Goal: Task Accomplishment & Management: Manage account settings

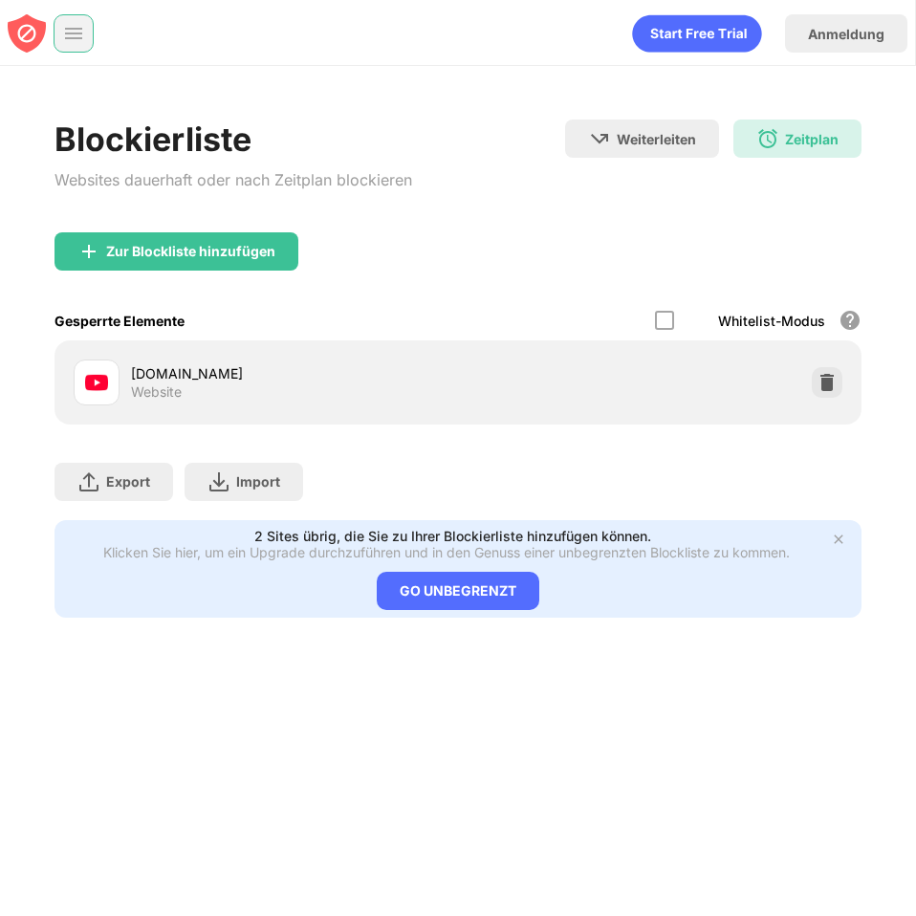
click at [80, 42] on img at bounding box center [73, 33] width 19 height 19
click at [82, 39] on div at bounding box center [73, 33] width 38 height 38
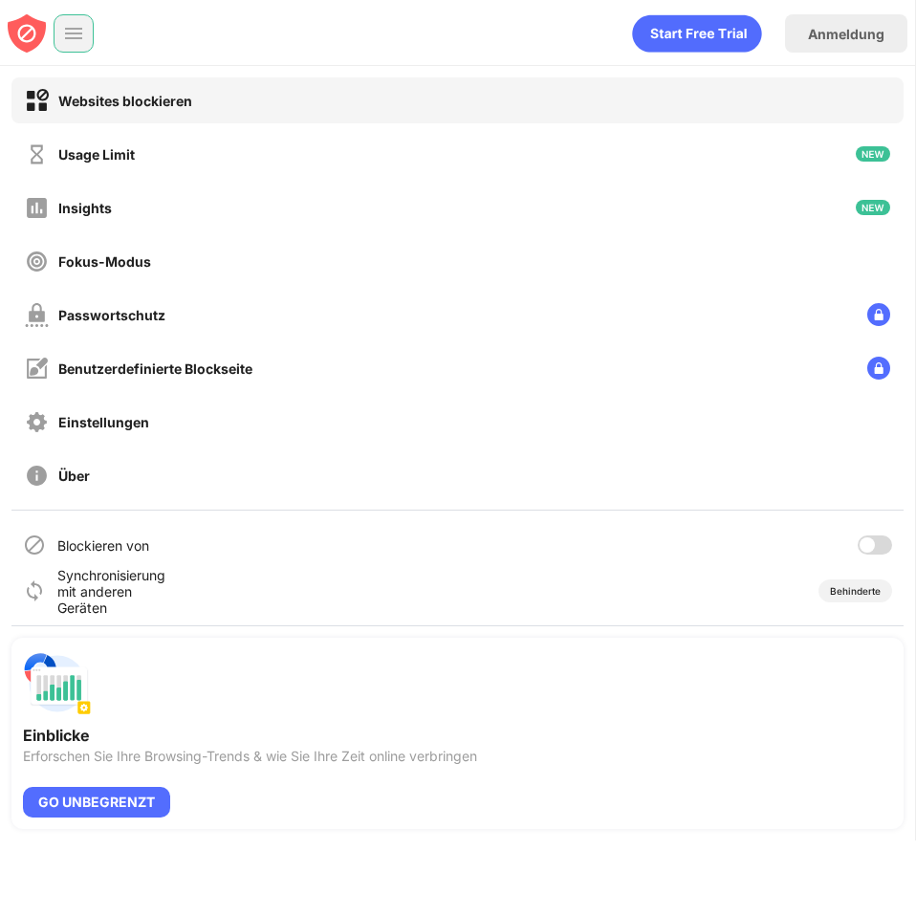
click at [82, 39] on img at bounding box center [73, 33] width 19 height 19
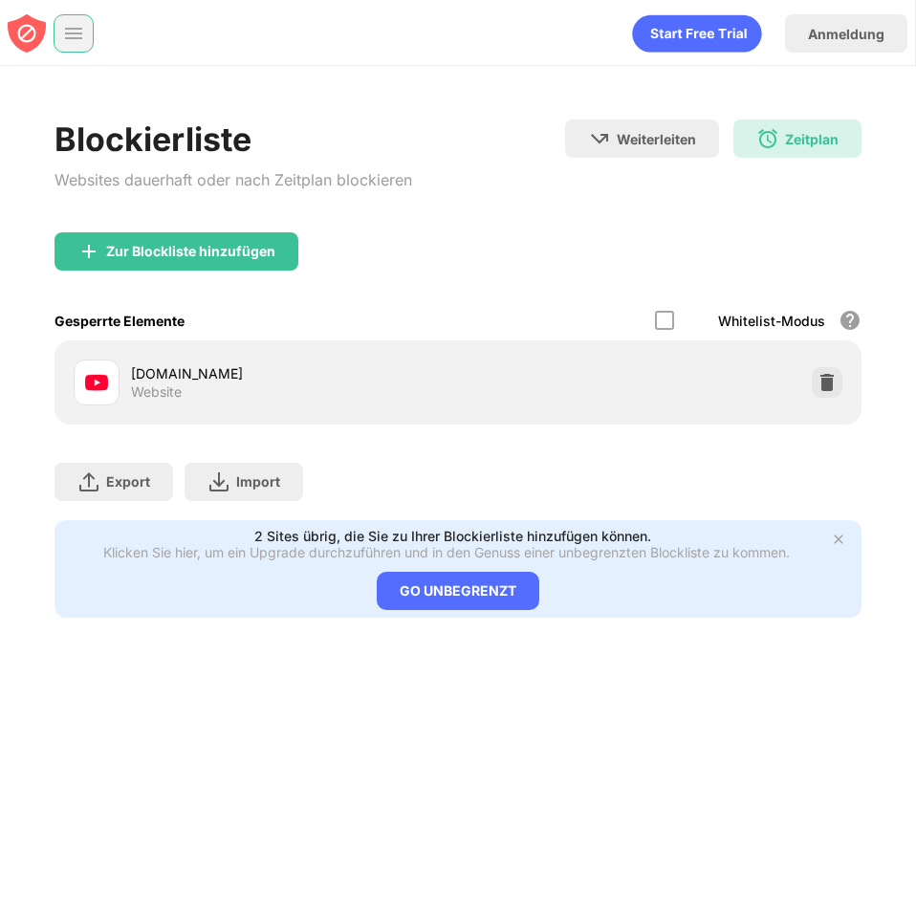
click at [82, 39] on img at bounding box center [73, 33] width 19 height 19
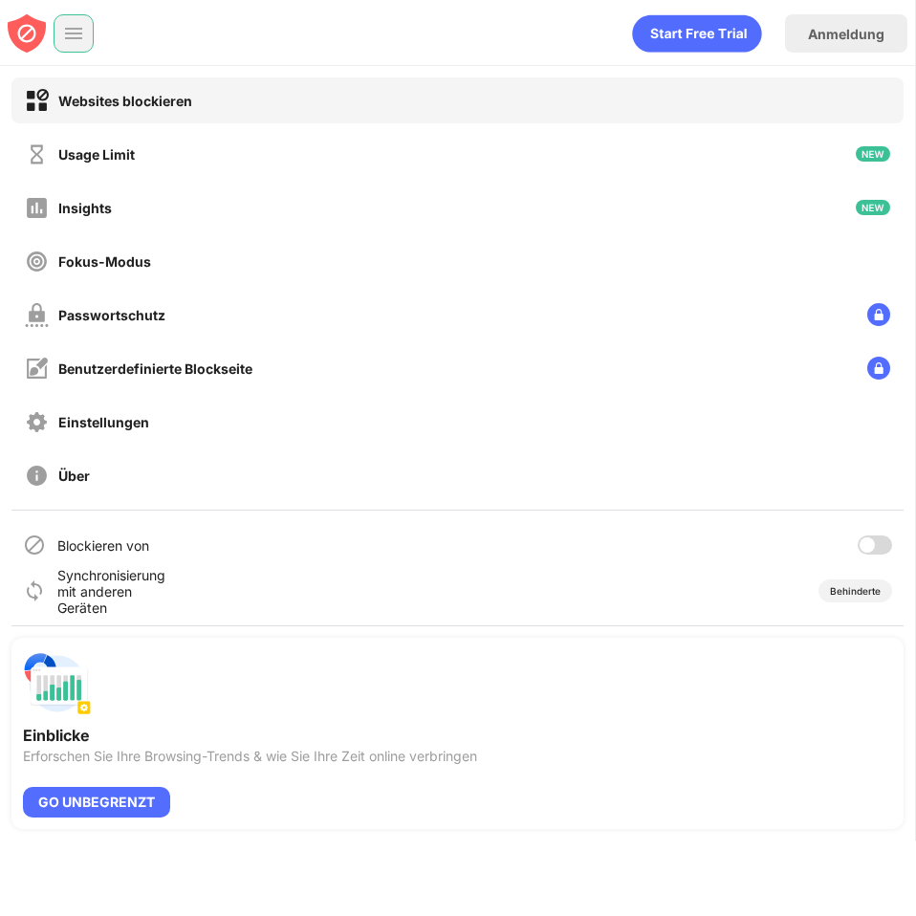
click at [82, 39] on img at bounding box center [73, 33] width 19 height 19
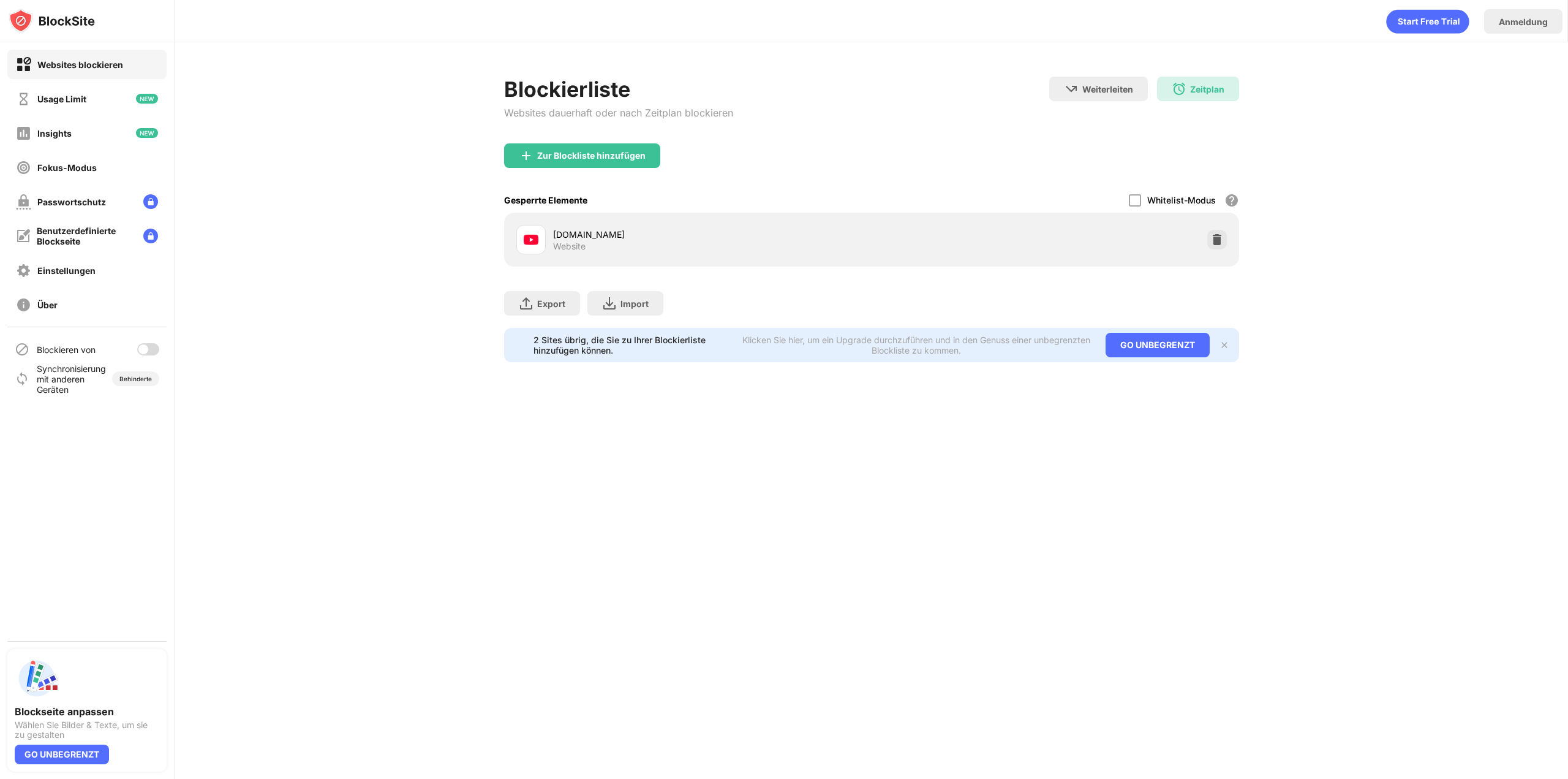
click at [144, 348] on div at bounding box center [143, 349] width 10 height 10
click at [97, 198] on div "Passwortschutz" at bounding box center [71, 202] width 69 height 10
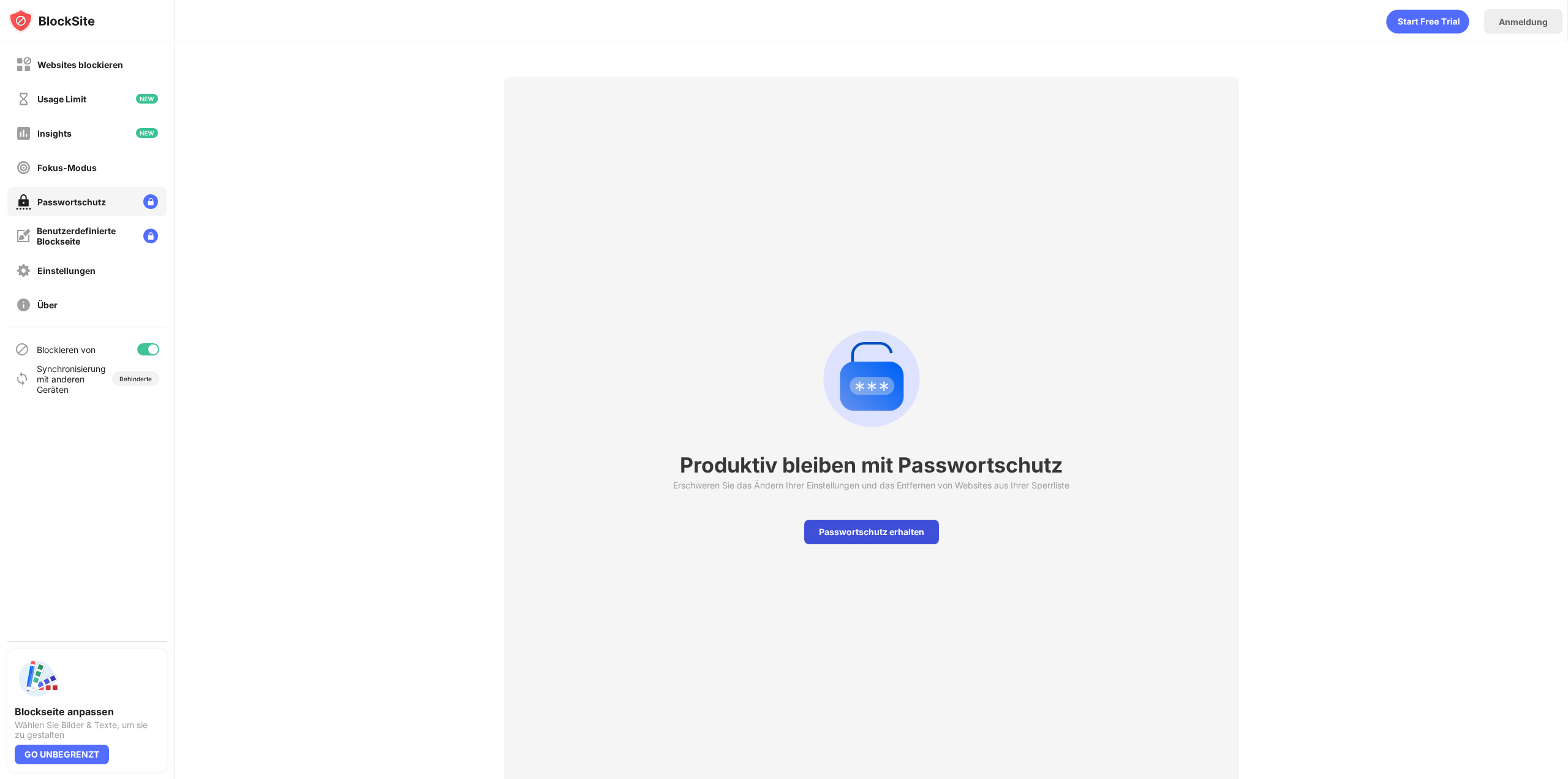
click at [586, 528] on div "Passwortschutz erhalten" at bounding box center [872, 532] width 135 height 24
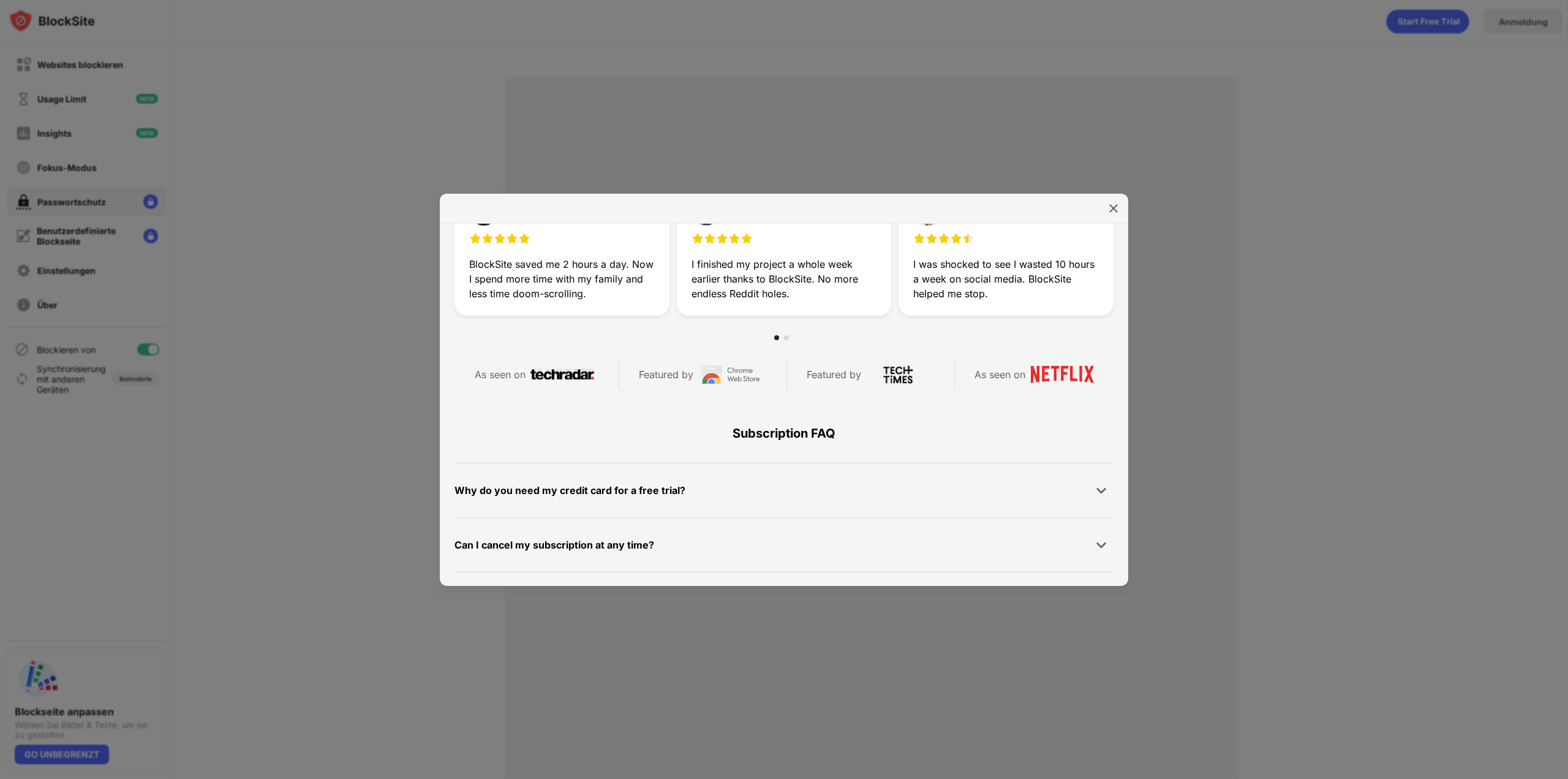
scroll to position [490, 0]
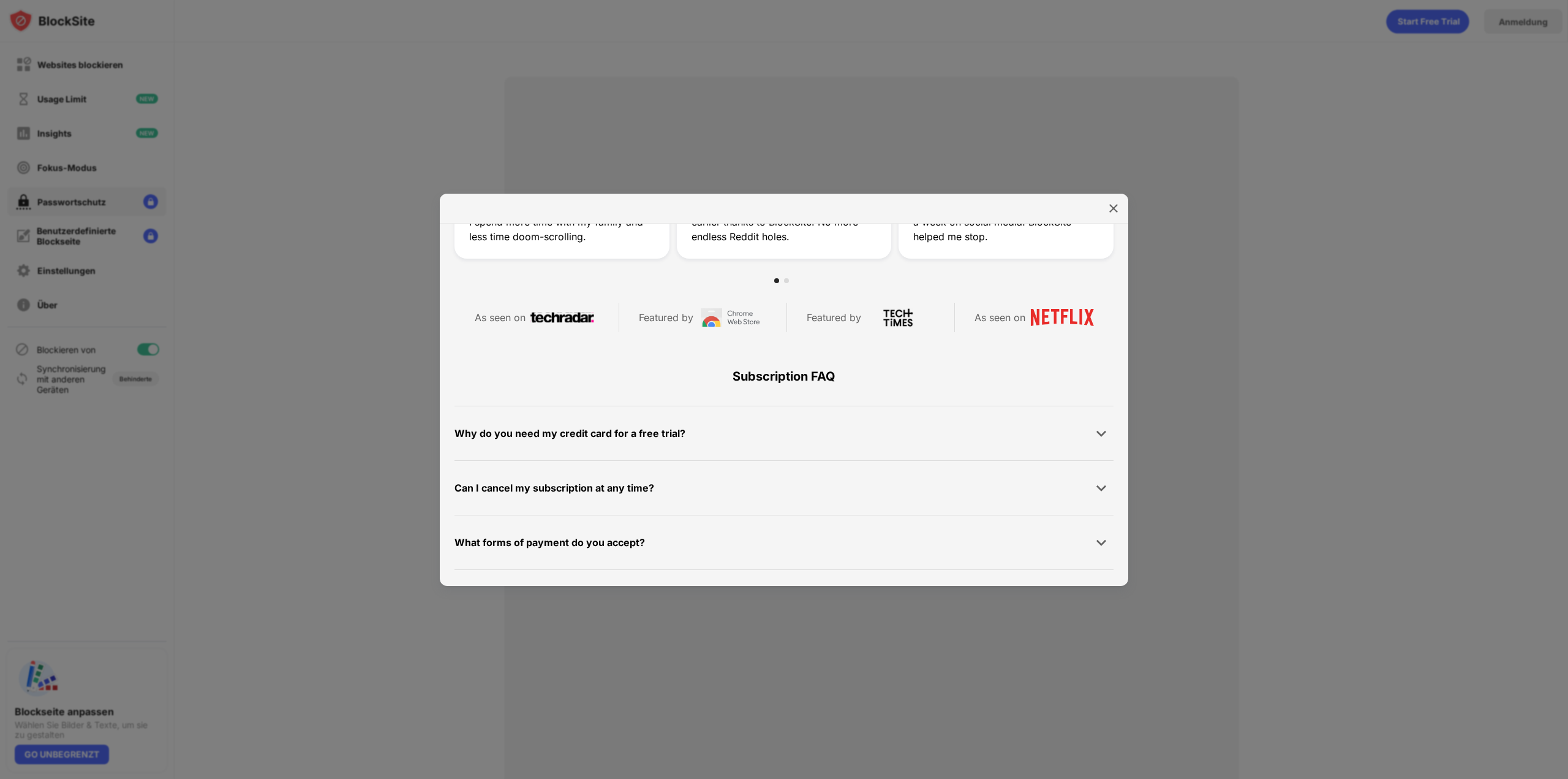
click at [586, 482] on div "Can I cancel my subscription at any time?" at bounding box center [784, 488] width 659 height 24
click at [586, 484] on img at bounding box center [1101, 488] width 12 height 12
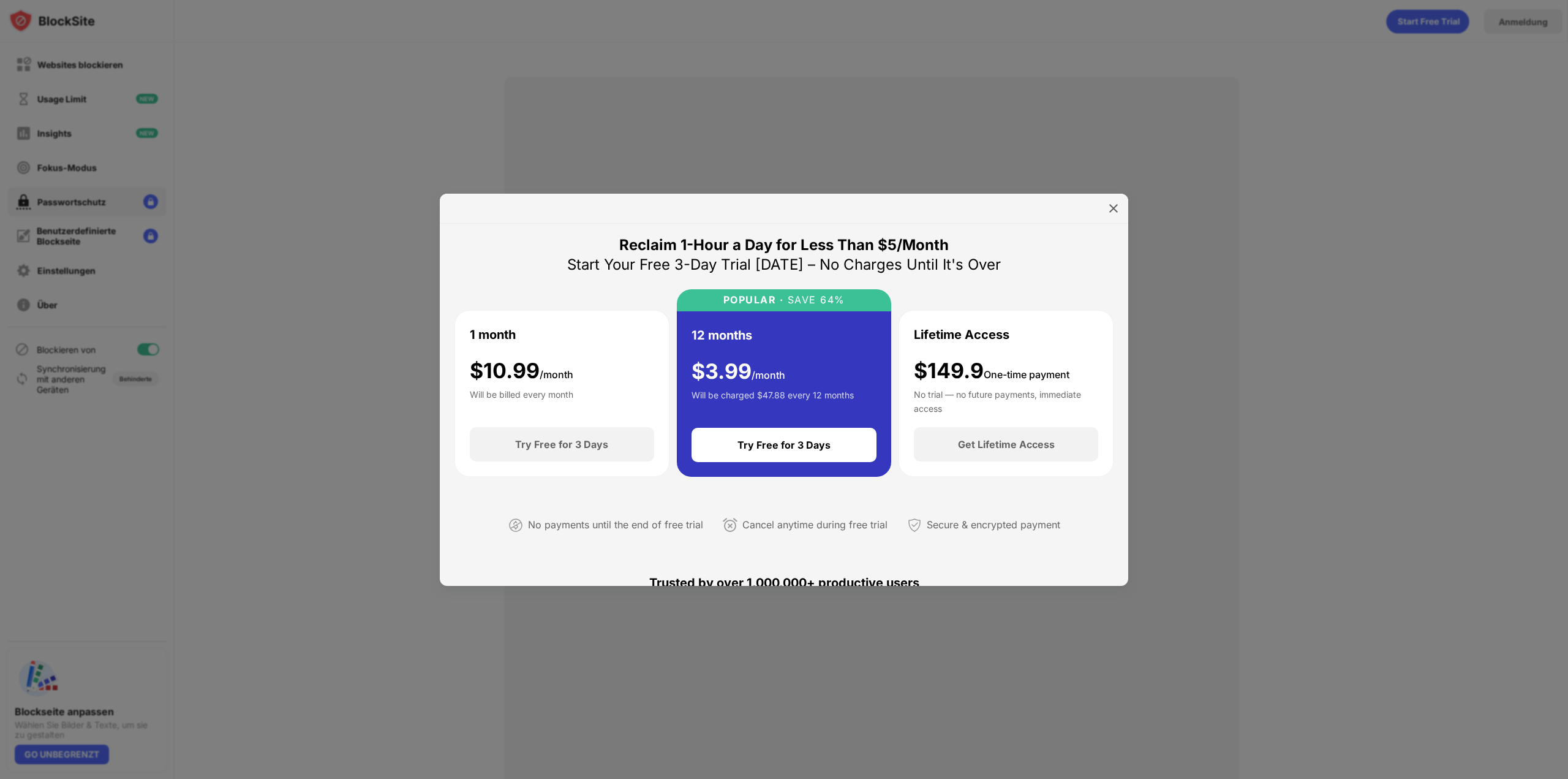
scroll to position [0, 0]
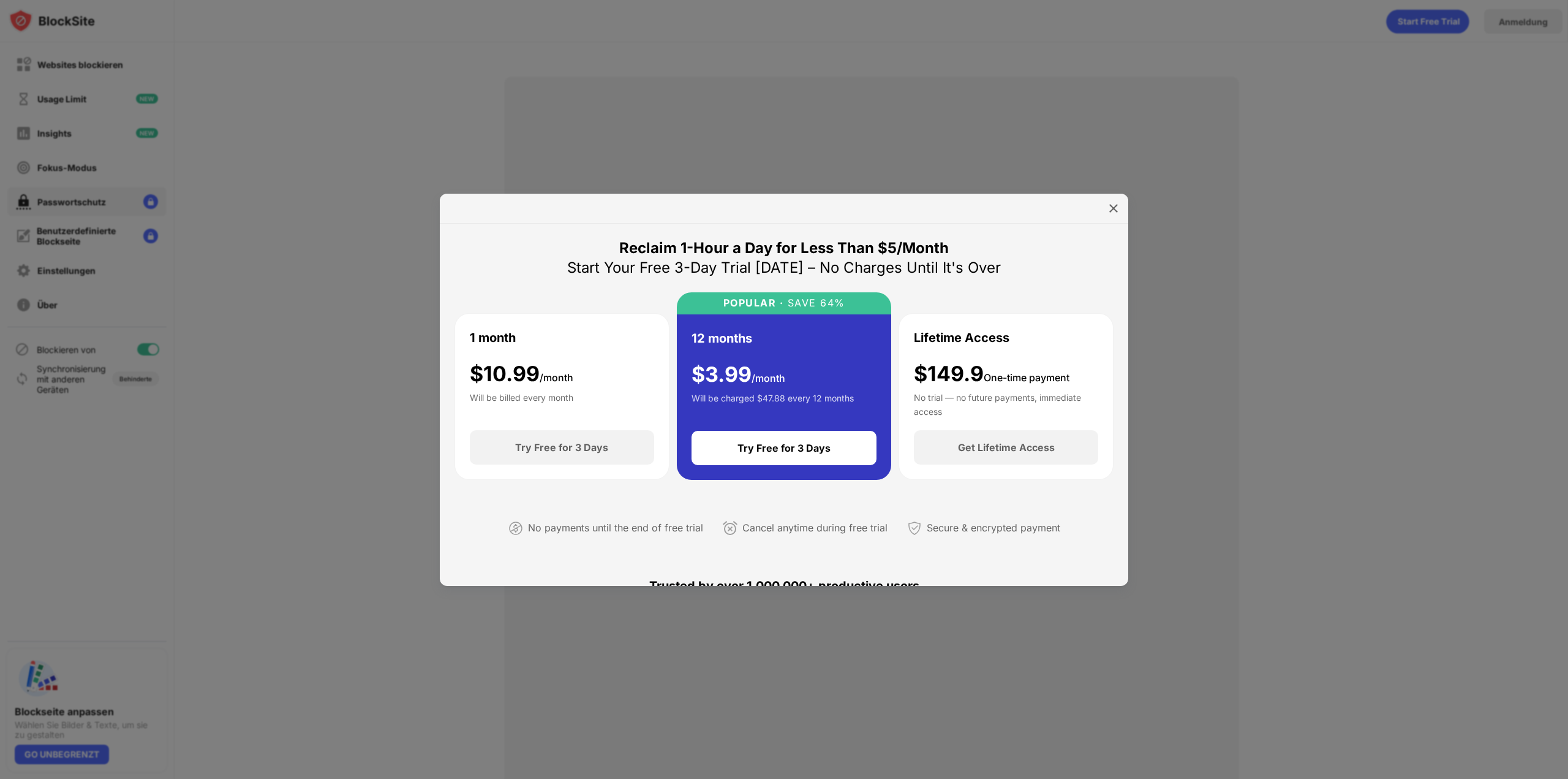
click at [586, 332] on div at bounding box center [784, 390] width 1568 height 779
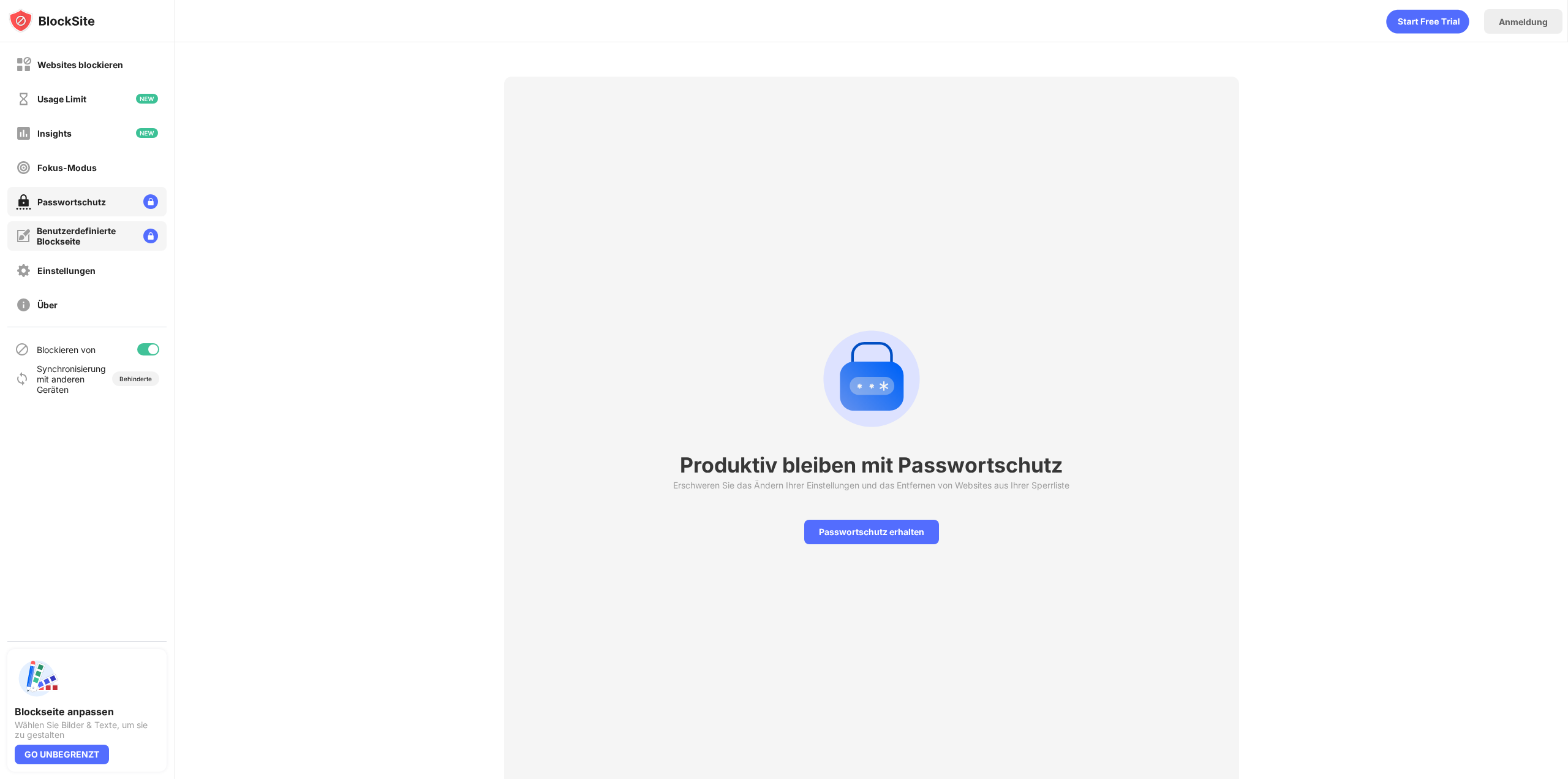
click at [85, 232] on div "Benutzerdefinierte Blockseite" at bounding box center [85, 236] width 97 height 21
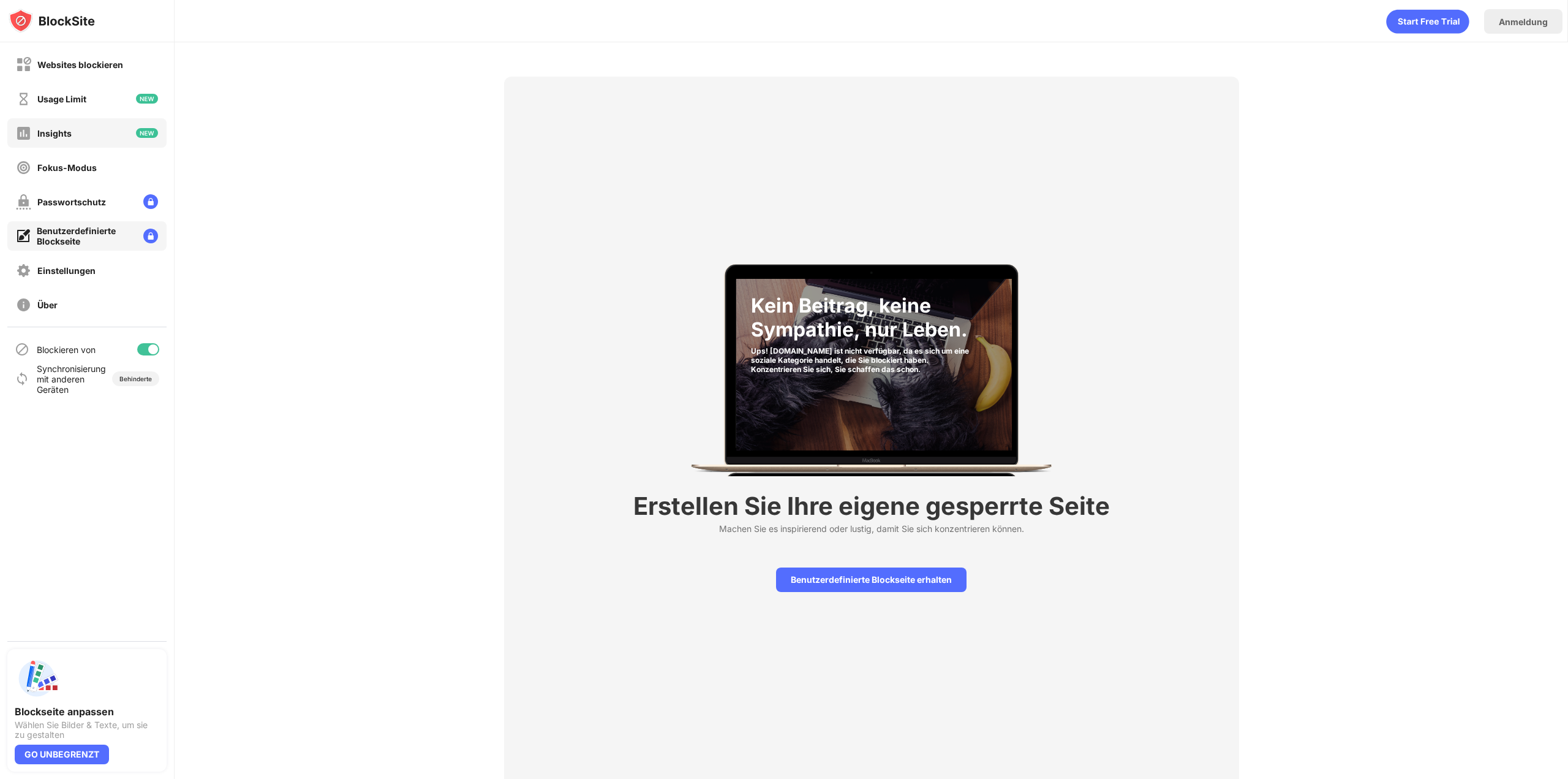
click at [92, 142] on div "Insights" at bounding box center [86, 133] width 159 height 29
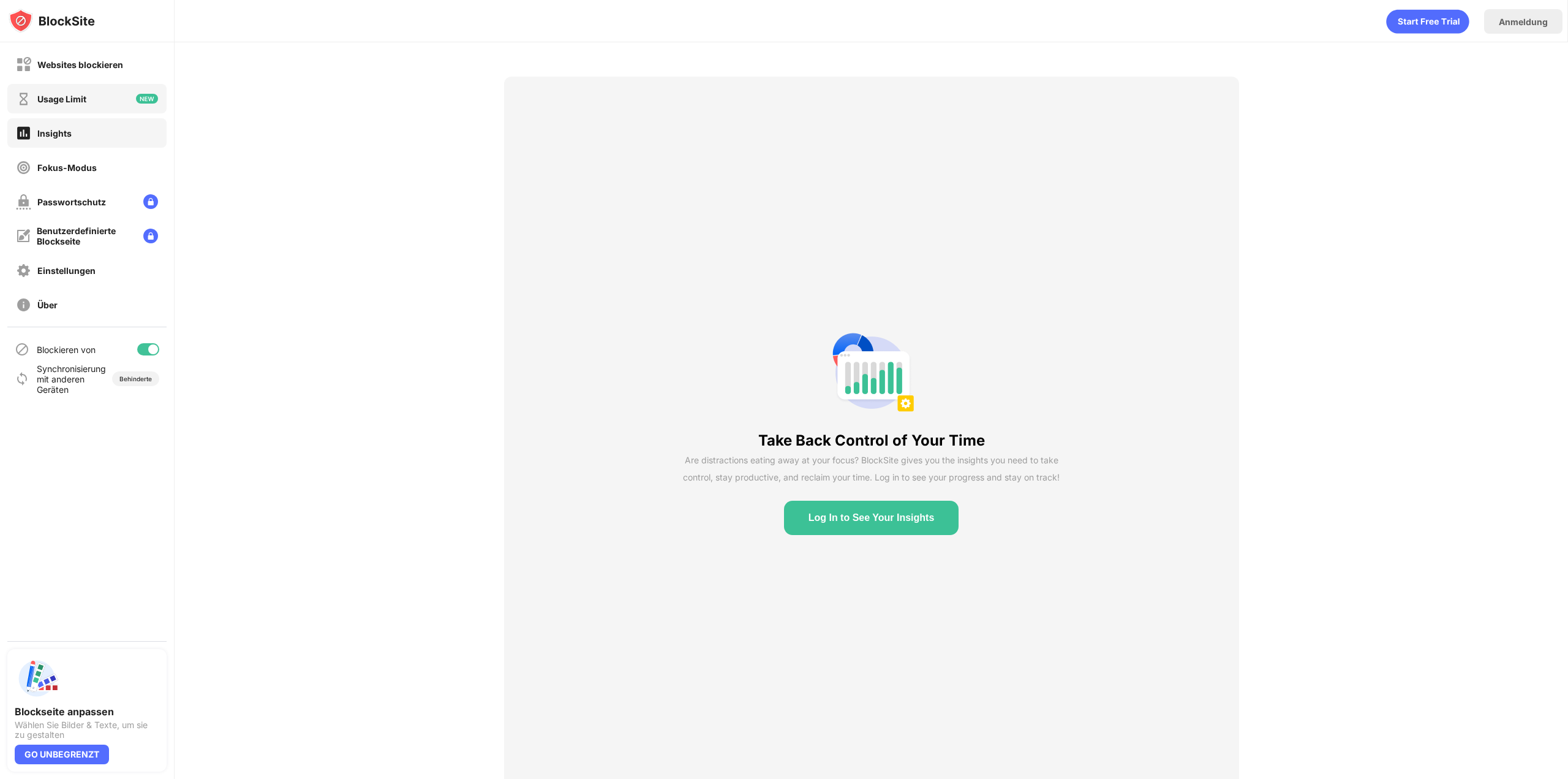
click at [88, 100] on div "Usage Limit" at bounding box center [86, 99] width 159 height 29
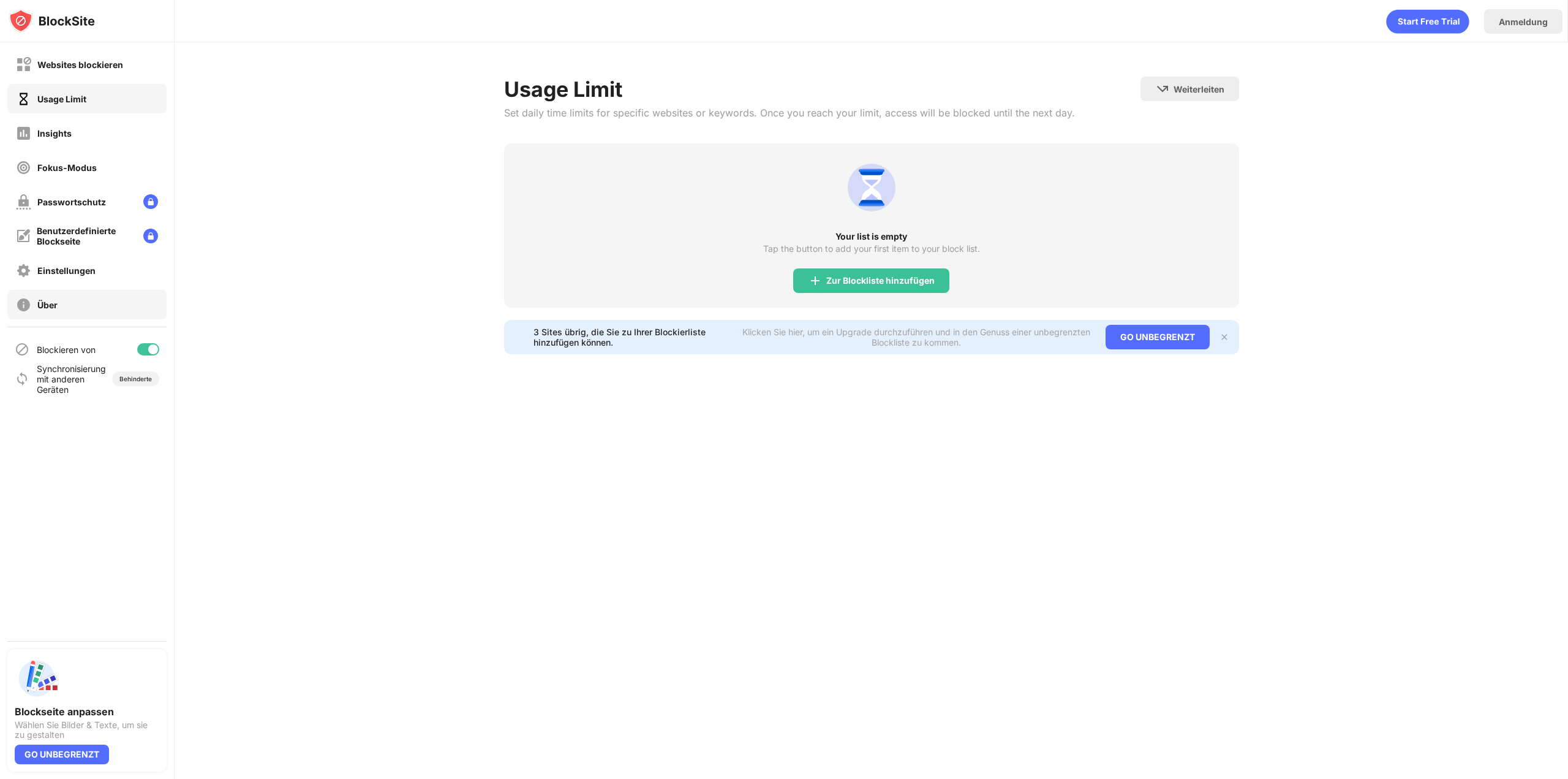
click at [77, 298] on div "Über" at bounding box center [86, 304] width 159 height 29
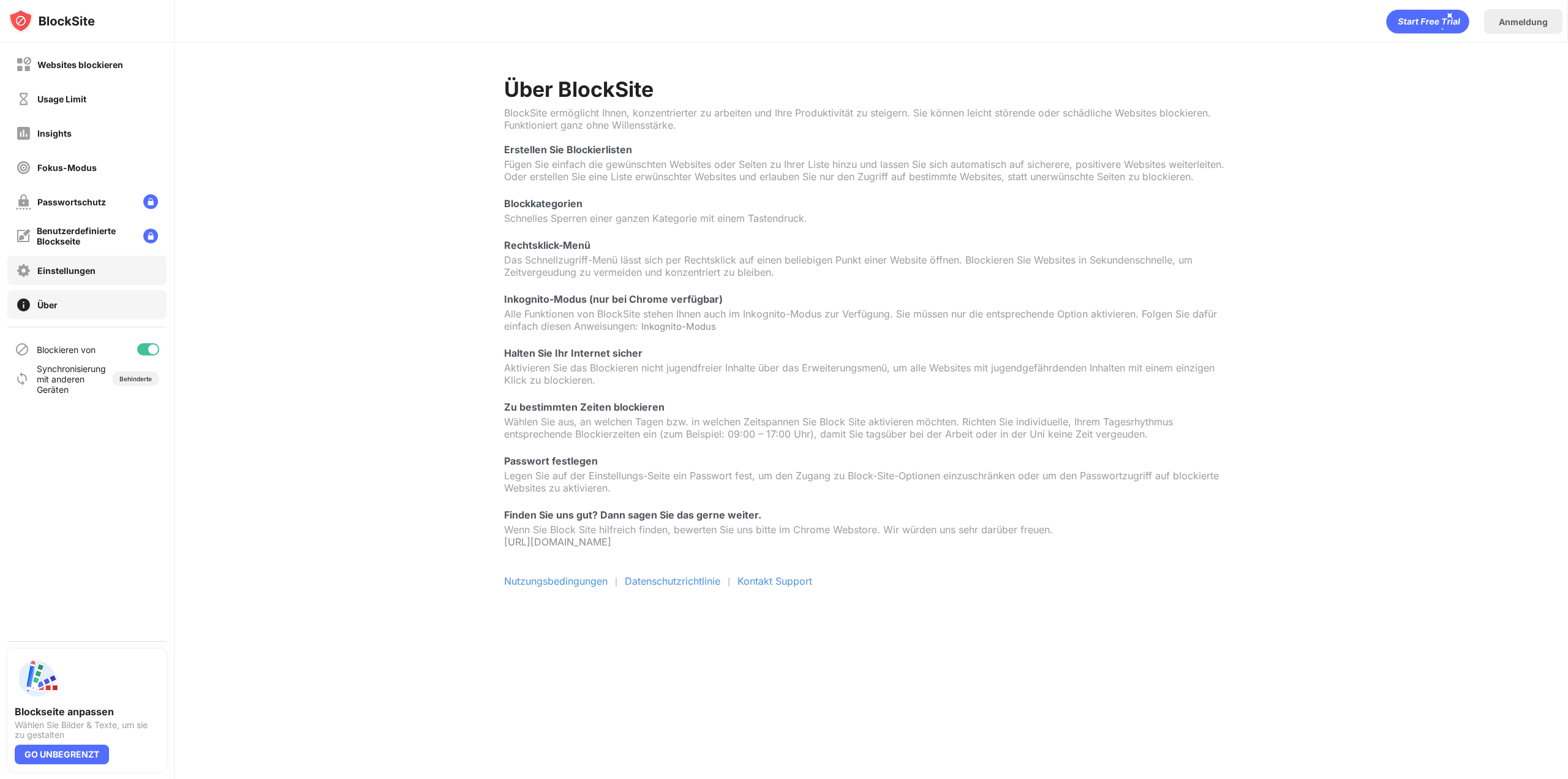
click at [80, 270] on div "Einstellungen" at bounding box center [66, 270] width 58 height 10
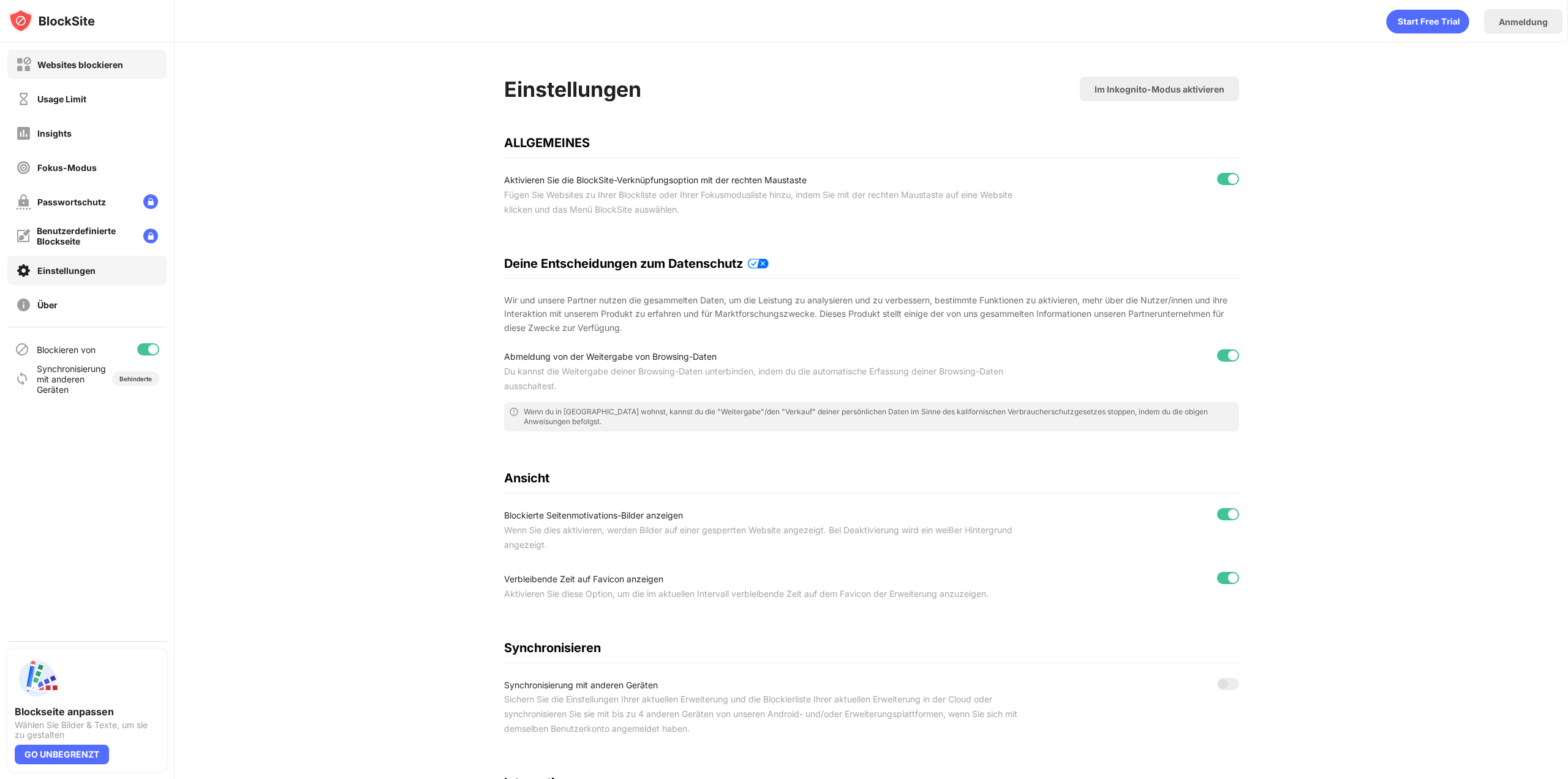
click at [100, 67] on div "Websites blockieren" at bounding box center [80, 65] width 86 height 10
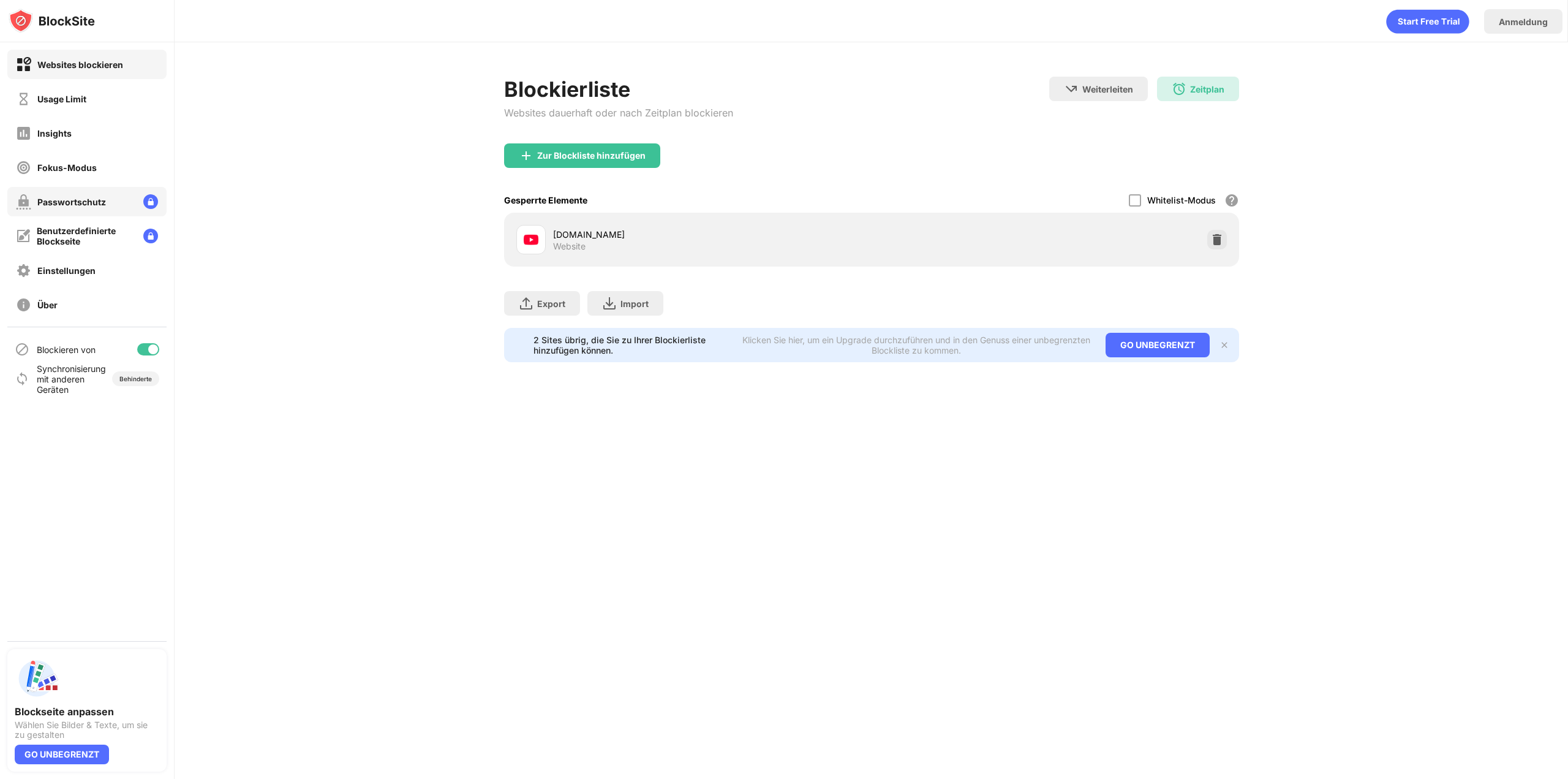
click at [62, 198] on div "Passwortschutz" at bounding box center [71, 202] width 69 height 10
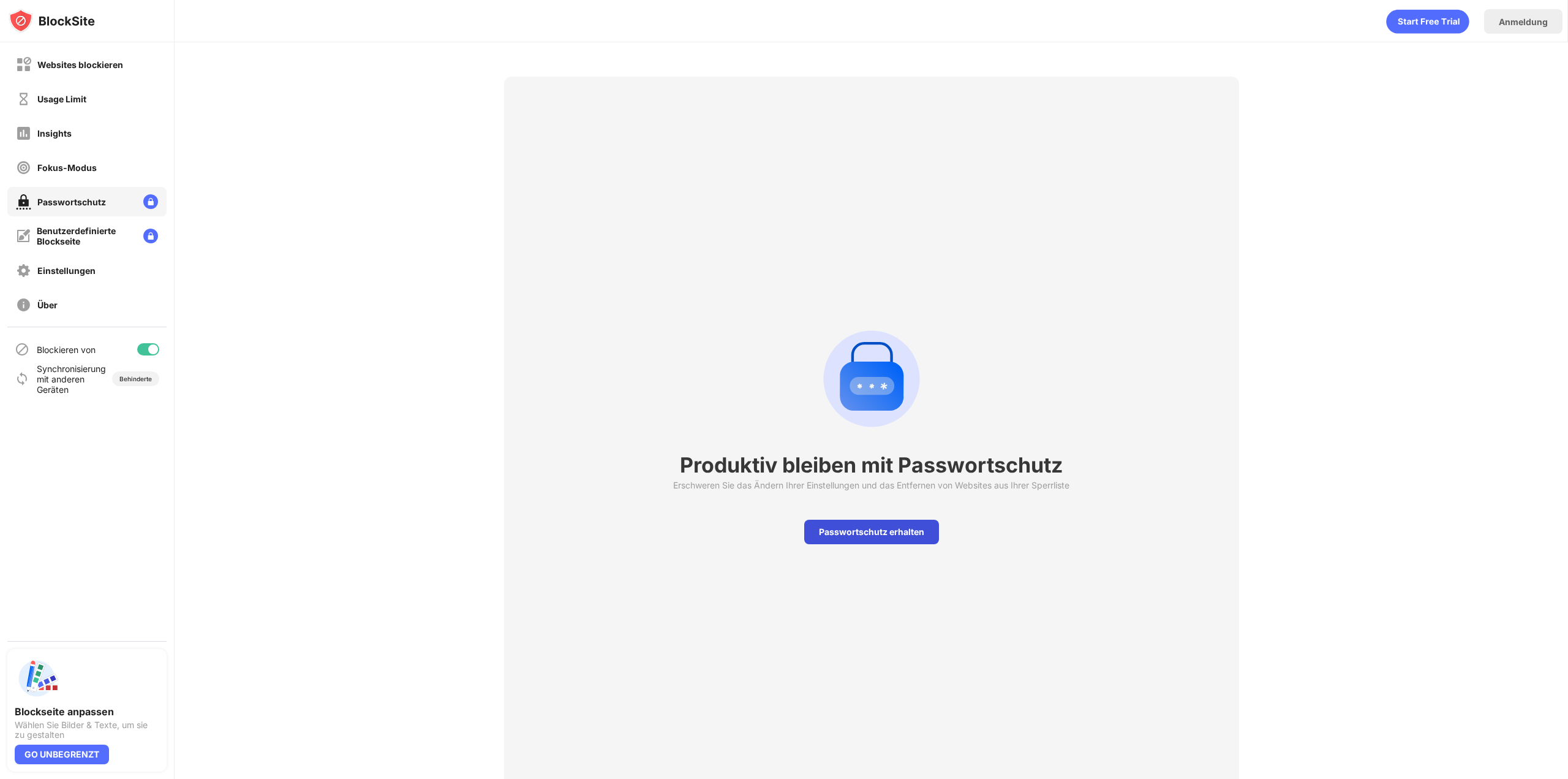
click at [586, 537] on div "Passwortschutz erhalten" at bounding box center [872, 532] width 135 height 24
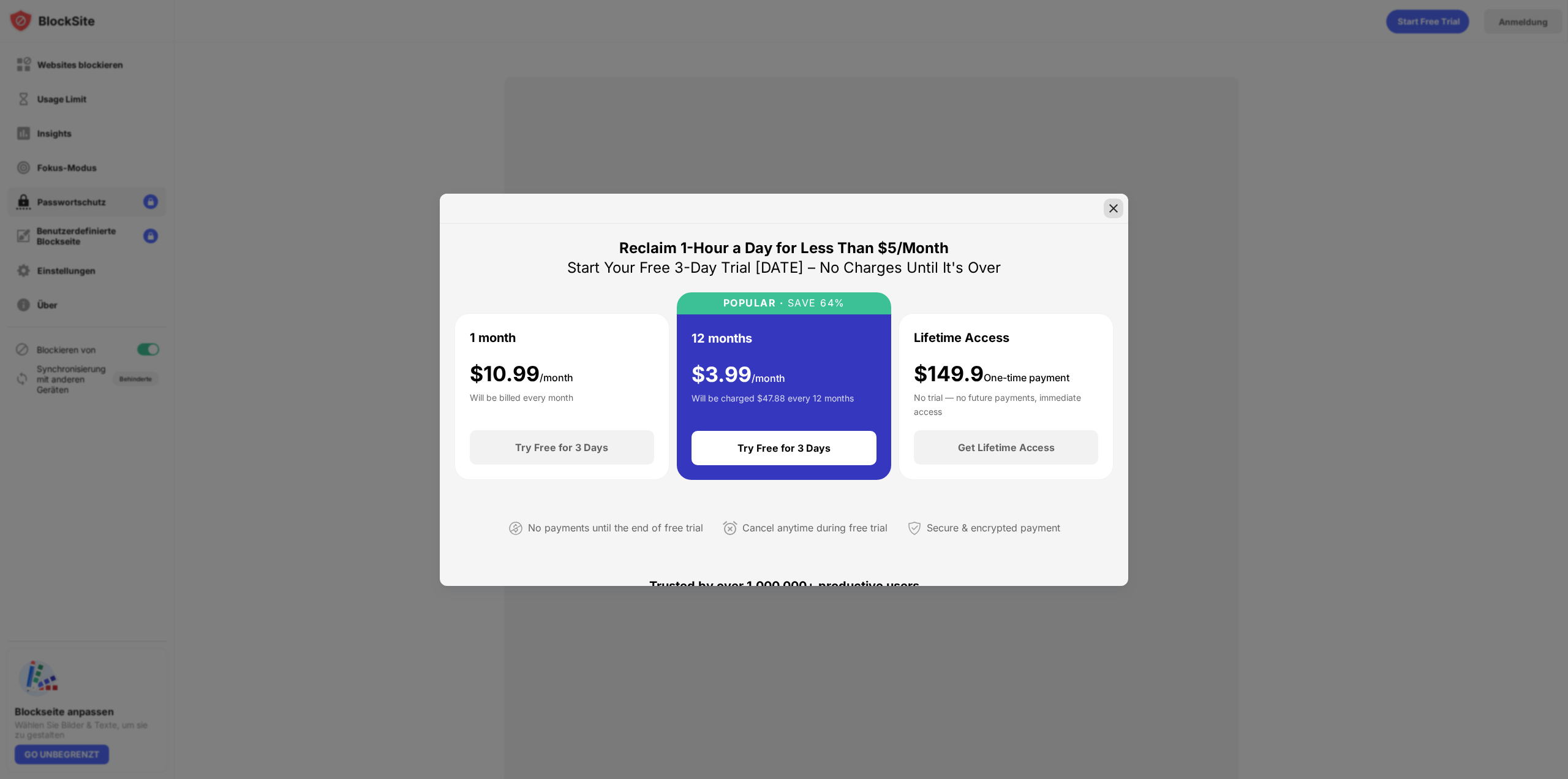
click at [586, 212] on img at bounding box center [1113, 208] width 12 height 12
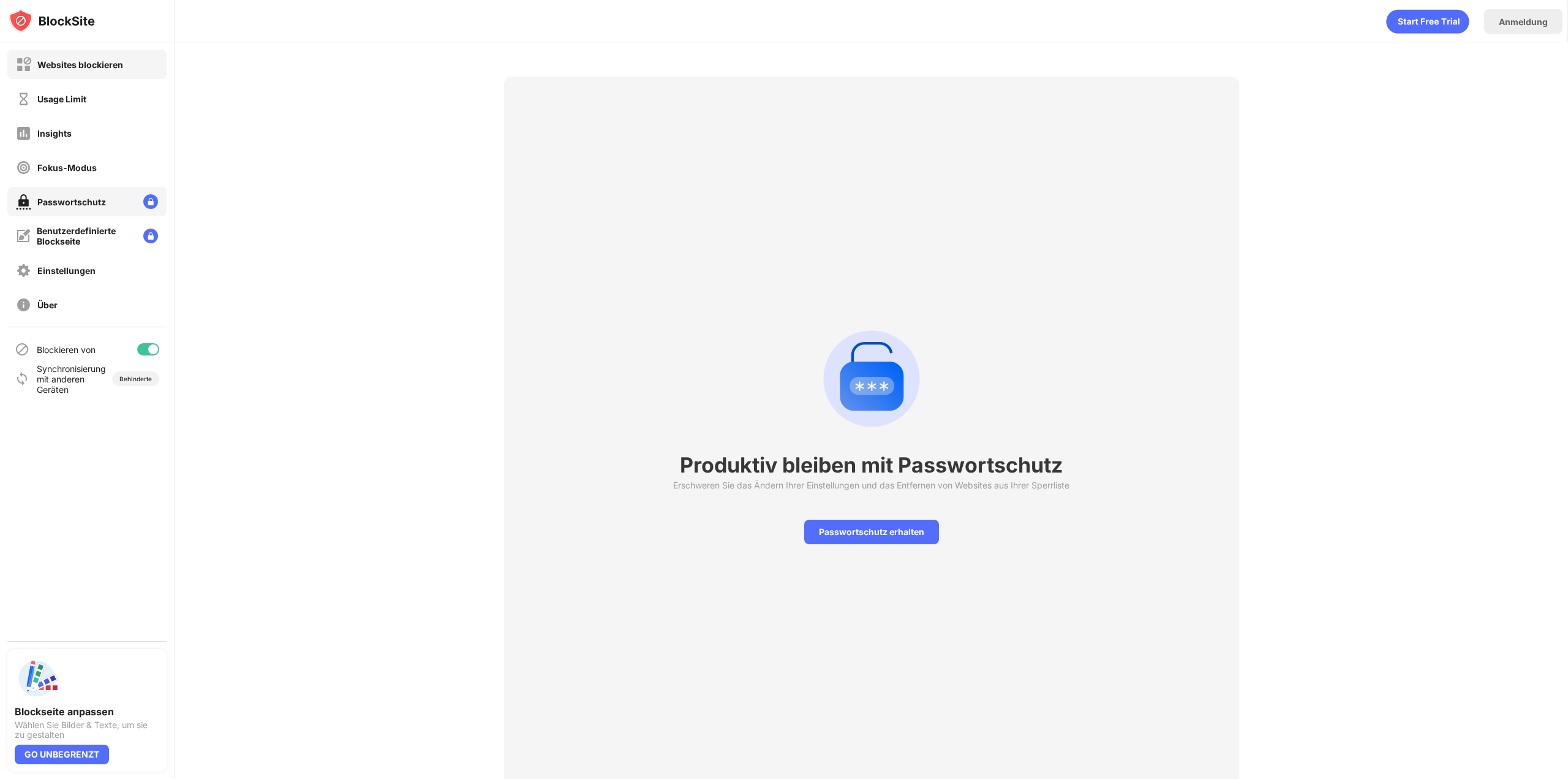
click at [133, 69] on div "Websites blockieren" at bounding box center [86, 64] width 159 height 29
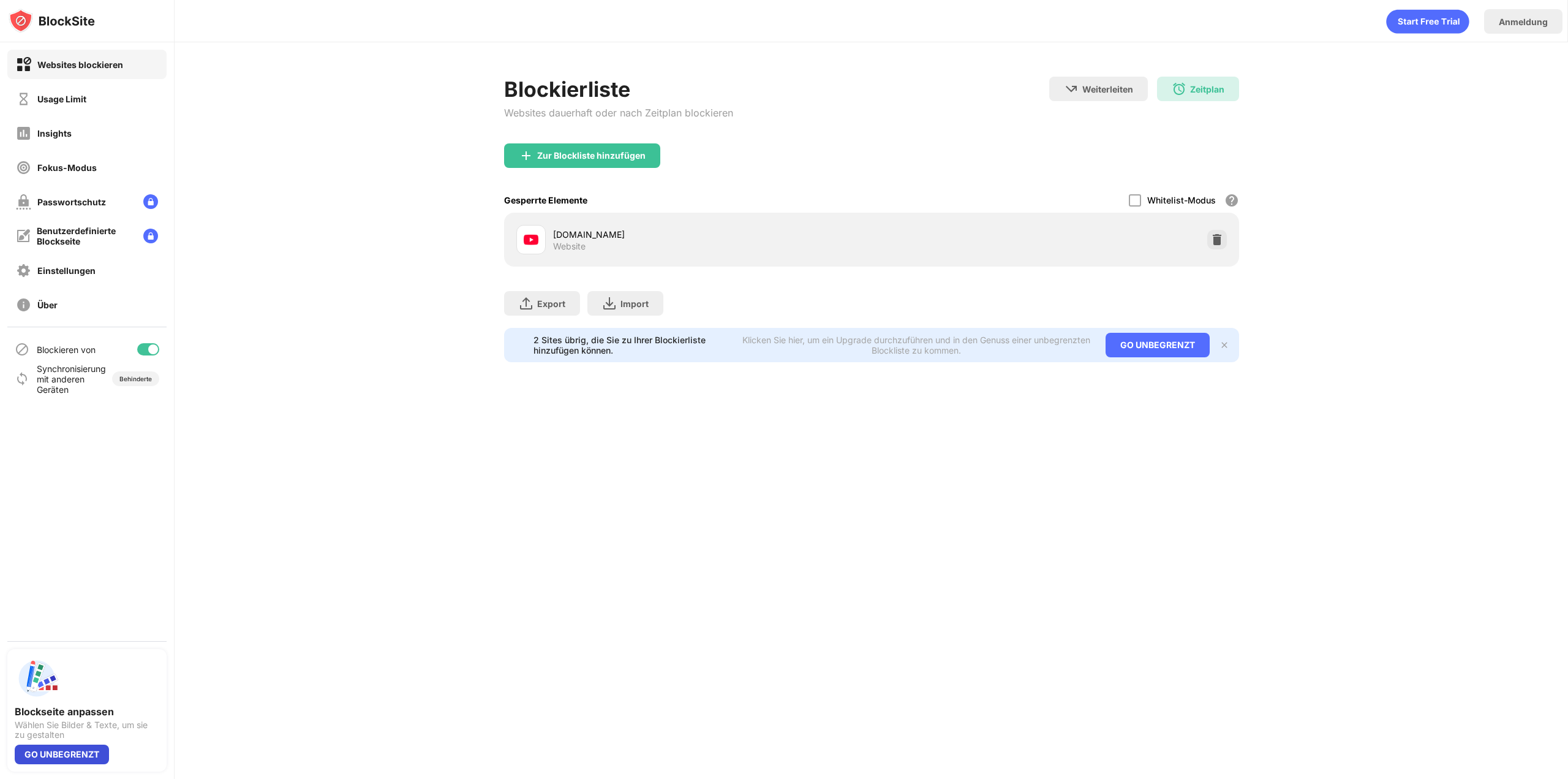
click at [63, 586] on div "GO UNBEGRENZT" at bounding box center [61, 754] width 94 height 20
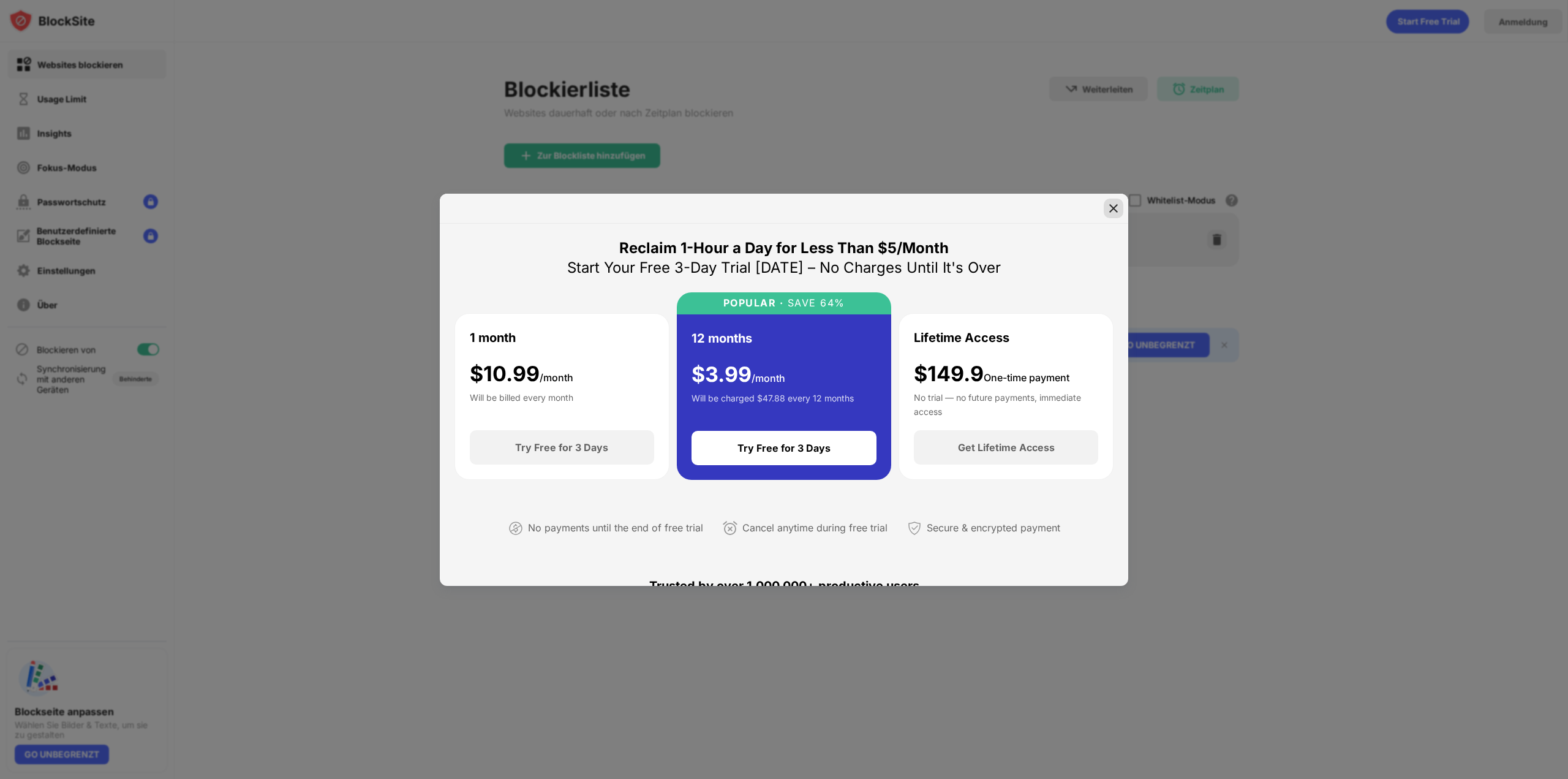
click at [586, 204] on img at bounding box center [1113, 208] width 12 height 12
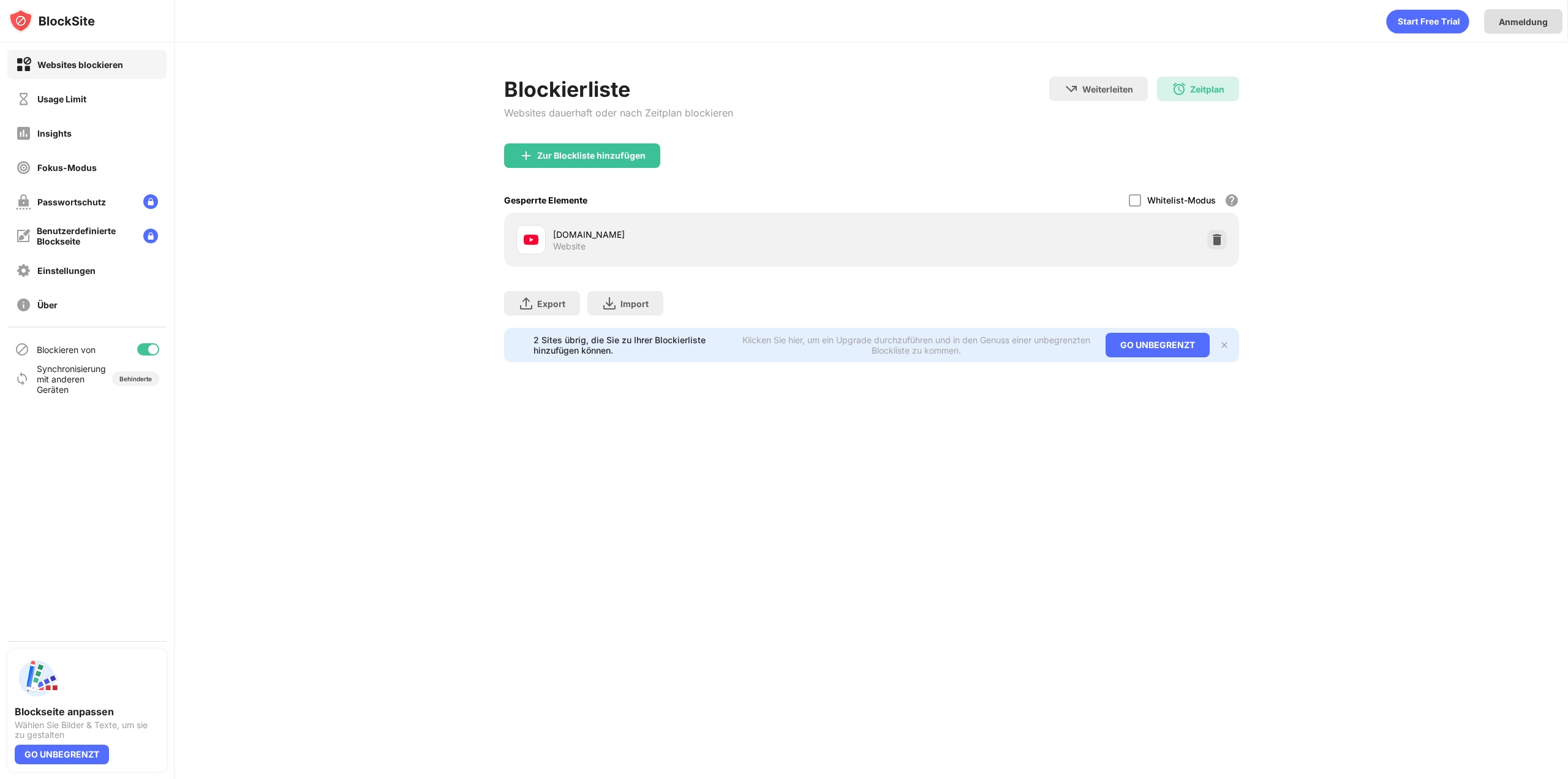
click at [586, 18] on div "Anmeldung" at bounding box center [1523, 22] width 49 height 10
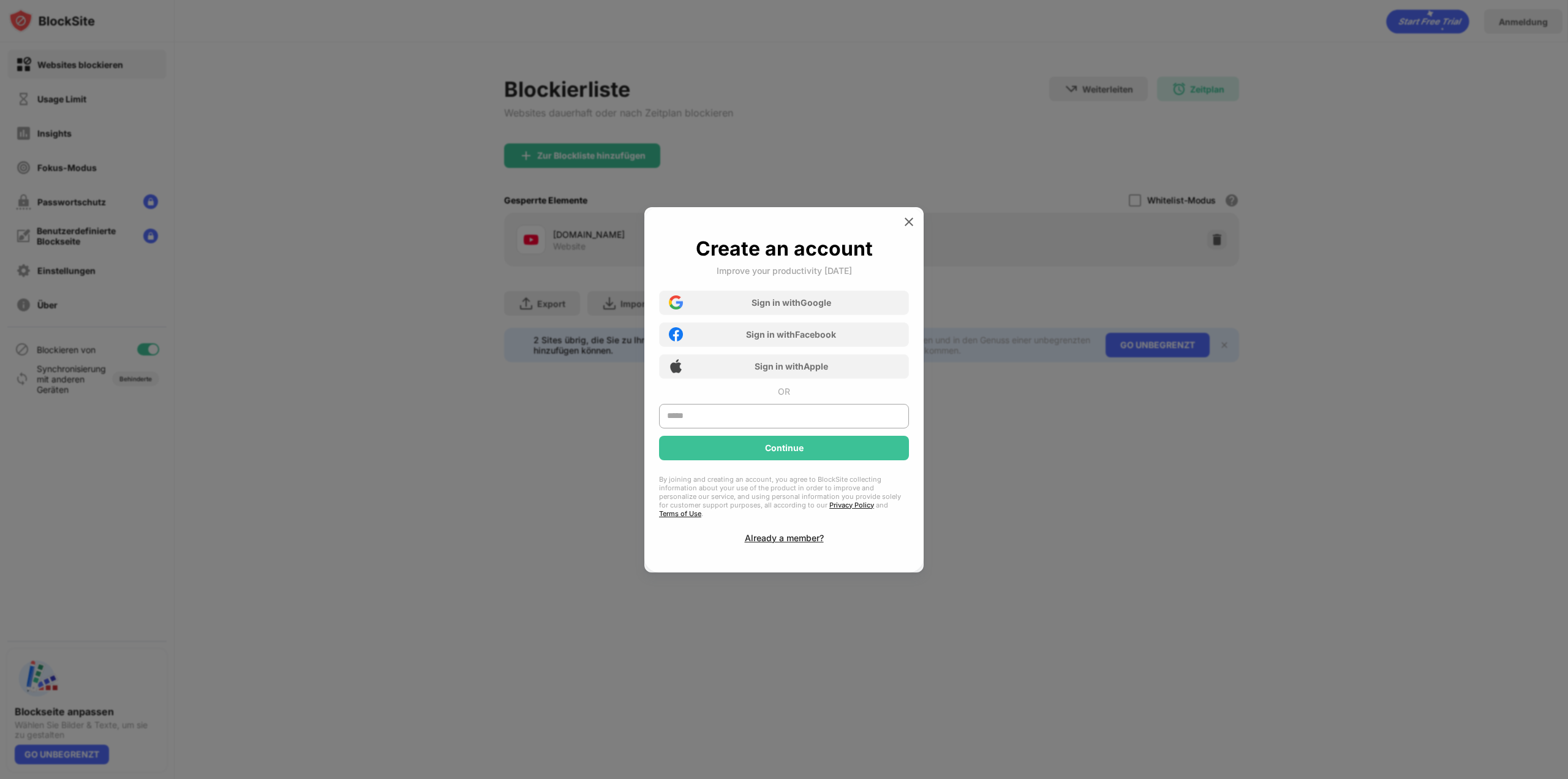
click at [586, 533] on div "Already a member?" at bounding box center [784, 537] width 79 height 10
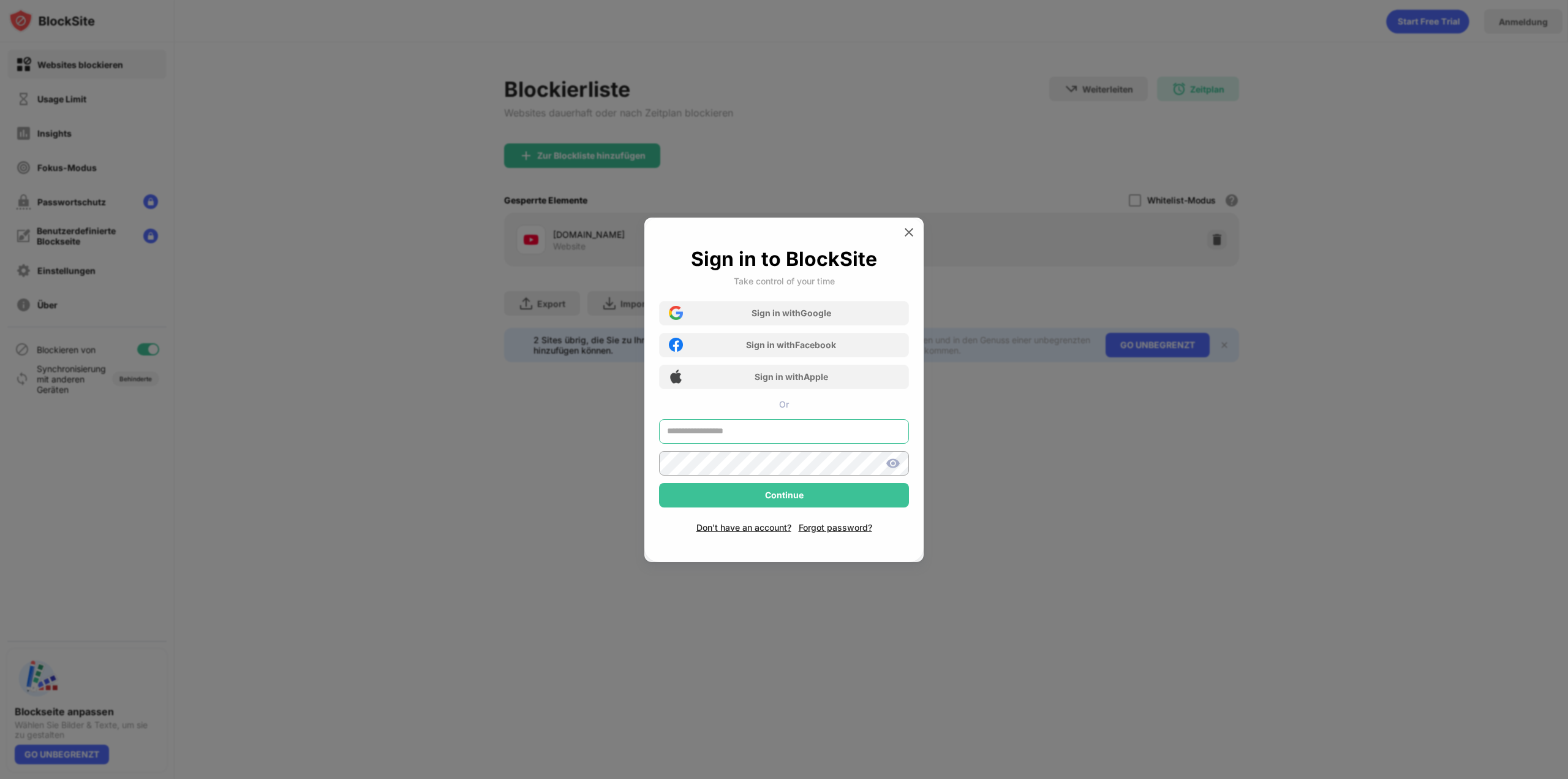
click at [586, 429] on input "text" at bounding box center [784, 431] width 250 height 24
click at [586, 430] on nordpass-icon at bounding box center [909, 430] width 0 height 10
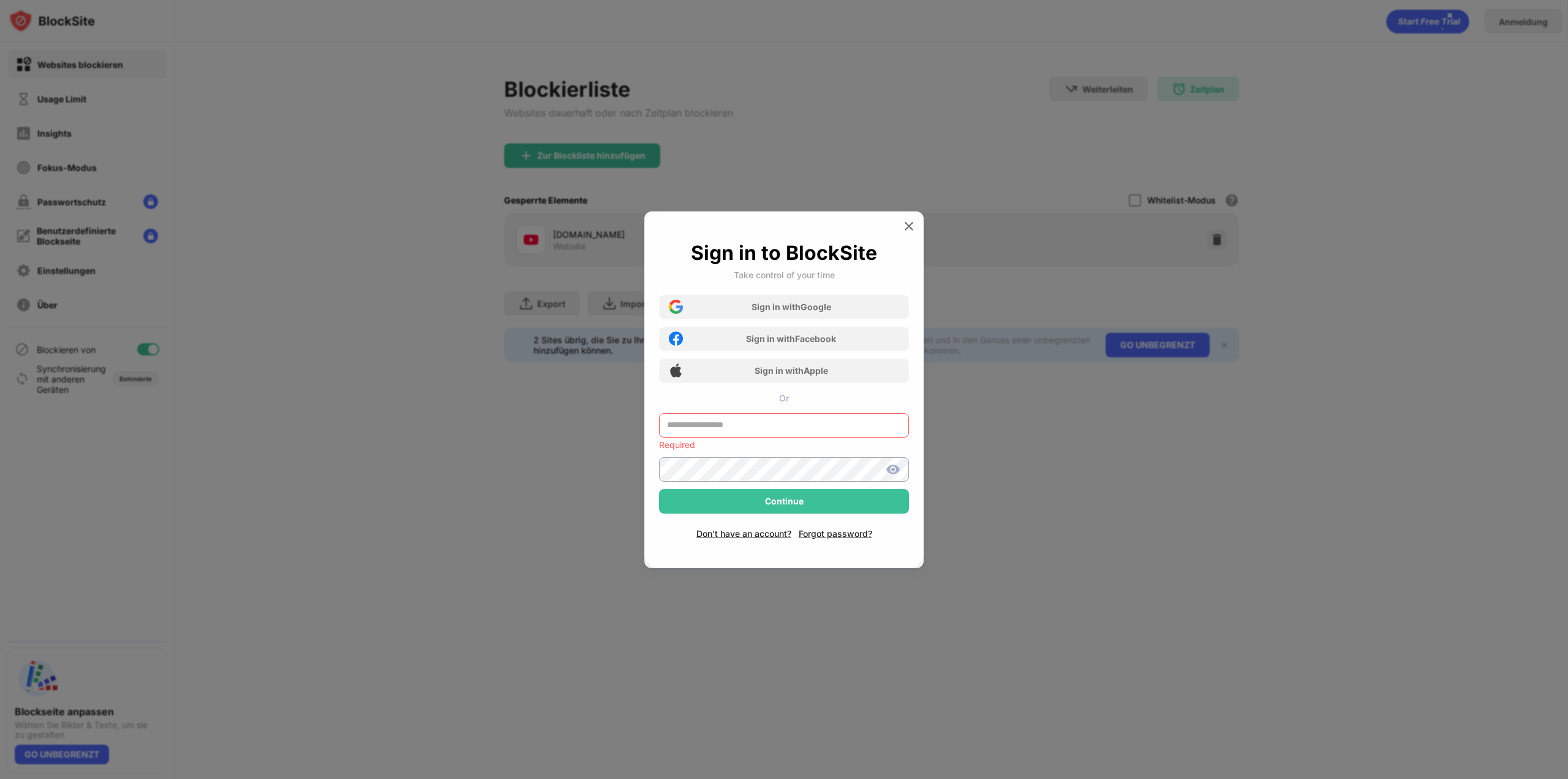
click at [586, 431] on input "text" at bounding box center [784, 425] width 250 height 24
type input "**********"
click at [586, 537] on div "**********" at bounding box center [784, 390] width 279 height 357
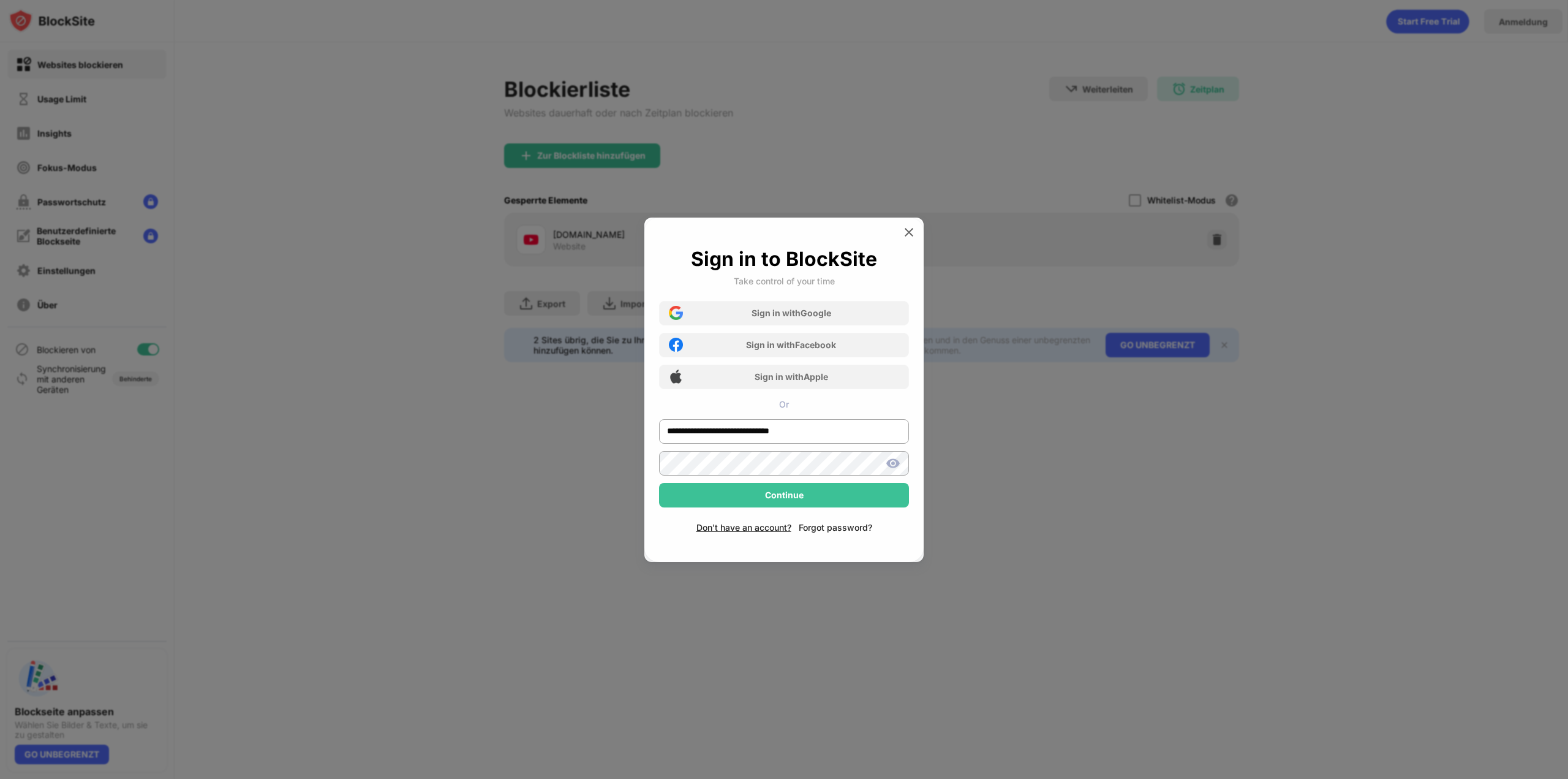
click at [586, 531] on div "Forgot password?" at bounding box center [835, 527] width 74 height 10
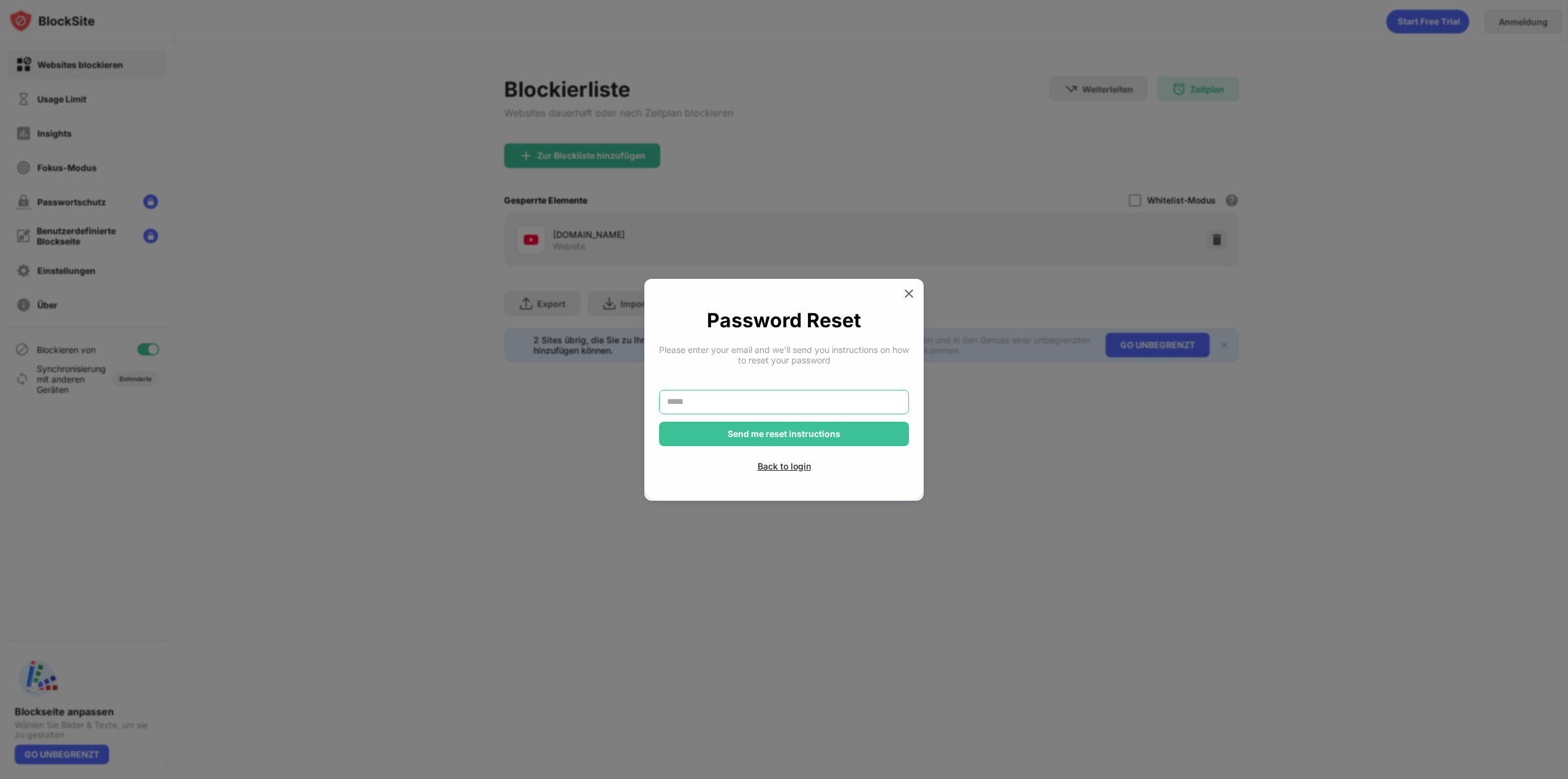
click at [586, 401] on input "text" at bounding box center [784, 402] width 250 height 24
type input "**********"
click at [586, 437] on div "Send me reset instructions" at bounding box center [784, 433] width 113 height 10
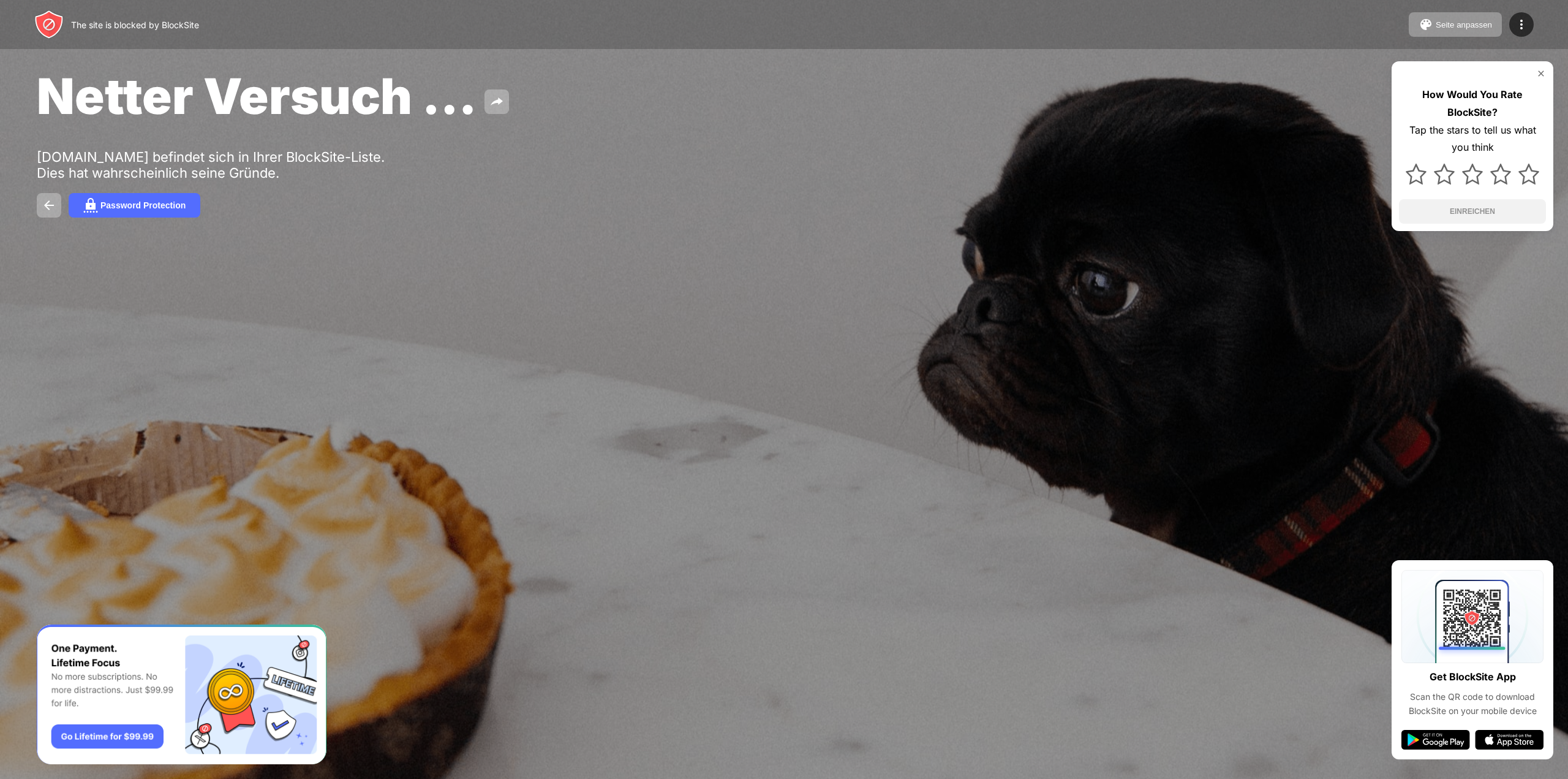
click at [95, 735] on img "Banner Message" at bounding box center [181, 694] width 290 height 140
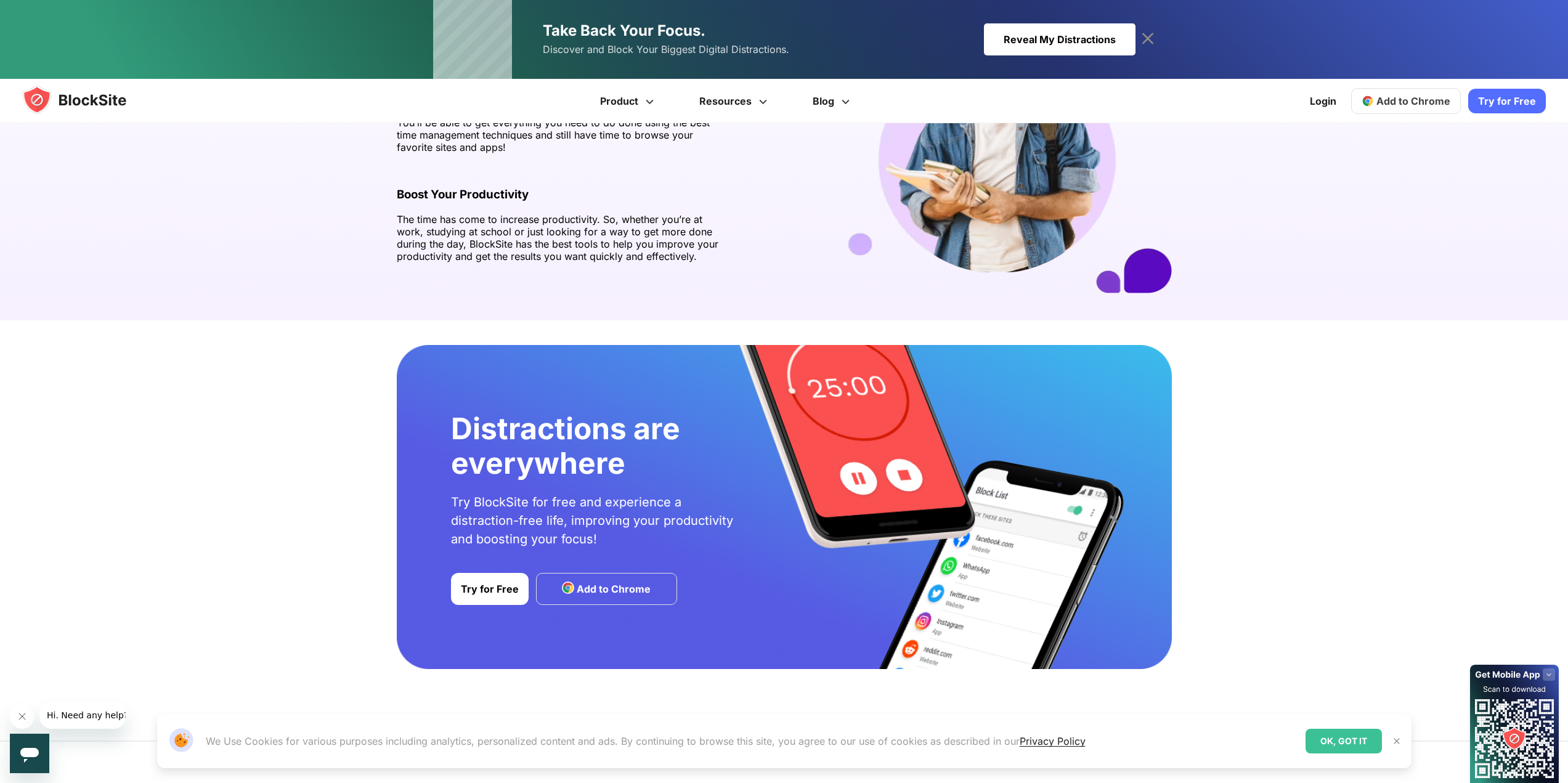
scroll to position [1896, 0]
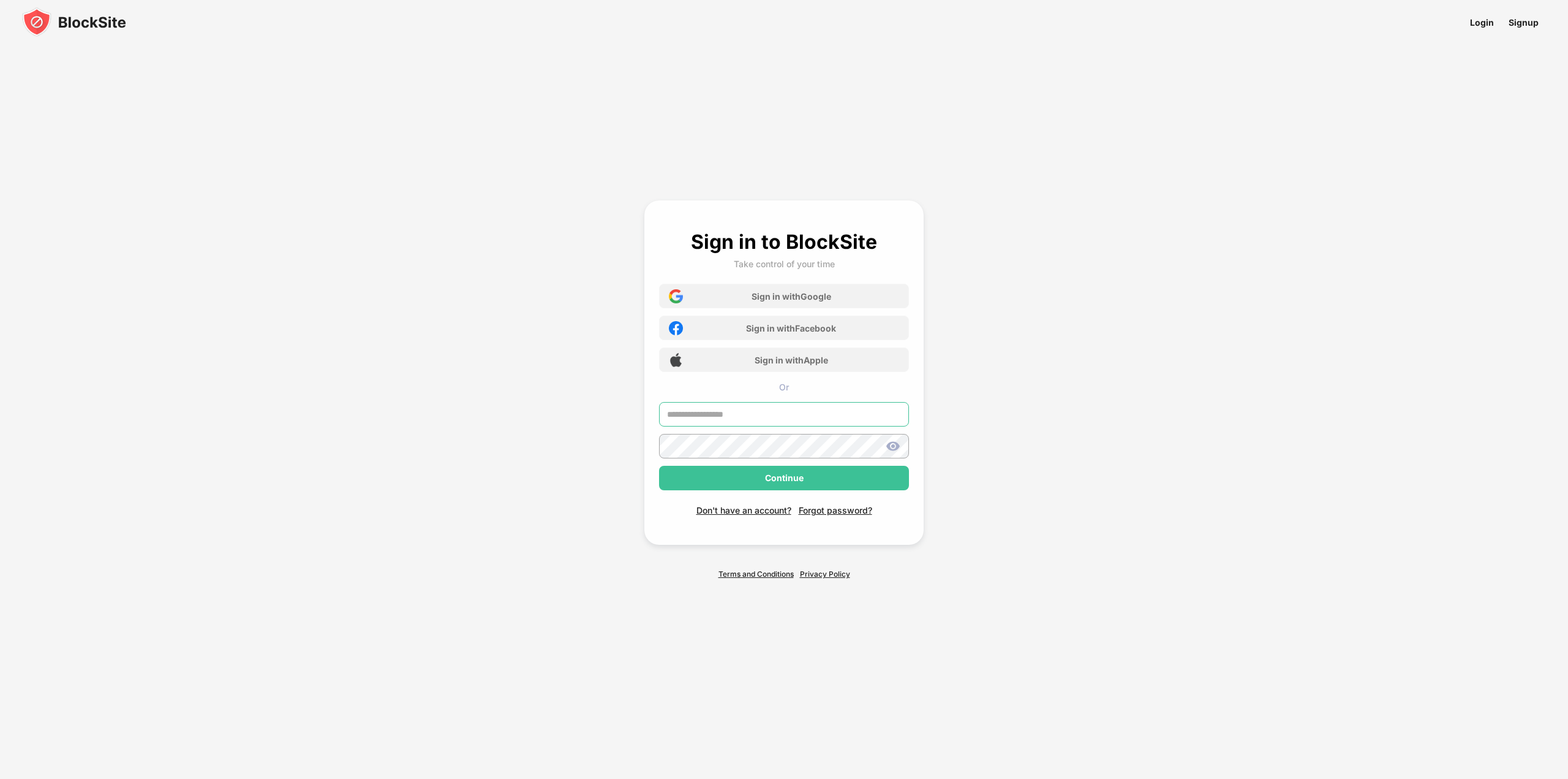
click at [721, 416] on input "text" at bounding box center [784, 414] width 250 height 24
click at [812, 409] on input "text" at bounding box center [784, 414] width 250 height 24
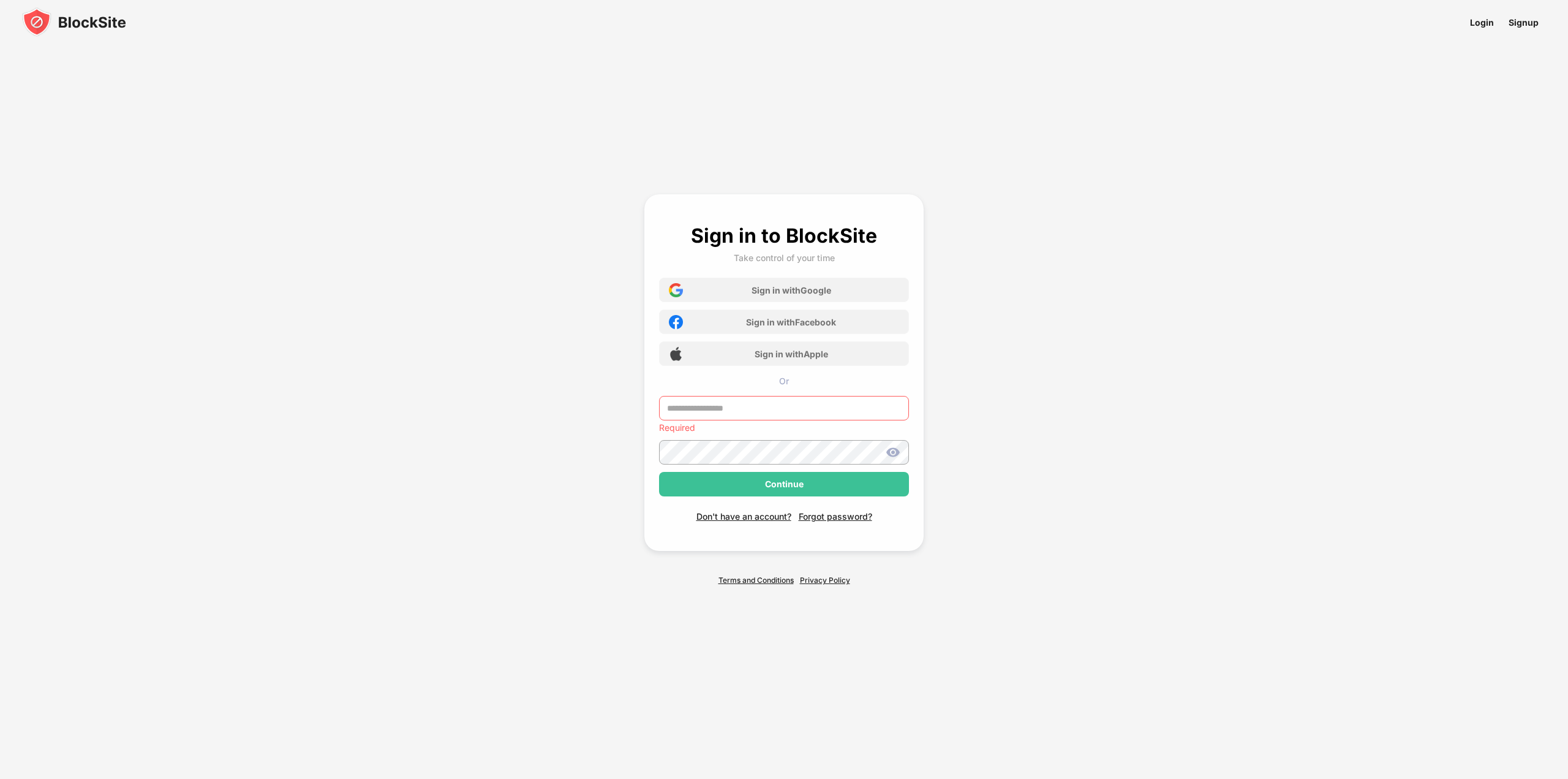
click at [759, 406] on input "text" at bounding box center [784, 408] width 250 height 24
click at [909, 408] on nordpass-icon at bounding box center [909, 407] width 0 height 10
click at [951, 407] on div "Sign in to BlockSite Take control of your time Sign in with Google Sign in with…" at bounding box center [783, 389] width 625 height 479
click at [714, 410] on input "text" at bounding box center [784, 408] width 250 height 24
click at [0, 778] on nordpass-autofill-portal at bounding box center [0, 779] width 0 height 0
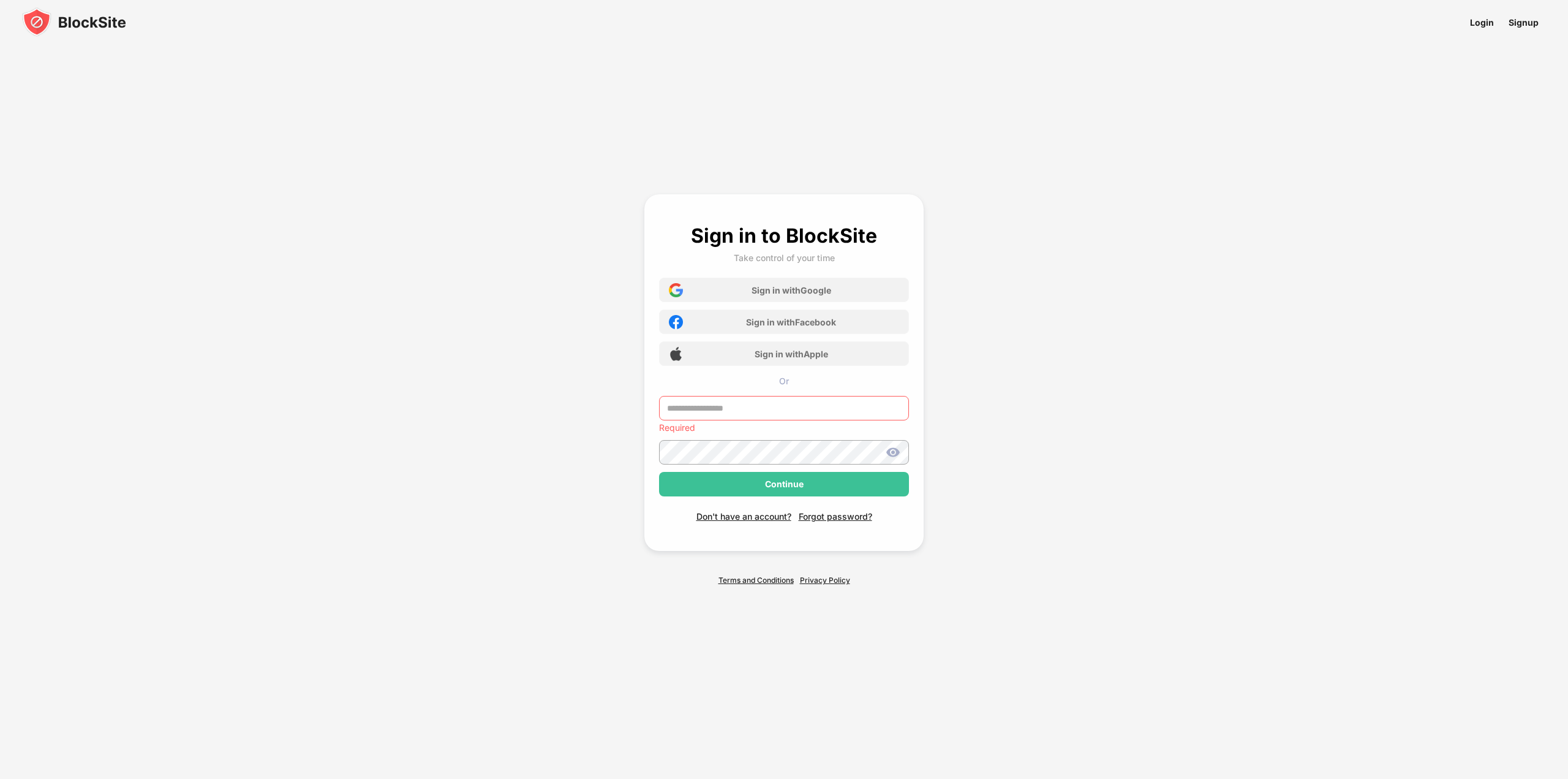
type input "**********"
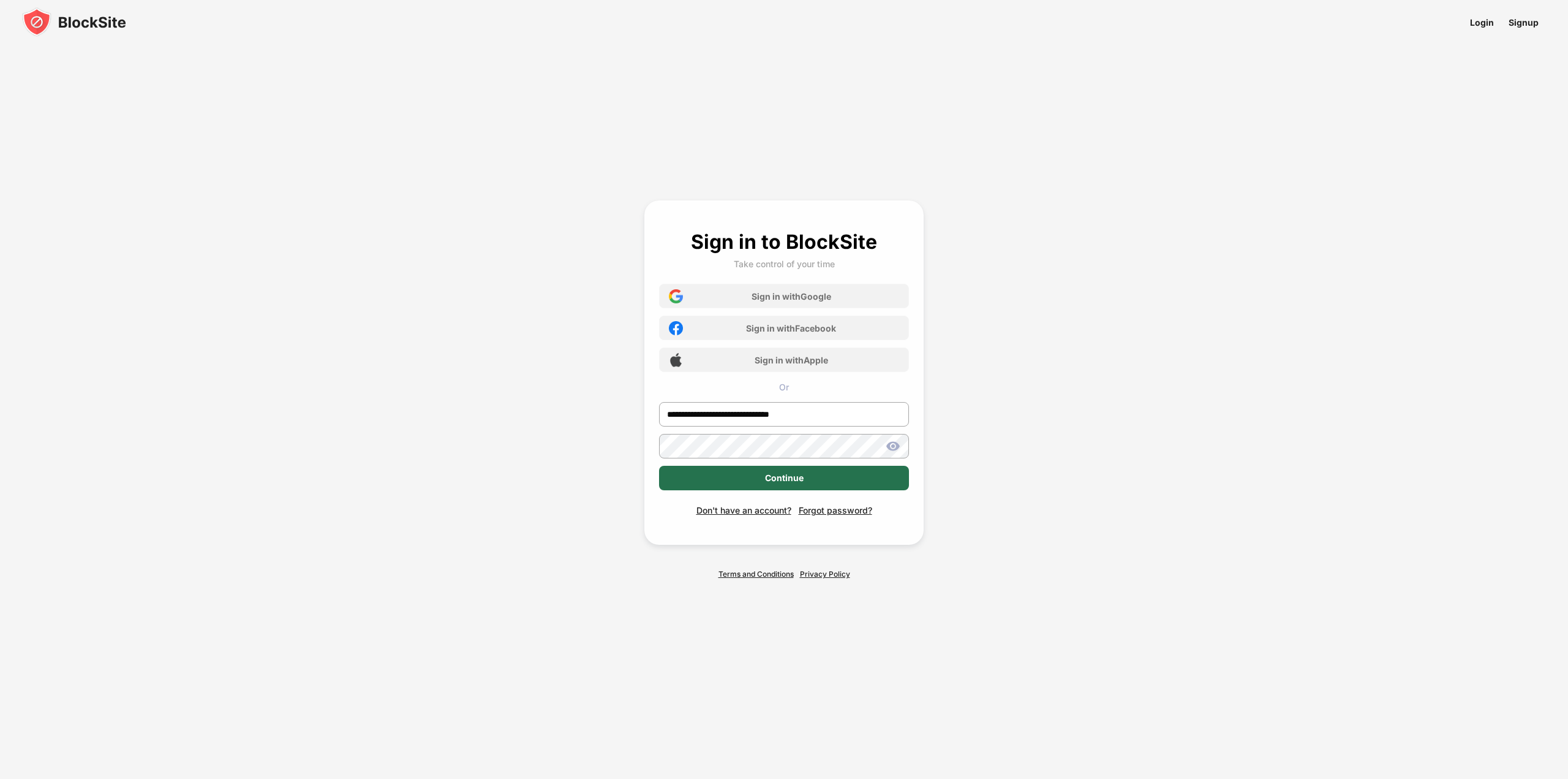
click at [781, 477] on div "Continue" at bounding box center [785, 477] width 38 height 10
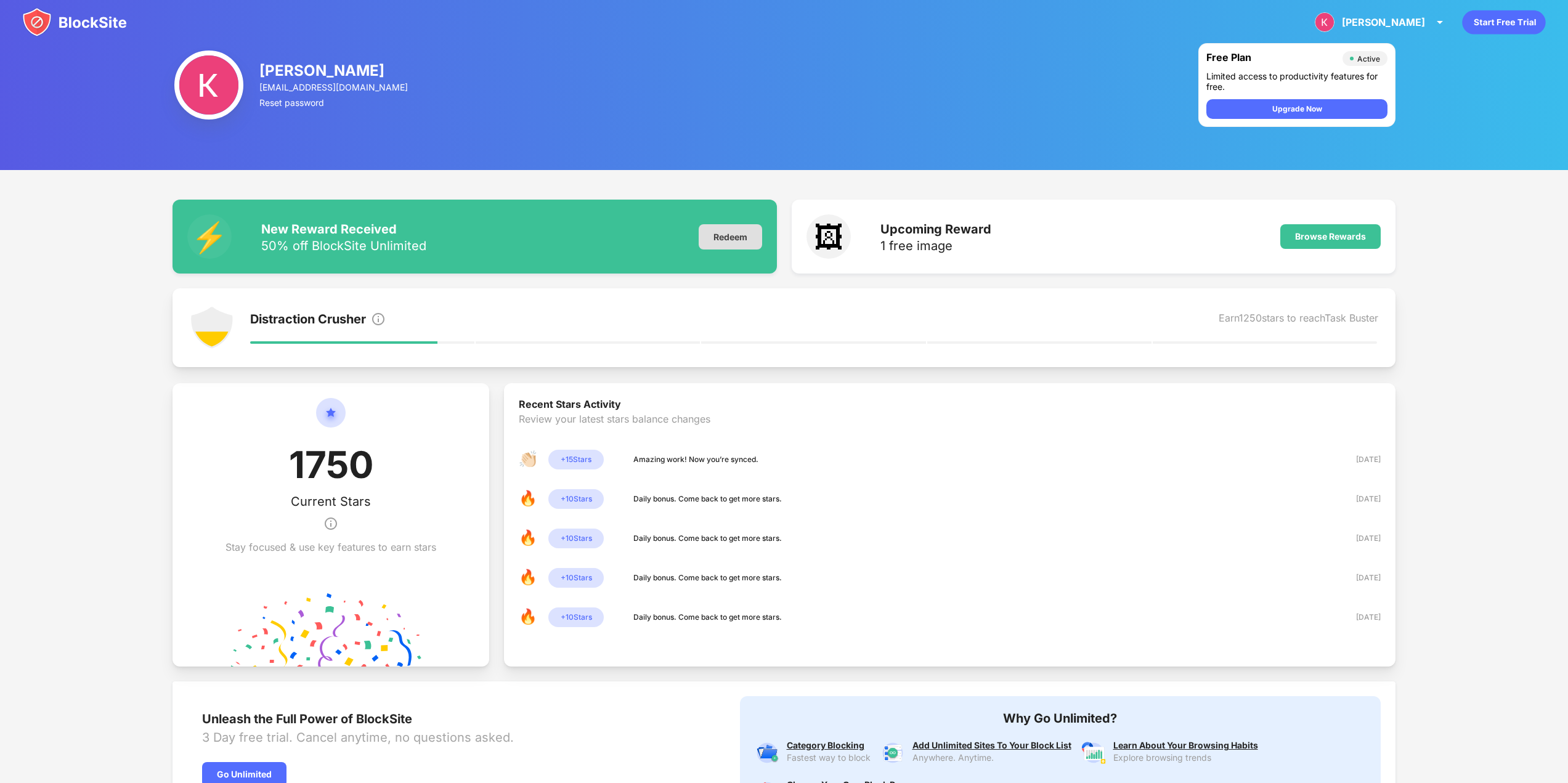
click at [725, 242] on div "Redeem" at bounding box center [731, 236] width 64 height 25
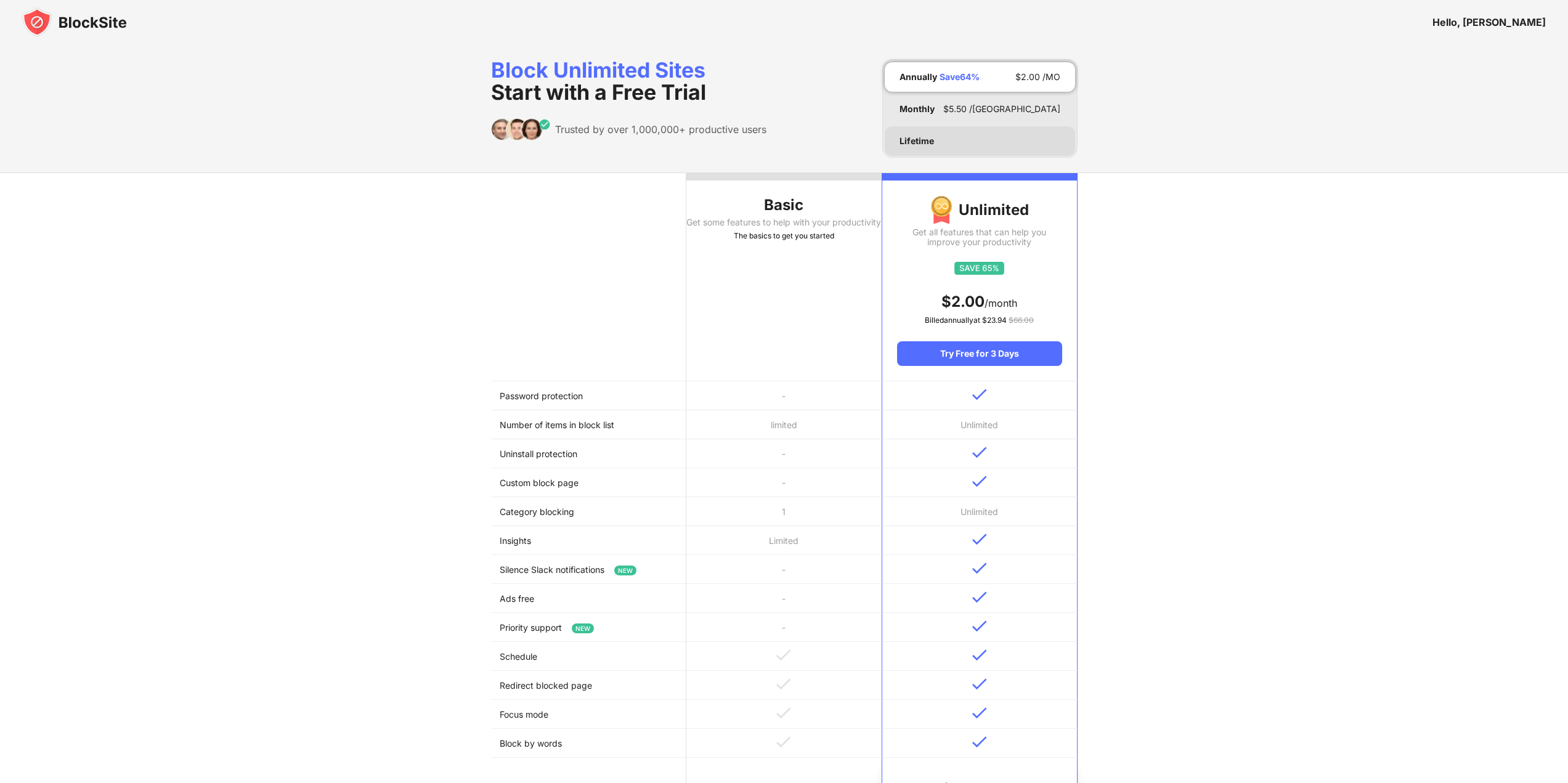
click at [942, 134] on div "Lifetime" at bounding box center [980, 141] width 191 height 30
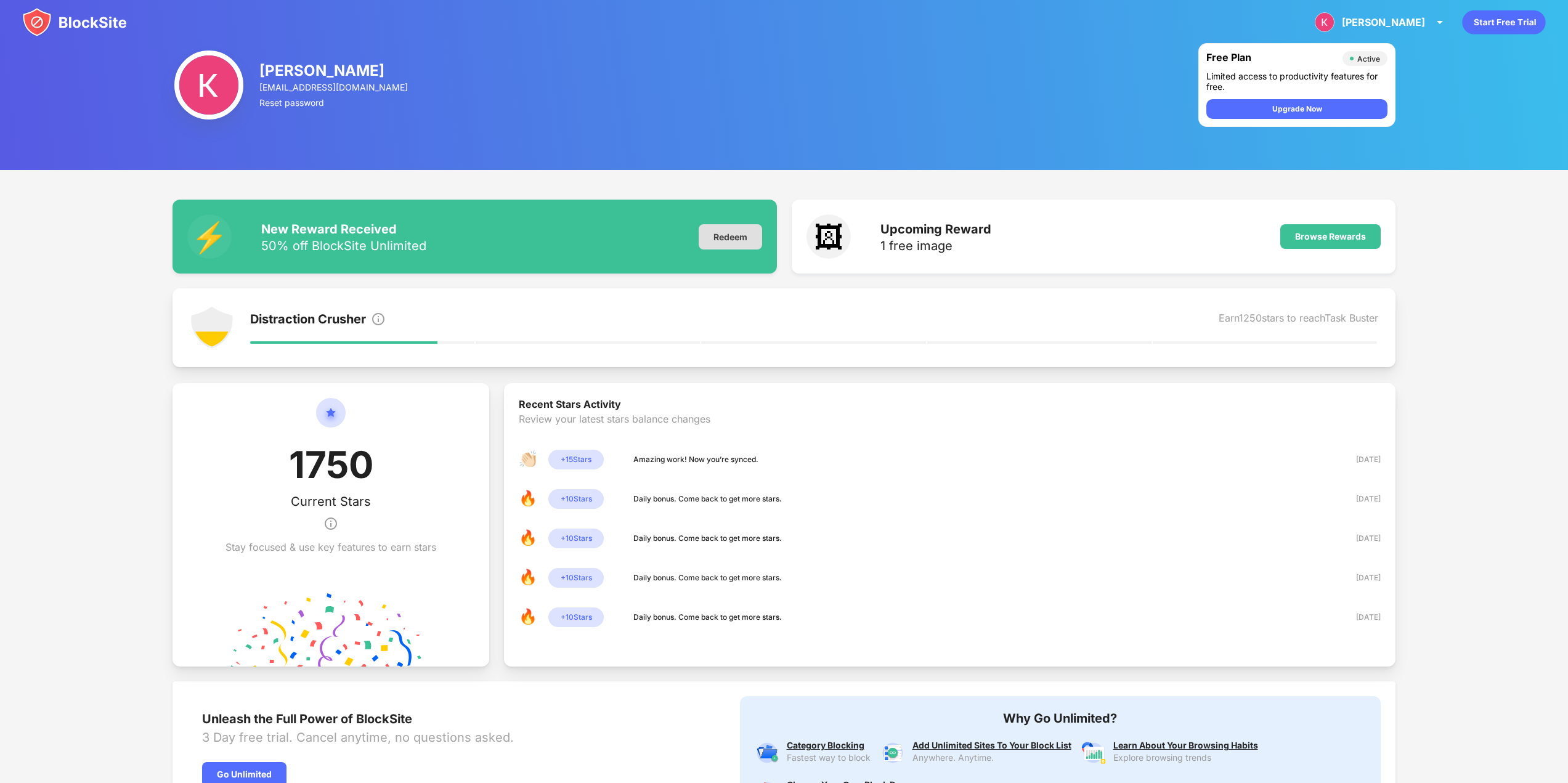
click at [728, 233] on div "Redeem" at bounding box center [731, 236] width 64 height 25
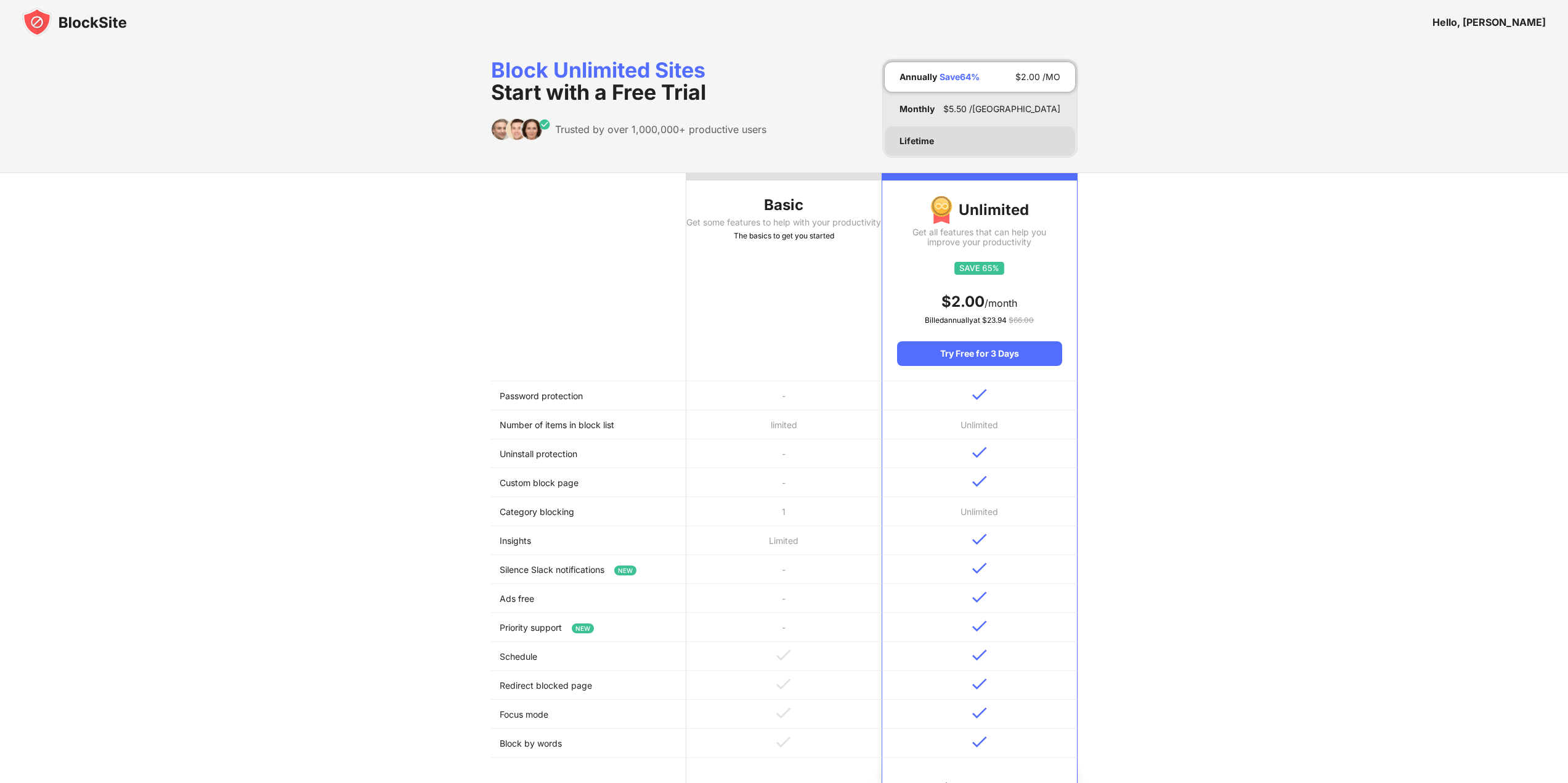
click at [956, 137] on div "Lifetime" at bounding box center [980, 141] width 191 height 30
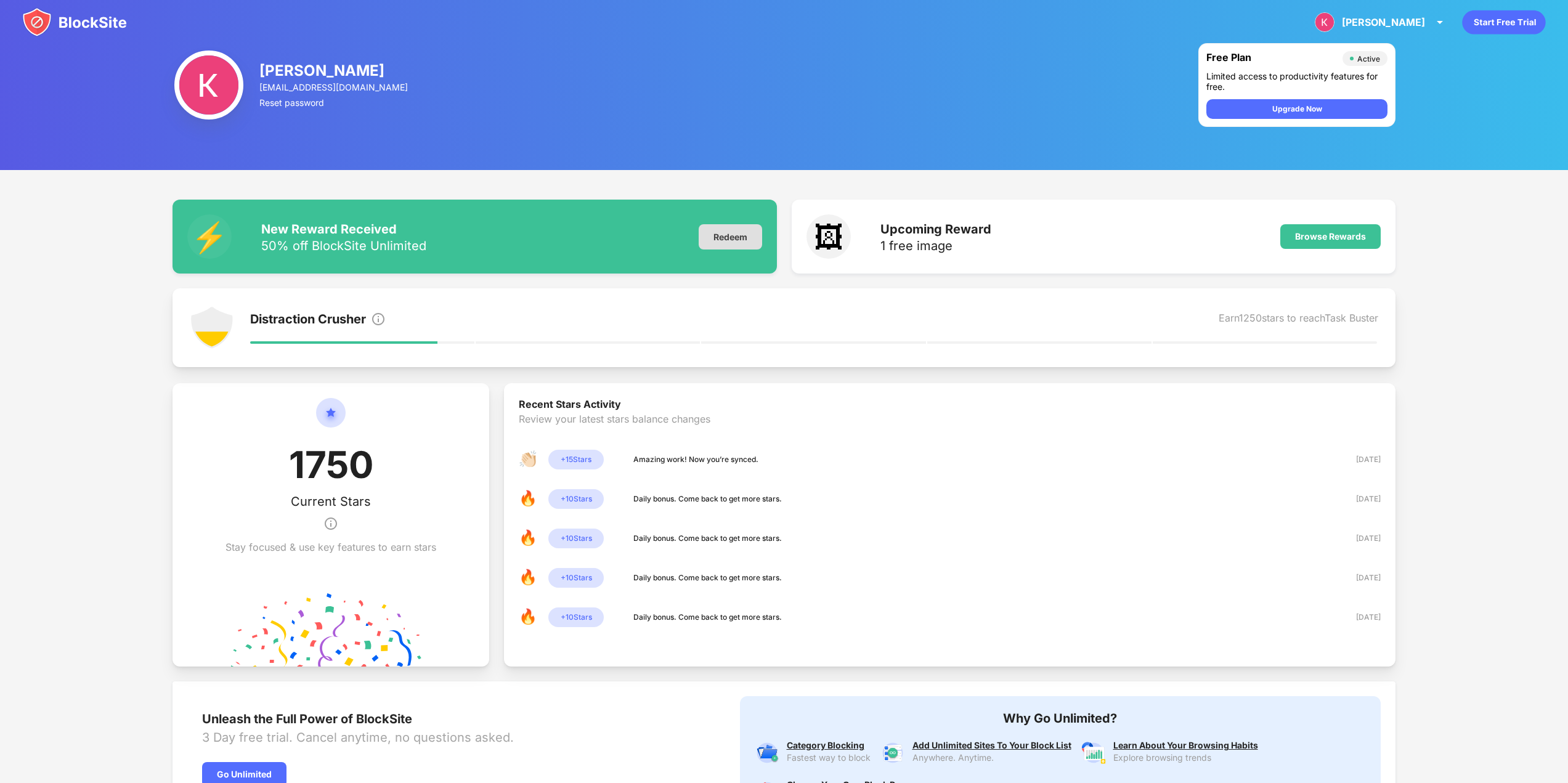
click at [731, 237] on div "Redeem" at bounding box center [731, 236] width 64 height 25
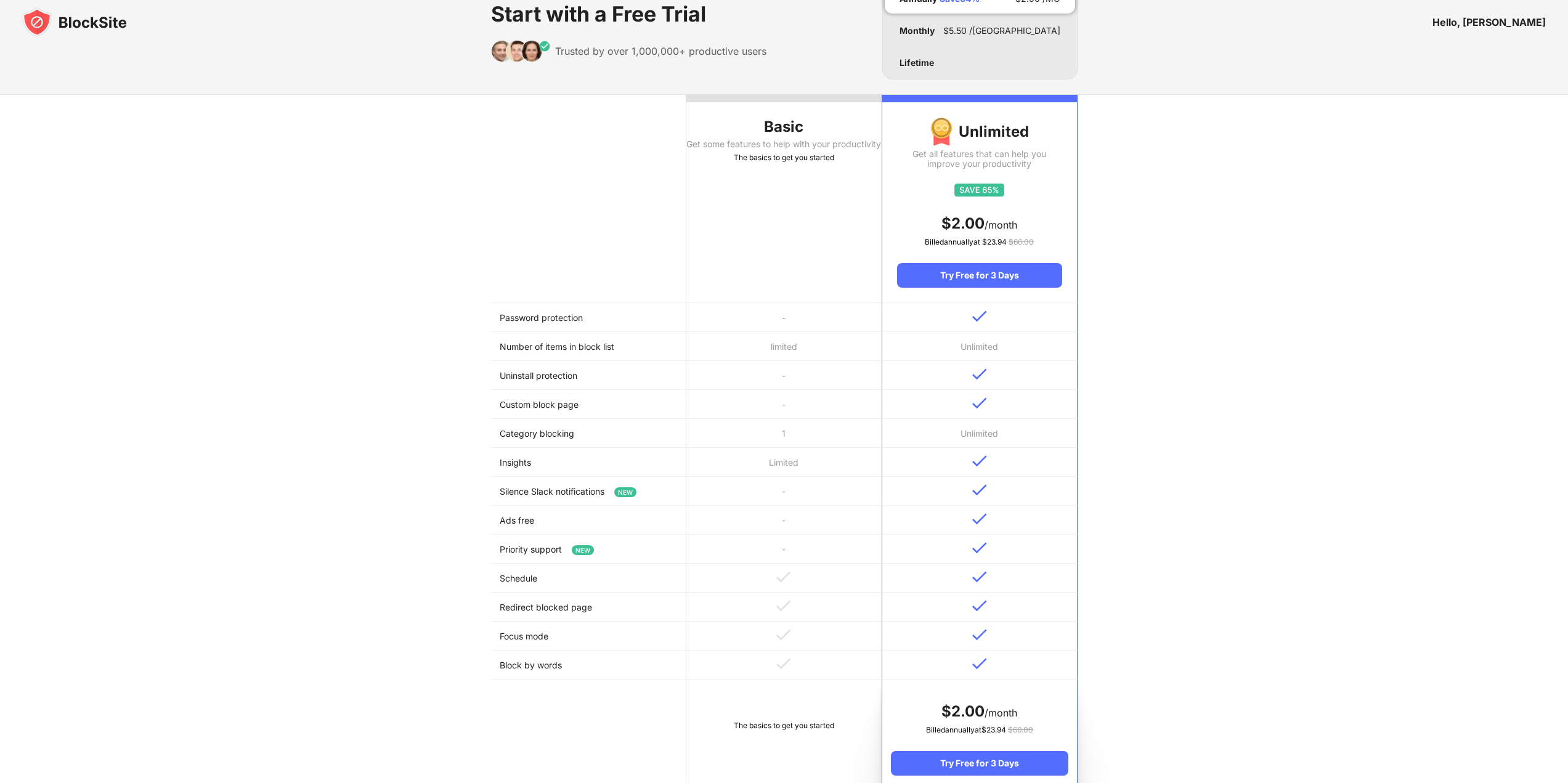
scroll to position [123, 0]
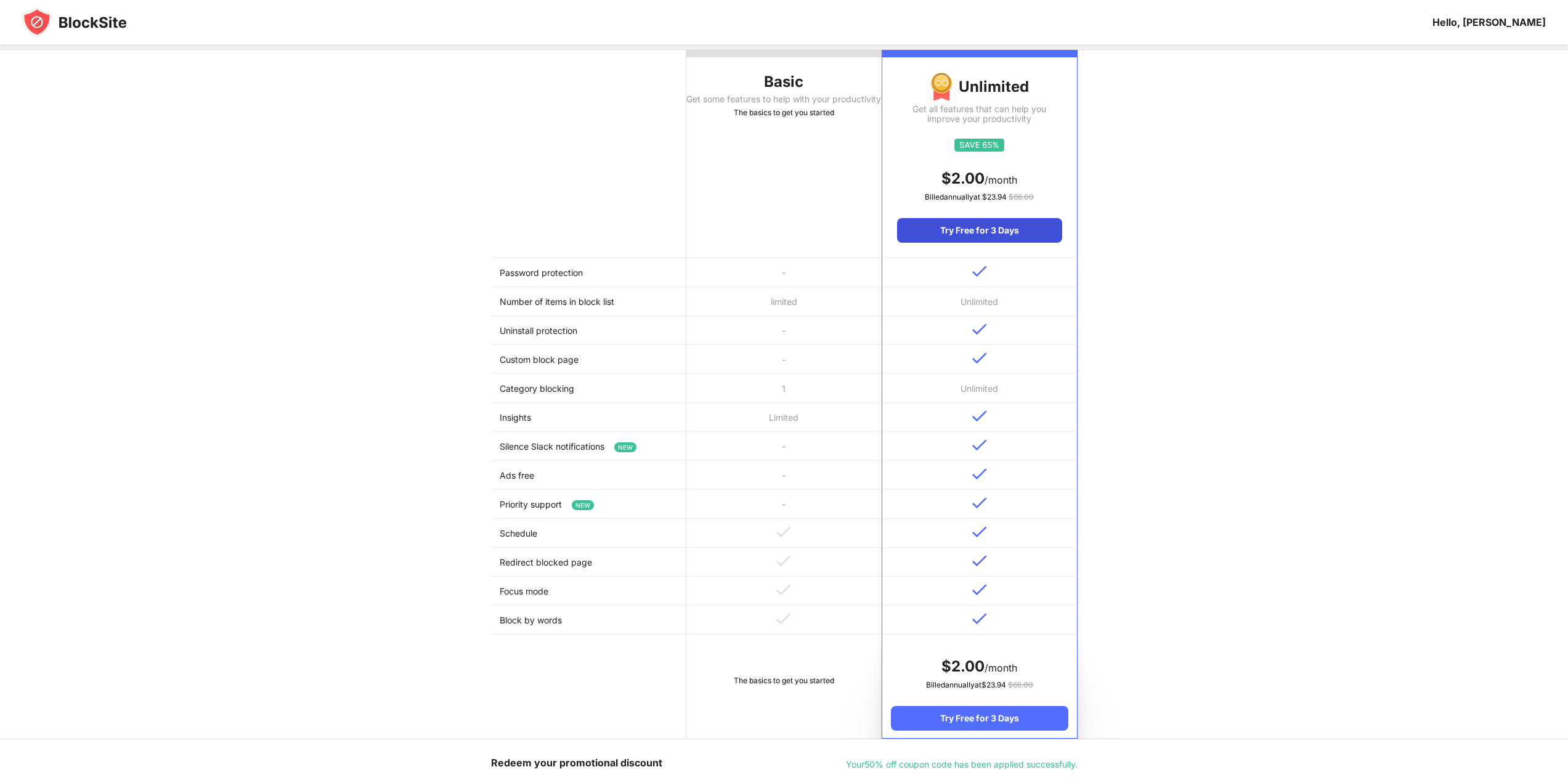
click at [979, 234] on div "Try Free for 3 Days" at bounding box center [979, 231] width 164 height 24
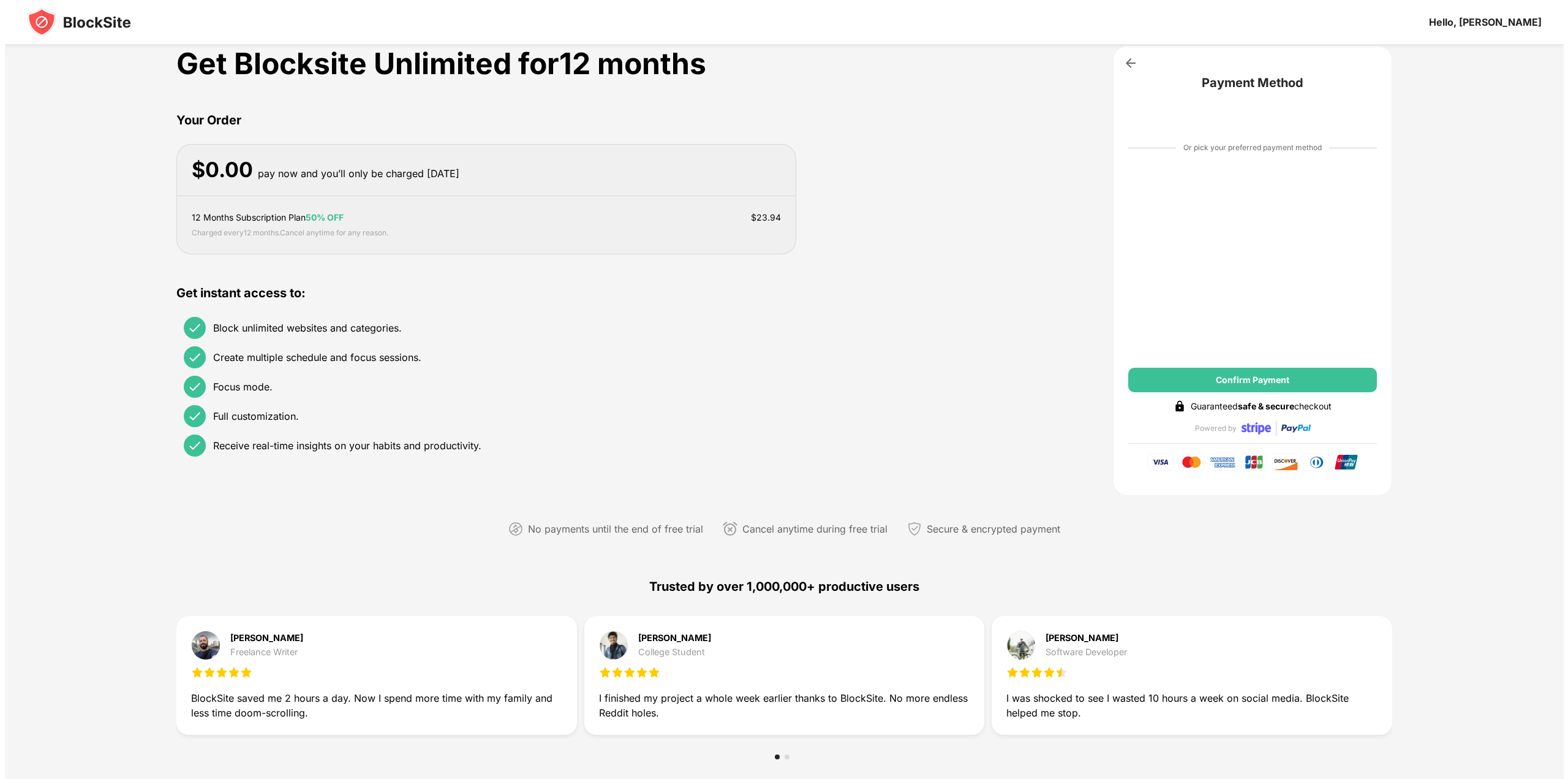
scroll to position [0, 0]
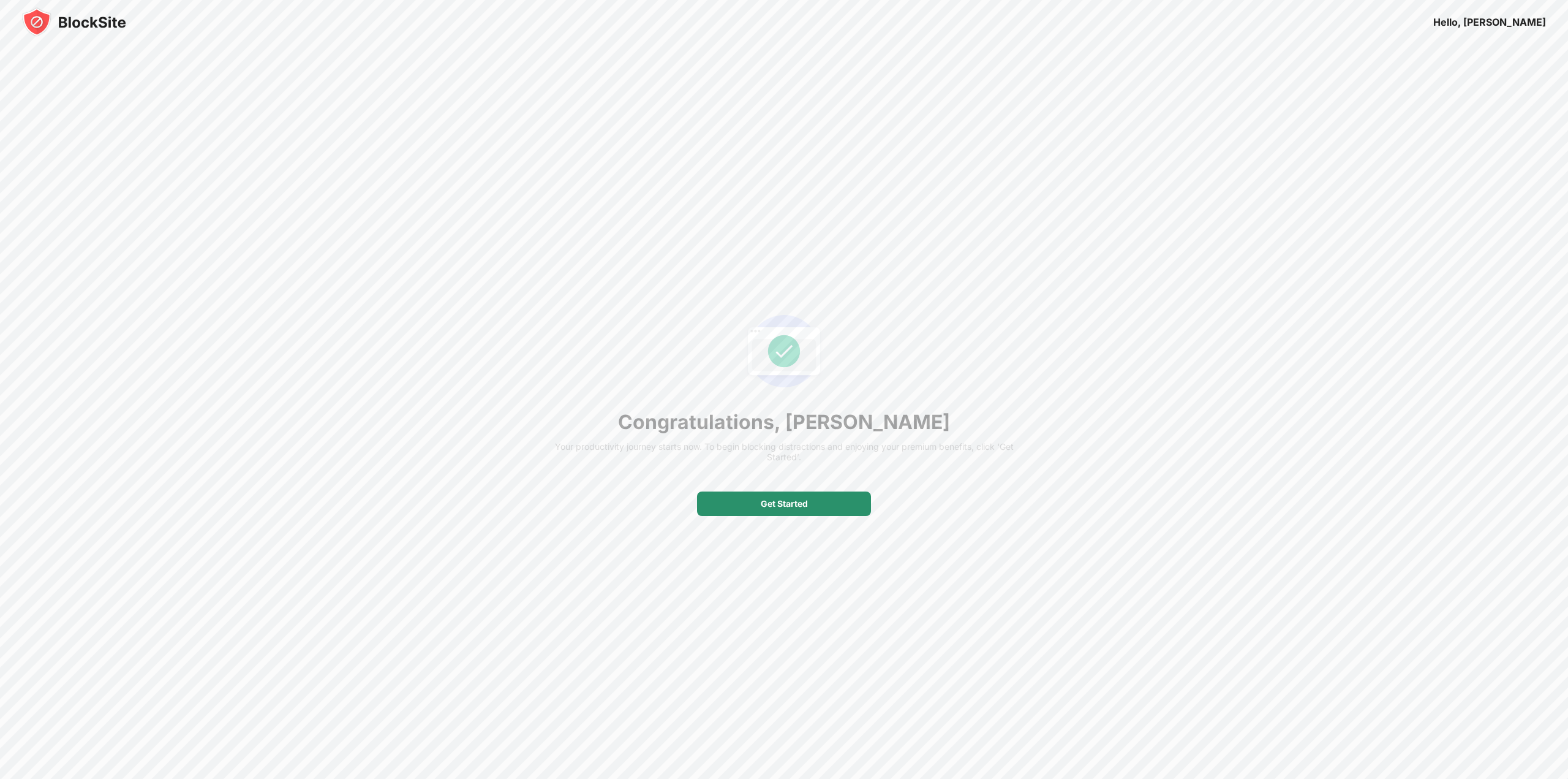
click at [783, 504] on div "Get Started" at bounding box center [785, 504] width 47 height 10
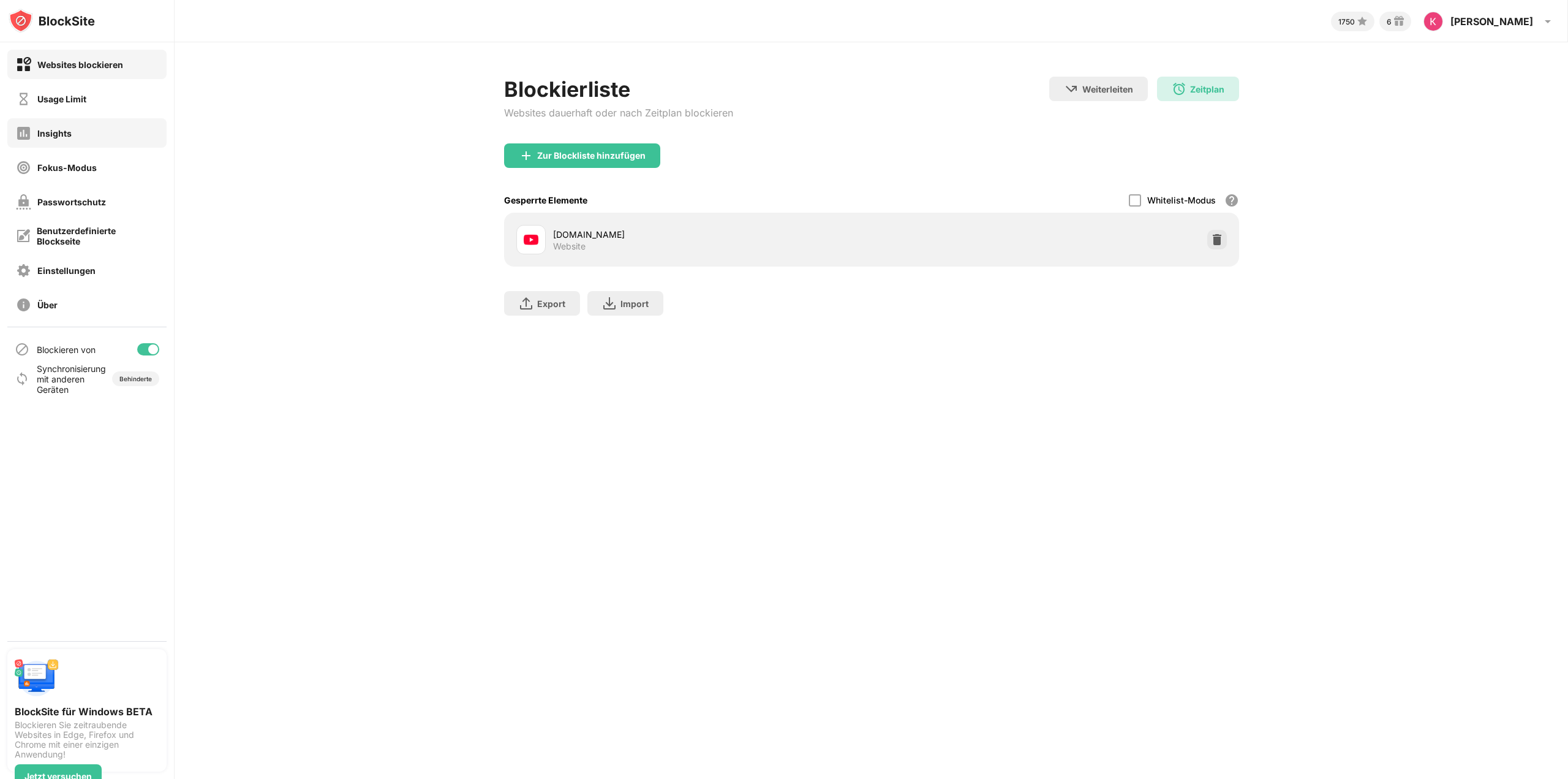
click at [86, 136] on div "Insights" at bounding box center [86, 133] width 159 height 29
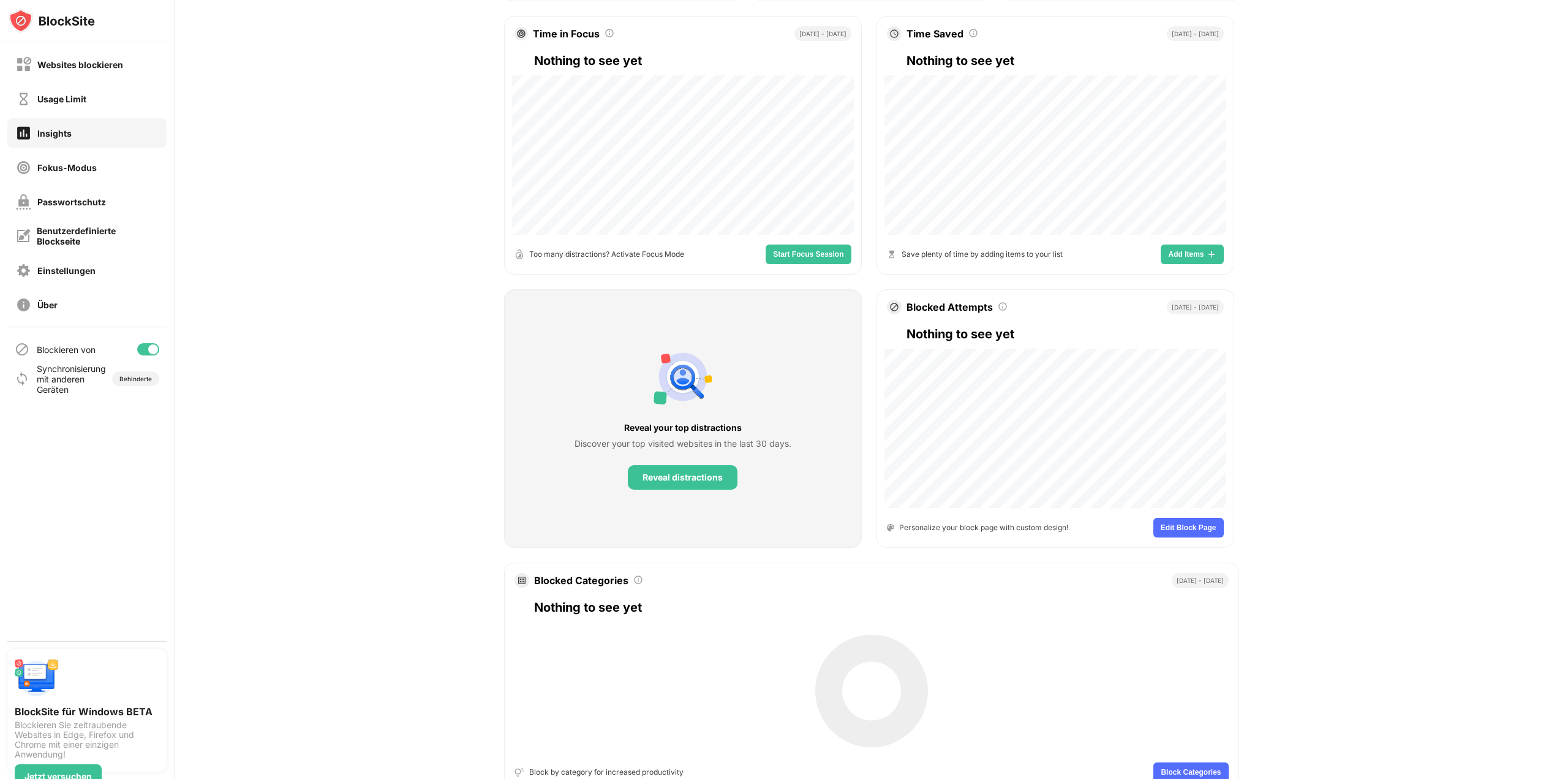
scroll to position [202, 0]
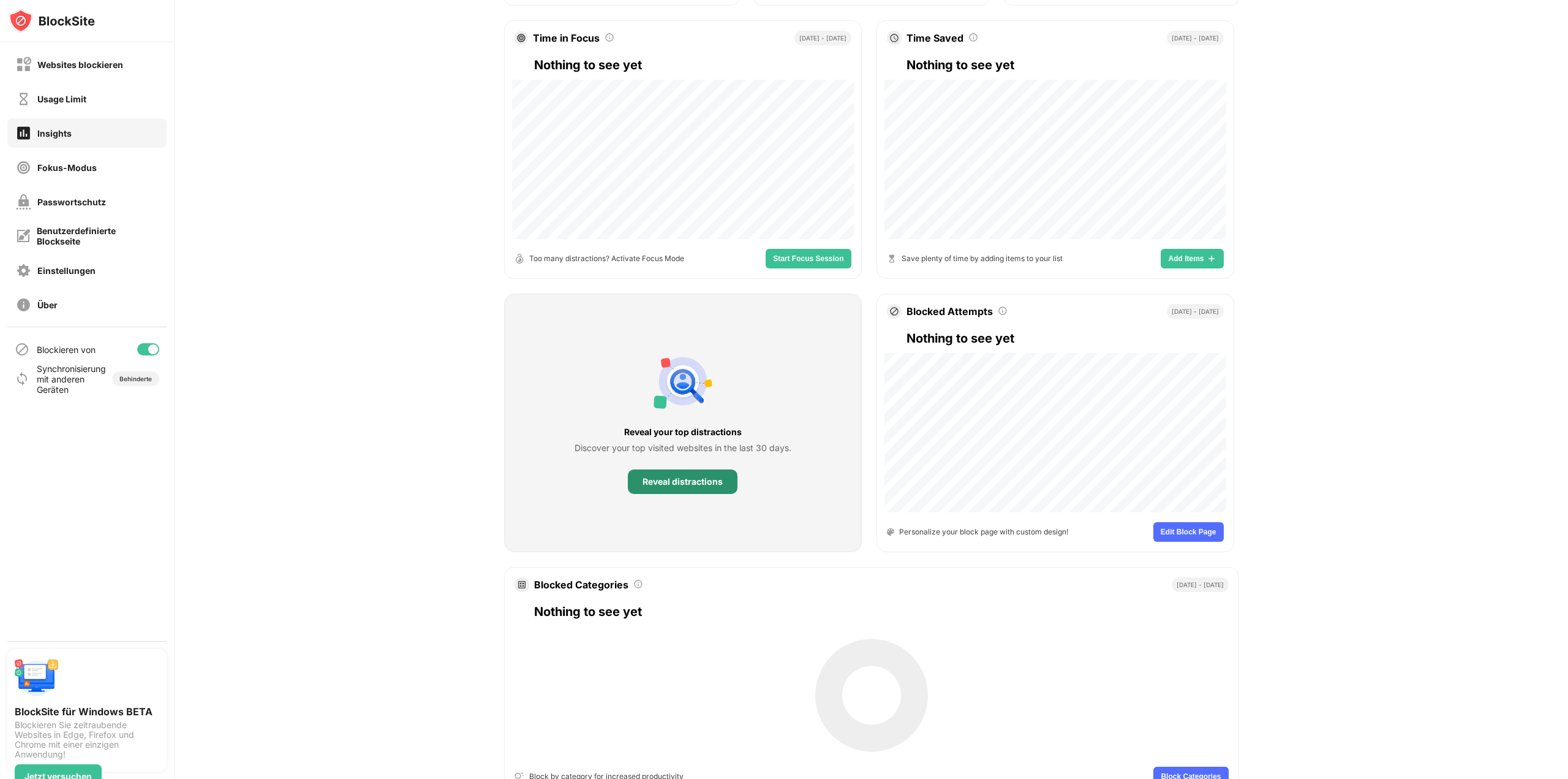
click at [683, 481] on div "Reveal distractions" at bounding box center [682, 481] width 80 height 10
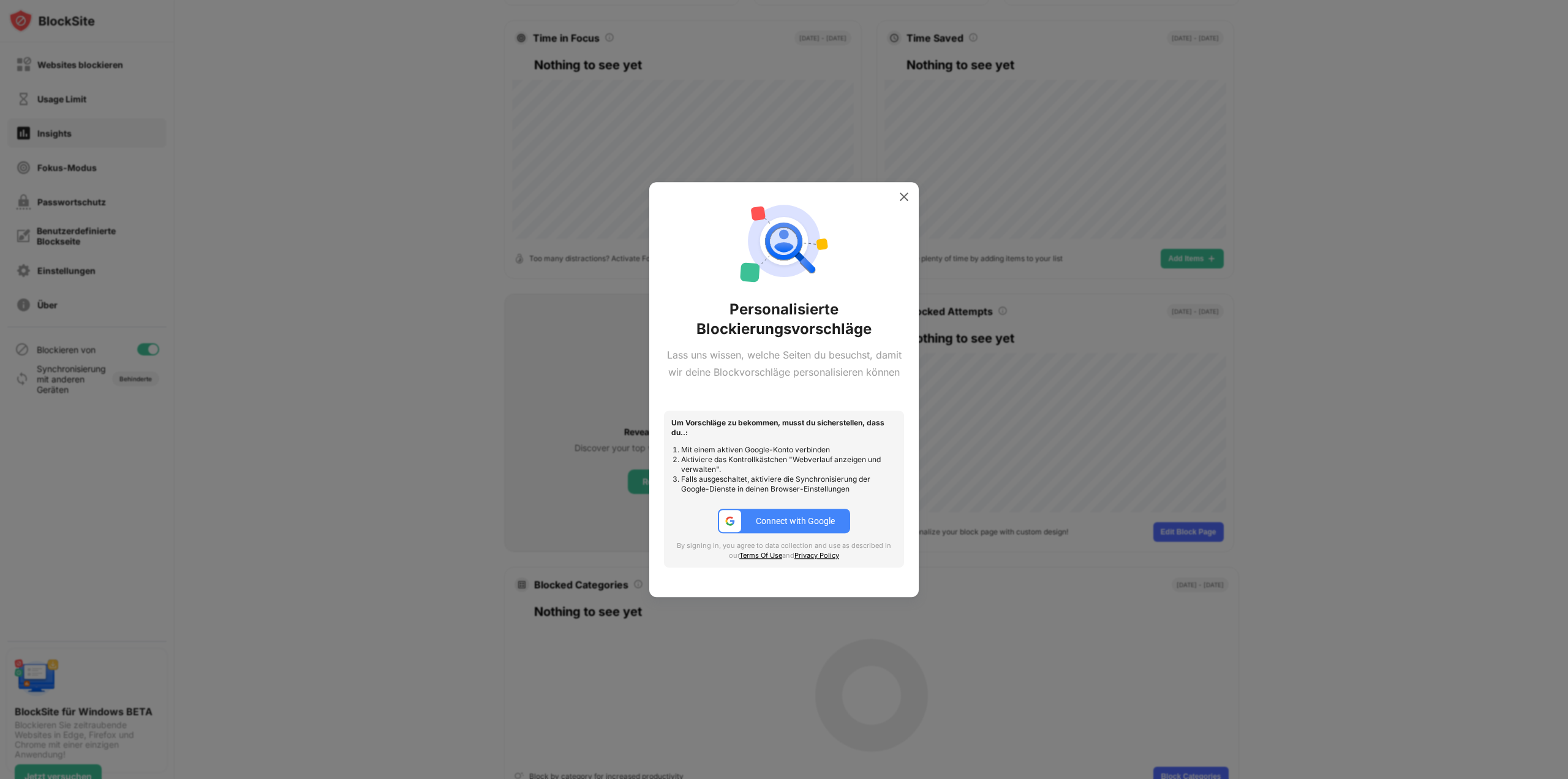
click at [782, 516] on div "Connect with Google" at bounding box center [795, 520] width 79 height 10
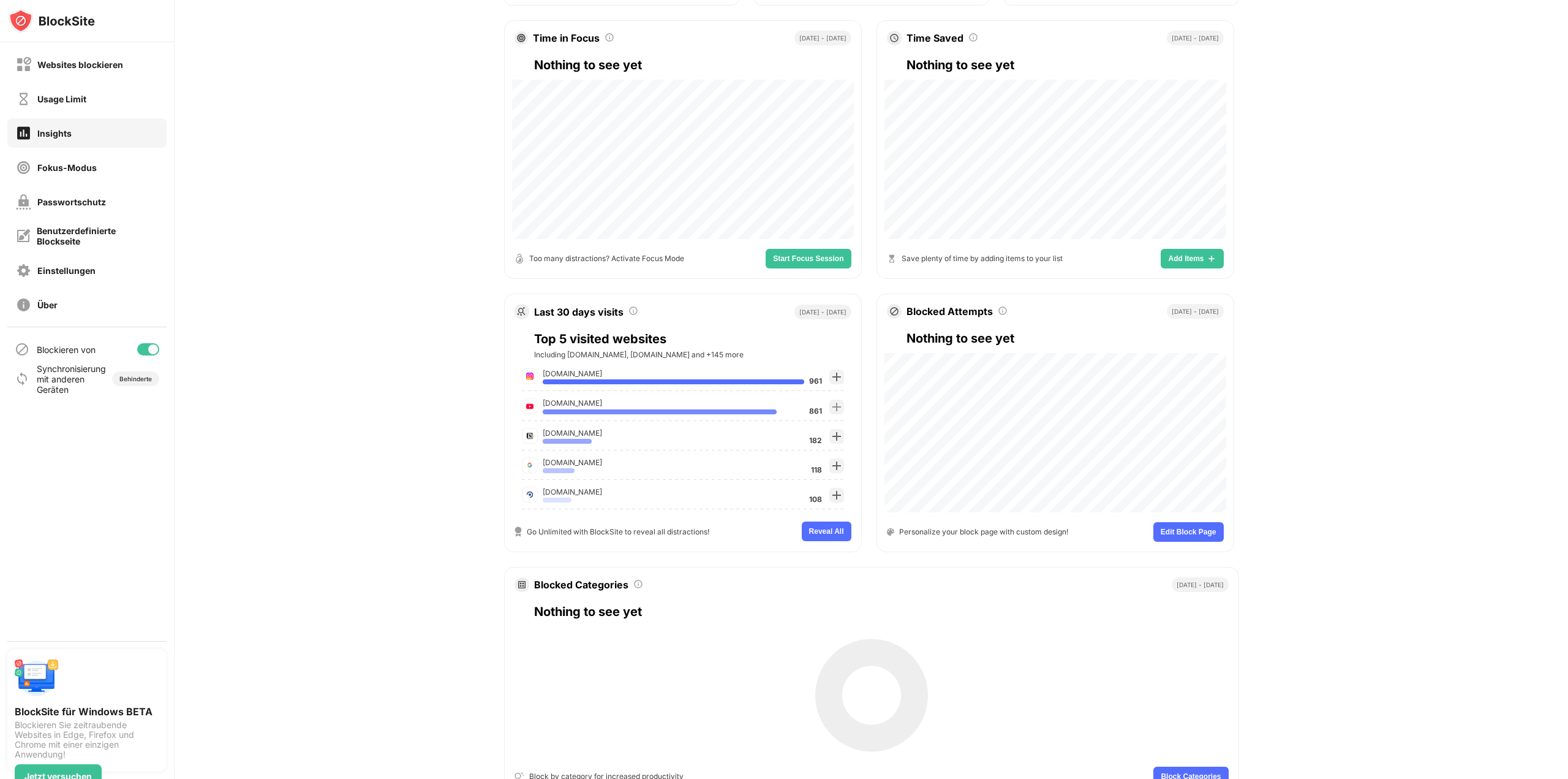
click at [812, 533] on span "Reveal All" at bounding box center [826, 530] width 35 height 7
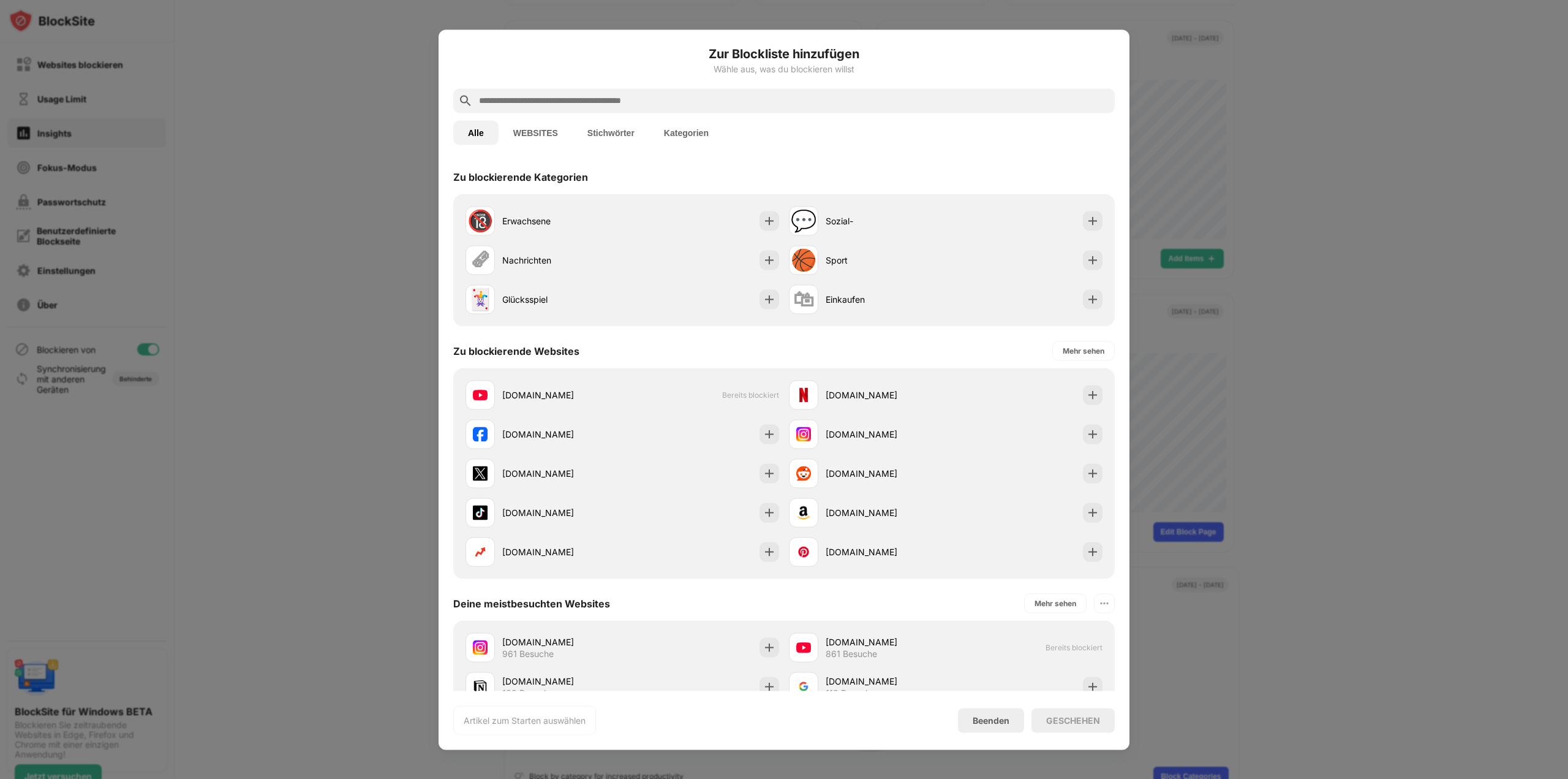
click at [1203, 692] on div at bounding box center [784, 390] width 1568 height 779
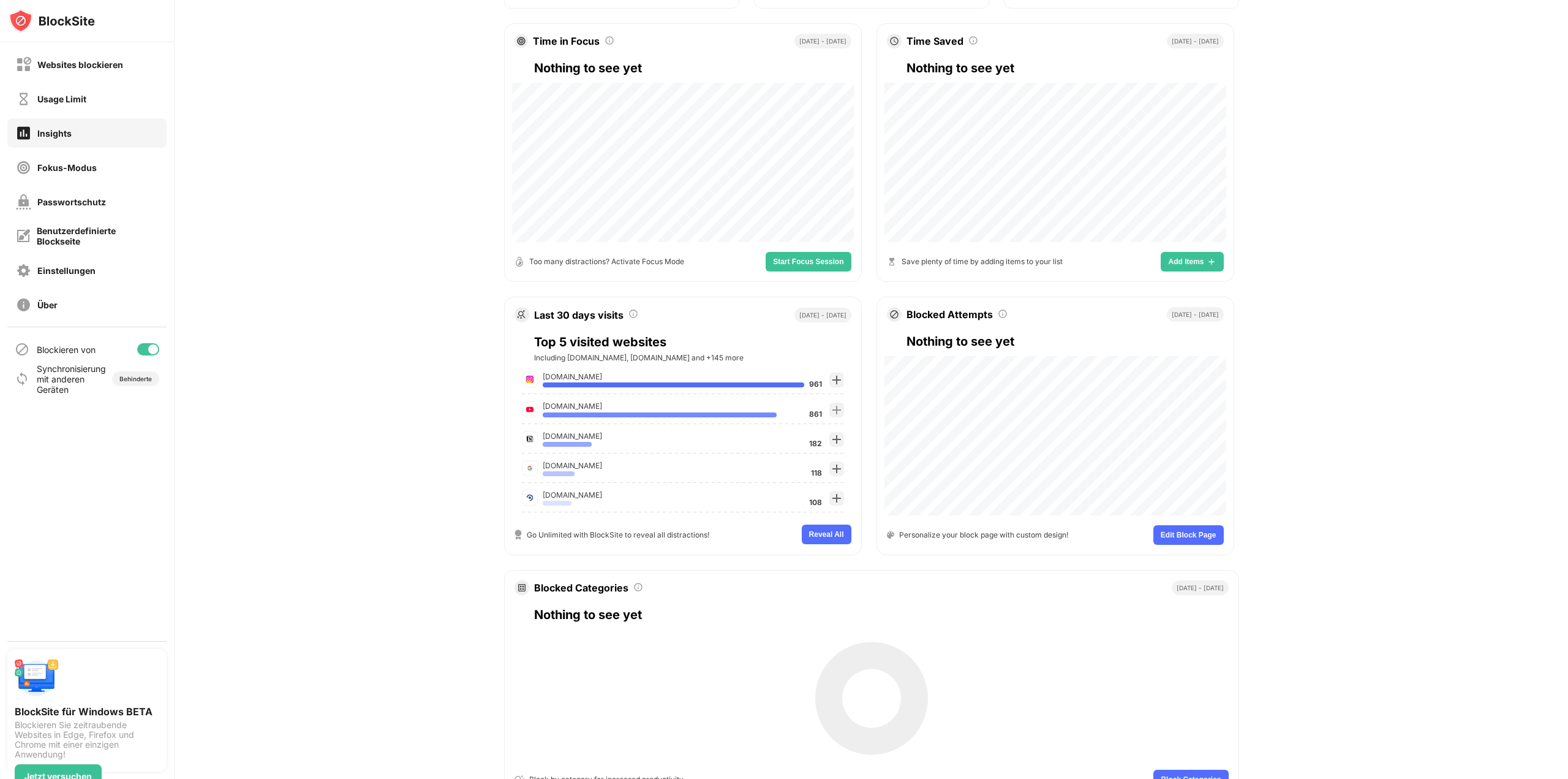
scroll to position [202, 0]
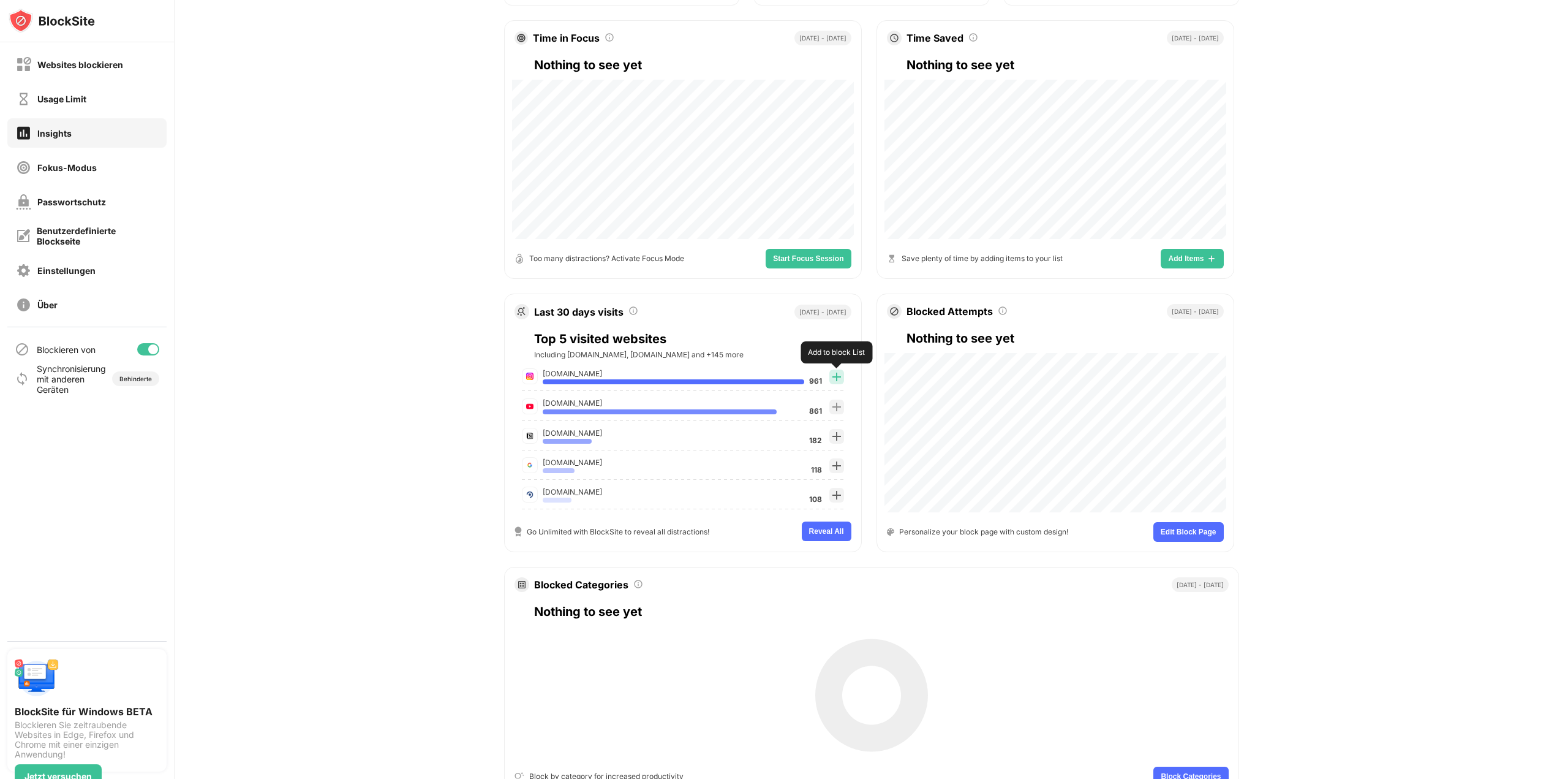
click at [832, 373] on img at bounding box center [837, 377] width 10 height 10
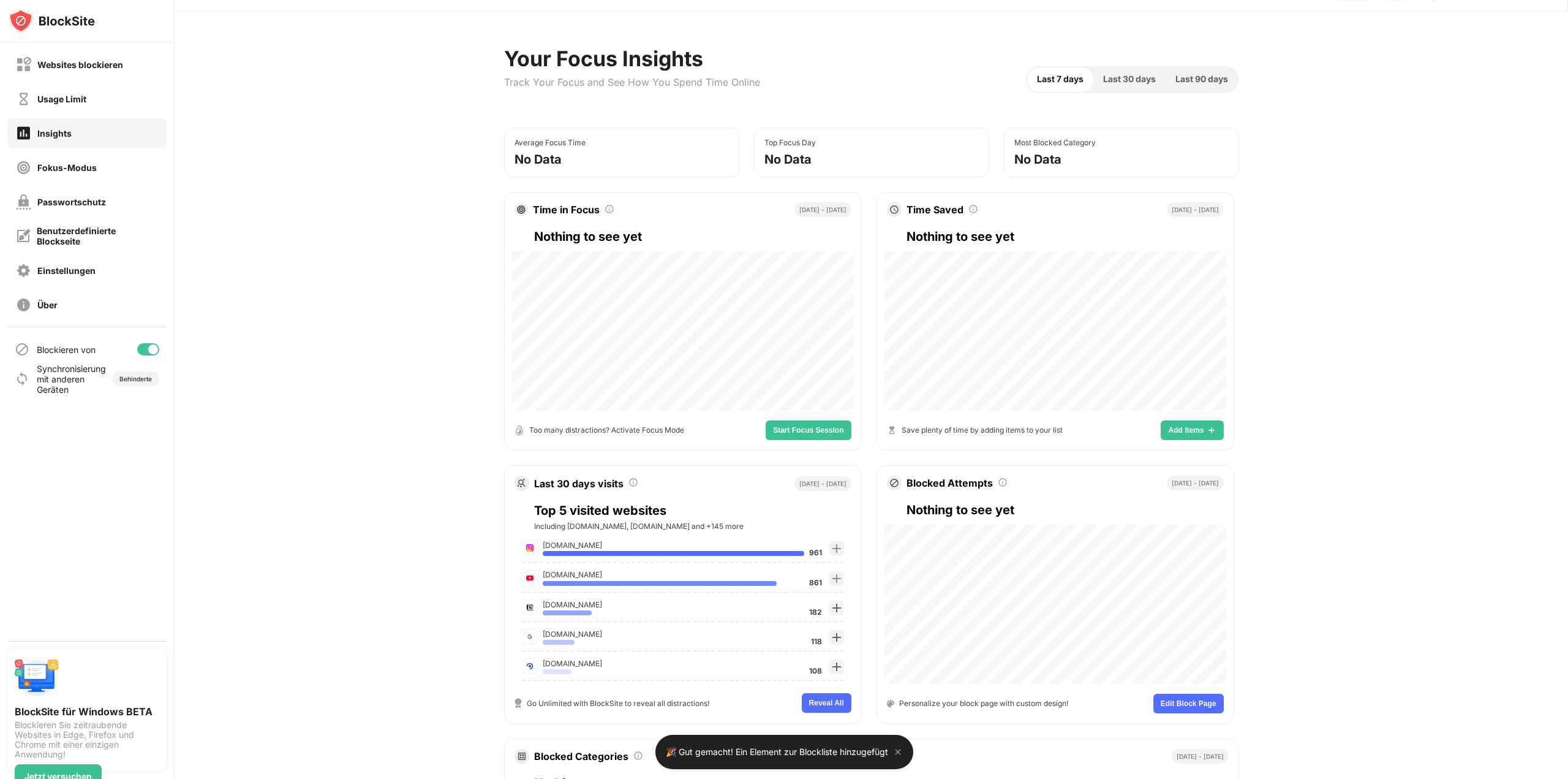
scroll to position [0, 0]
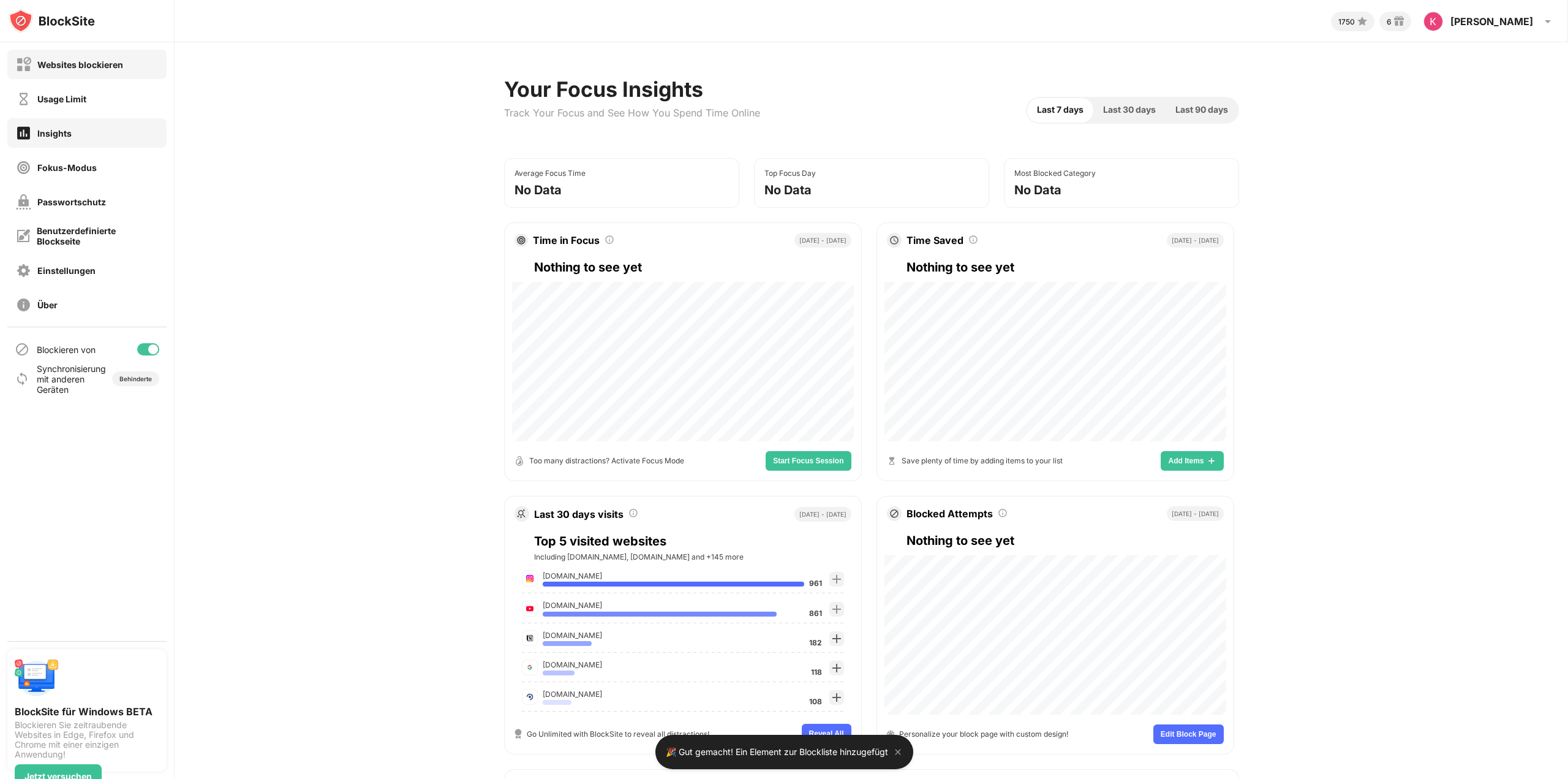
click at [94, 74] on div "Websites blockieren" at bounding box center [86, 64] width 159 height 29
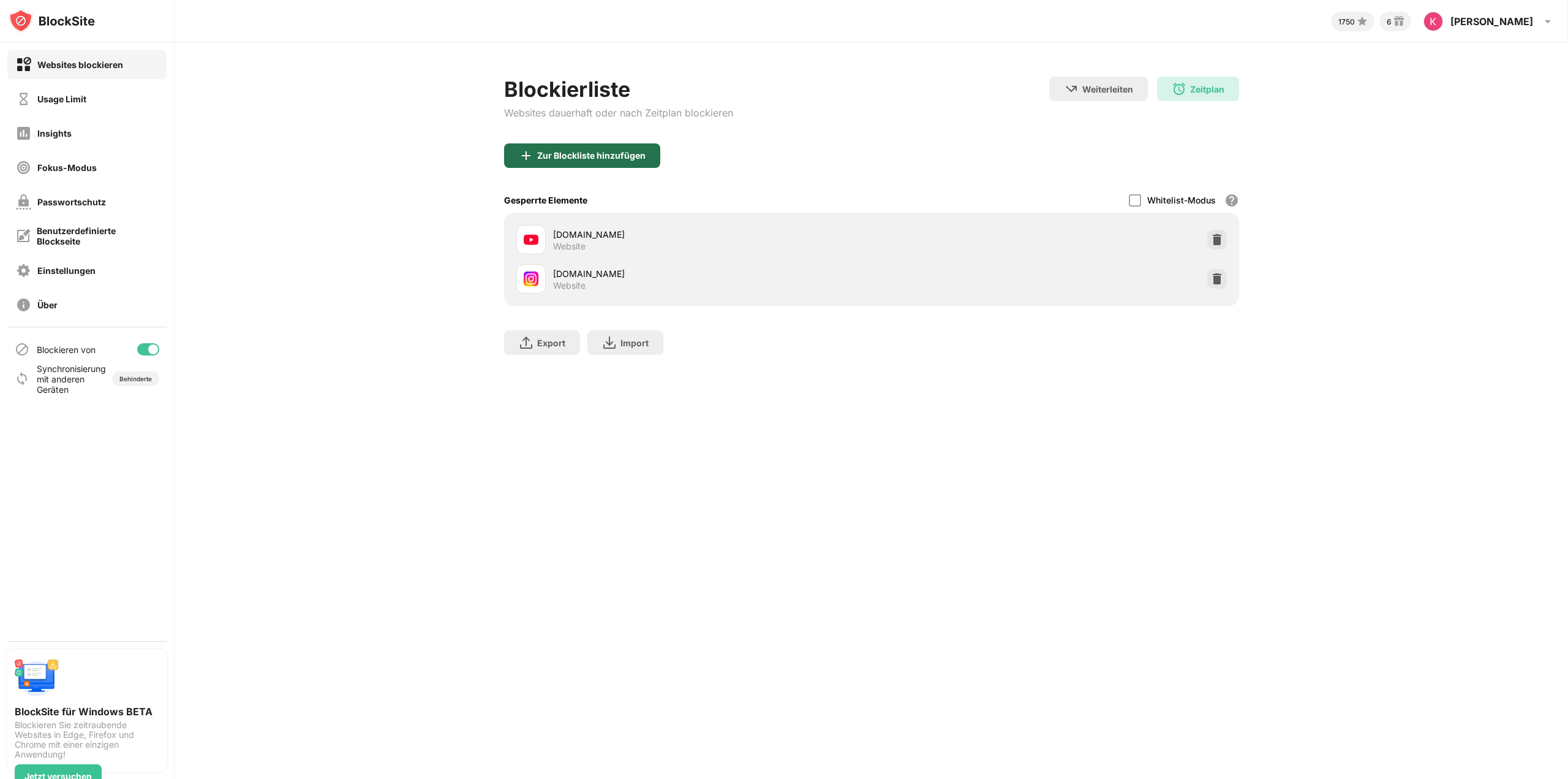
click at [575, 161] on div "Zur Blockliste hinzufügen" at bounding box center [582, 156] width 156 height 24
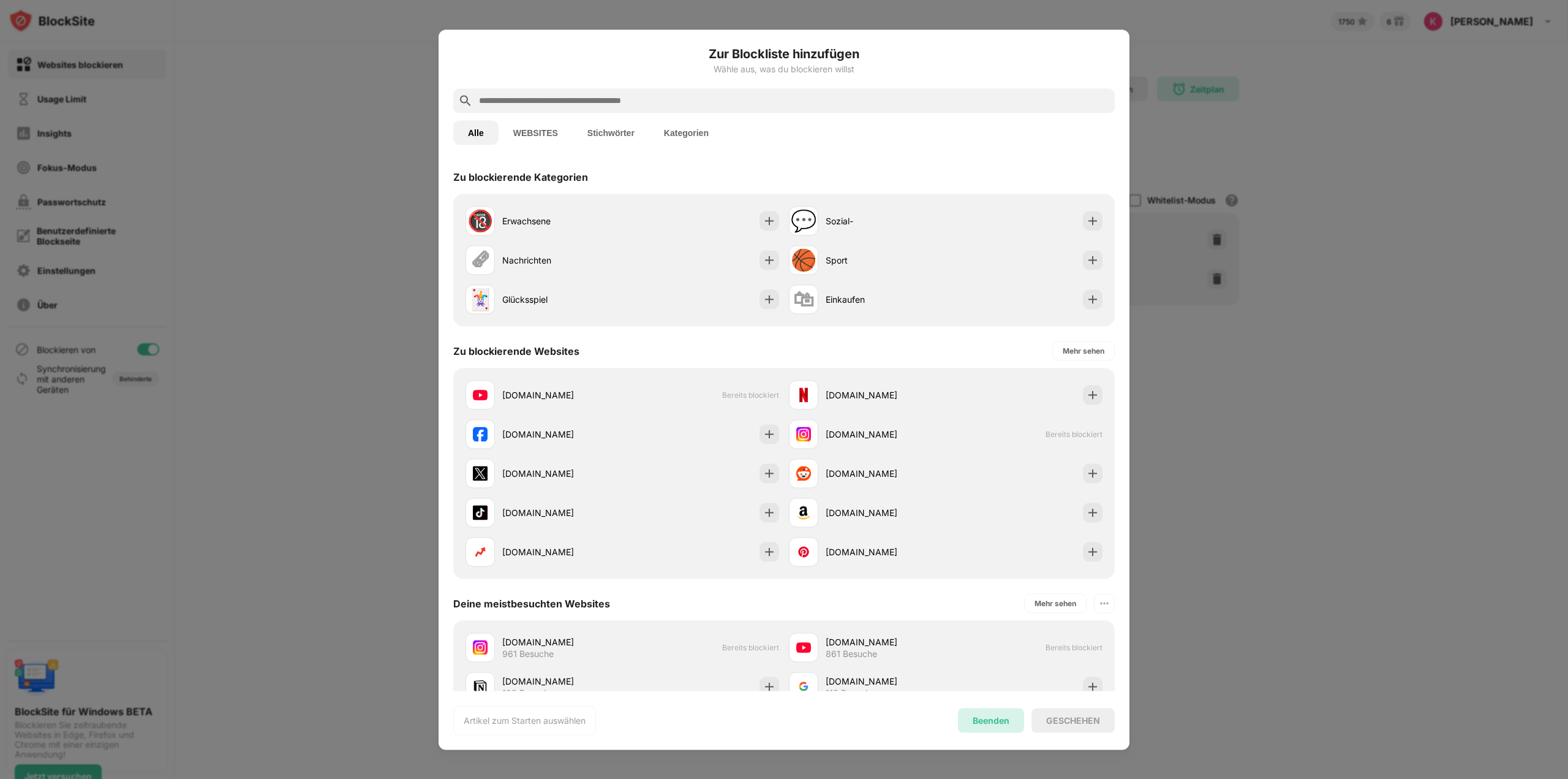
click at [998, 716] on div "Beenden" at bounding box center [991, 720] width 37 height 10
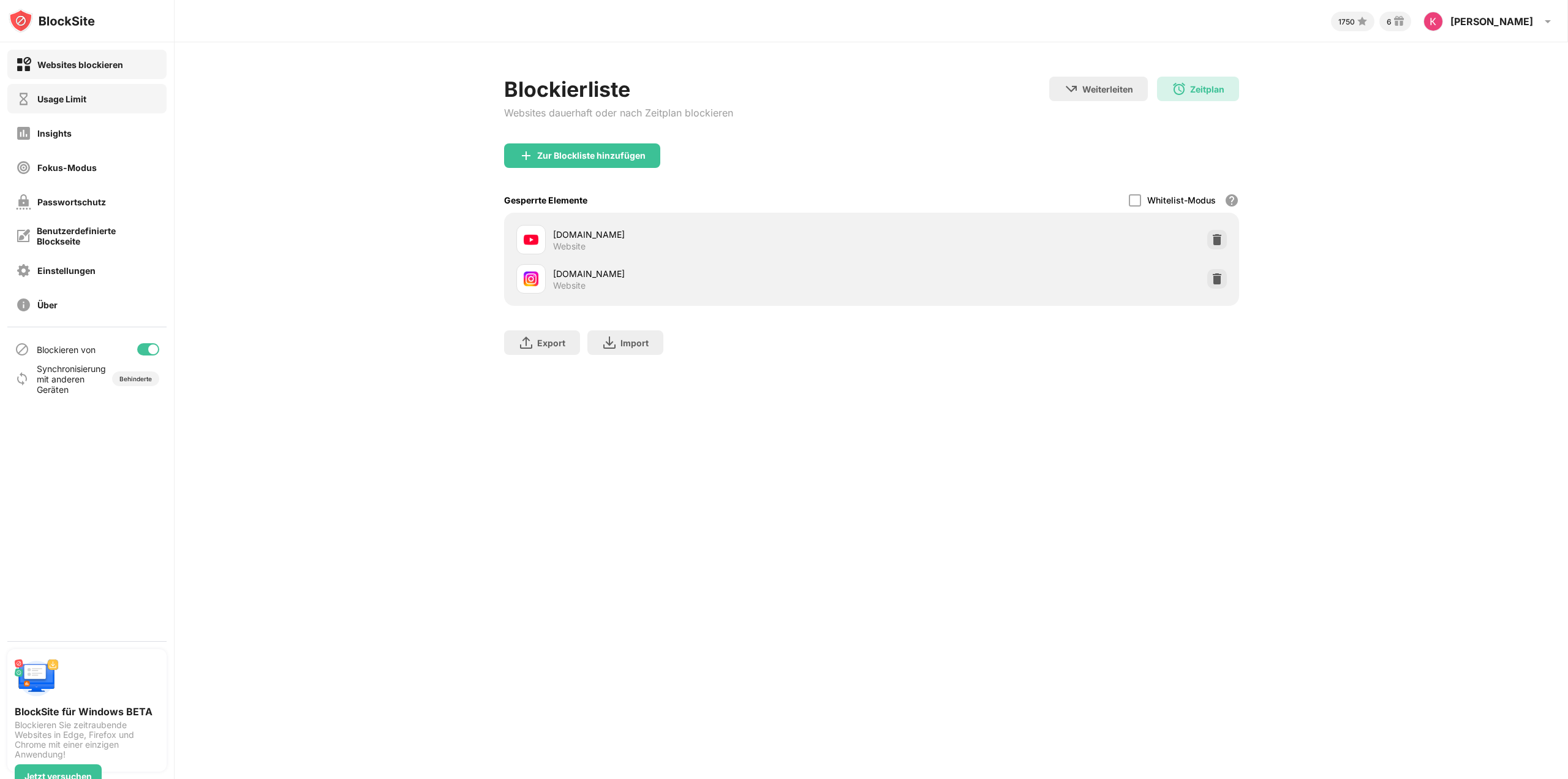
click at [91, 107] on div "Usage Limit" at bounding box center [86, 99] width 159 height 29
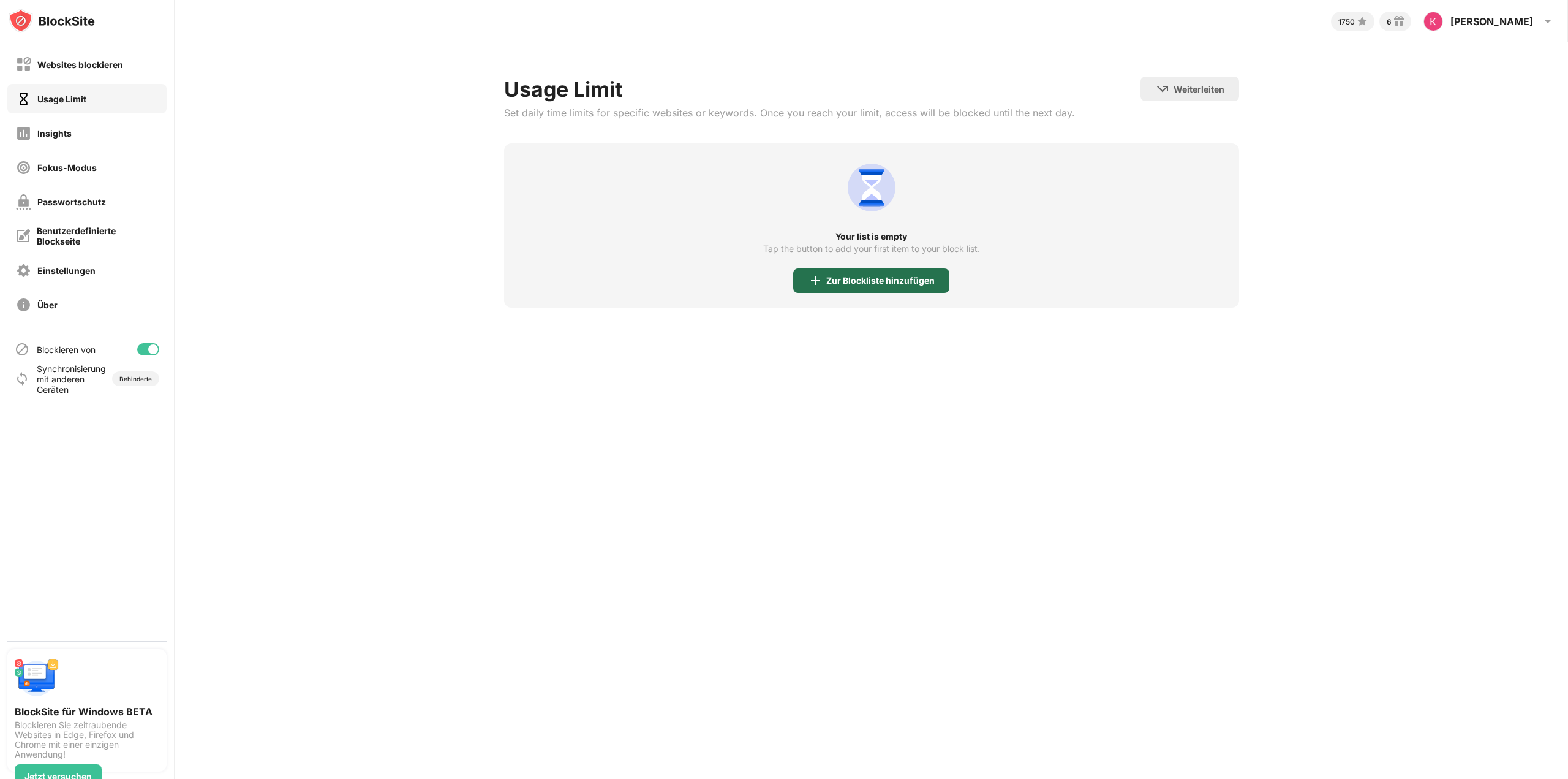
click at [881, 270] on div "Zur Blockliste hinzufügen" at bounding box center [872, 281] width 156 height 24
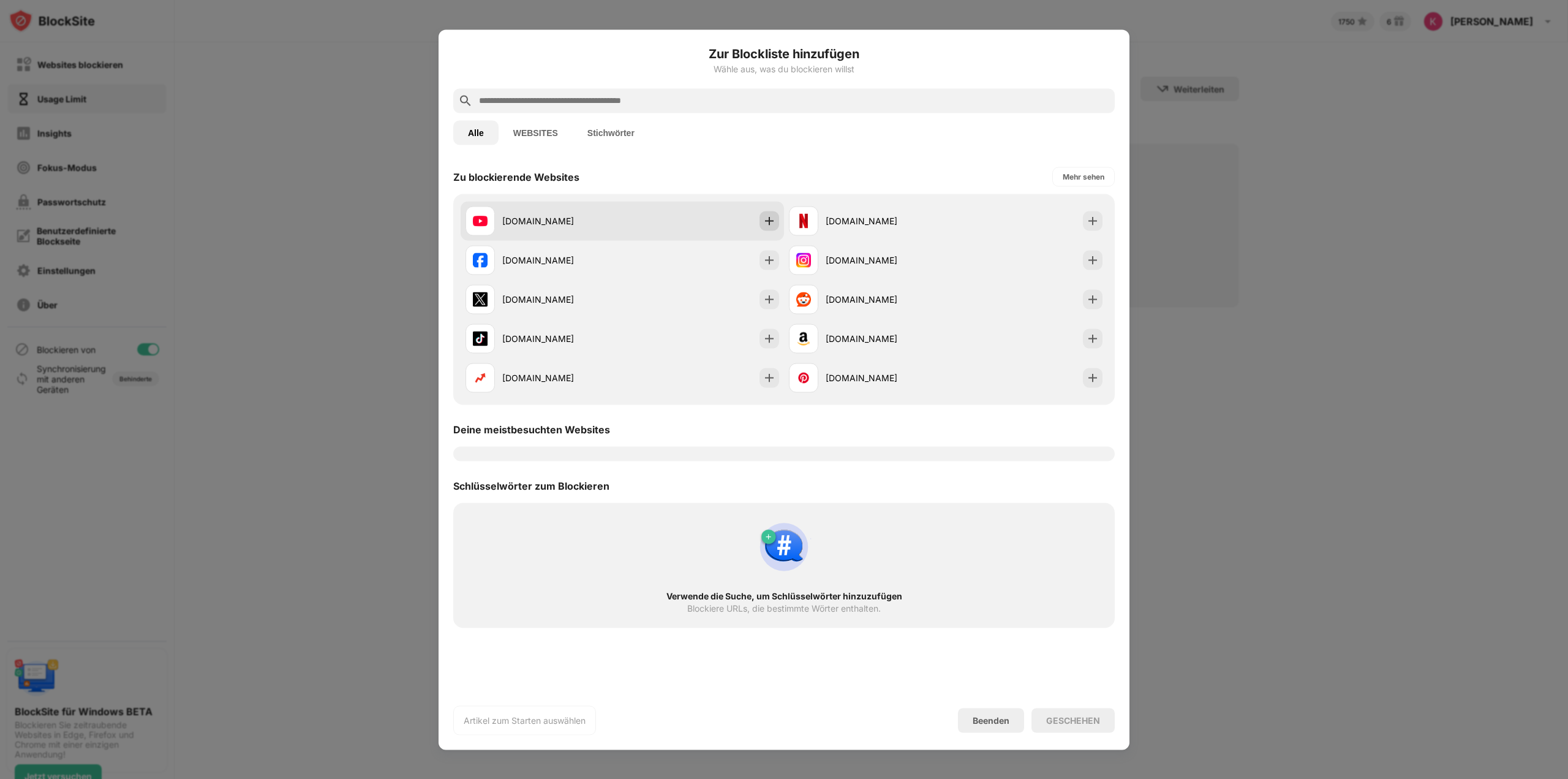
click at [767, 222] on img at bounding box center [769, 220] width 12 height 12
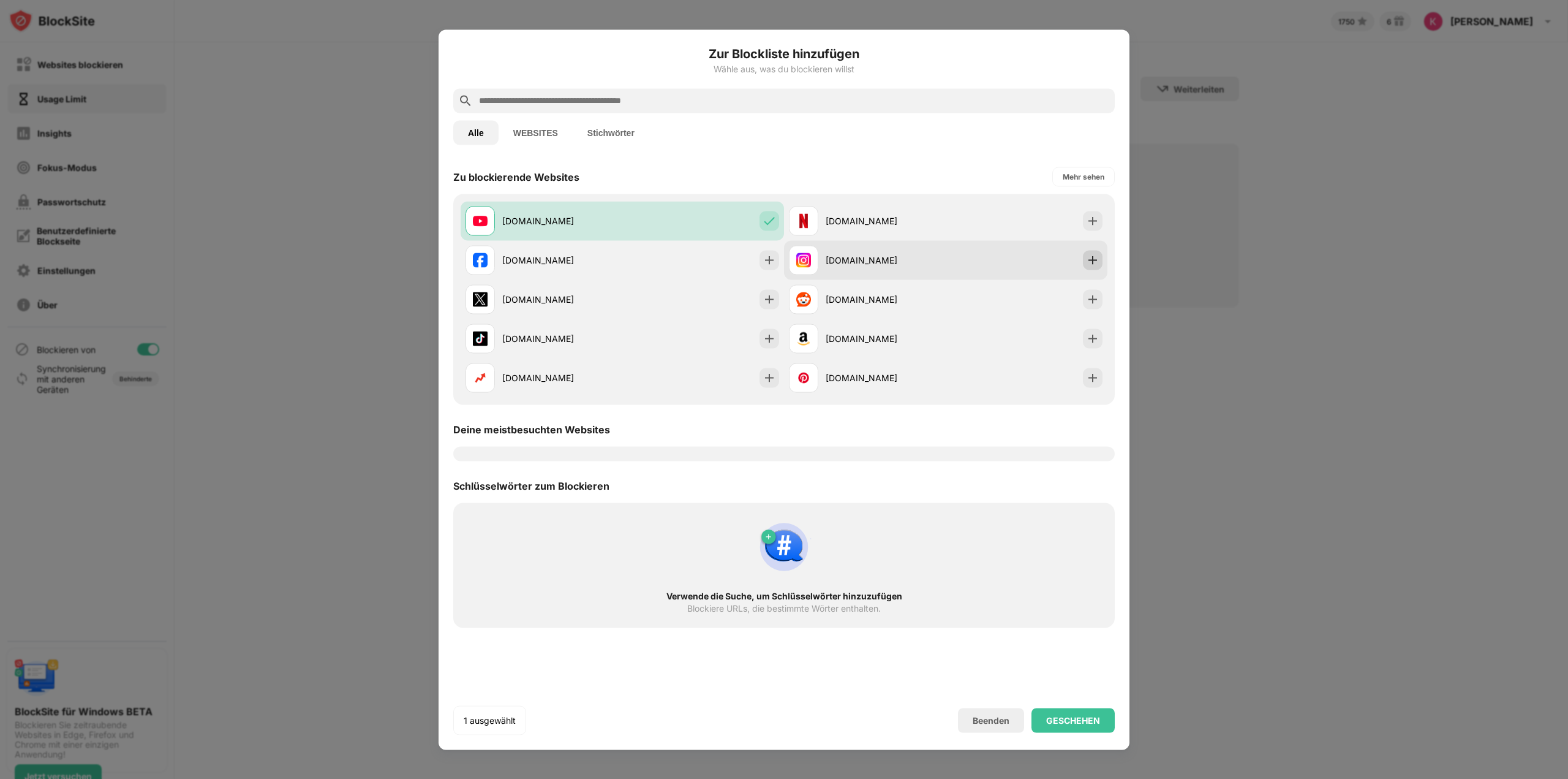
click at [1091, 260] on img at bounding box center [1093, 259] width 12 height 12
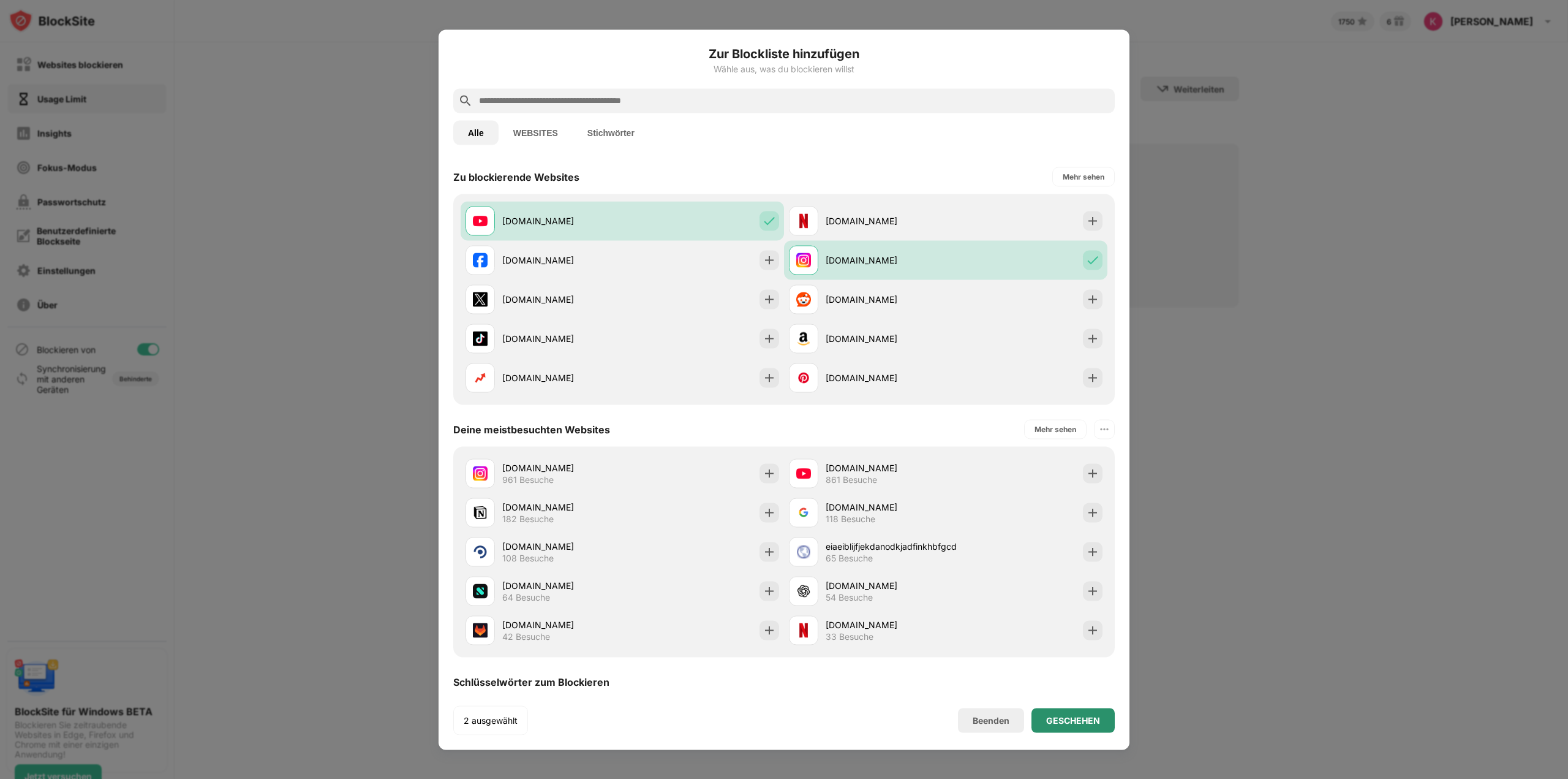
click at [1082, 721] on div "GESCHEHEN" at bounding box center [1074, 719] width 54 height 10
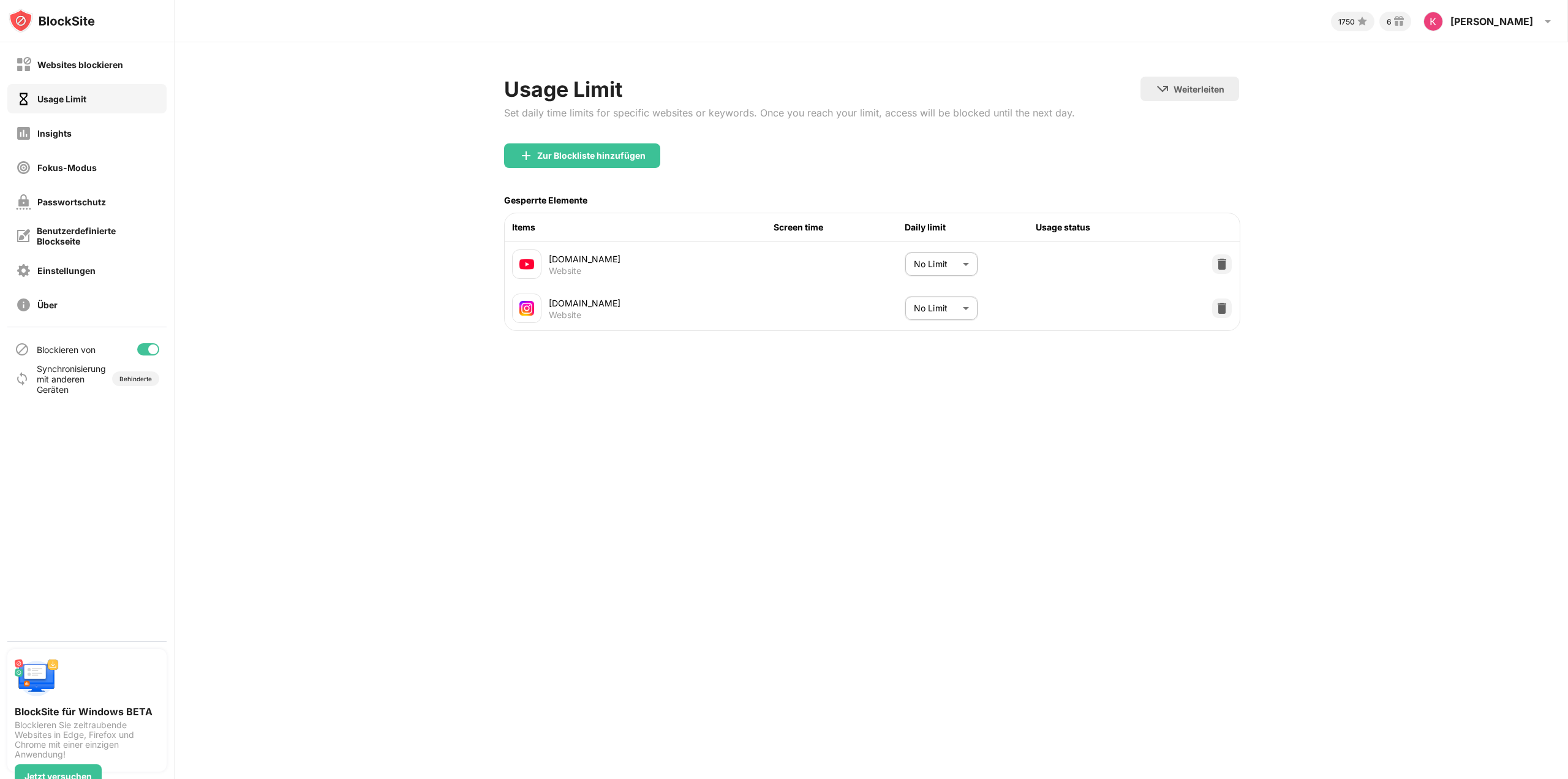
click at [959, 260] on body "Websites blockieren Usage Limit Insights Fokus-Modus Passwortschutz Benutzerdef…" at bounding box center [784, 390] width 1568 height 779
click at [1053, 345] on div at bounding box center [784, 390] width 1568 height 779
click at [956, 311] on body "Websites blockieren Usage Limit Insights Fokus-Modus Passwortschutz Benutzerdef…" at bounding box center [784, 390] width 1568 height 779
click at [913, 383] on p "5 minutes" at bounding box center [927, 377] width 63 height 13
type input "*"
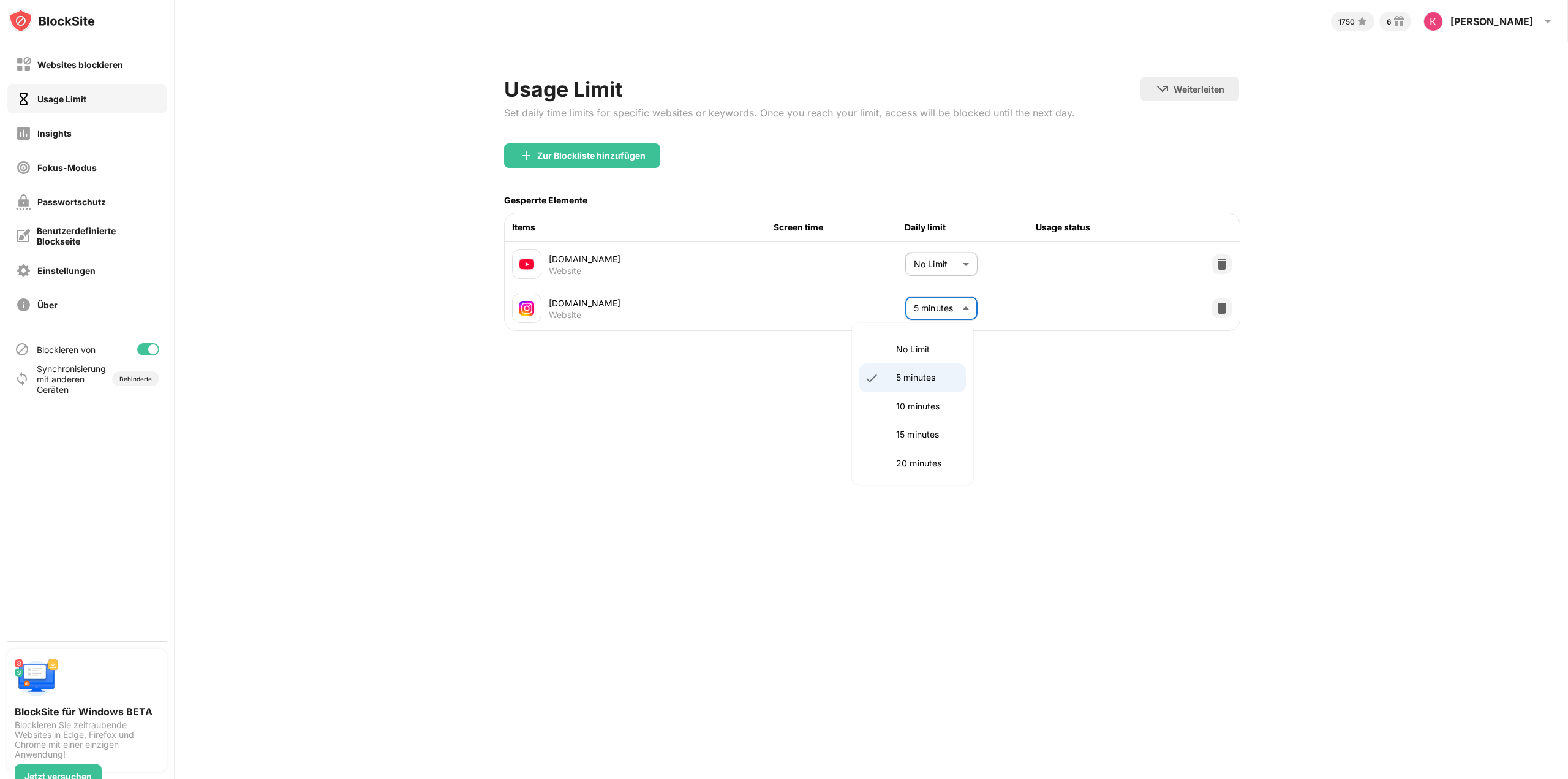
click at [963, 311] on body "Websites blockieren Usage Limit Insights Fokus-Modus Passwortschutz Benutzerdef…" at bounding box center [784, 390] width 1568 height 779
click at [1016, 406] on div at bounding box center [784, 390] width 1568 height 779
click at [951, 264] on body "Websites blockieren Usage Limit Insights Fokus-Modus Passwortschutz Benutzerdef…" at bounding box center [784, 390] width 1568 height 779
click at [1054, 392] on div at bounding box center [784, 390] width 1568 height 779
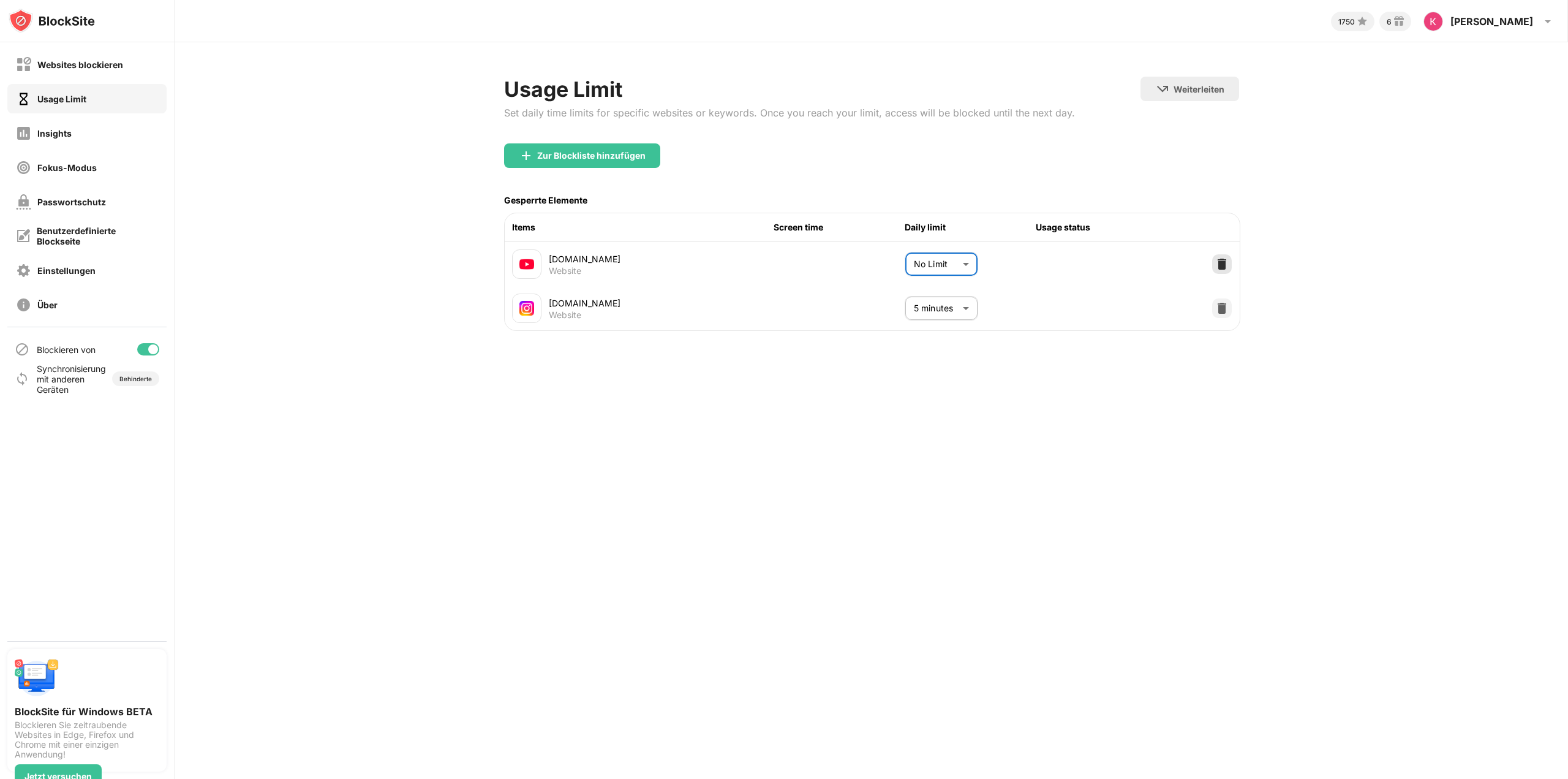
click at [1216, 260] on img at bounding box center [1221, 264] width 12 height 12
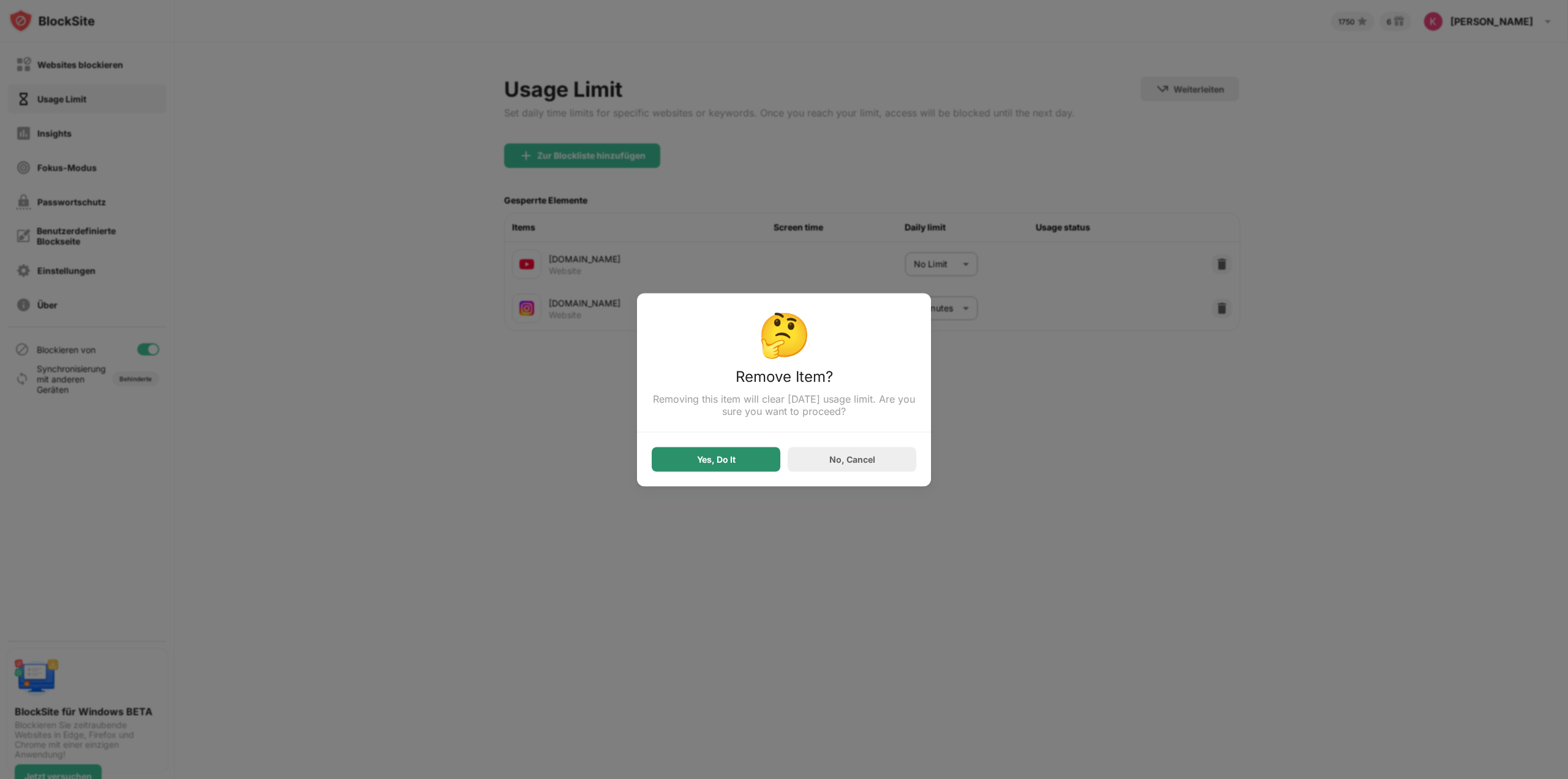
click at [730, 457] on div "Yes, Do It" at bounding box center [716, 459] width 38 height 10
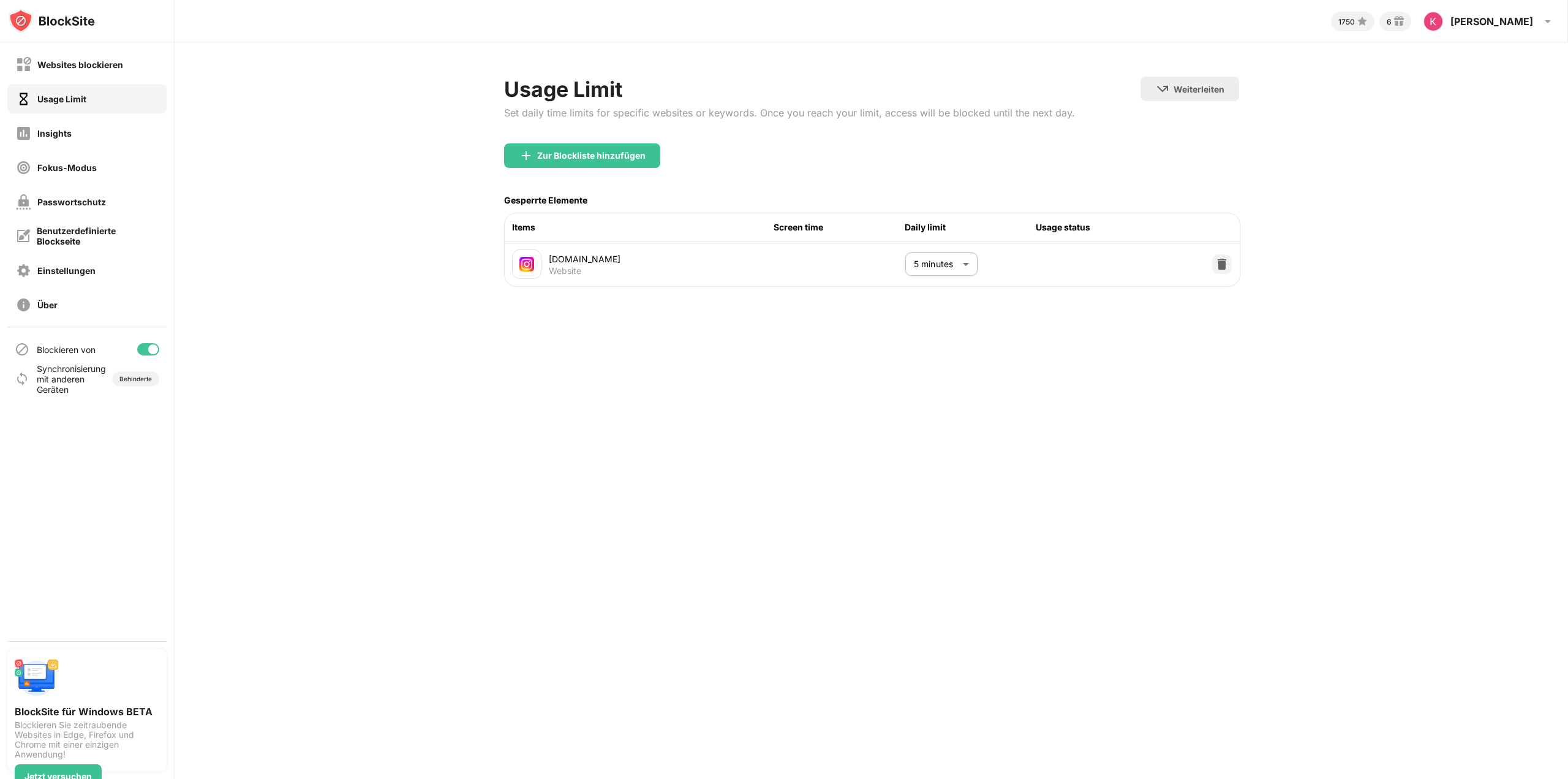
click at [966, 265] on body "Websites blockieren Usage Limit Insights Fokus-Modus Passwortschutz Benutzerdef…" at bounding box center [784, 390] width 1568 height 779
click at [1086, 363] on div at bounding box center [784, 390] width 1568 height 779
click at [111, 62] on div "Websites blockieren" at bounding box center [80, 65] width 86 height 10
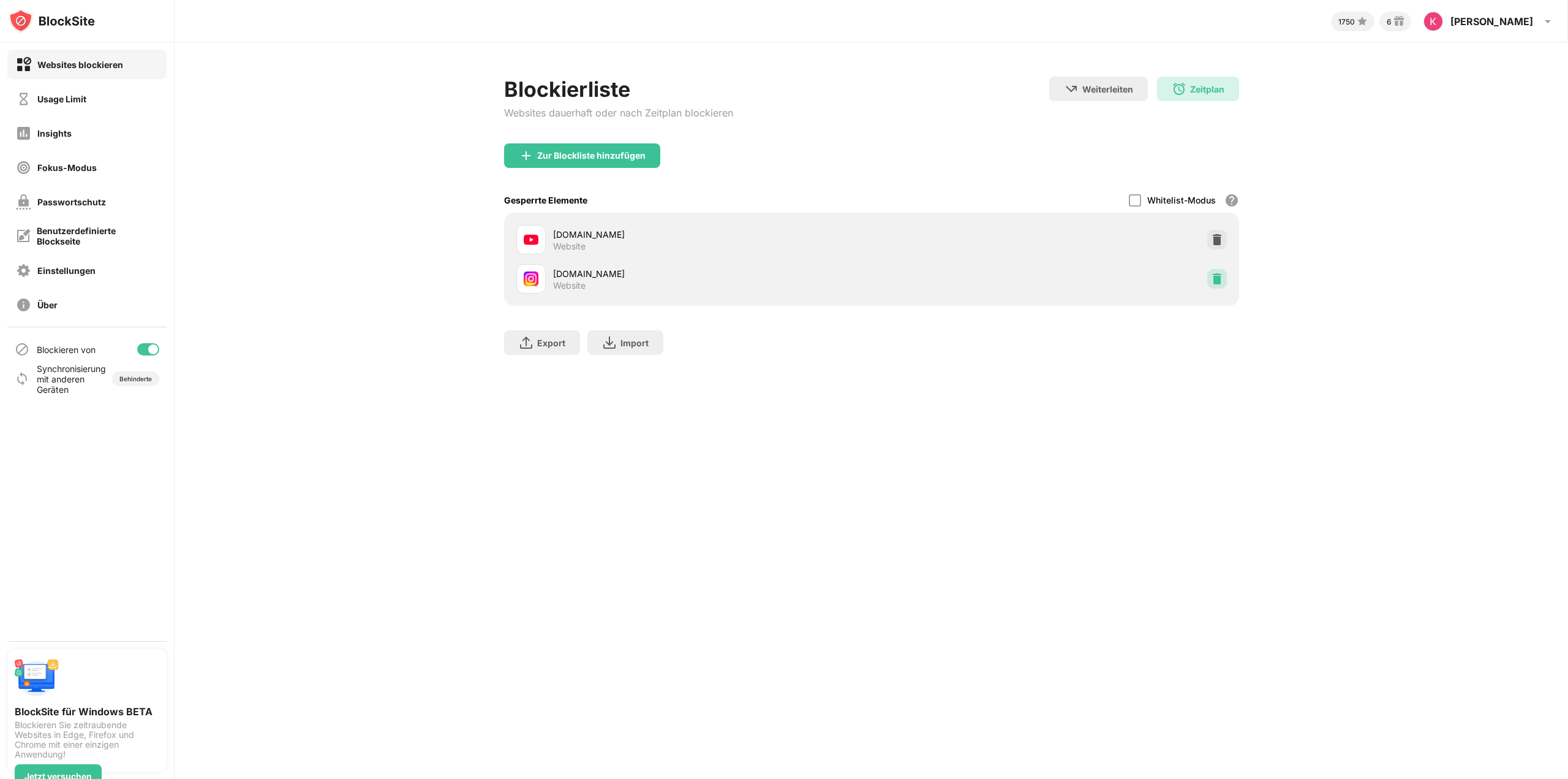
click at [1220, 281] on div at bounding box center [1217, 279] width 20 height 20
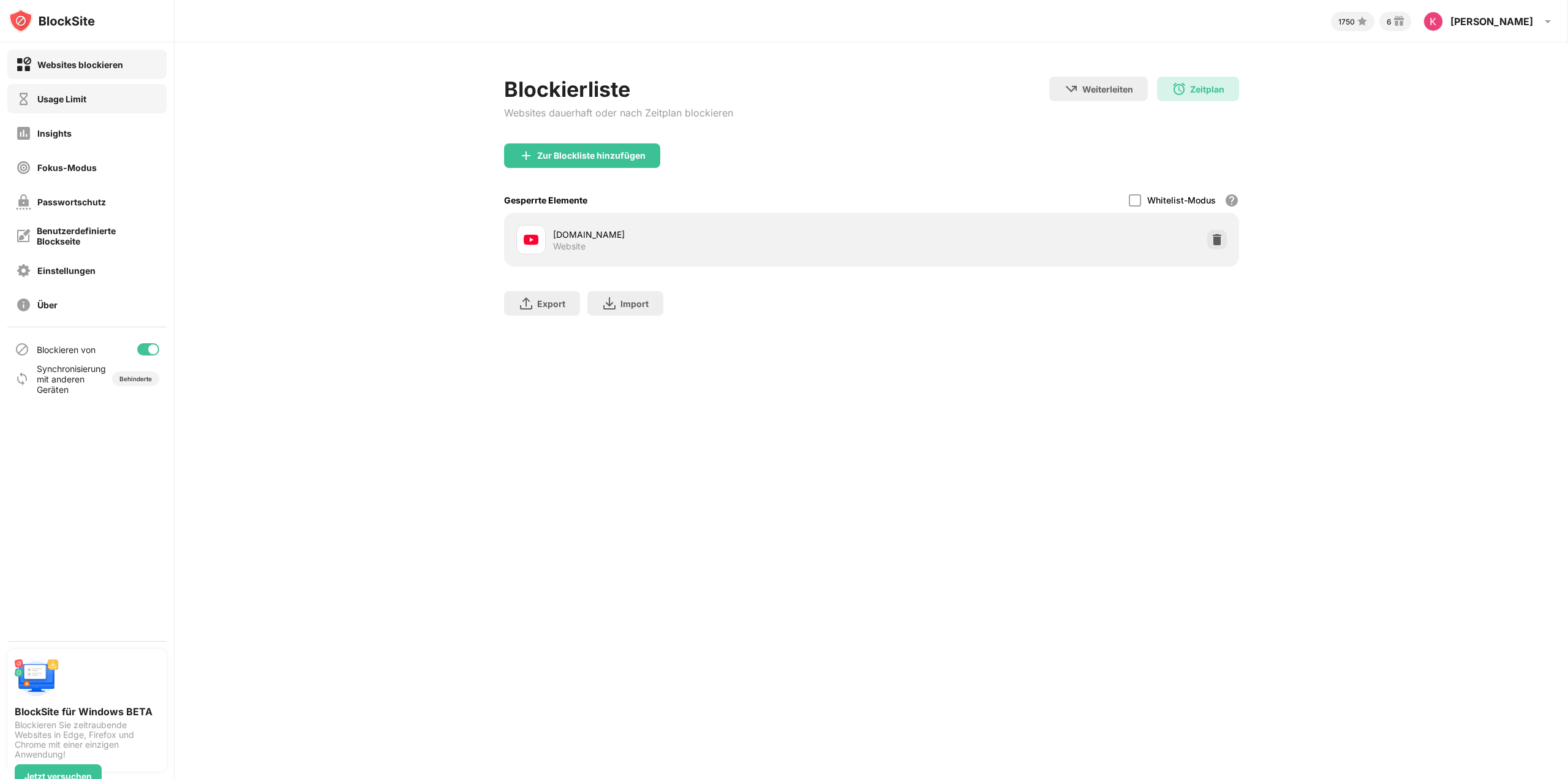
click at [90, 100] on div "Usage Limit" at bounding box center [86, 99] width 159 height 29
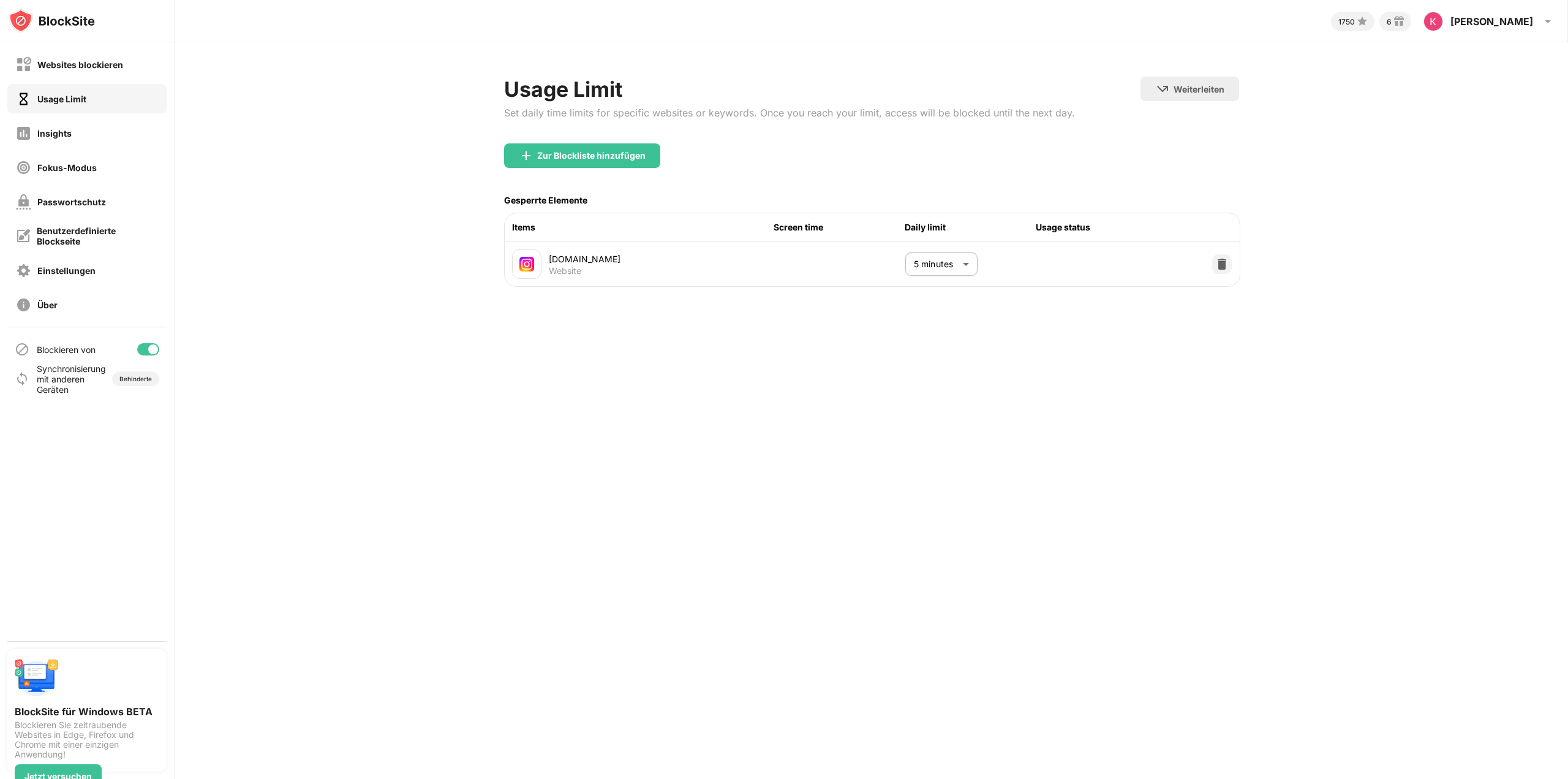
click at [120, 109] on div "Usage Limit" at bounding box center [86, 99] width 159 height 29
click at [771, 251] on div "instagram.com Website 5 minutes * ​" at bounding box center [872, 264] width 735 height 44
click at [88, 132] on div "Insights" at bounding box center [86, 133] width 159 height 29
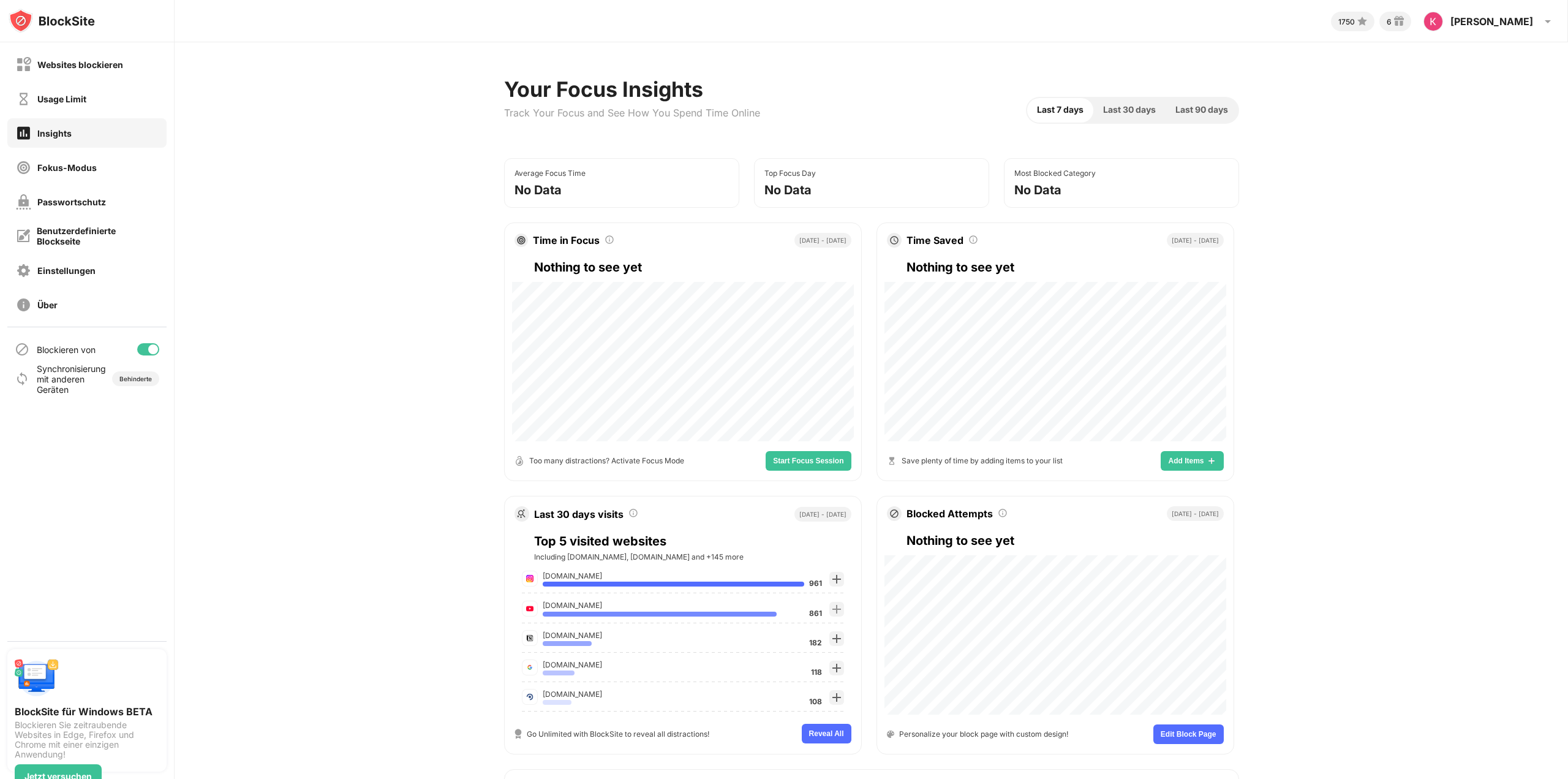
click at [1115, 108] on span "Last 30 days" at bounding box center [1130, 110] width 53 height 13
click at [1198, 108] on span "Last 90 days" at bounding box center [1202, 110] width 53 height 13
click at [100, 172] on div "Fokus-Modus" at bounding box center [86, 167] width 159 height 29
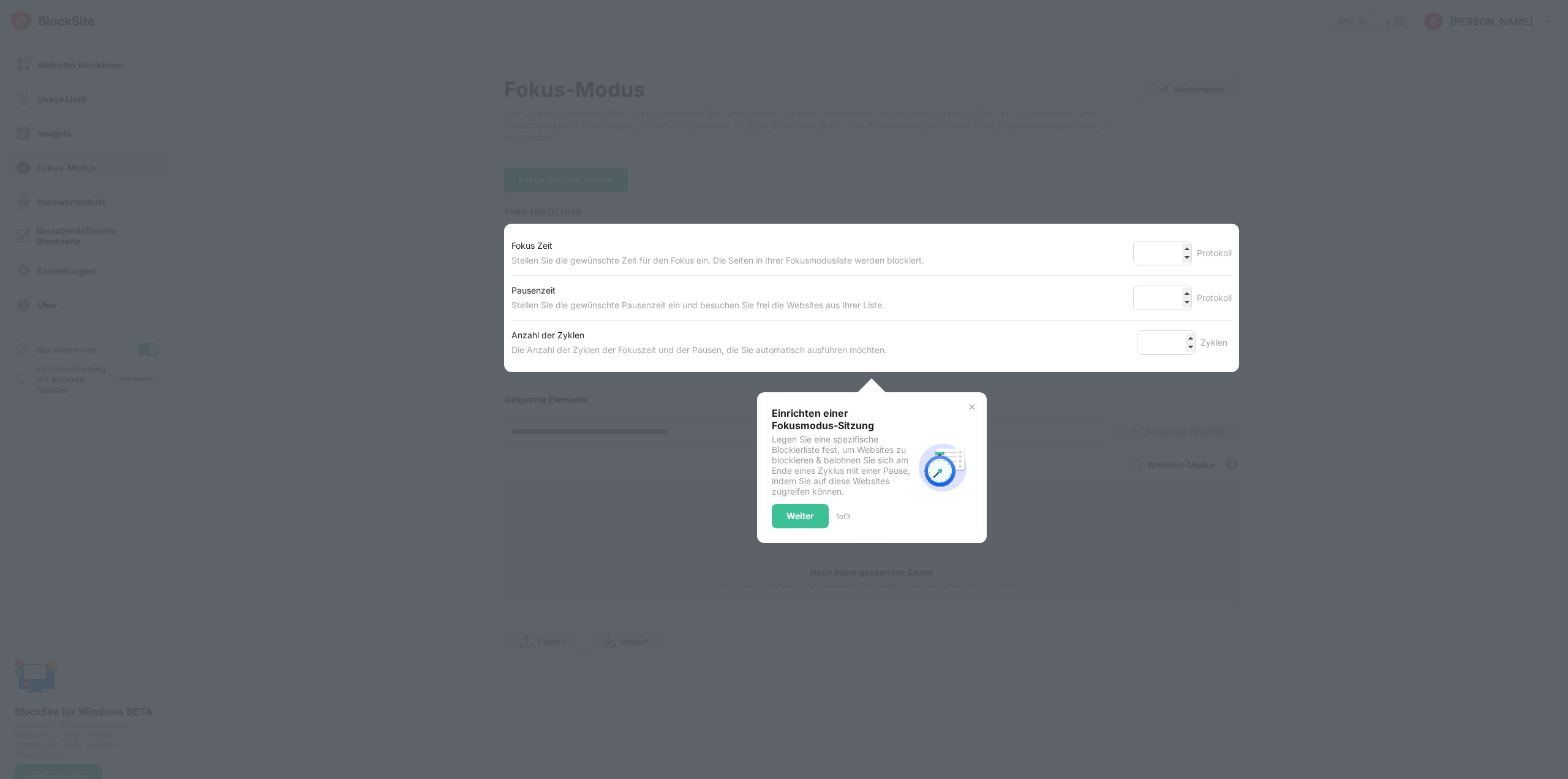
click at [967, 410] on img at bounding box center [972, 406] width 10 height 10
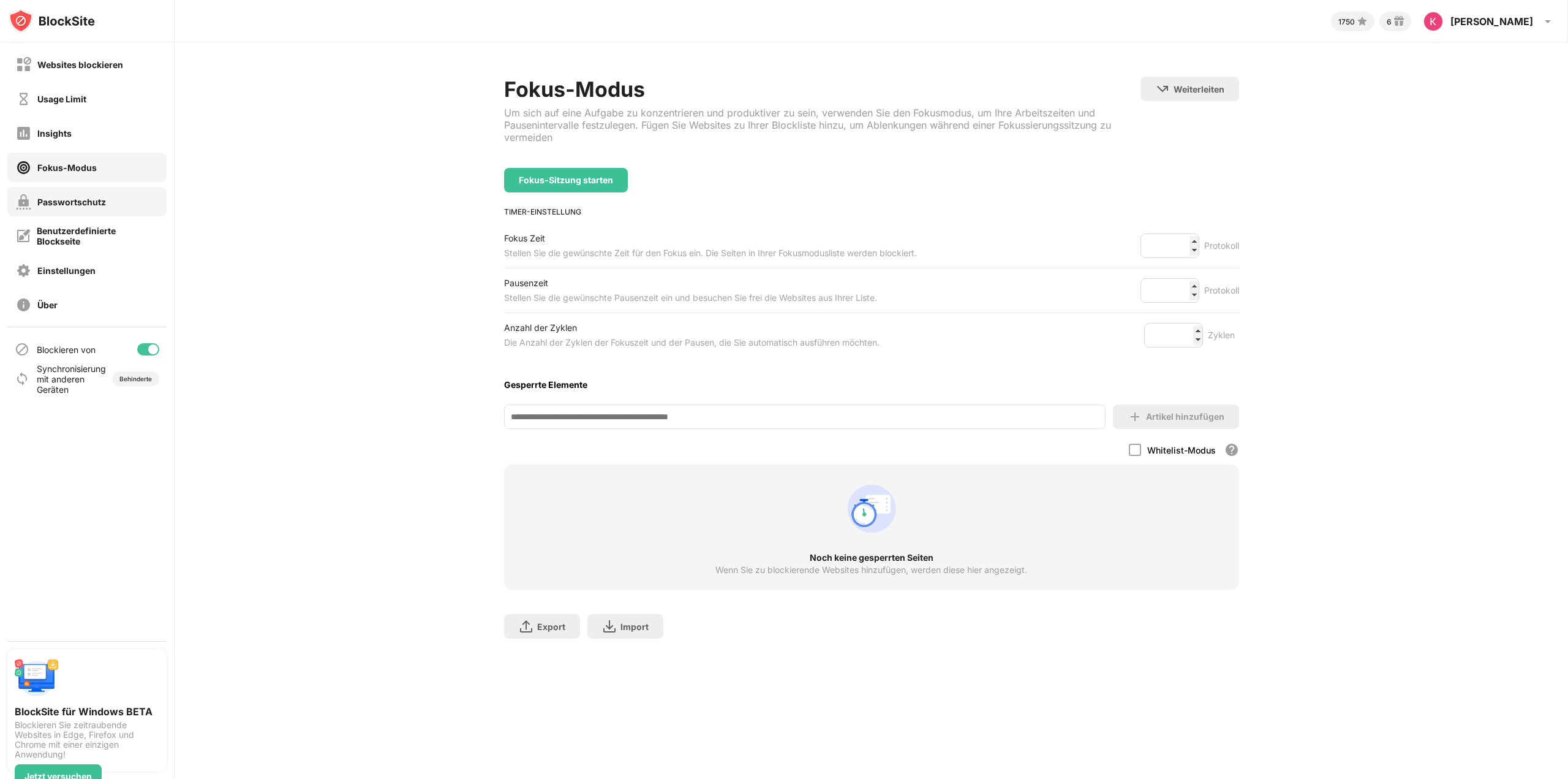
click at [73, 207] on div "Passwortschutz" at bounding box center [61, 202] width 90 height 15
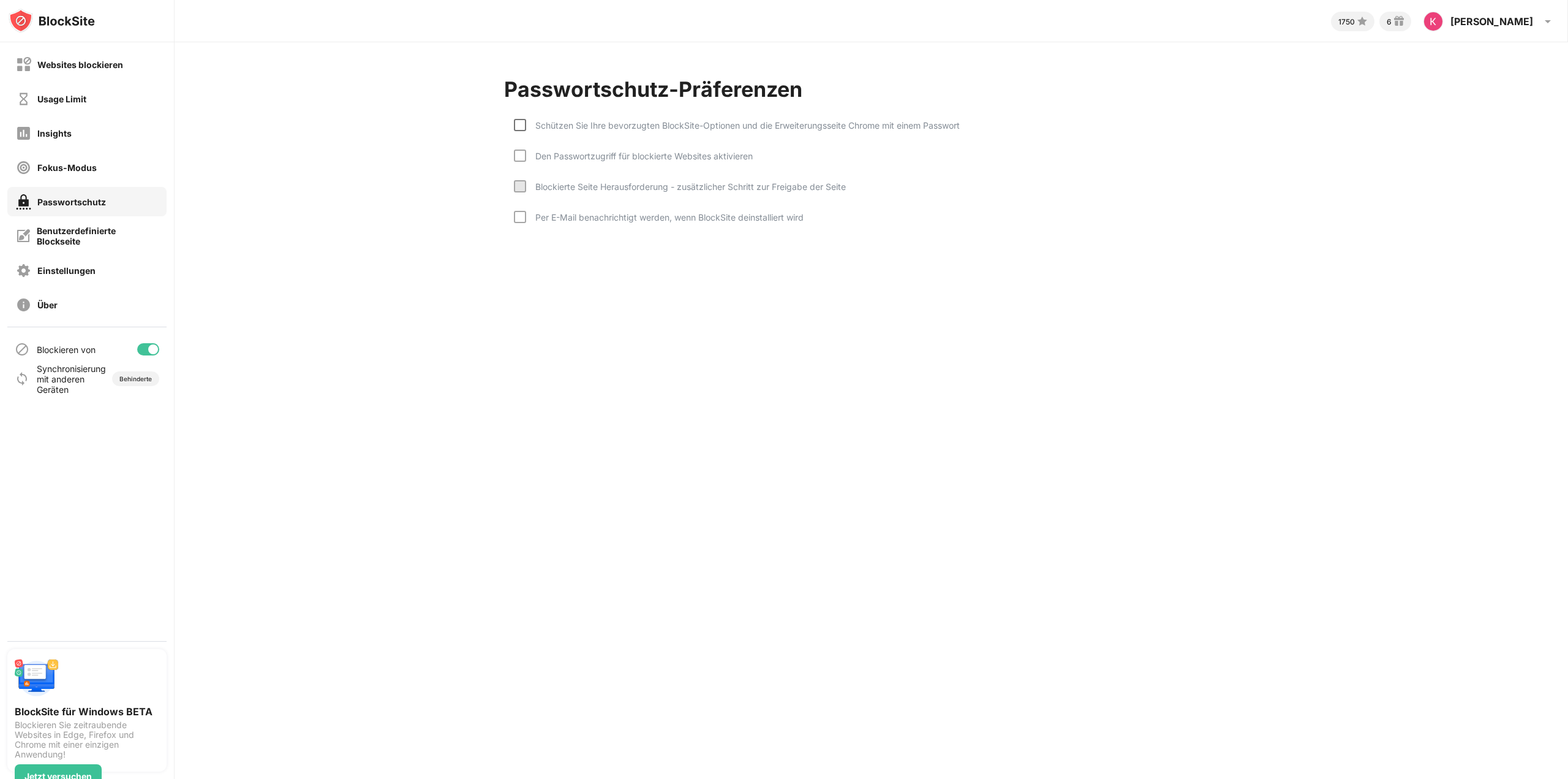
click at [518, 124] on div at bounding box center [519, 125] width 12 height 12
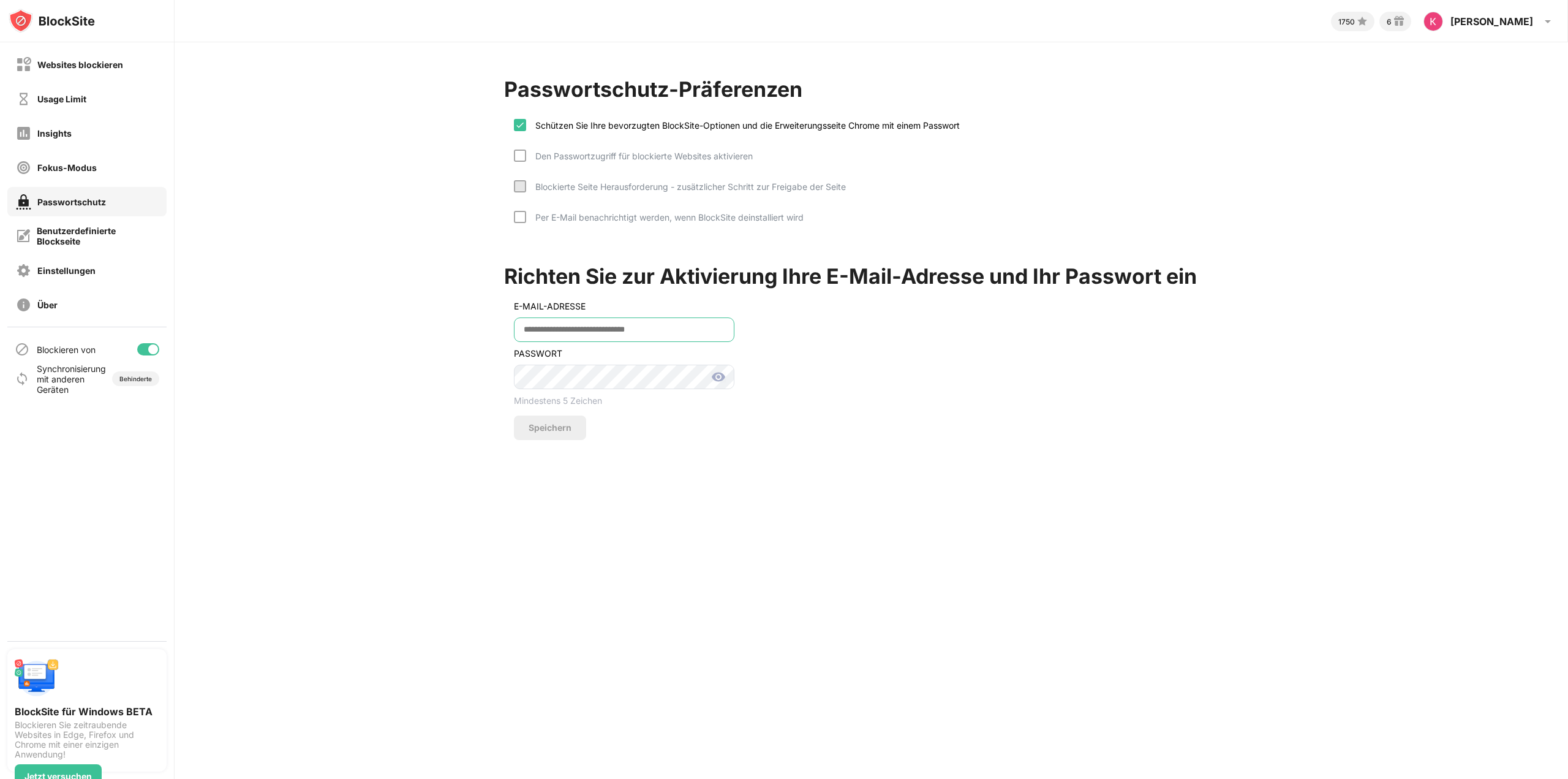
click at [617, 324] on input "email" at bounding box center [624, 329] width 220 height 24
click at [780, 323] on div "Richten Sie zur Aktivierung Ihre E-Mail-Adresse und Ihr Passwort ein E-MAIL-ADR…" at bounding box center [872, 341] width 735 height 199
click at [587, 332] on input "email" at bounding box center [624, 329] width 220 height 24
click at [822, 332] on div "Richten Sie zur Aktivierung Ihre E-Mail-Adresse und Ihr Passwort ein E-MAIL-ADR…" at bounding box center [872, 341] width 735 height 199
click at [581, 152] on div "Den Passwortzugriff für blockierte Websites aktivieren" at bounding box center [640, 156] width 227 height 10
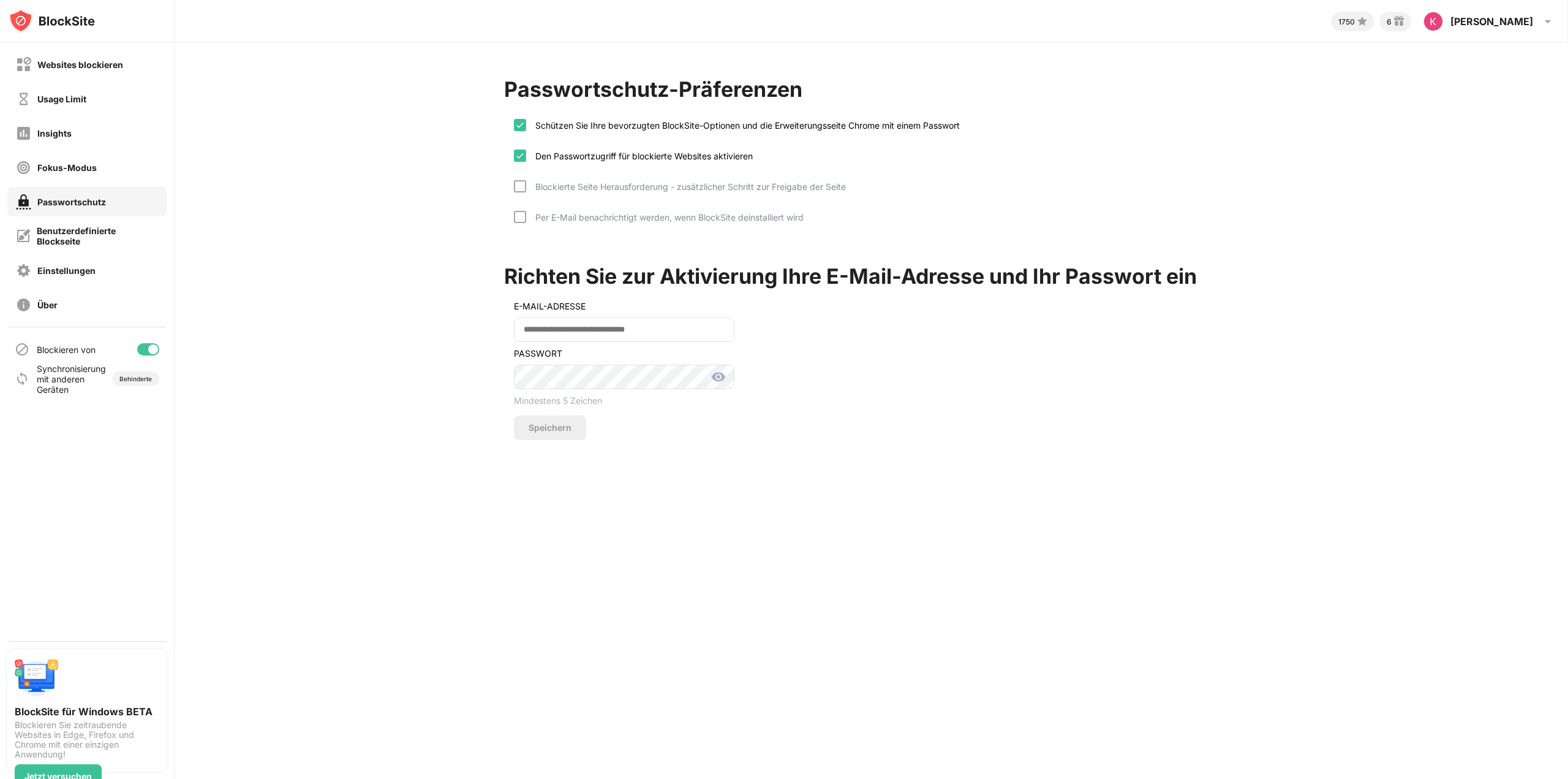
click at [566, 187] on div "Blockierte Seite Herausforderung - zusätzlicher Schritt zur Freigabe der Seite" at bounding box center [686, 186] width 320 height 10
click at [516, 184] on div at bounding box center [519, 186] width 12 height 12
click at [0, 778] on nordpass-portal at bounding box center [0, 779] width 0 height 0
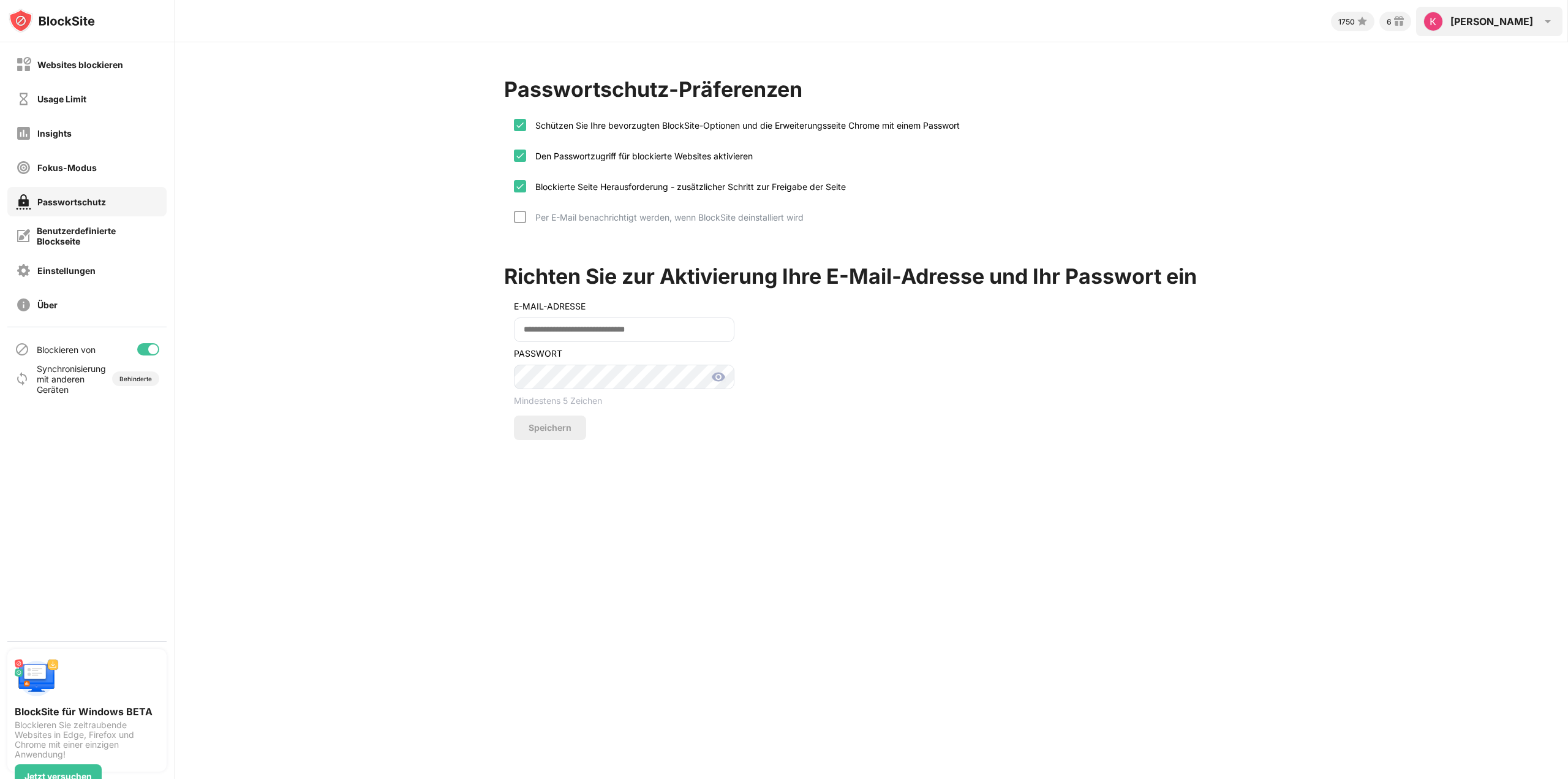
click at [1535, 21] on div "Konstantin Konstantin Fritzsch View Account Insights Rewards Settings Support L…" at bounding box center [1489, 22] width 147 height 29
click at [1535, 21] on div "[PERSON_NAME] [PERSON_NAME] View Account Insights Rewards Settings Support Log …" at bounding box center [1489, 22] width 147 height 29
drag, startPoint x: 1322, startPoint y: 157, endPoint x: 1230, endPoint y: 163, distance: 92.2
click at [1321, 157] on div "Passwortschutz-Präferenzen Schützen Sie Ihre bevorzugten BlockSite-Optionen und…" at bounding box center [872, 258] width 1394 height 432
click at [95, 233] on div "Benutzerdefinierte Blockseite" at bounding box center [97, 236] width 121 height 21
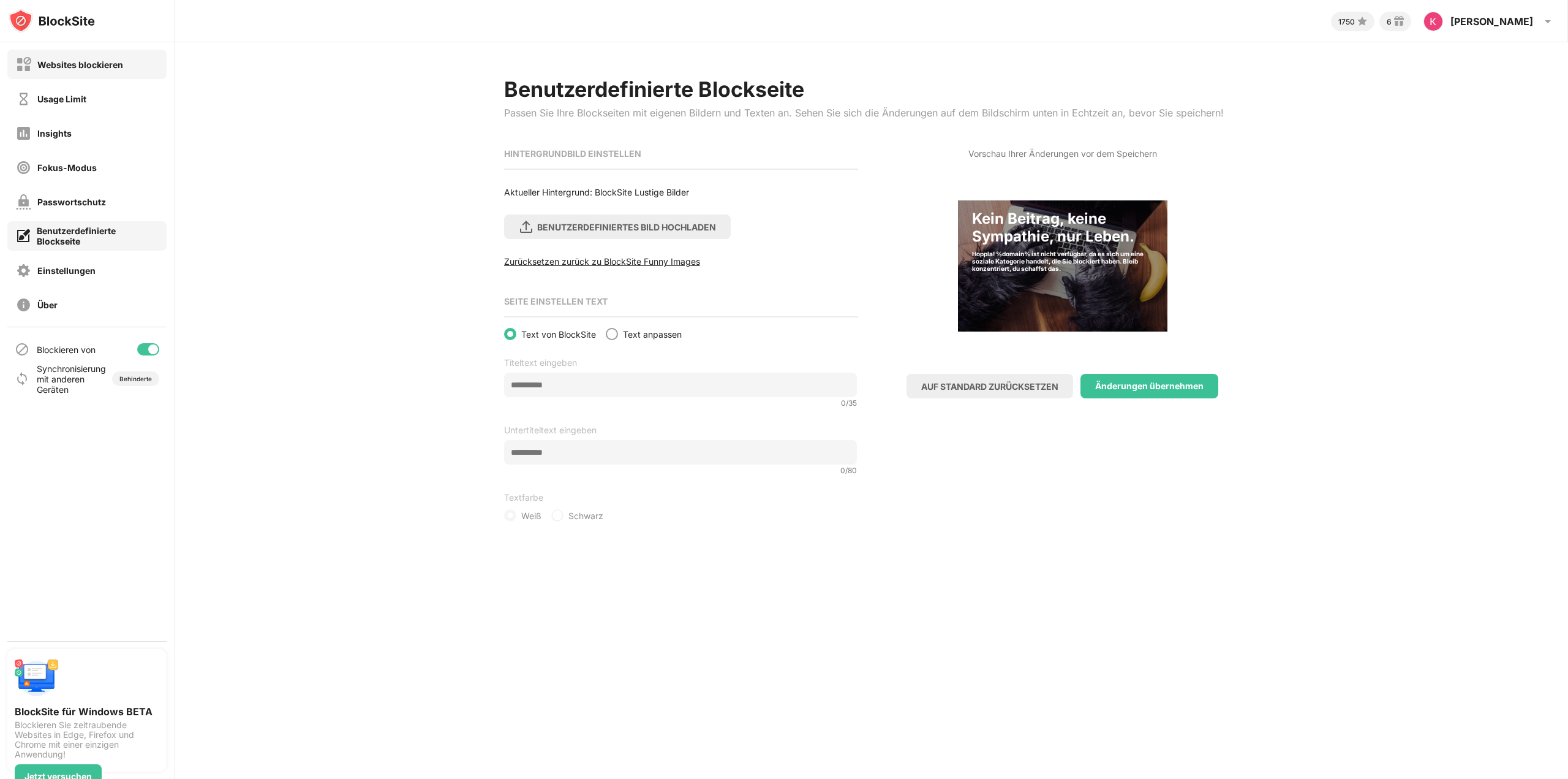
click at [86, 72] on div "Websites blockieren" at bounding box center [69, 65] width 107 height 15
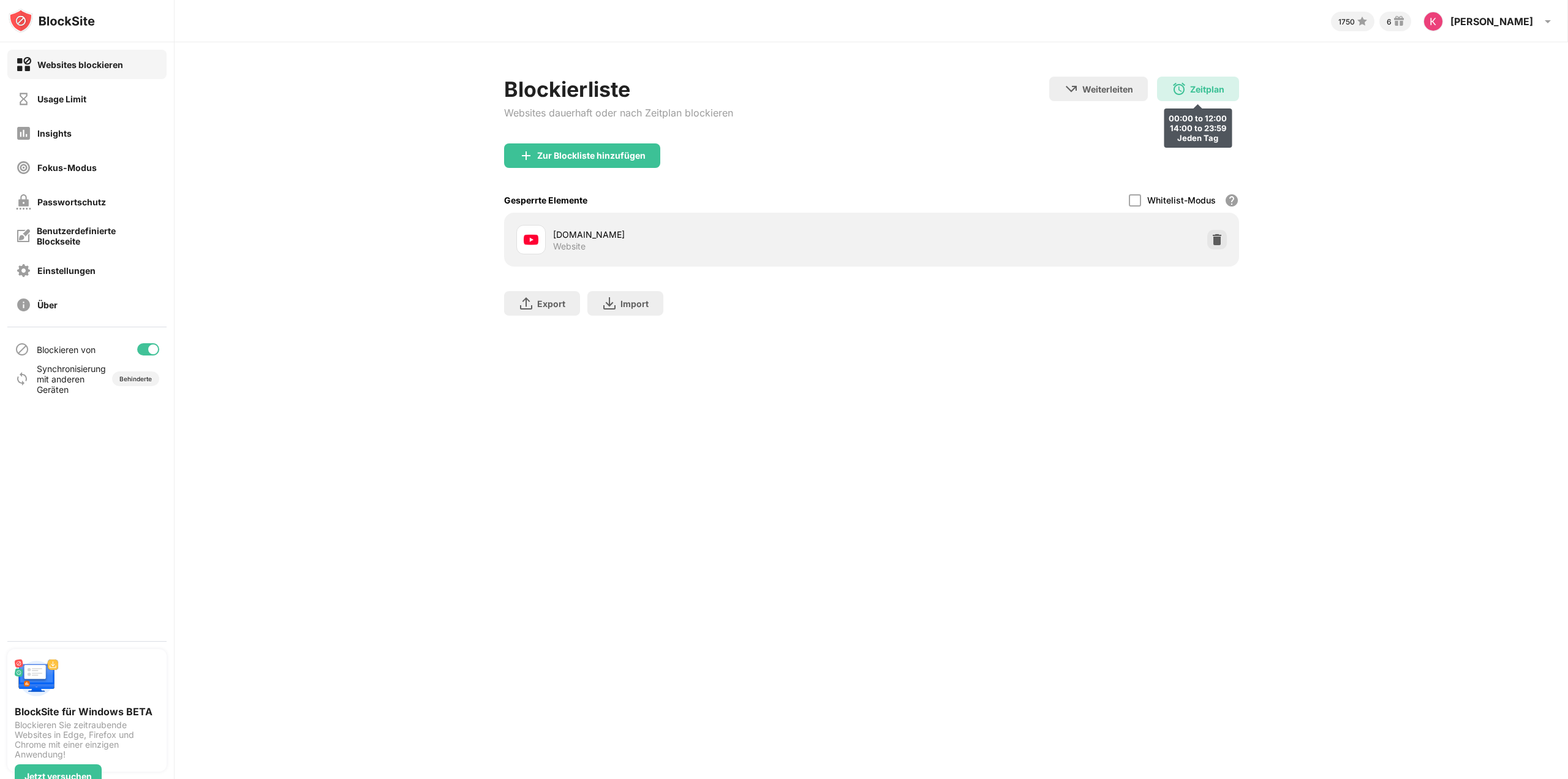
click at [1183, 94] on div "Zeitplan 00:00 to 12:00 14:00 to 23:59 Jeden Tag" at bounding box center [1198, 89] width 82 height 24
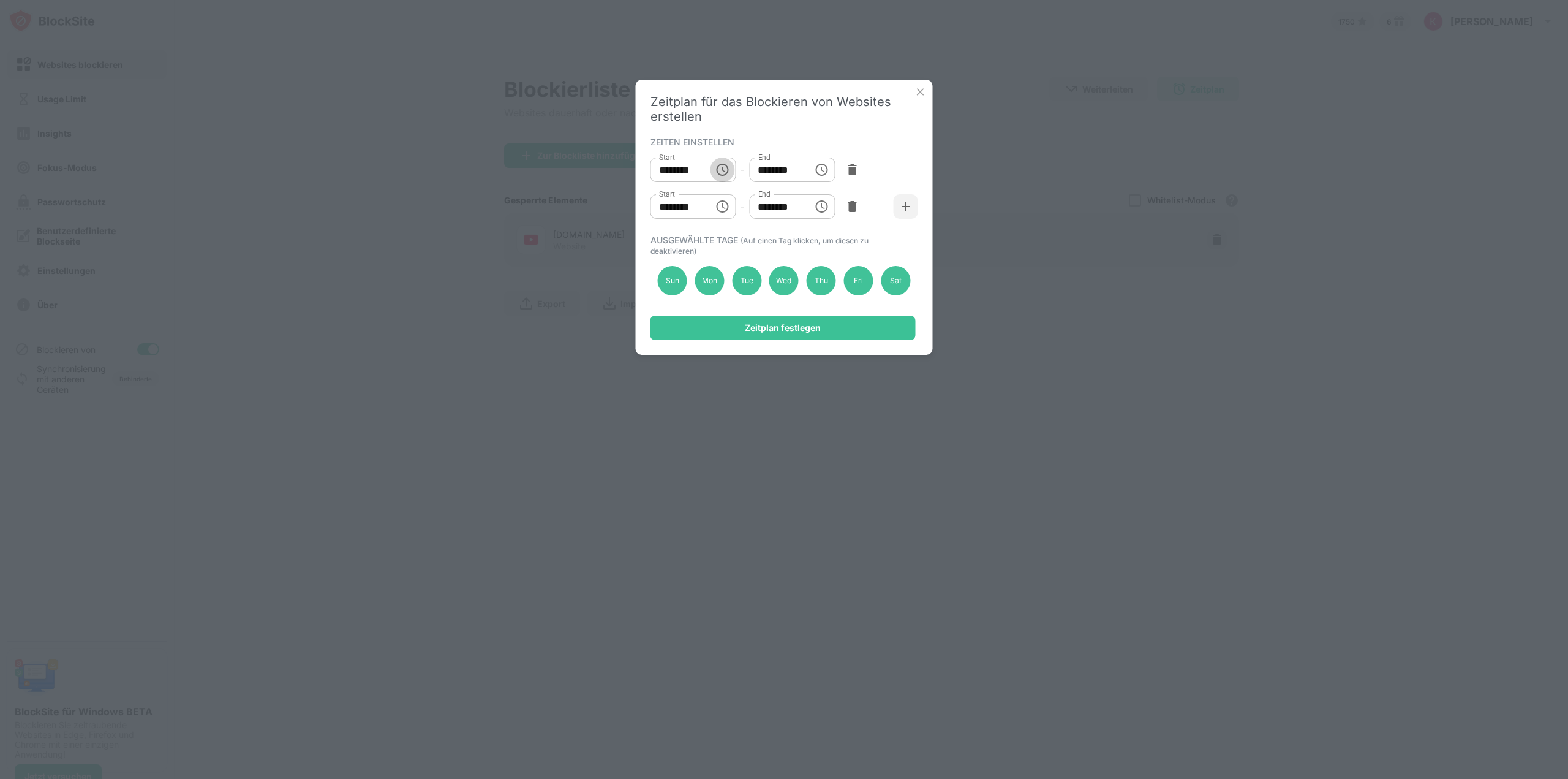
click at [720, 171] on icon "Choose time, selected time is 12:00 AM" at bounding box center [722, 169] width 15 height 15
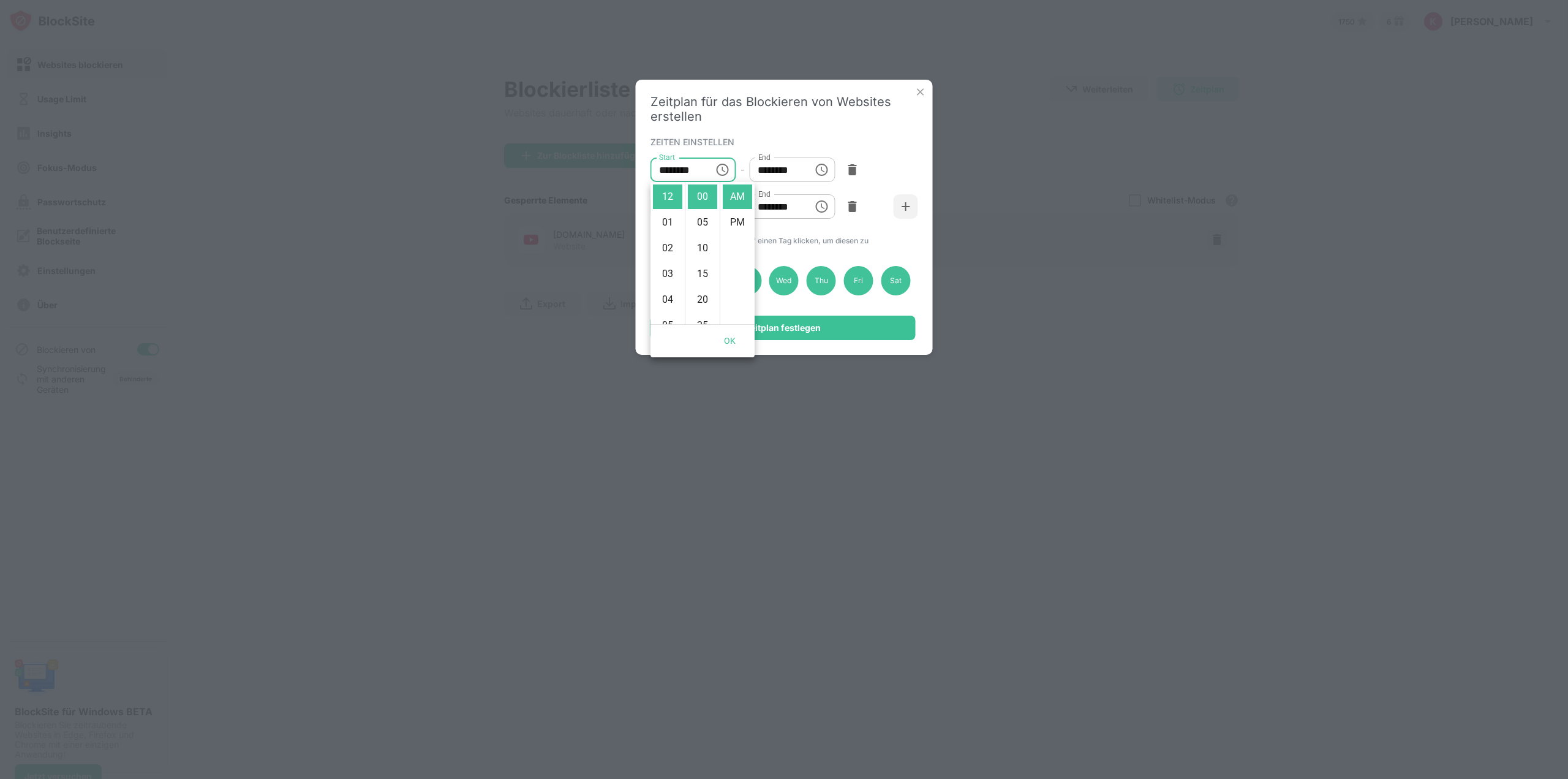
click at [720, 171] on icon "Choose time, selected time is 12:00 AM" at bounding box center [722, 169] width 15 height 15
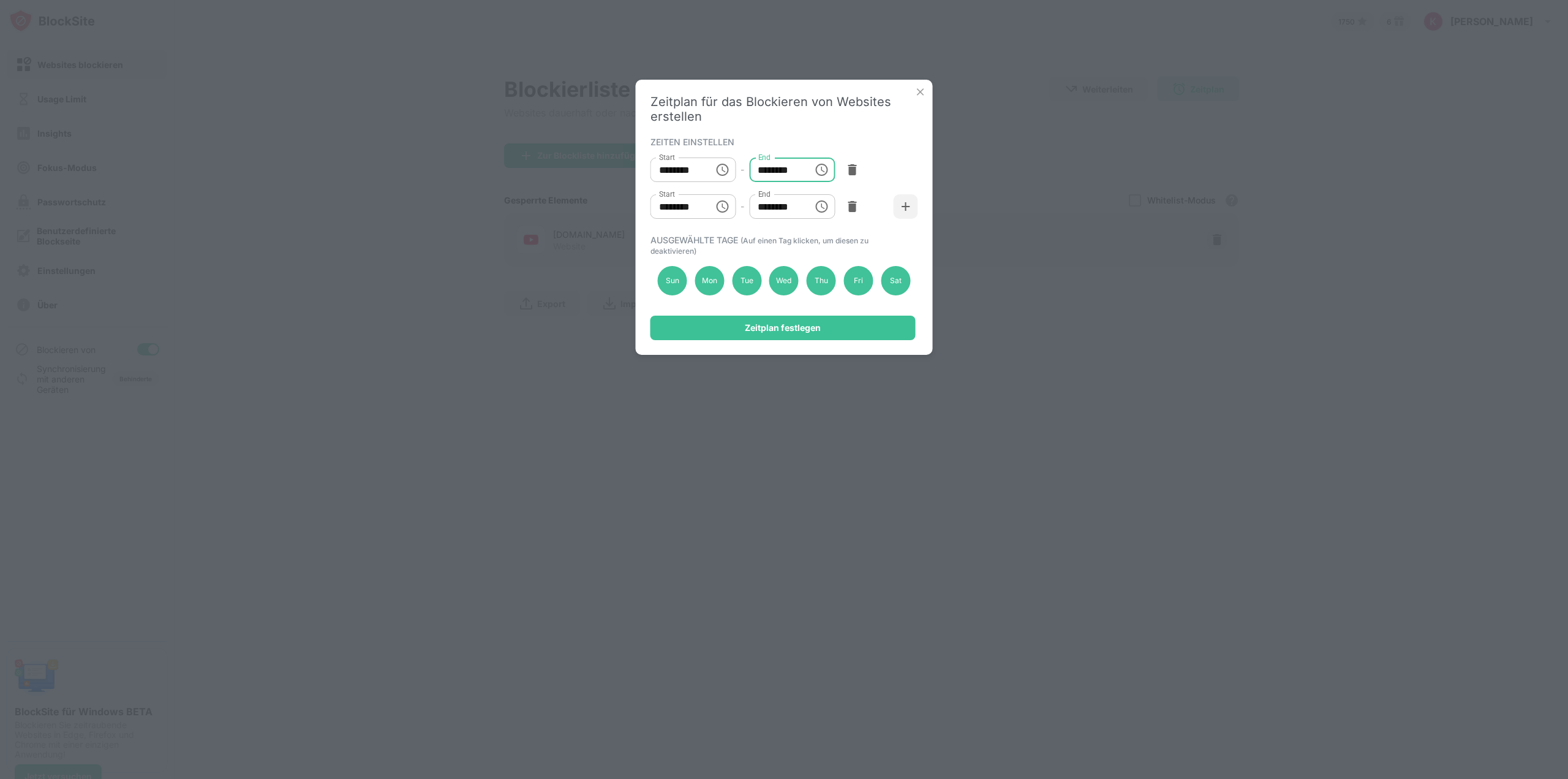
click at [773, 170] on input "********" at bounding box center [777, 170] width 55 height 24
type input "********"
click at [890, 160] on div "Start ******** Start - End ******** End" at bounding box center [785, 169] width 268 height 37
click at [908, 207] on img at bounding box center [906, 206] width 12 height 12
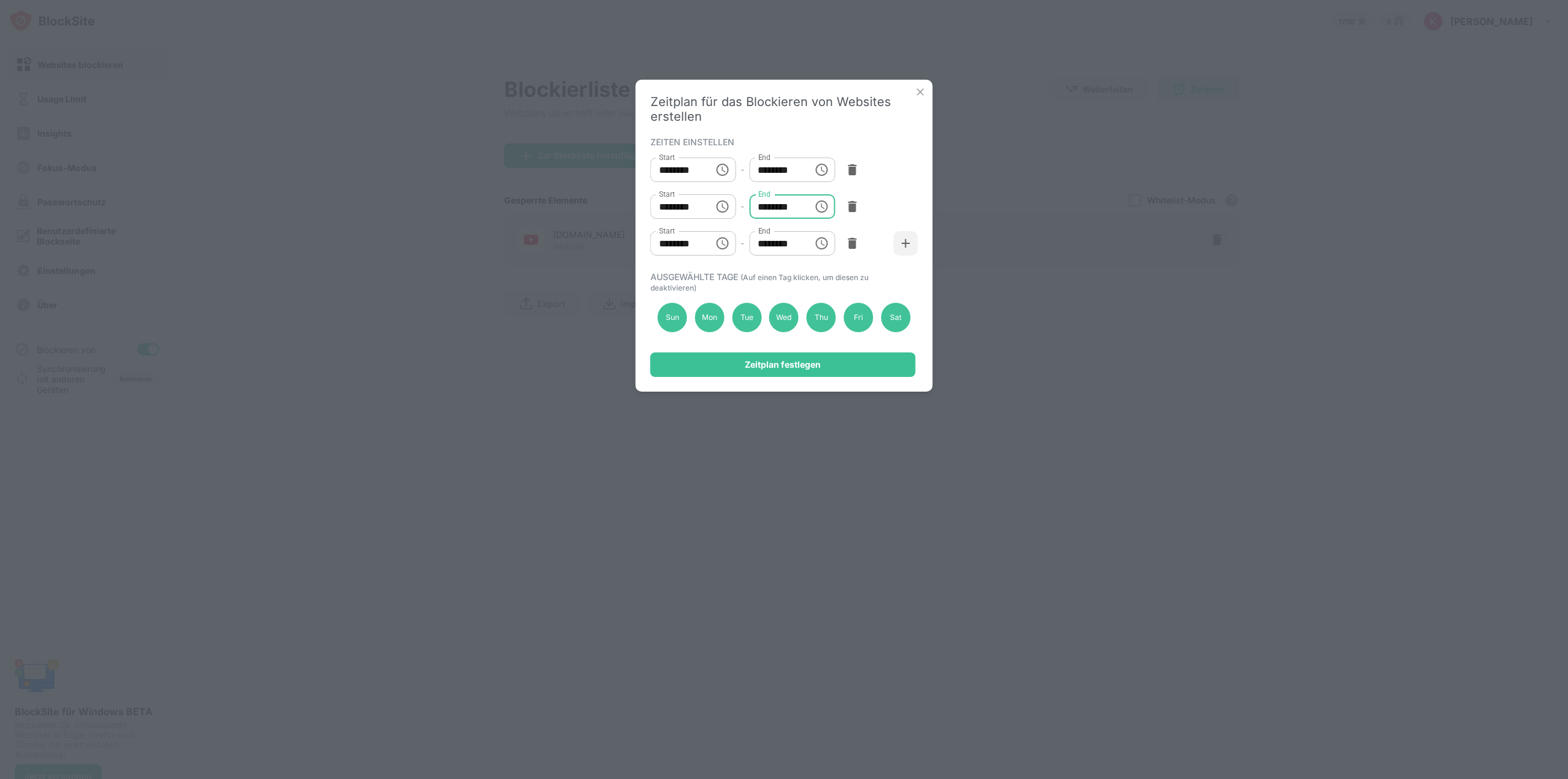
click at [759, 208] on input "********" at bounding box center [777, 206] width 55 height 24
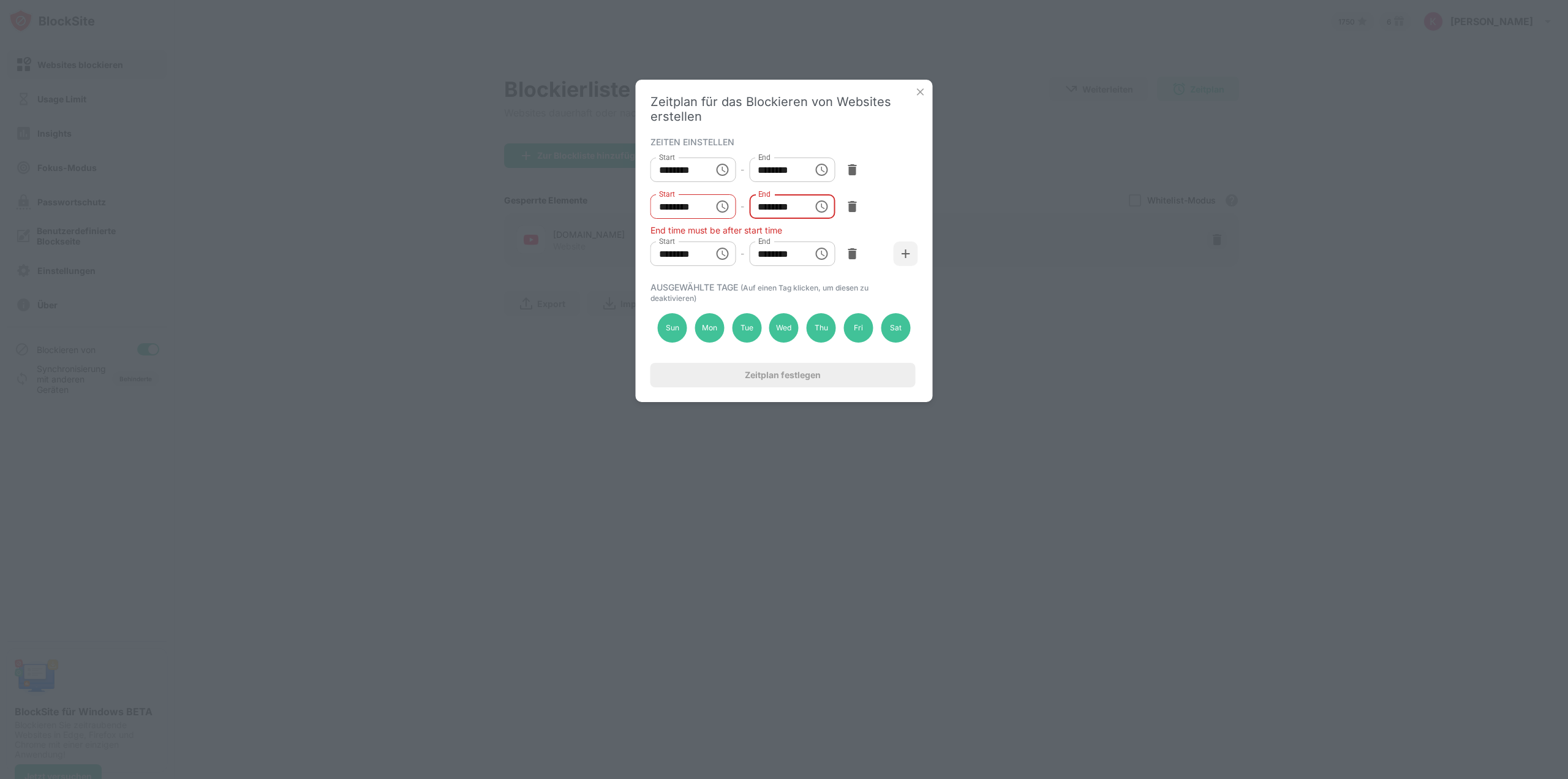
click at [766, 211] on input "********" at bounding box center [777, 206] width 55 height 24
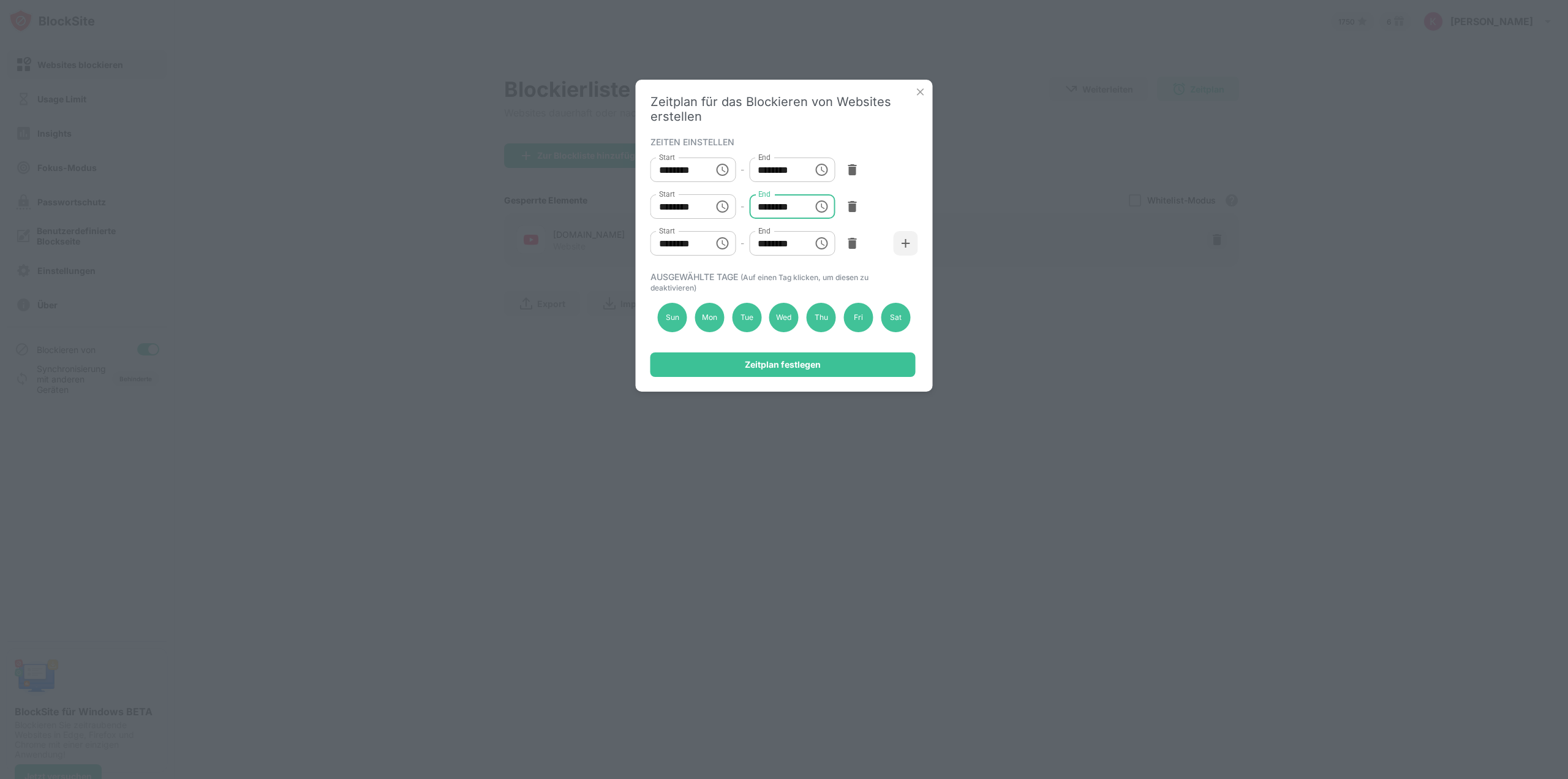
type input "********"
click at [667, 247] on input "********" at bounding box center [678, 243] width 55 height 24
click at [685, 243] on input "********" at bounding box center [678, 243] width 55 height 24
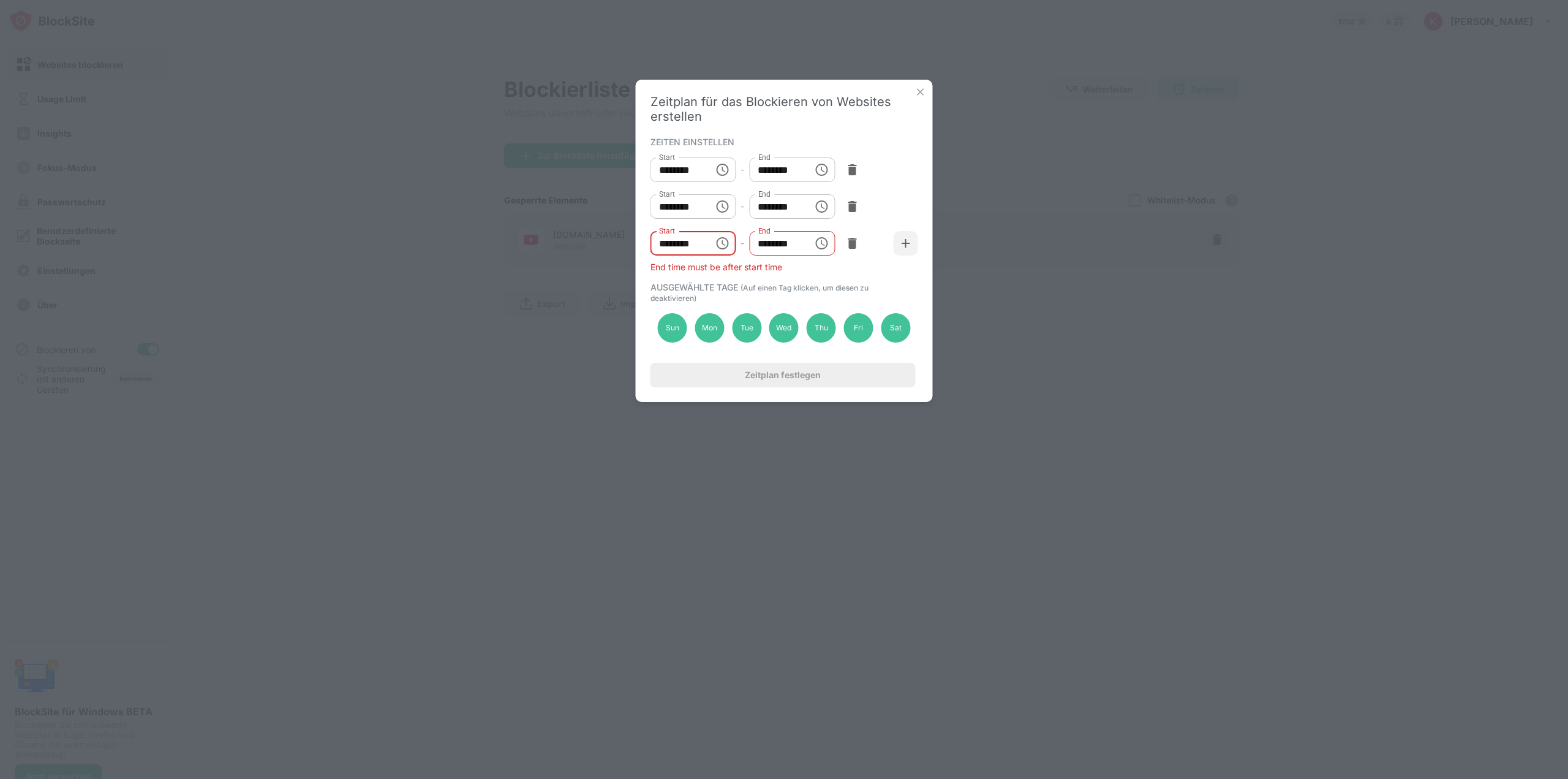
type input "********"
click at [762, 272] on div "End time must be after start time" at bounding box center [785, 266] width 268 height 10
click at [763, 246] on input "********" at bounding box center [777, 243] width 55 height 24
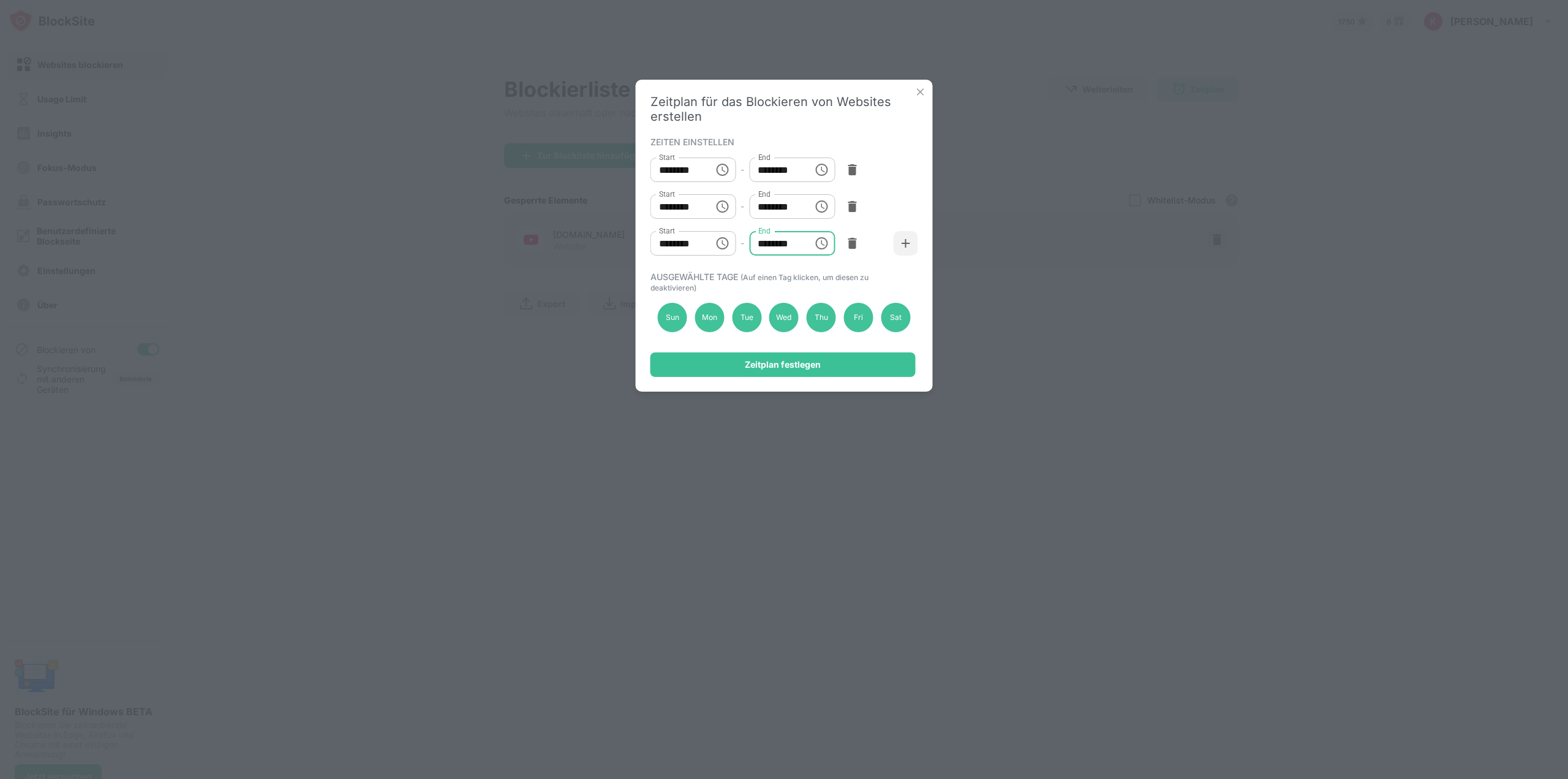
type input "********"
click at [848, 271] on div "Zeitplan für das Blockieren von Websites erstellen ZEITEN EINSTELLEN Start ****…" at bounding box center [785, 235] width 297 height 312
click at [787, 361] on div "Zeitplan festlegen" at bounding box center [783, 364] width 76 height 10
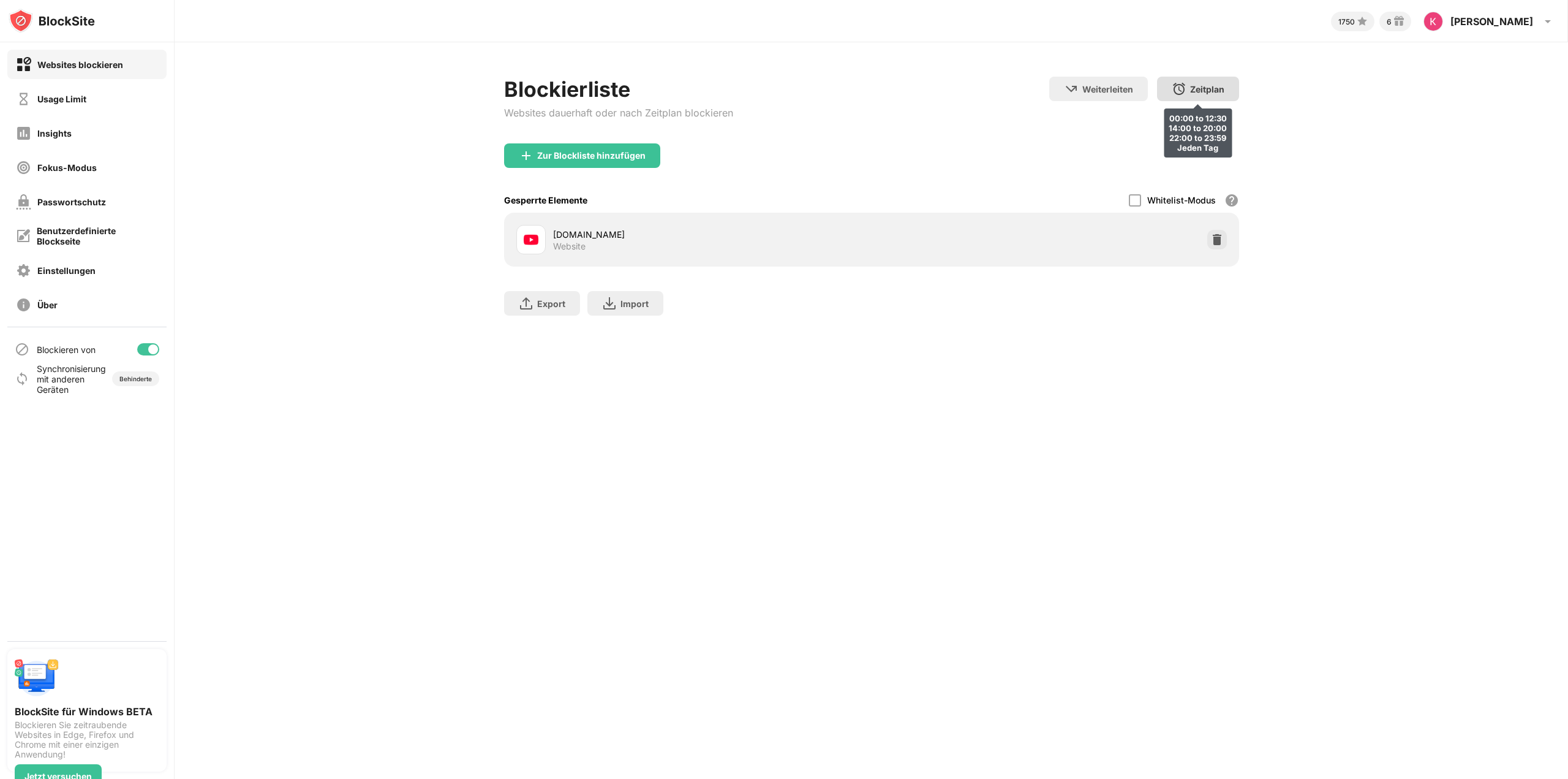
click at [1198, 93] on div "Zeitplan" at bounding box center [1207, 89] width 35 height 10
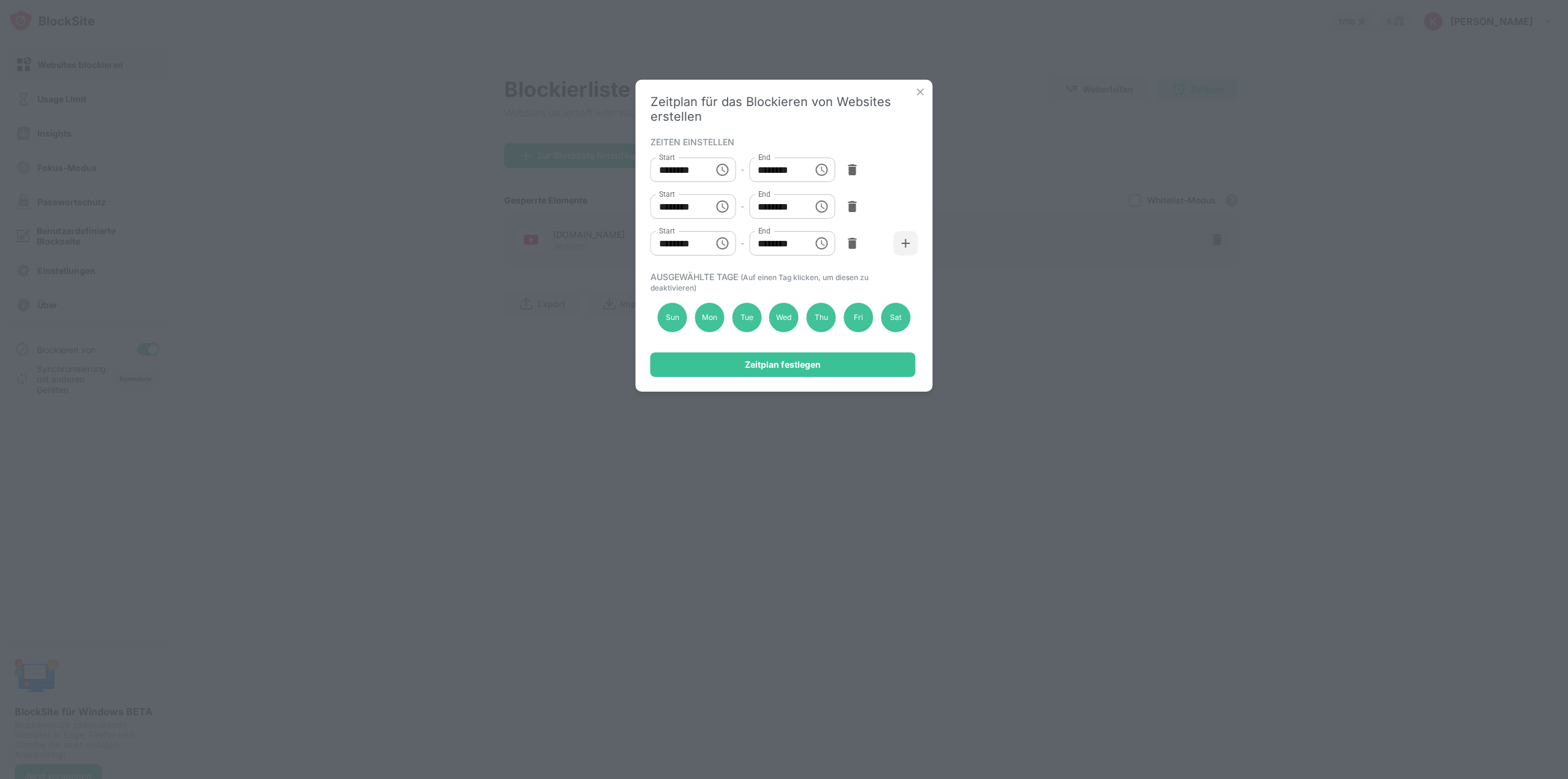
click at [669, 201] on input "********" at bounding box center [678, 206] width 55 height 24
type input "********"
click at [882, 193] on div "Start ******** Start - End ******** End" at bounding box center [785, 206] width 268 height 37
click at [757, 366] on div "Zeitplan festlegen" at bounding box center [783, 364] width 76 height 10
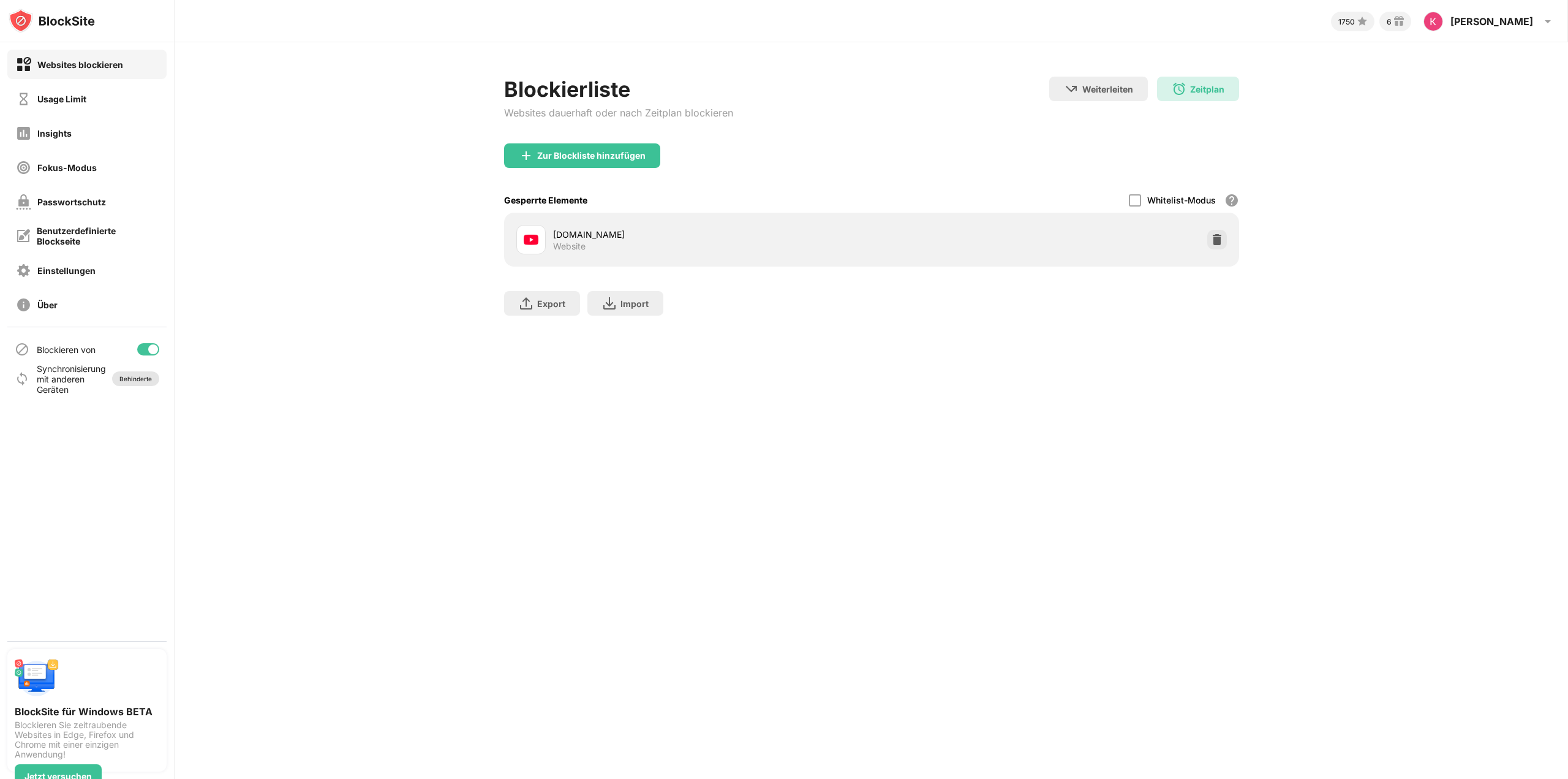
click at [126, 379] on div "Behinderte" at bounding box center [136, 378] width 33 height 7
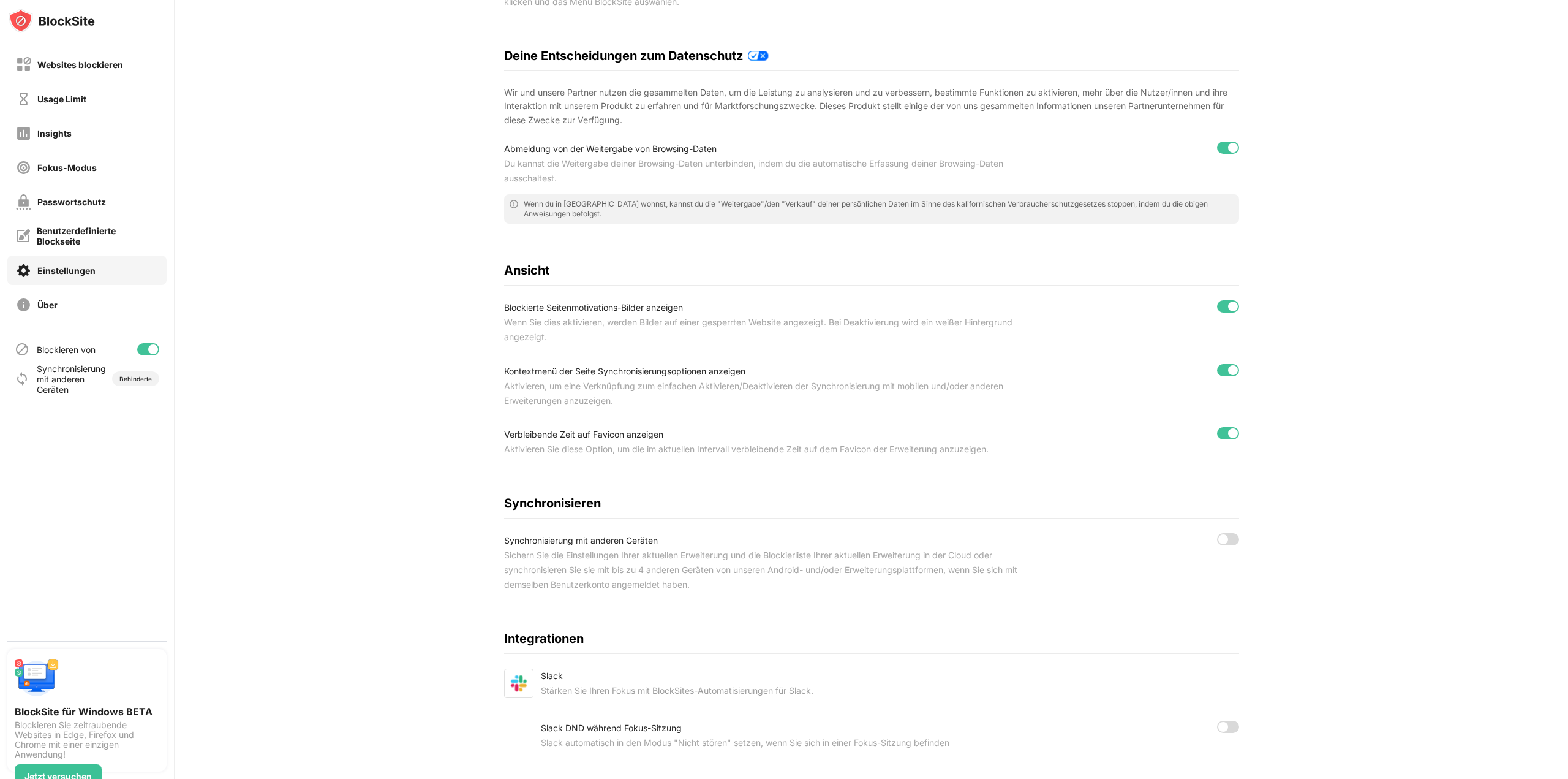
scroll to position [242, 0]
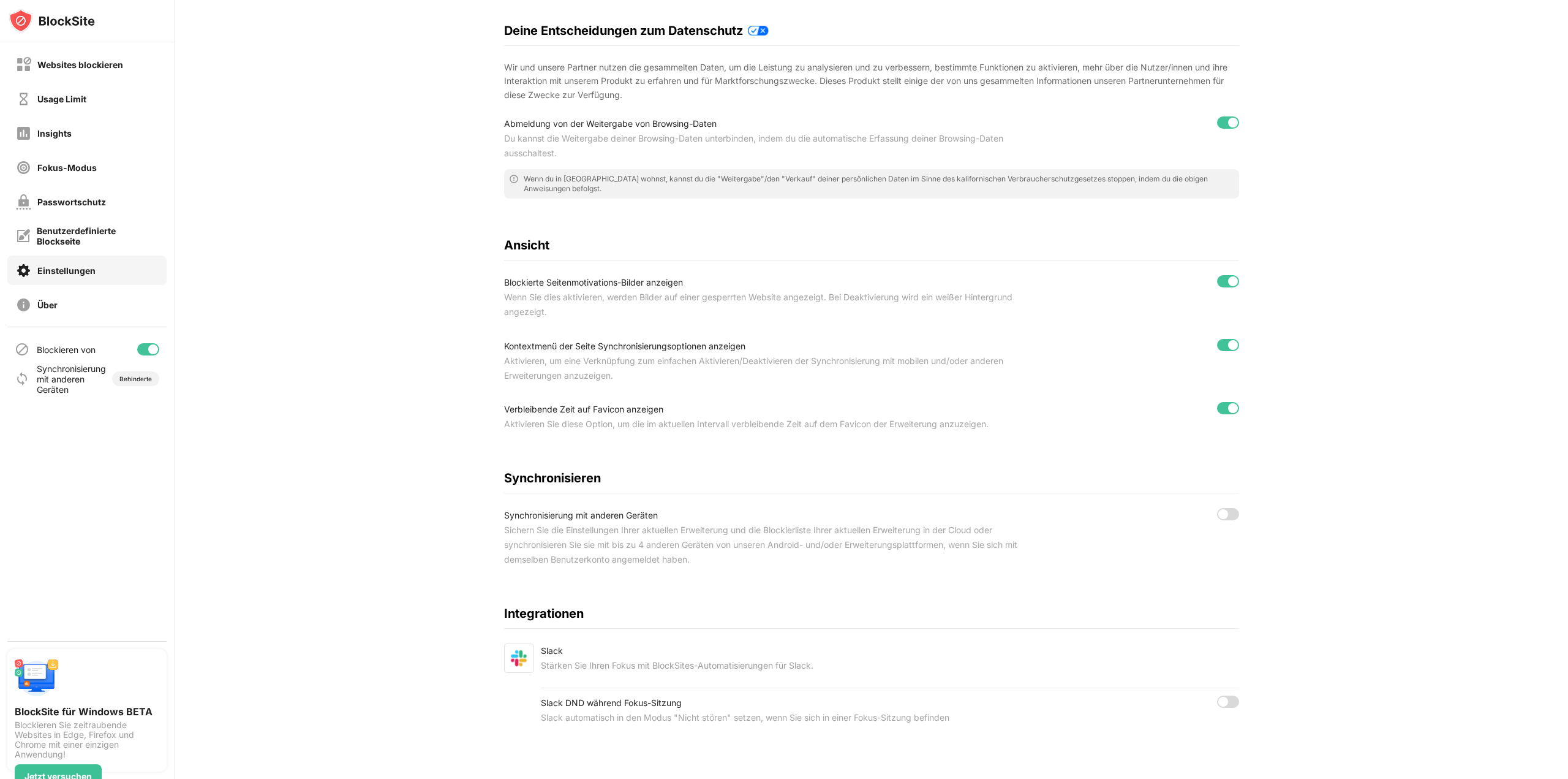
click at [1218, 509] on div at bounding box center [1223, 514] width 10 height 10
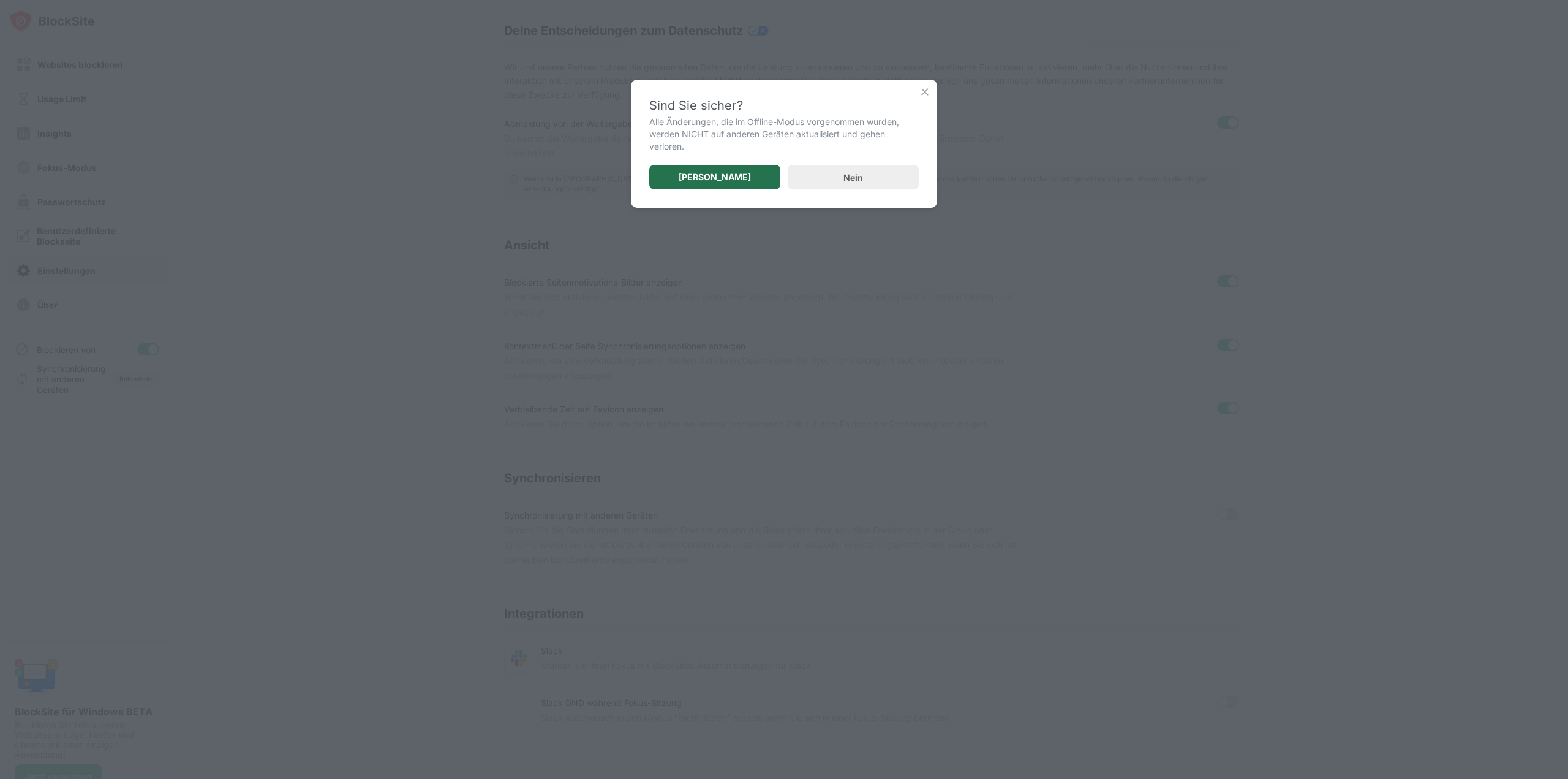
click at [715, 178] on div "Ja" at bounding box center [715, 177] width 72 height 10
click at [715, 178] on div "Wenn du in Kalifornien wohnst, kannst du die "Weitergabe"/den "Verkauf" deiner …" at bounding box center [879, 184] width 710 height 20
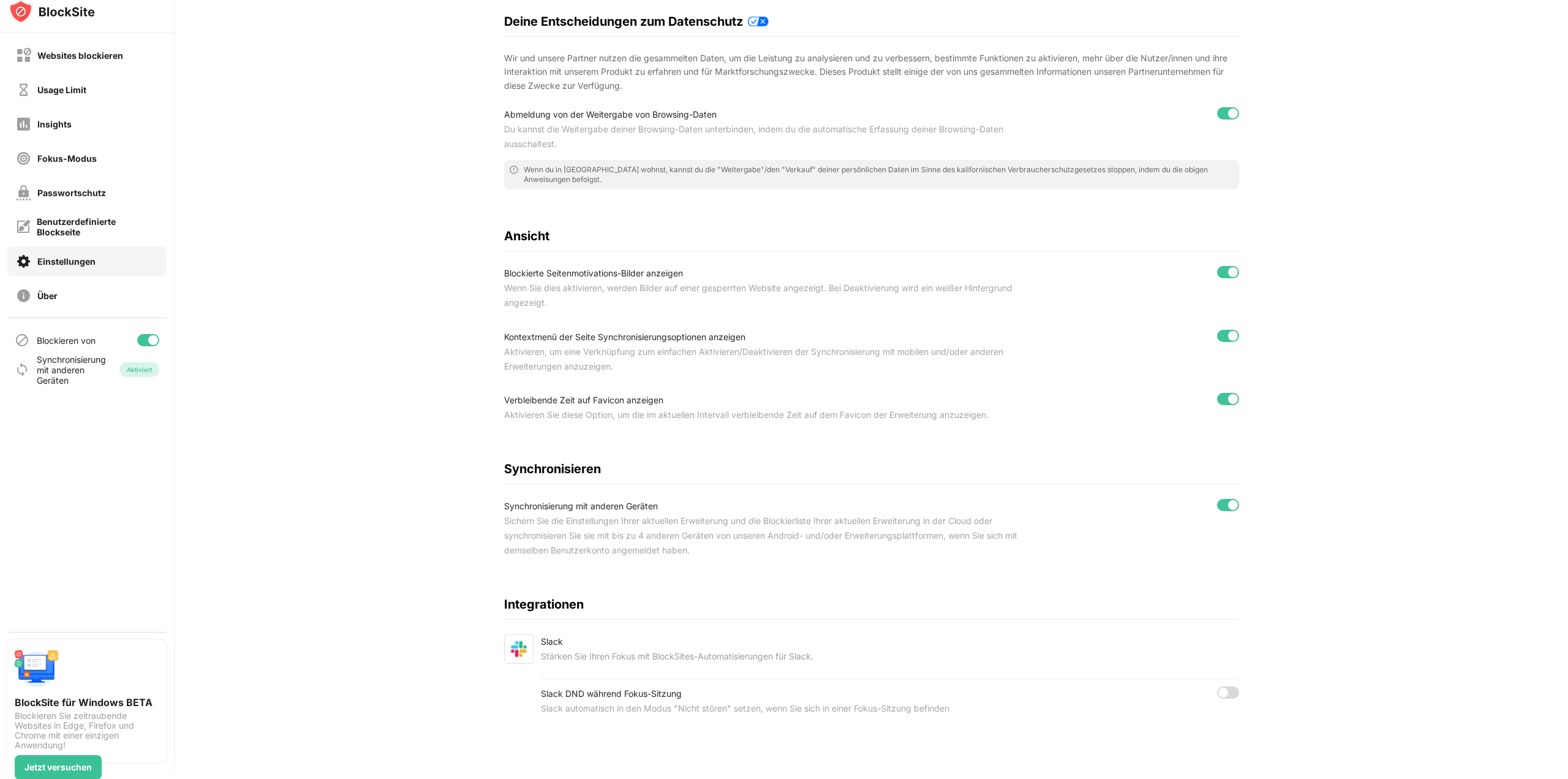
scroll to position [10, 0]
click at [81, 60] on div "Websites blockieren" at bounding box center [80, 54] width 86 height 10
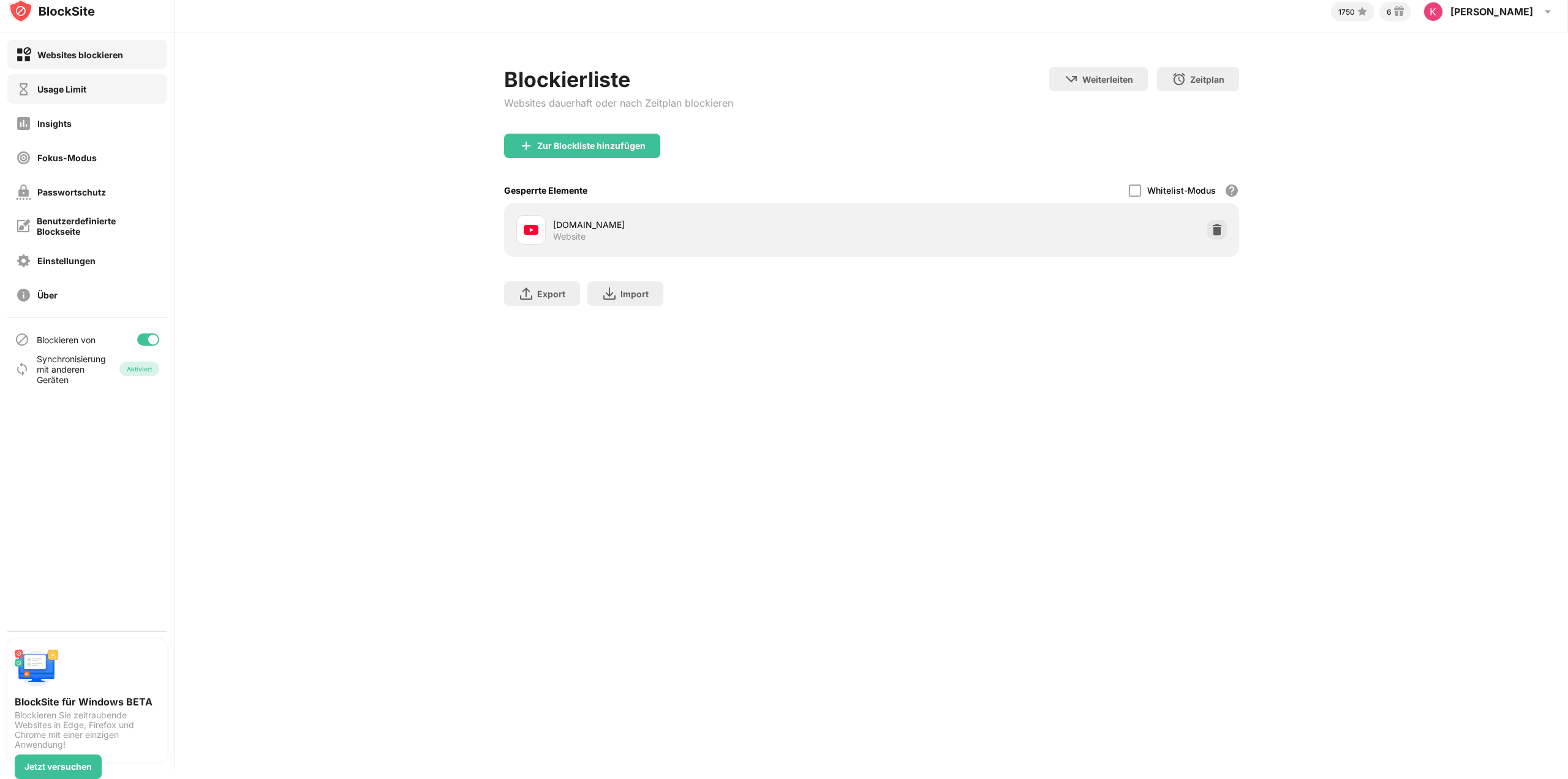
click at [95, 95] on div "Usage Limit" at bounding box center [86, 89] width 159 height 29
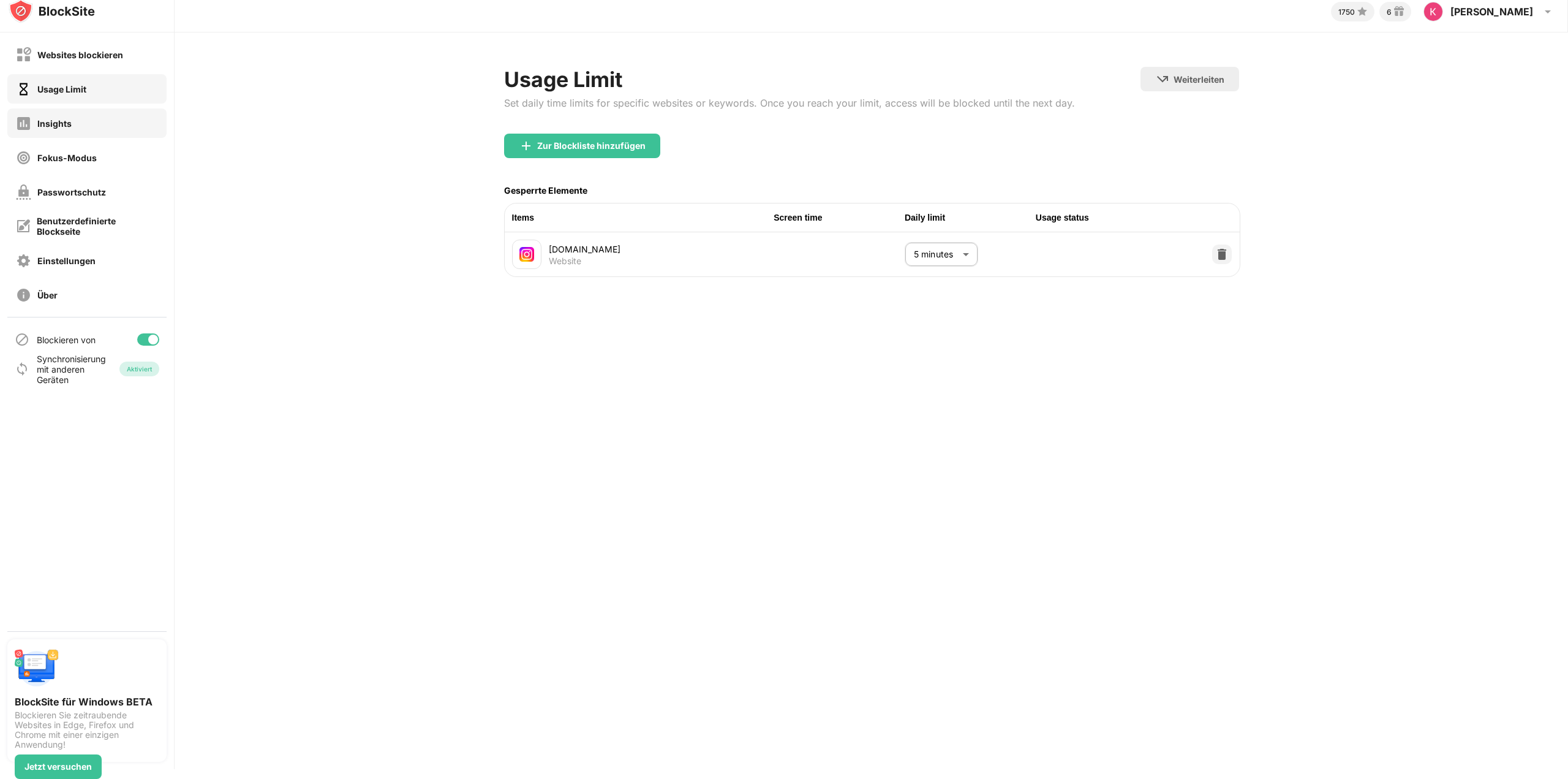
click at [58, 128] on div "Insights" at bounding box center [54, 124] width 35 height 10
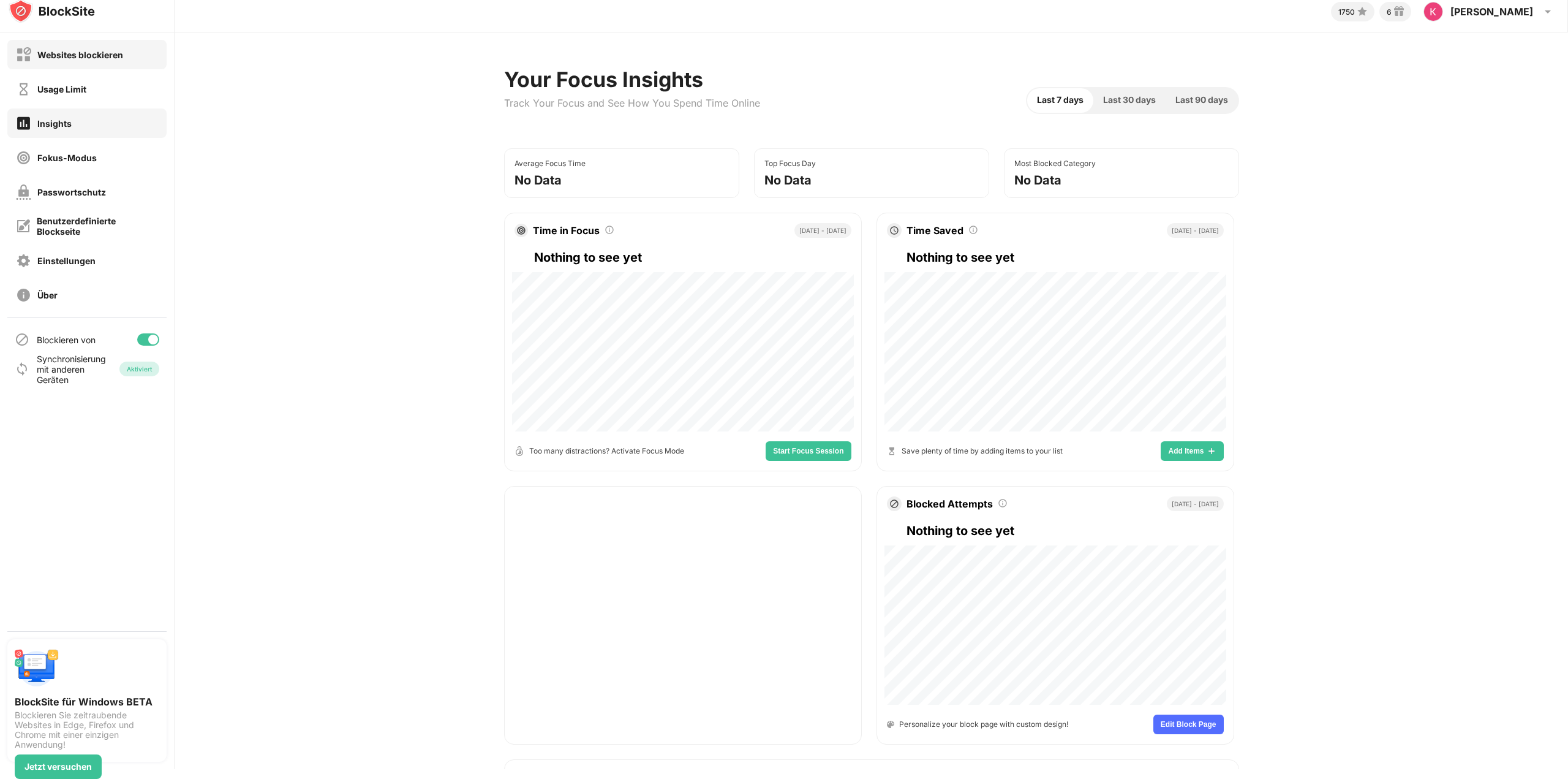
click at [88, 58] on div "Websites blockieren" at bounding box center [80, 54] width 86 height 10
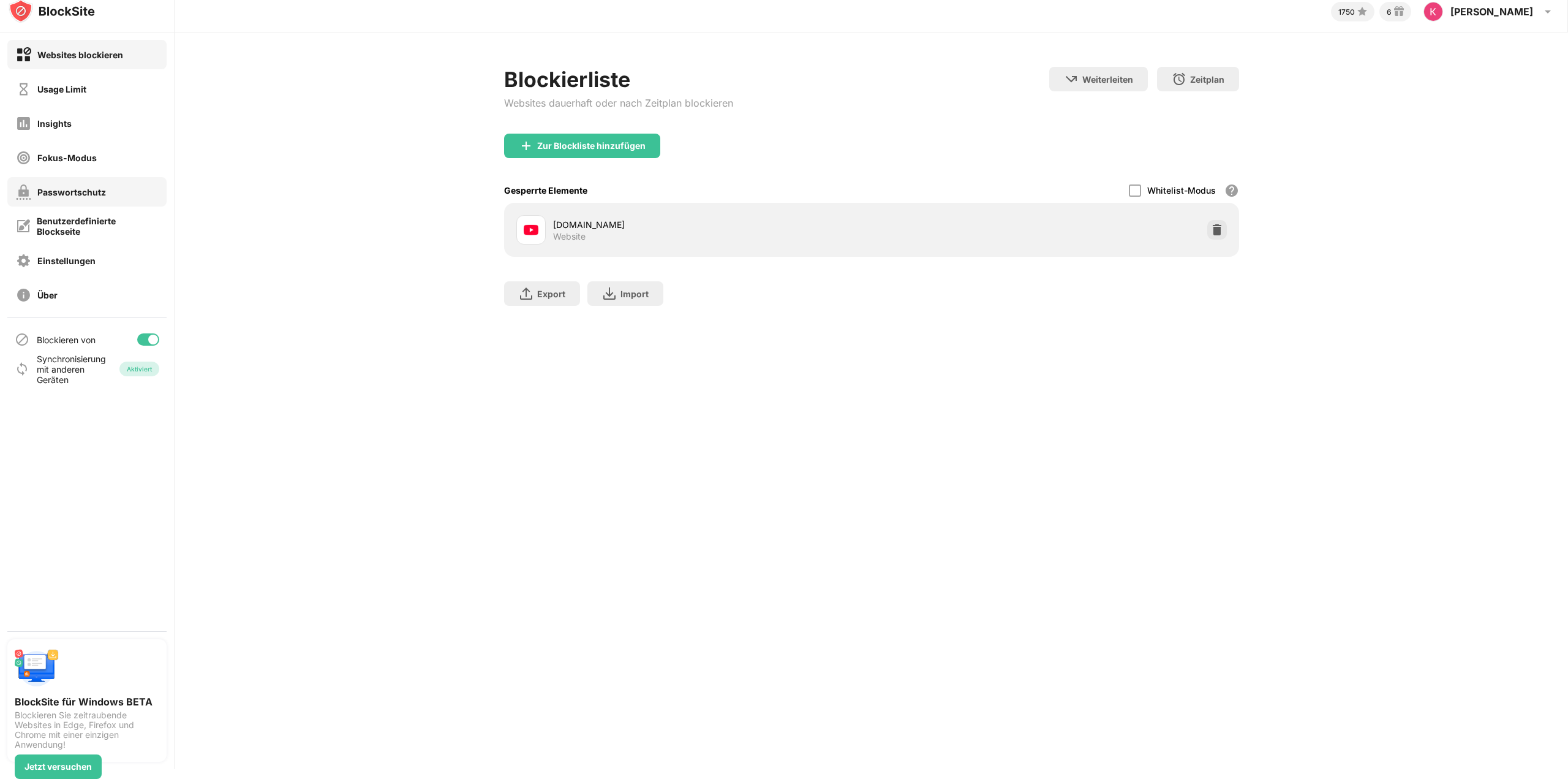
click at [106, 194] on div "Passwortschutz" at bounding box center [71, 192] width 69 height 10
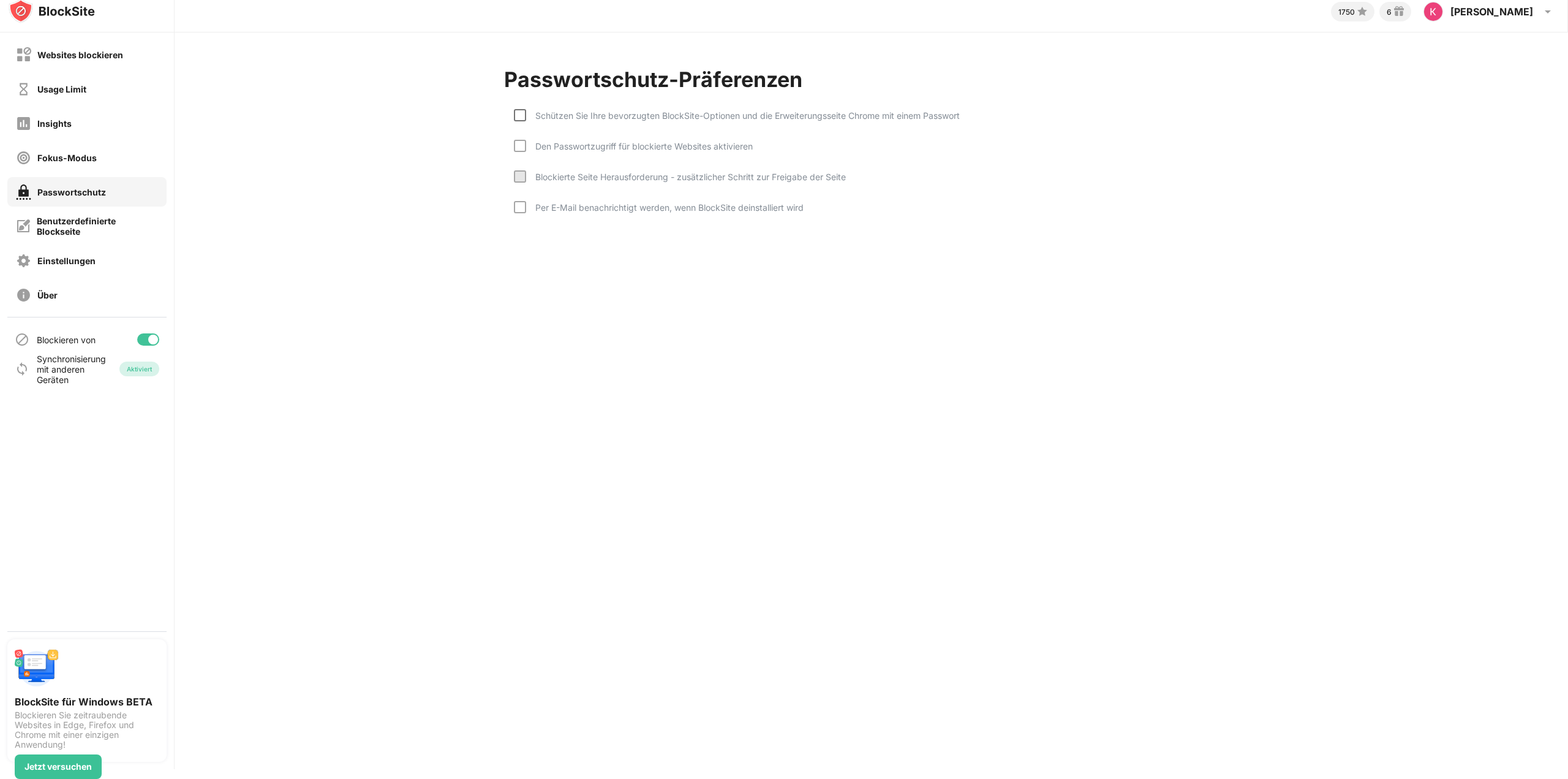
click at [519, 119] on div at bounding box center [519, 115] width 12 height 12
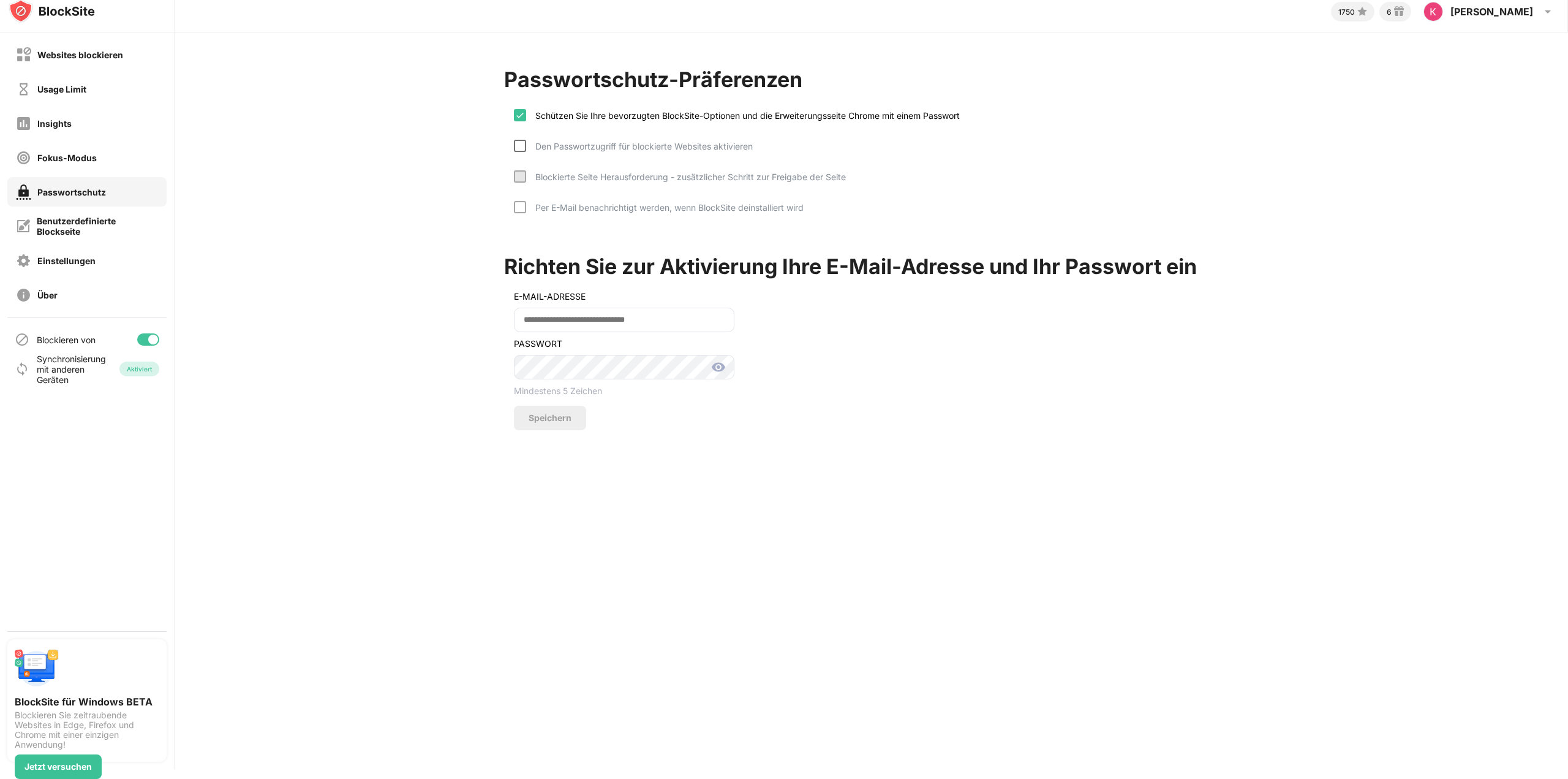
click at [520, 143] on div at bounding box center [519, 145] width 12 height 12
click at [515, 148] on img at bounding box center [519, 145] width 10 height 10
click at [515, 113] on img at bounding box center [519, 115] width 10 height 10
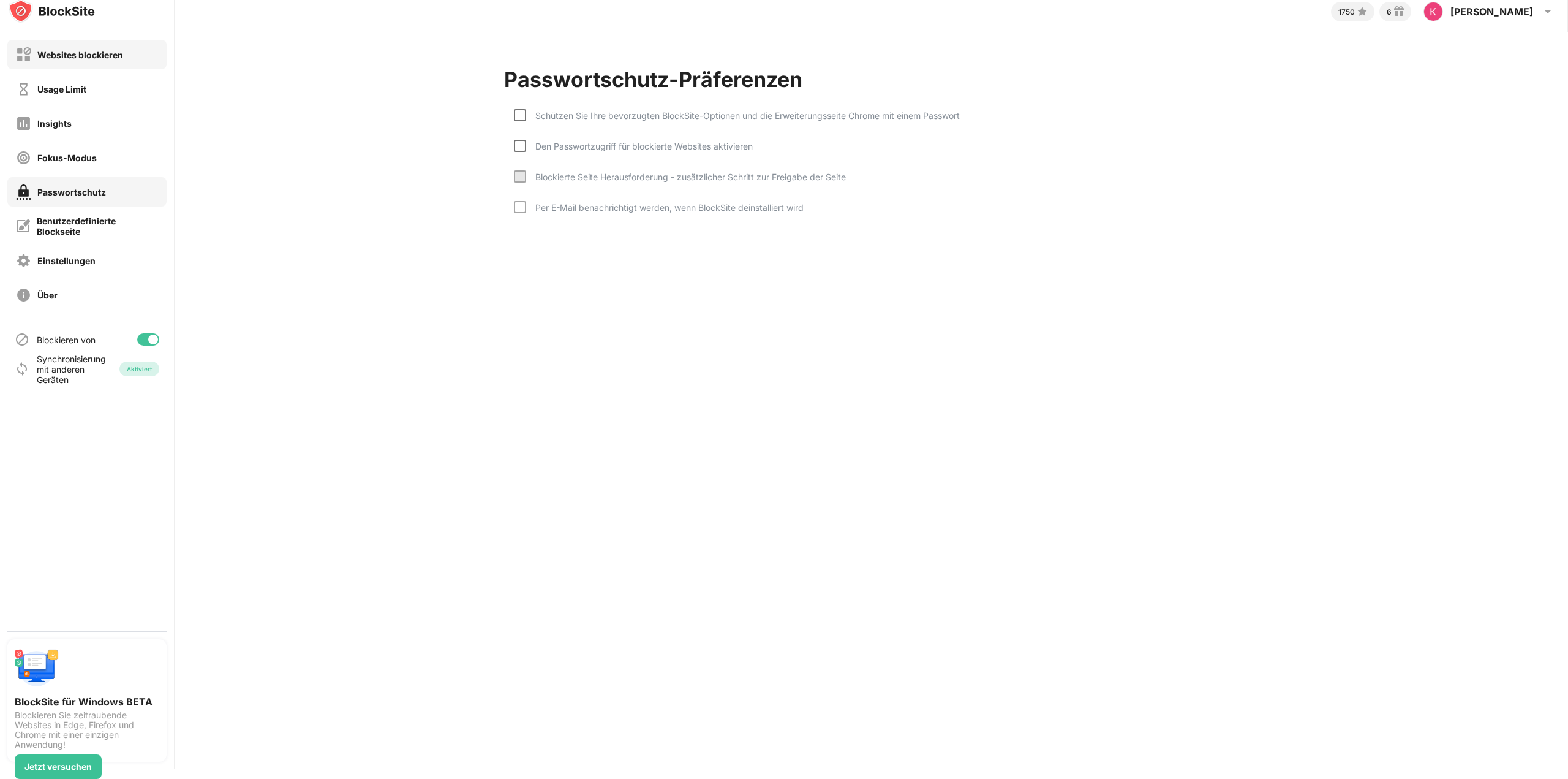
click at [122, 63] on div "Websites blockieren" at bounding box center [86, 54] width 159 height 29
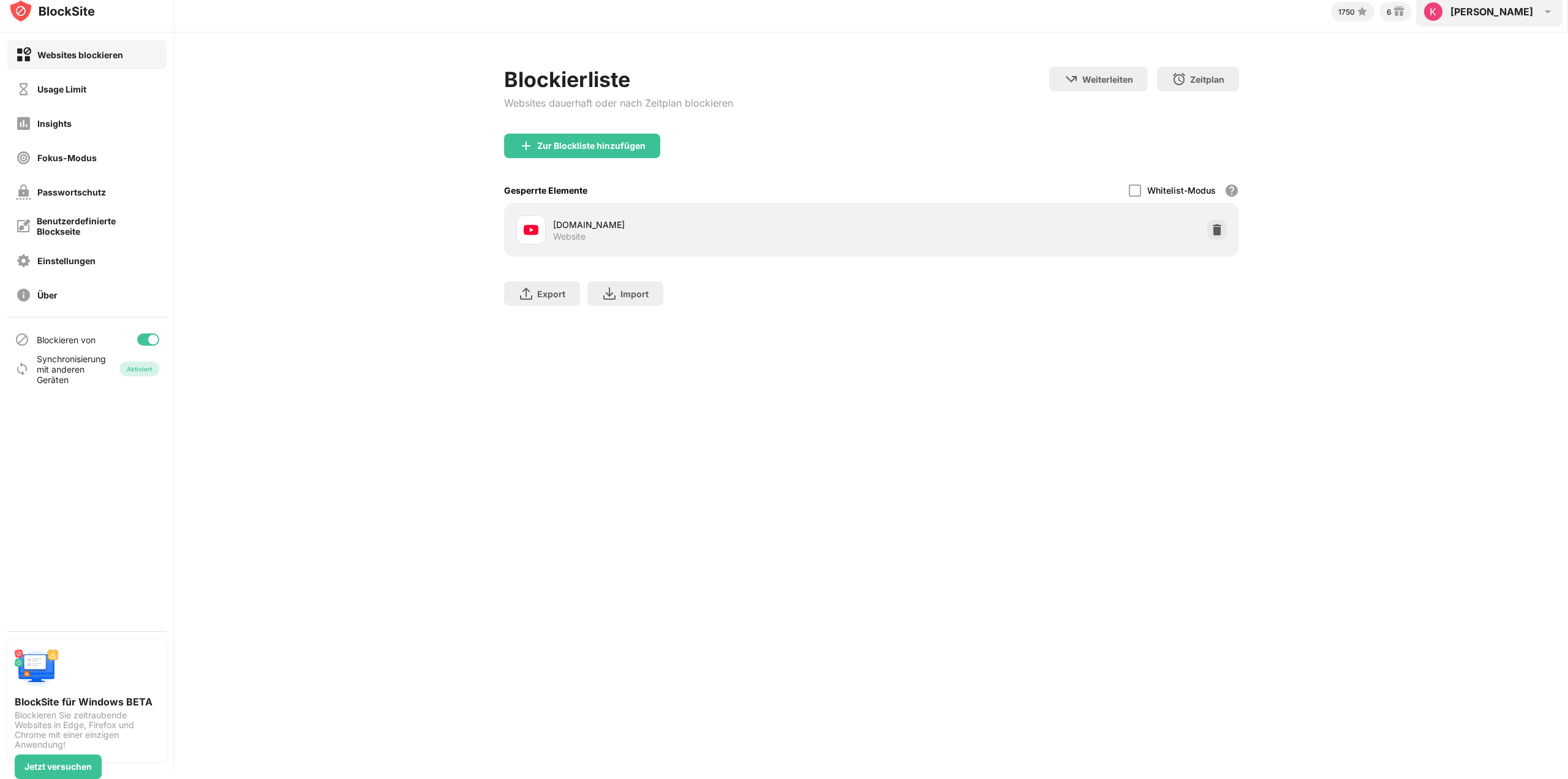
click at [1538, 14] on div "Konstantin Konstantin Fritzsch View Account Insights Rewards Settings Support L…" at bounding box center [1489, 12] width 147 height 29
click at [1546, 15] on img at bounding box center [1548, 12] width 15 height 15
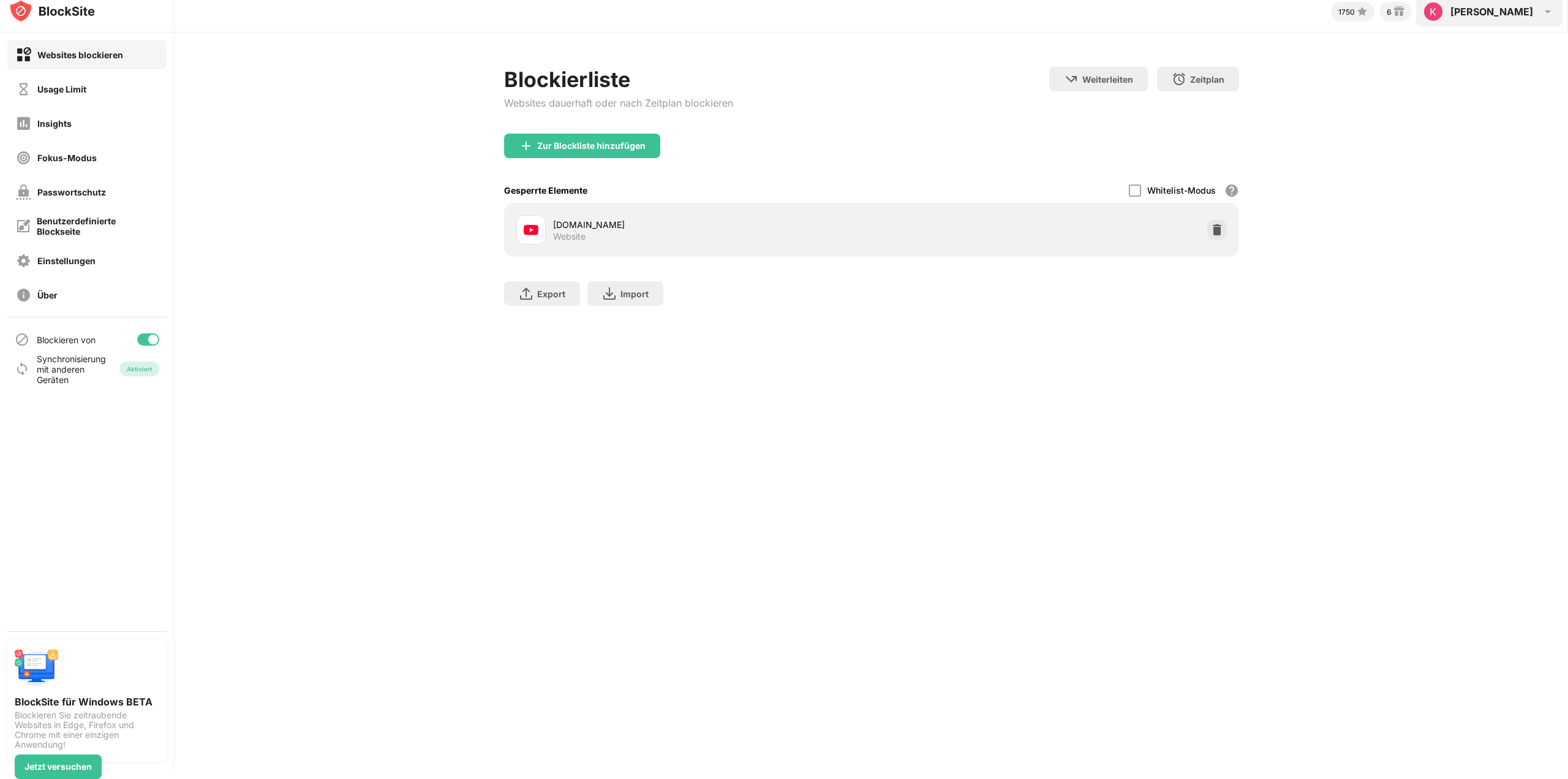
click at [1546, 15] on img at bounding box center [1548, 12] width 15 height 15
click at [76, 266] on div "Einstellungen" at bounding box center [56, 261] width 79 height 15
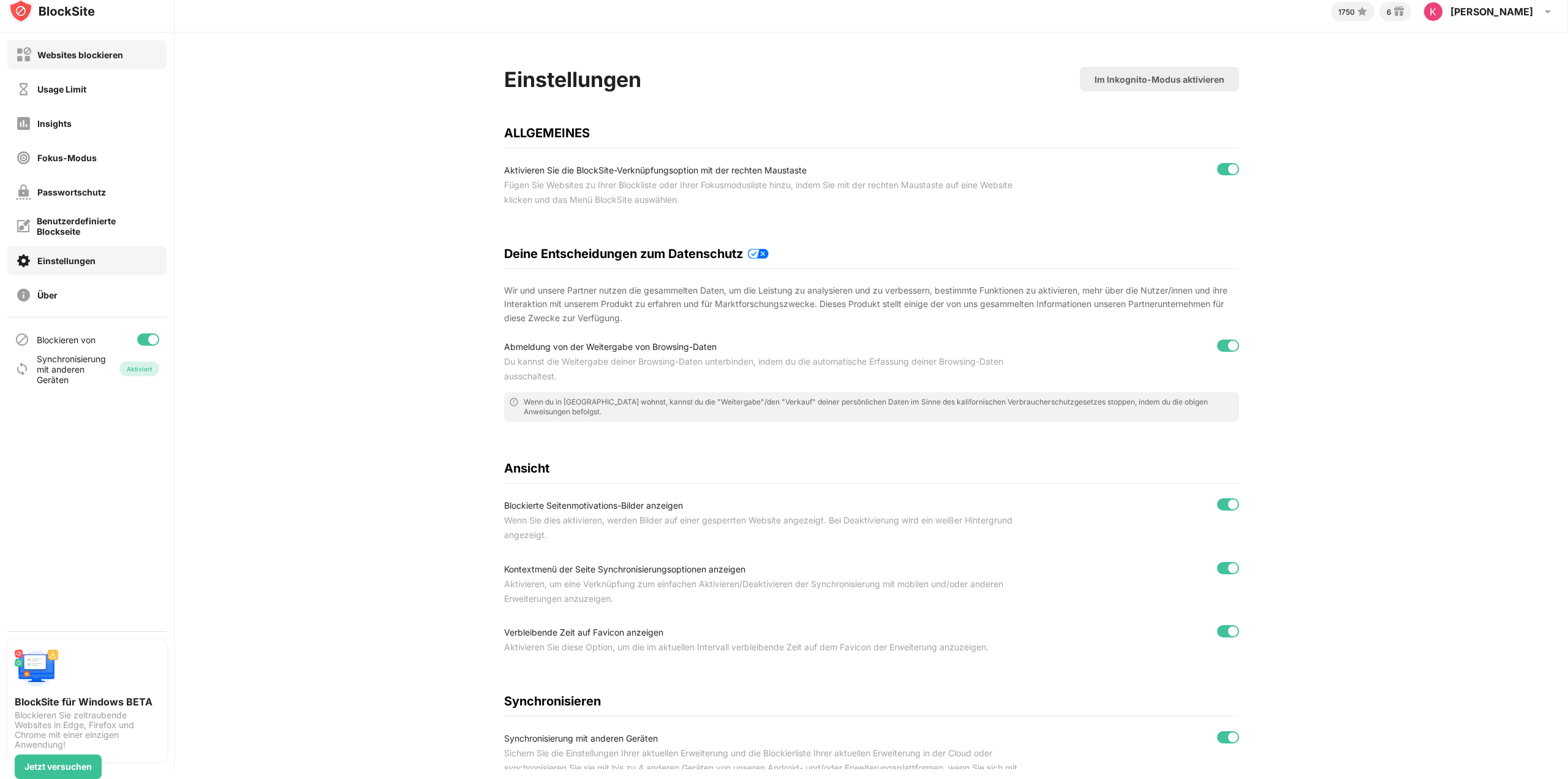
click at [77, 58] on div "Websites blockieren" at bounding box center [80, 54] width 86 height 10
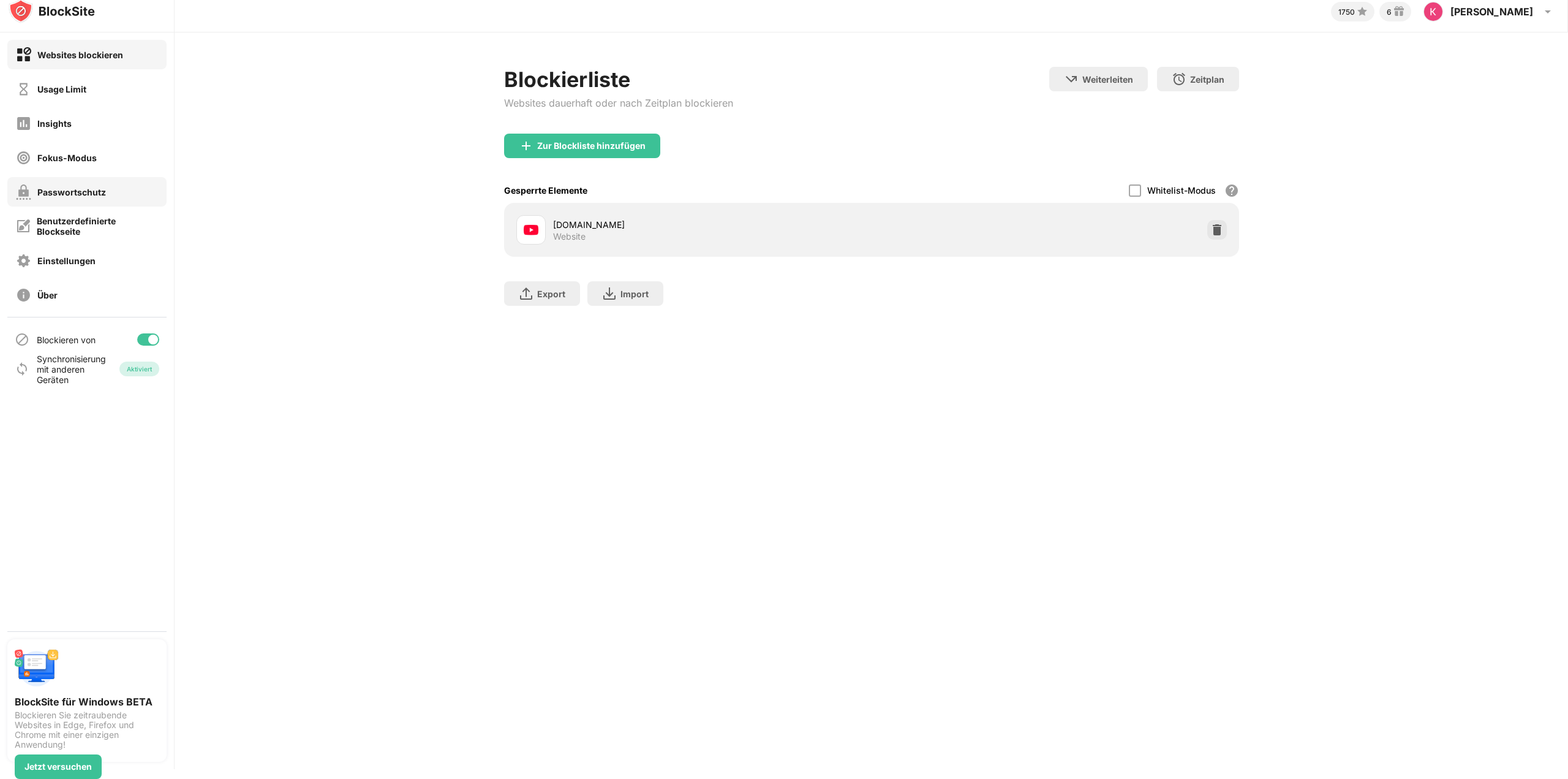
click at [106, 191] on div "Passwortschutz" at bounding box center [86, 192] width 159 height 29
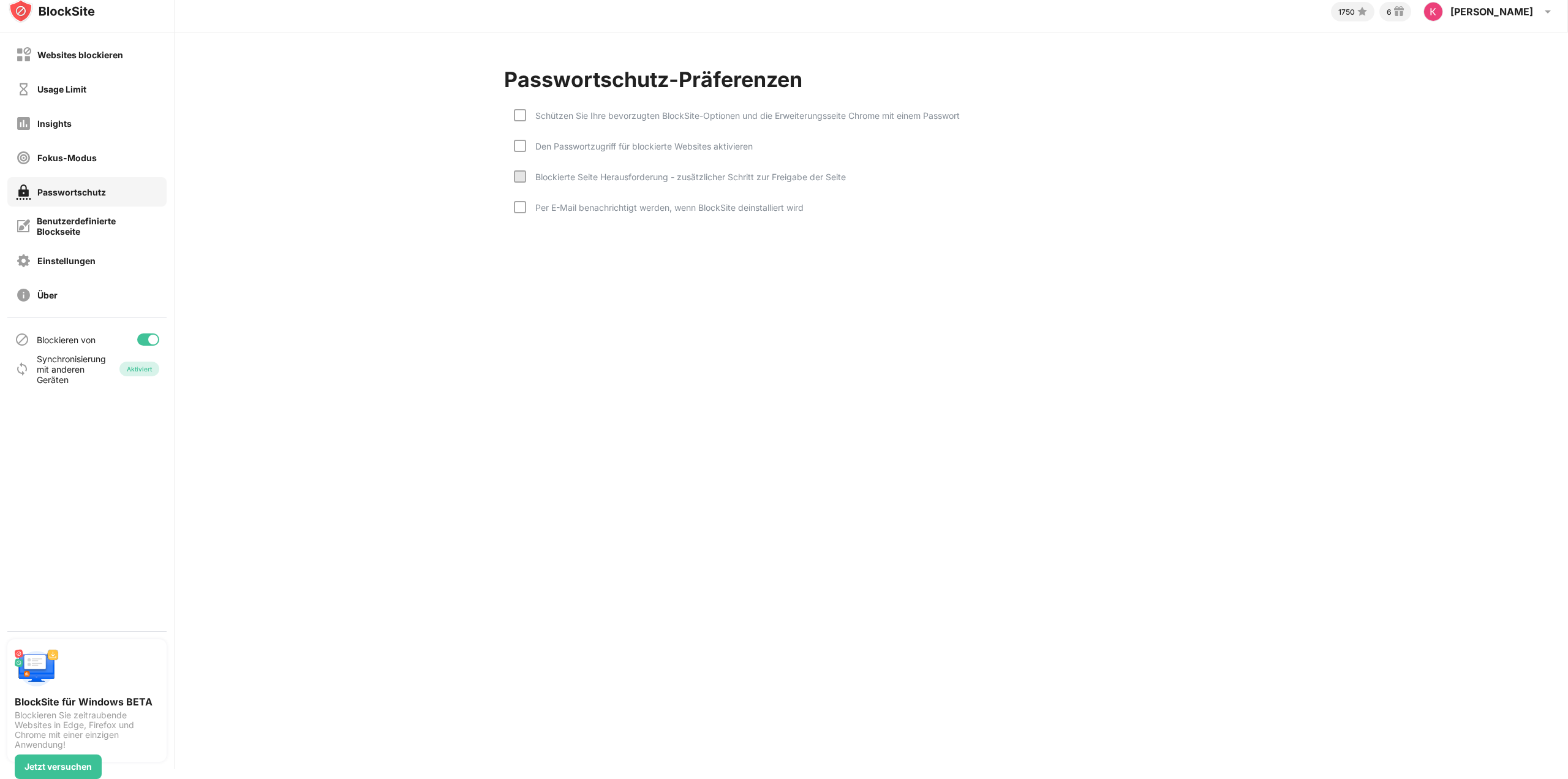
click at [106, 191] on div "Passwortschutz" at bounding box center [86, 192] width 159 height 29
click at [93, 152] on div "Fokus-Modus" at bounding box center [67, 158] width 60 height 10
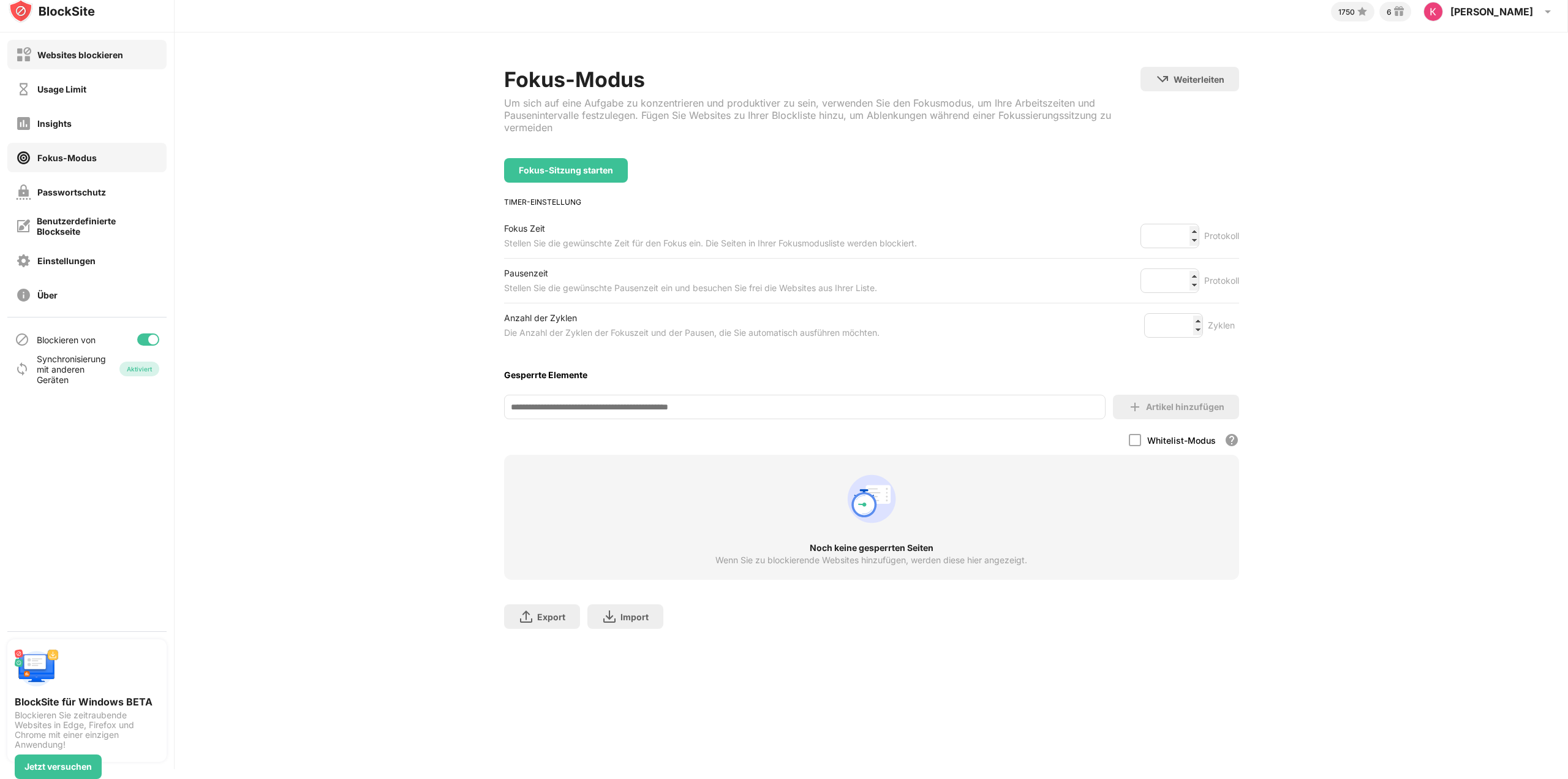
click at [94, 60] on div "Websites blockieren" at bounding box center [69, 55] width 107 height 15
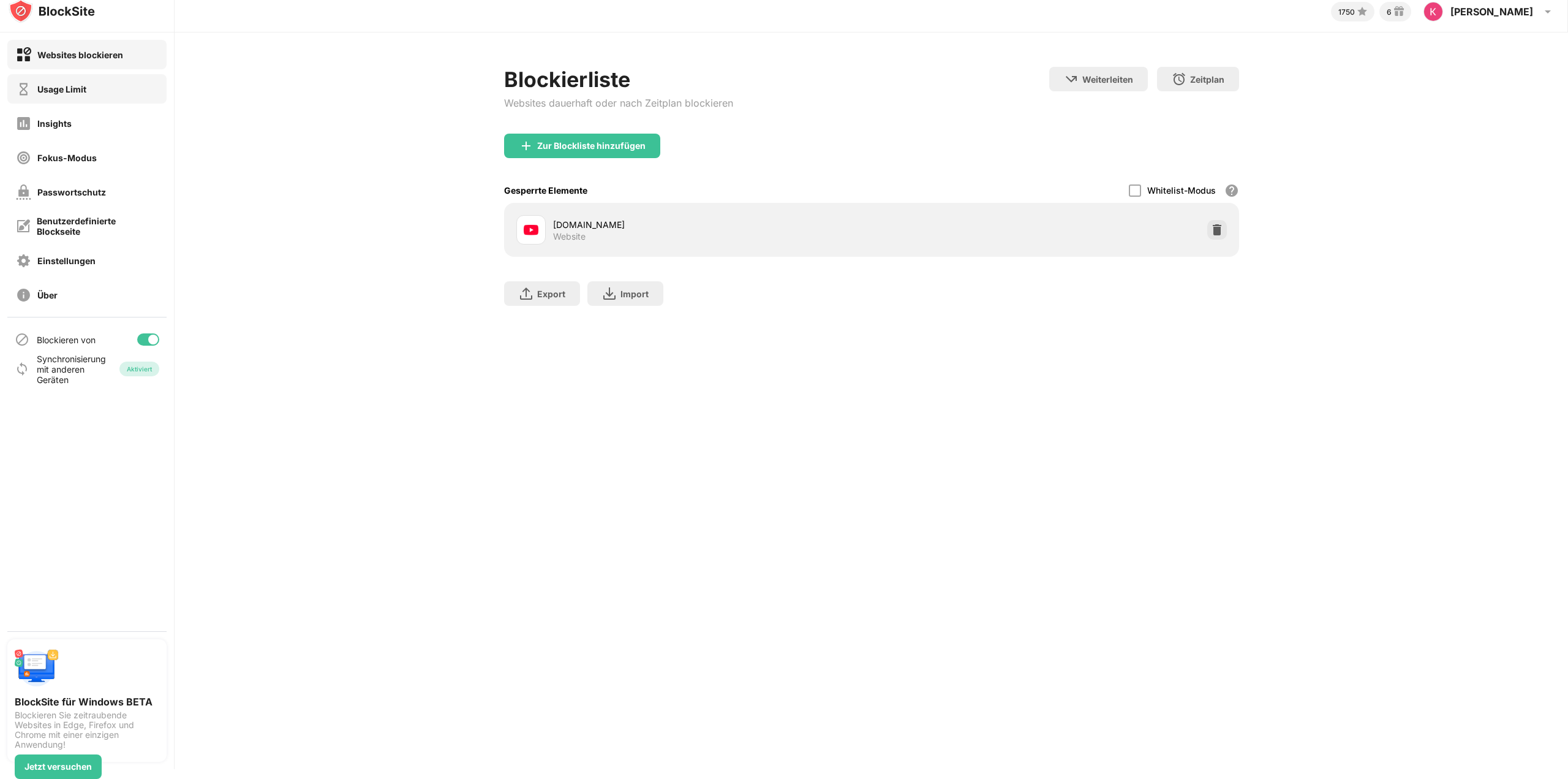
click at [116, 90] on div "Usage Limit" at bounding box center [86, 89] width 159 height 29
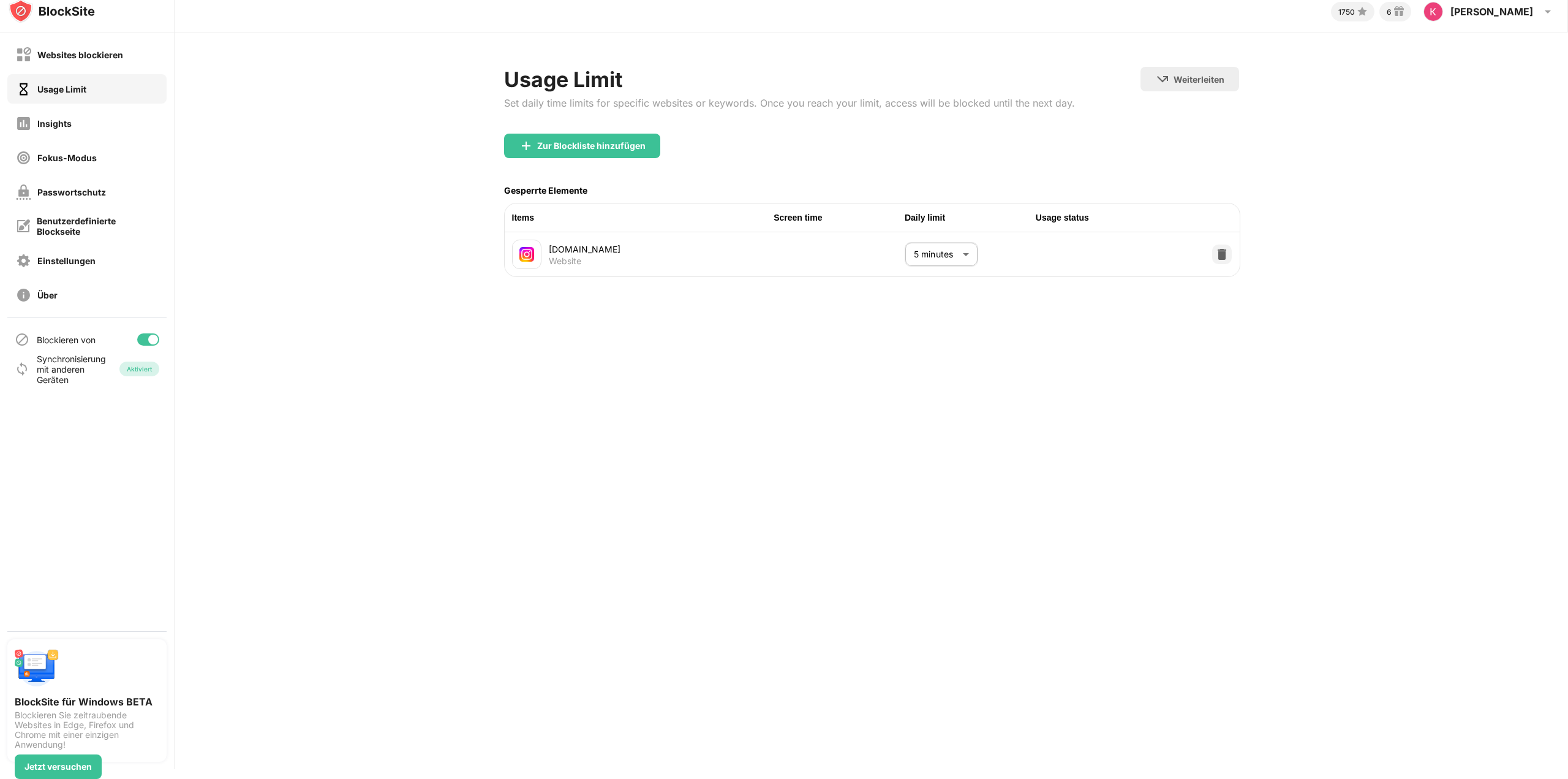
drag, startPoint x: 1034, startPoint y: 217, endPoint x: 1105, endPoint y: 218, distance: 71.0
click at [1105, 218] on div "Usage status" at bounding box center [1101, 217] width 131 height 13
click at [1080, 217] on div "Usage status" at bounding box center [1101, 217] width 131 height 13
click at [1028, 318] on div "1750 6 Konstantin Konstantin Fritzsch View Account Insights Rewards Settings Su…" at bounding box center [872, 380] width 1394 height 779
click at [618, 142] on div "Zur Blockliste hinzufügen" at bounding box center [591, 145] width 108 height 10
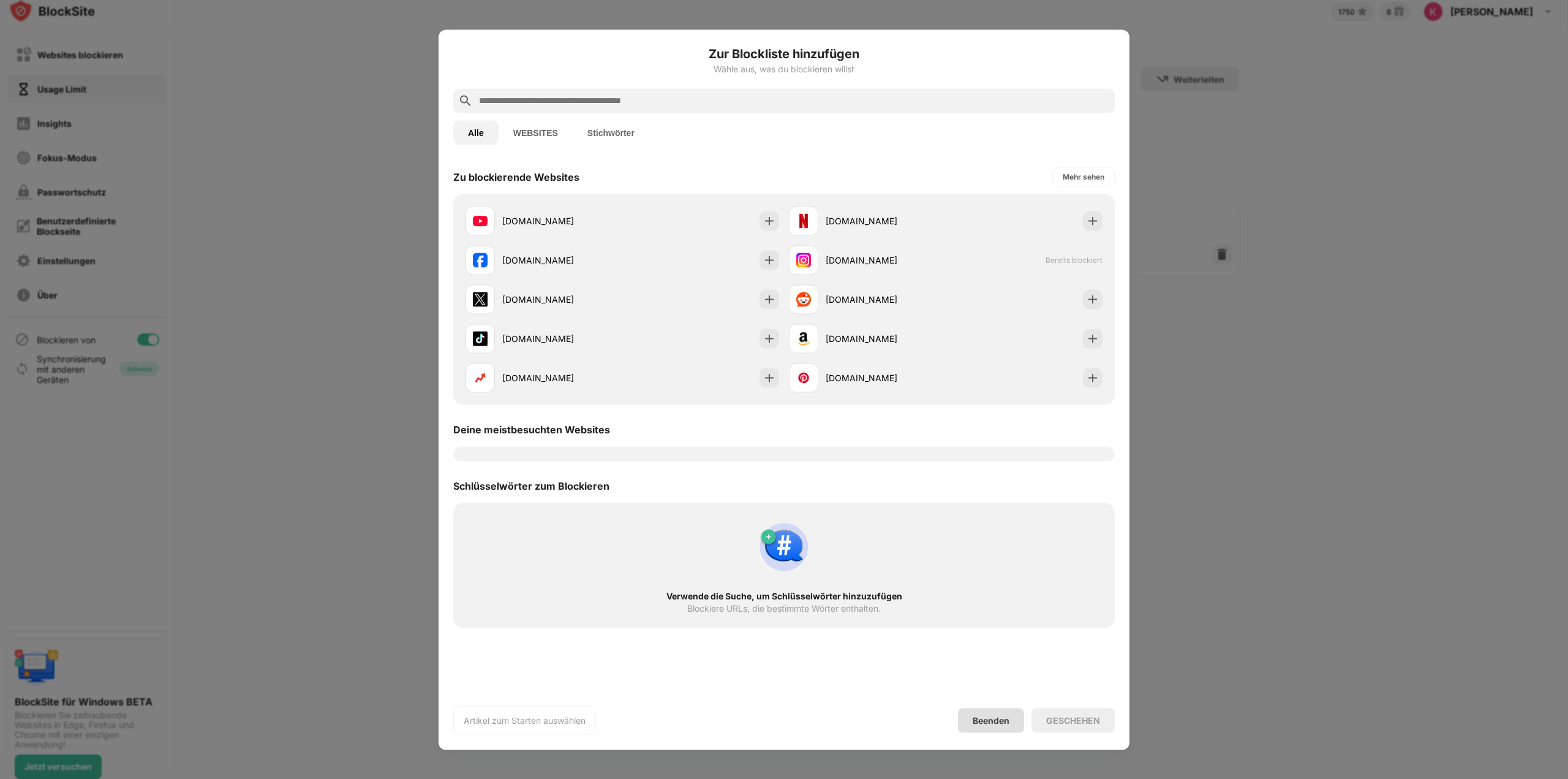
click at [997, 715] on div "Beenden" at bounding box center [991, 720] width 37 height 10
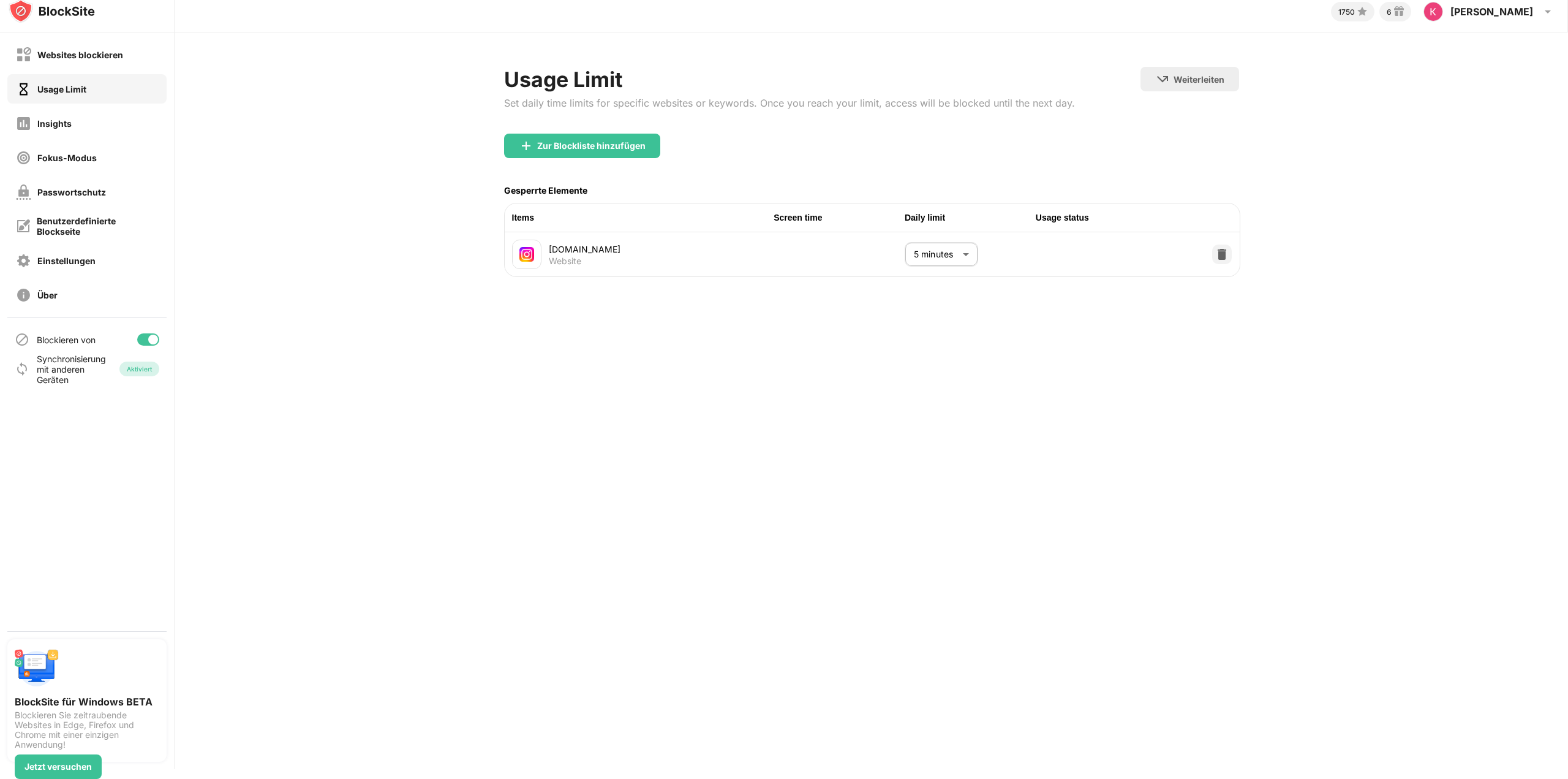
click at [997, 715] on div "Beenden" at bounding box center [991, 720] width 37 height 10
click at [942, 257] on body "Websites blockieren Usage Limit Insights Fokus-Modus Passwortschutz Benutzerdef…" at bounding box center [784, 390] width 1568 height 779
click at [1040, 336] on div at bounding box center [784, 390] width 1568 height 779
click at [475, 409] on div "1750 6 Konstantin Konstantin Fritzsch View Account Insights Rewards Settings Su…" at bounding box center [872, 380] width 1394 height 779
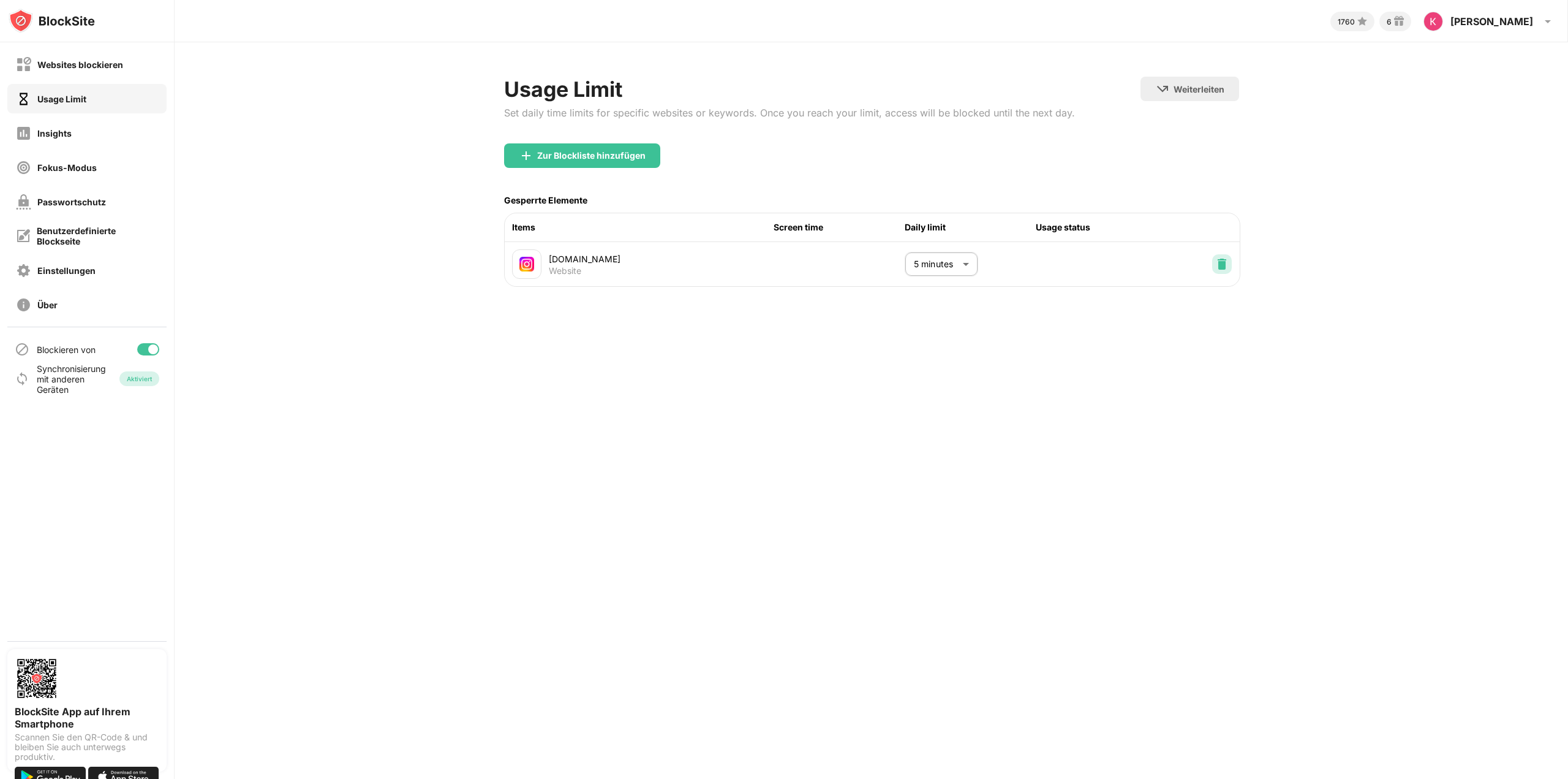
click at [1218, 269] on img at bounding box center [1221, 264] width 12 height 12
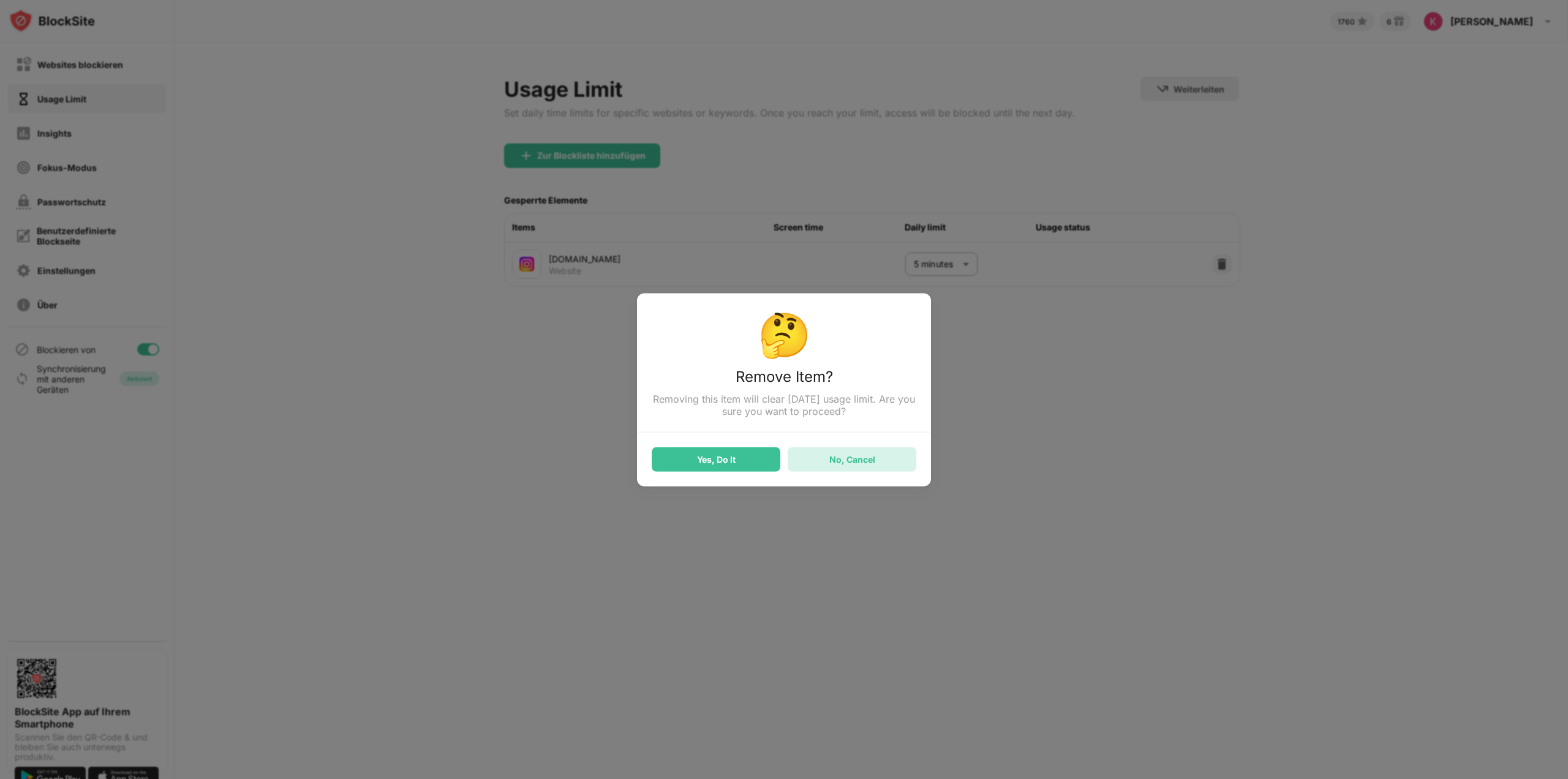
click at [888, 466] on div "No, Cancel" at bounding box center [852, 459] width 129 height 24
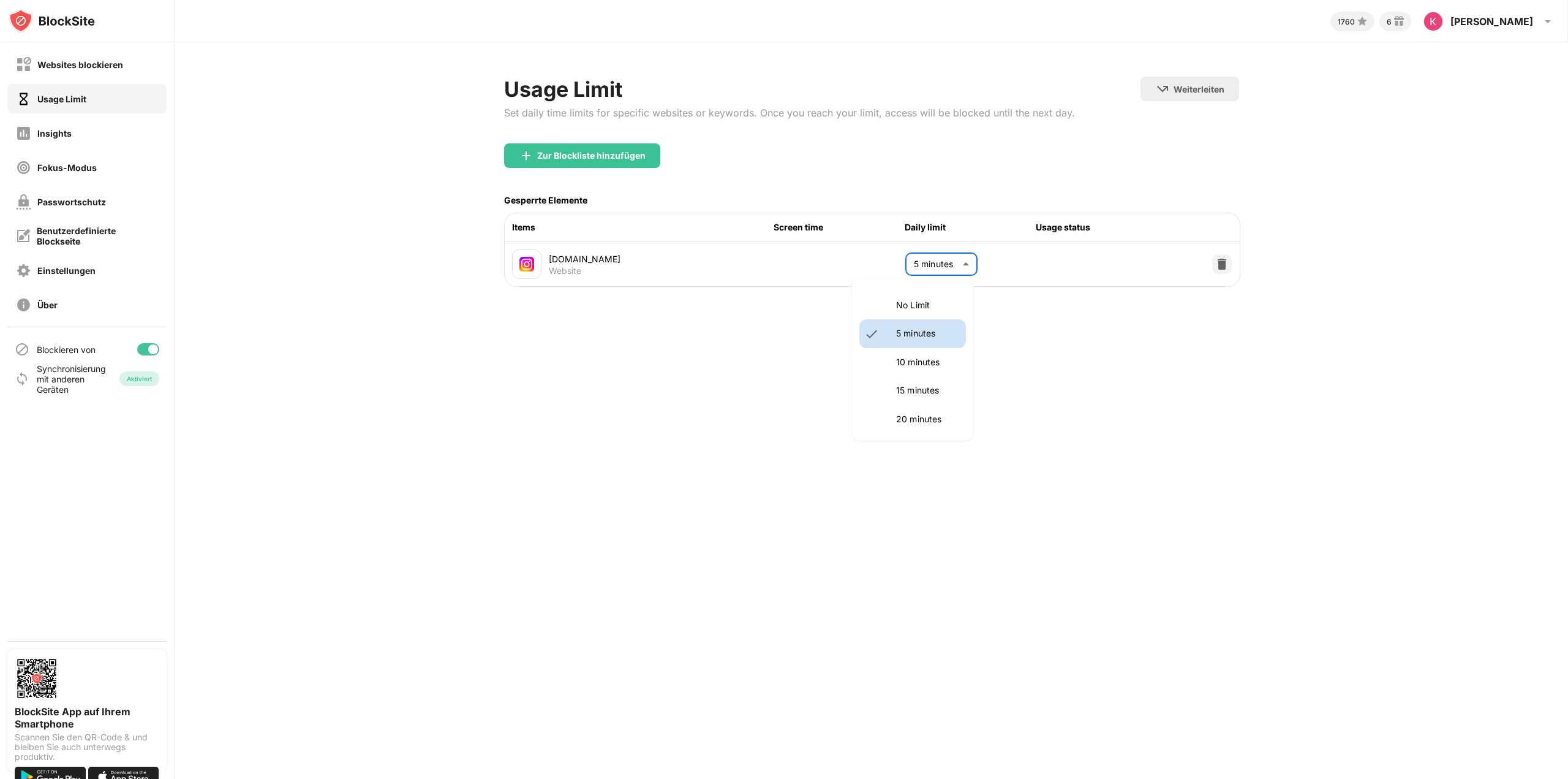
click at [961, 265] on body "Websites blockieren Usage Limit Insights Fokus-Modus Passwortschutz Benutzerdef…" at bounding box center [784, 390] width 1568 height 779
click at [927, 336] on p "5 minutes" at bounding box center [927, 333] width 63 height 13
click at [1030, 355] on div "1760 6 [PERSON_NAME] View Account Insights Rewards Settings Support Log Out Usa…" at bounding box center [872, 390] width 1394 height 779
click at [1392, 24] on div "6" at bounding box center [1389, 22] width 5 height 9
click at [89, 237] on div "Benutzerdefinierte Blockseite" at bounding box center [97, 236] width 121 height 21
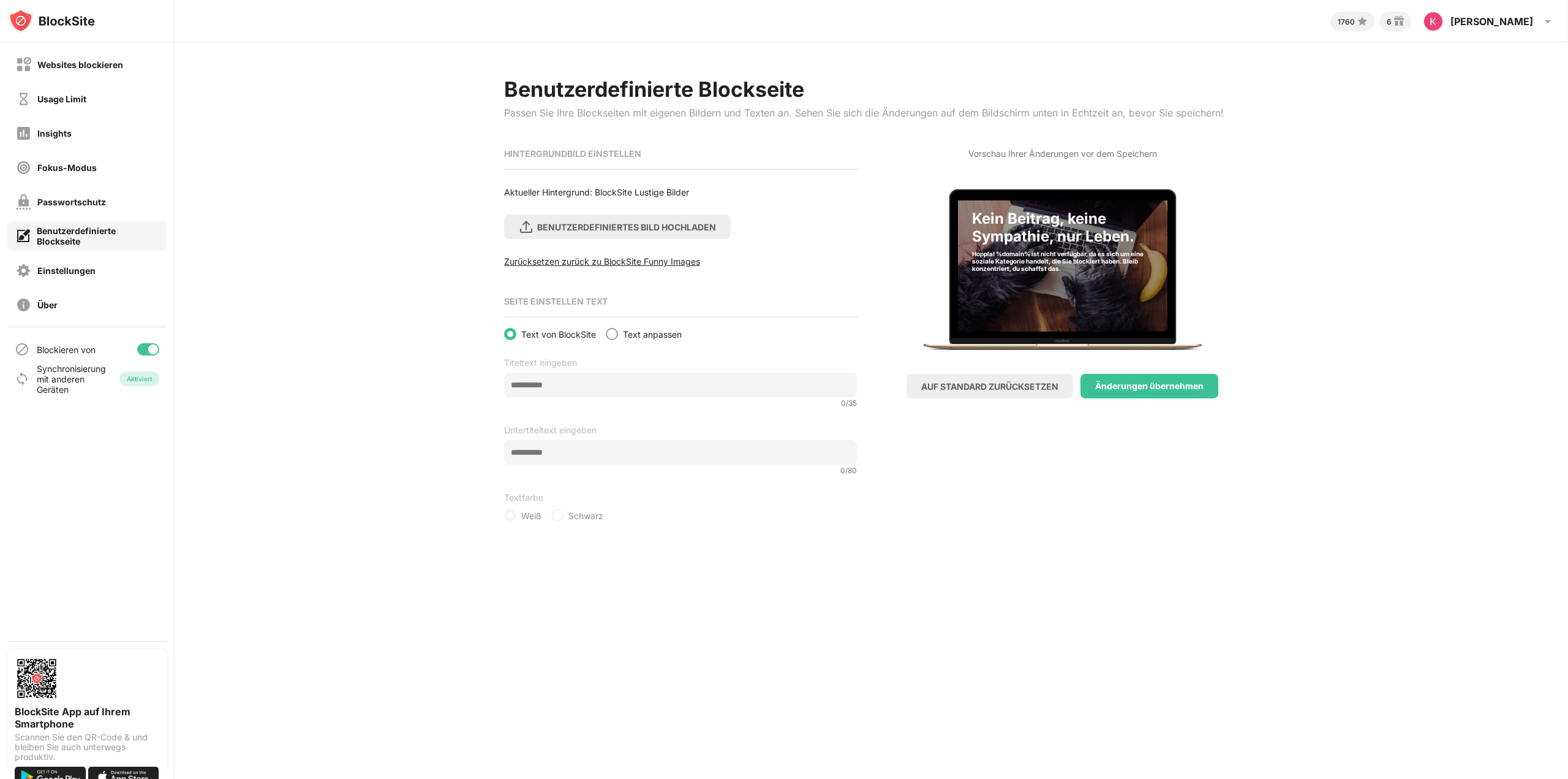
scroll to position [0, 9]
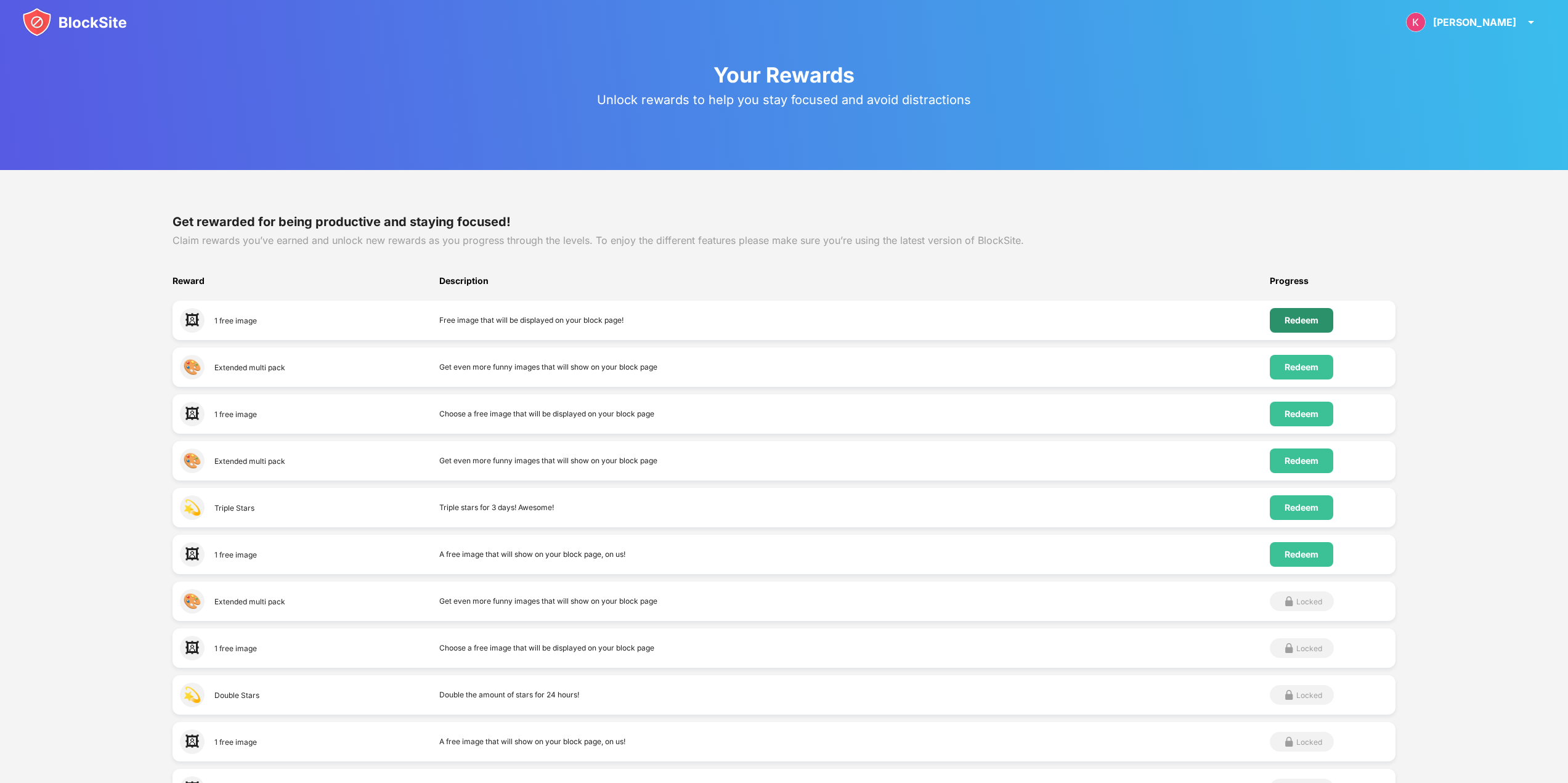
click at [1312, 324] on div "Redeem" at bounding box center [1301, 320] width 34 height 10
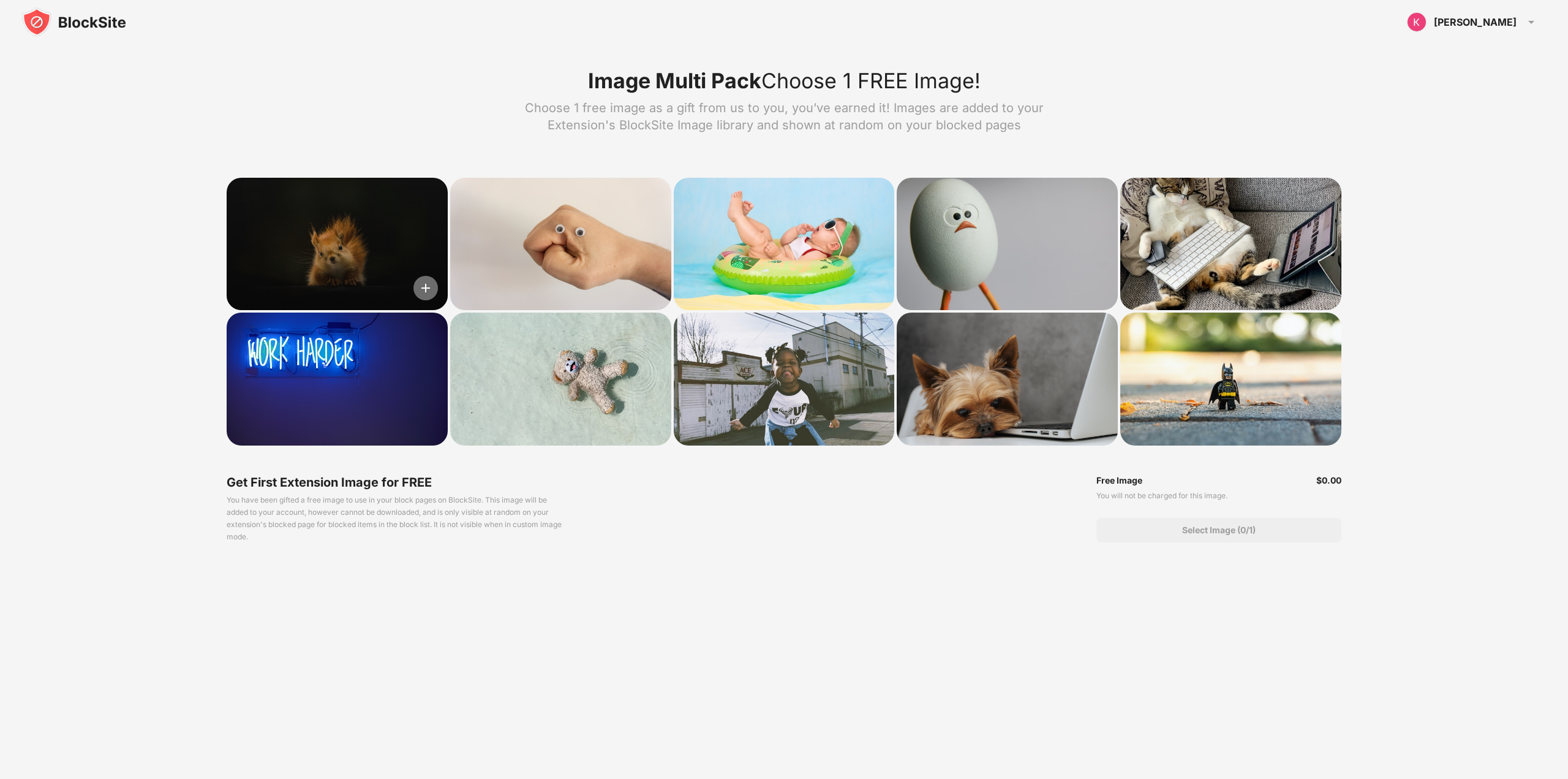
click at [425, 287] on img at bounding box center [426, 288] width 24 height 24
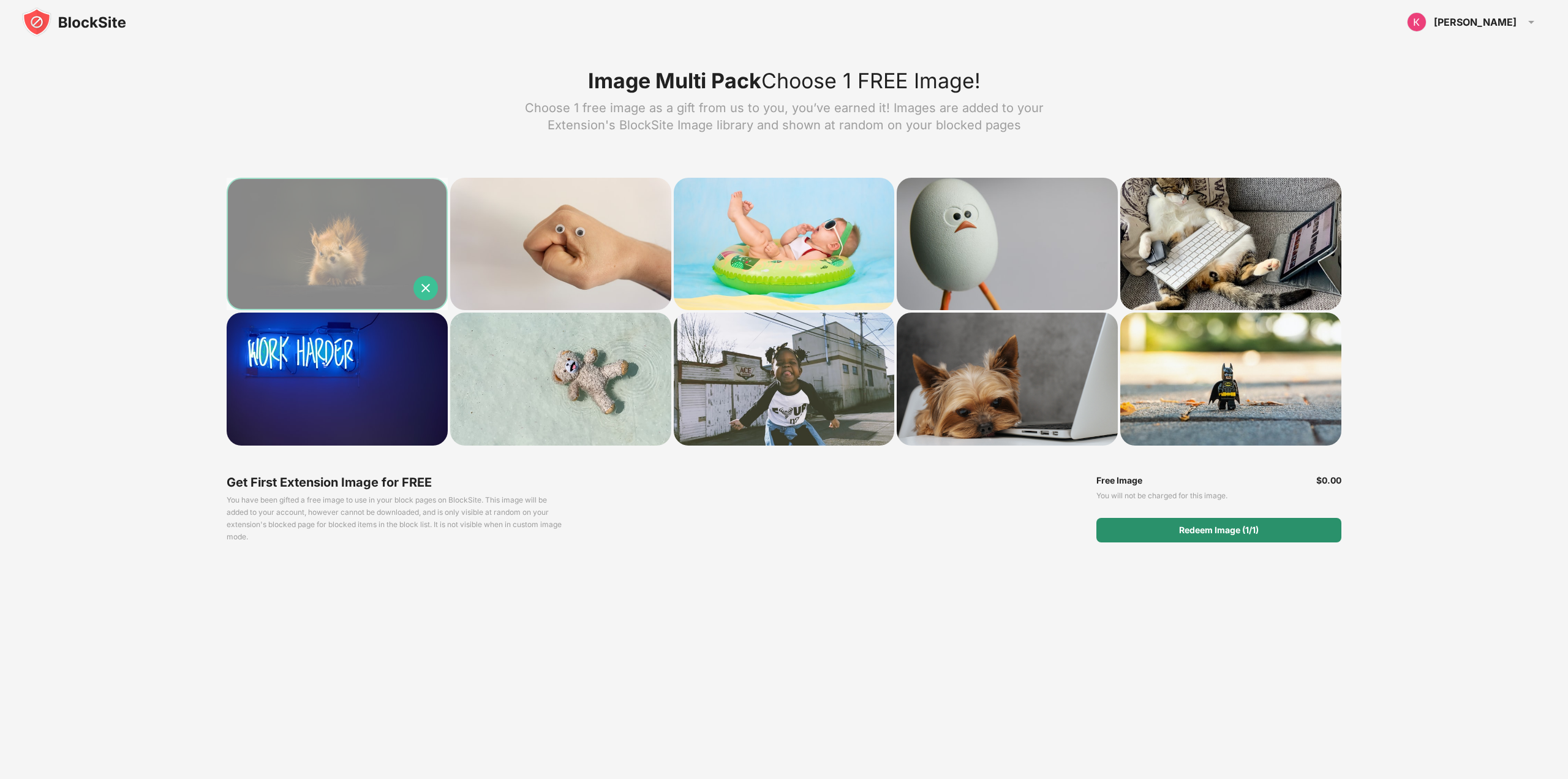
click at [1195, 524] on div "Redeem Image (1/1)" at bounding box center [1219, 530] width 245 height 24
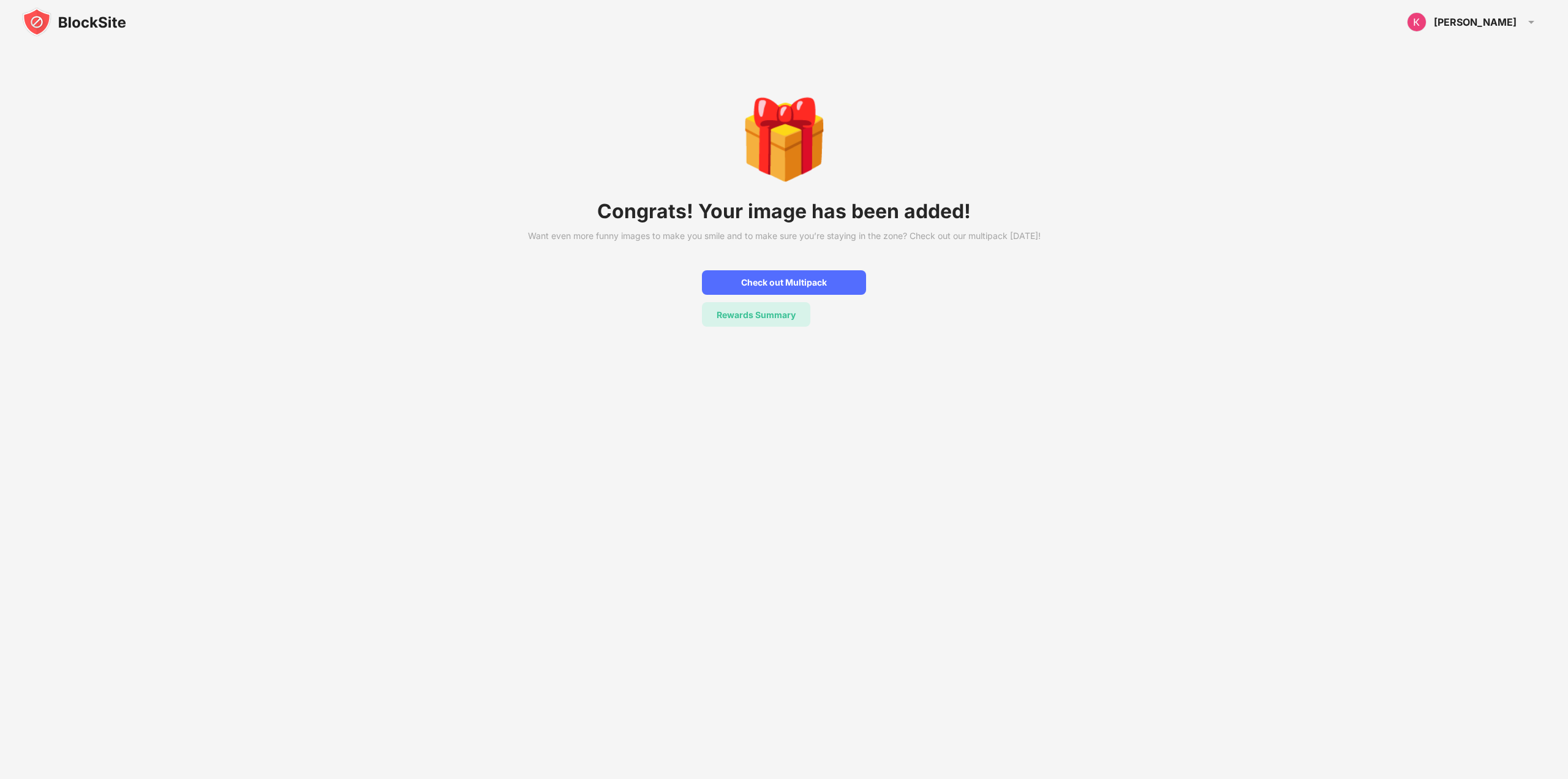
click at [771, 320] on div "Rewards Summary" at bounding box center [756, 315] width 79 height 10
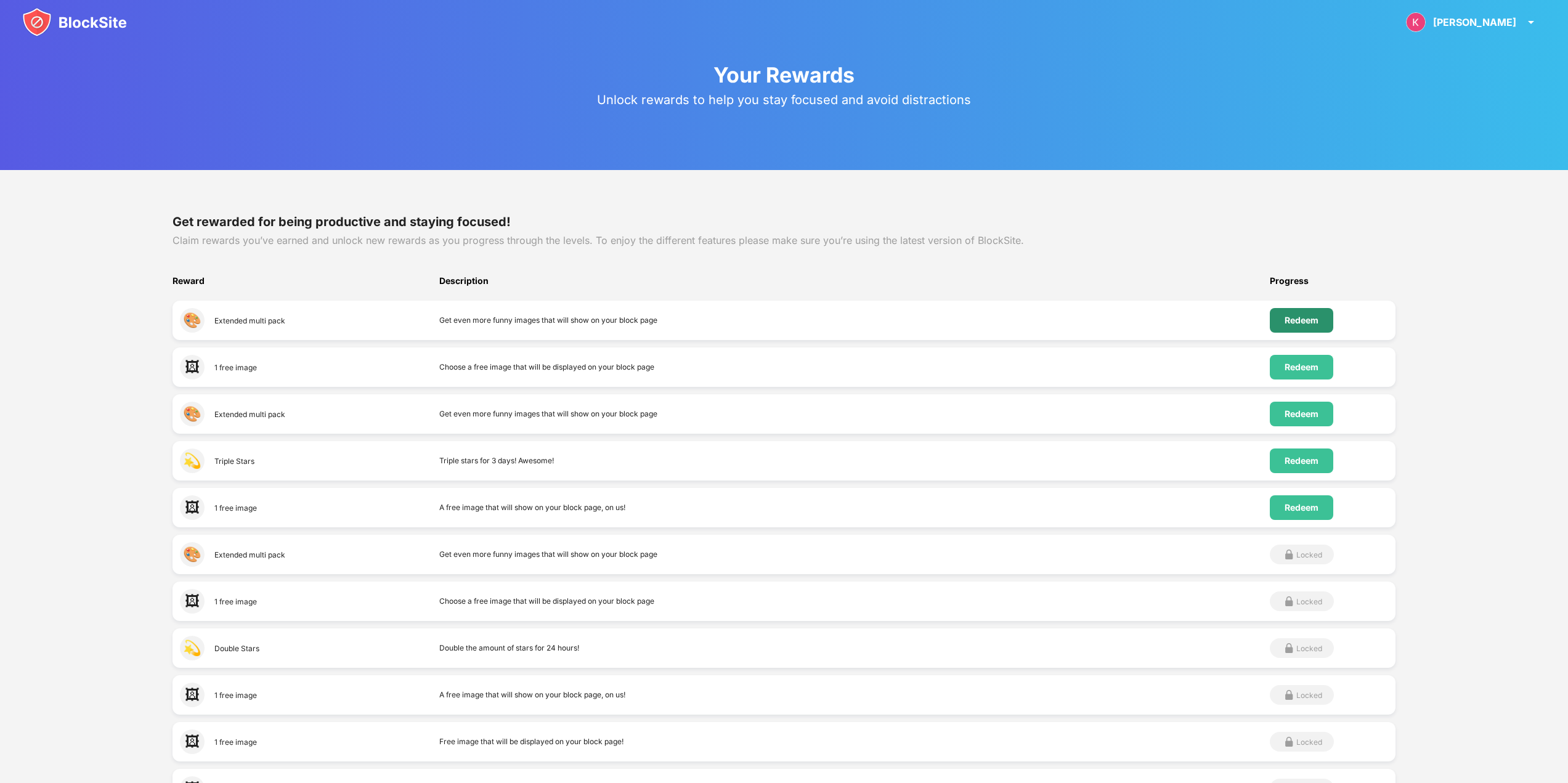
click at [1311, 317] on div "Redeem" at bounding box center [1301, 320] width 34 height 10
click at [1311, 317] on div "Konstantin Konstantin Fritzsch View Account Insights Rewards Settings Support L…" at bounding box center [784, 522] width 1568 height 1045
click at [1302, 368] on div "Redeem" at bounding box center [1301, 366] width 34 height 10
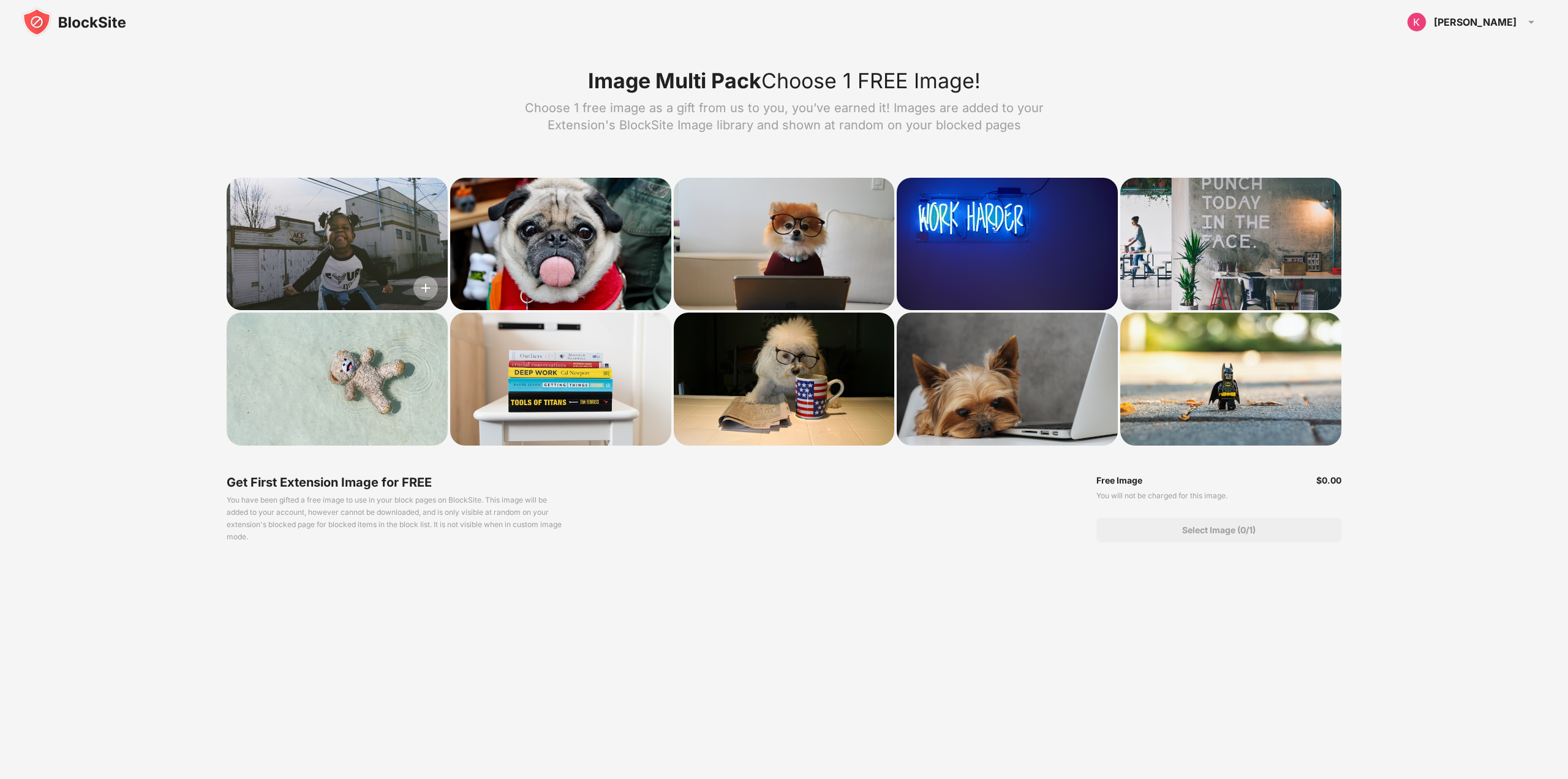
click at [429, 288] on img at bounding box center [426, 288] width 24 height 24
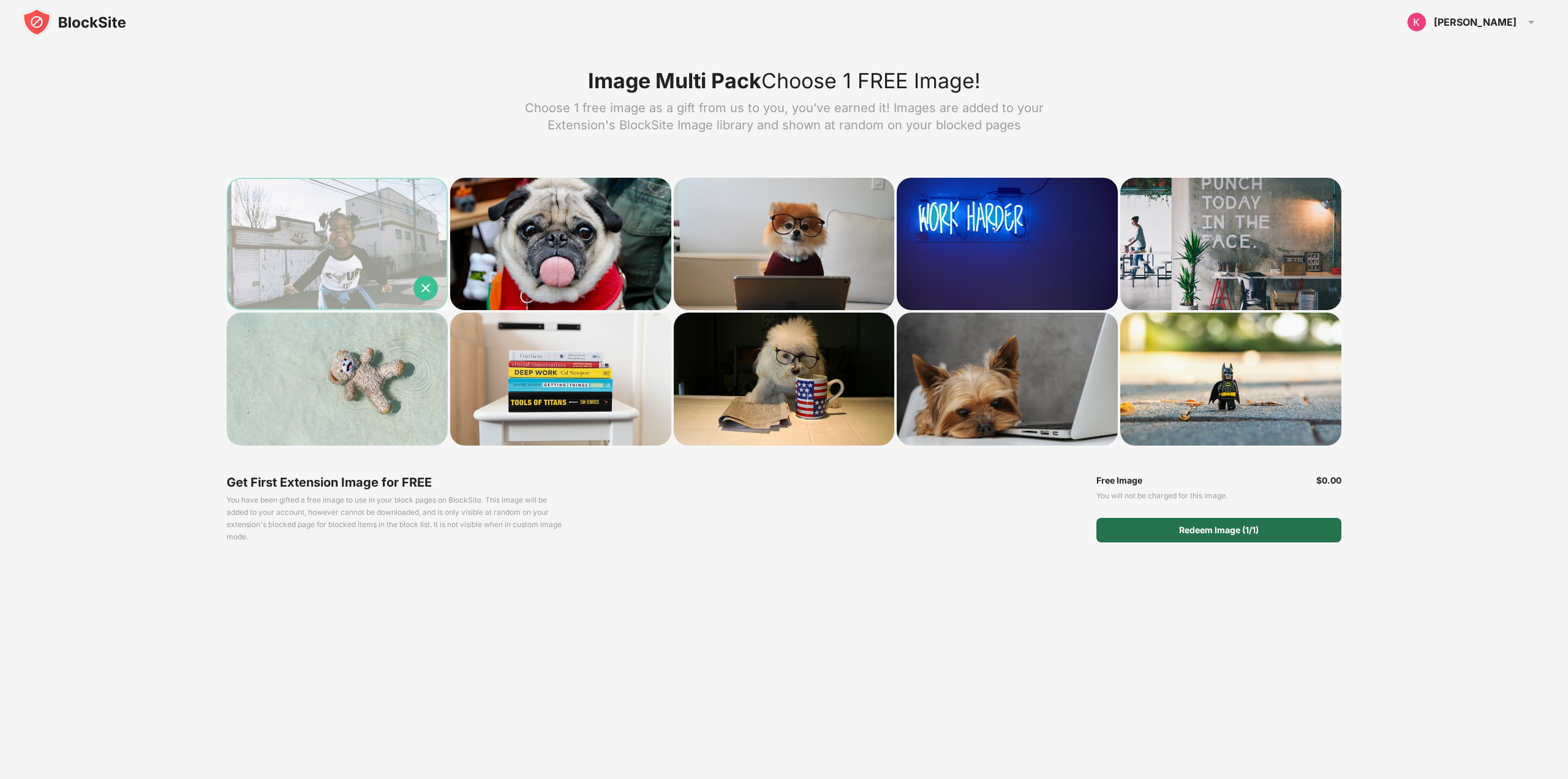
click at [1192, 531] on div "Redeem Image (1/1)" at bounding box center [1219, 530] width 79 height 10
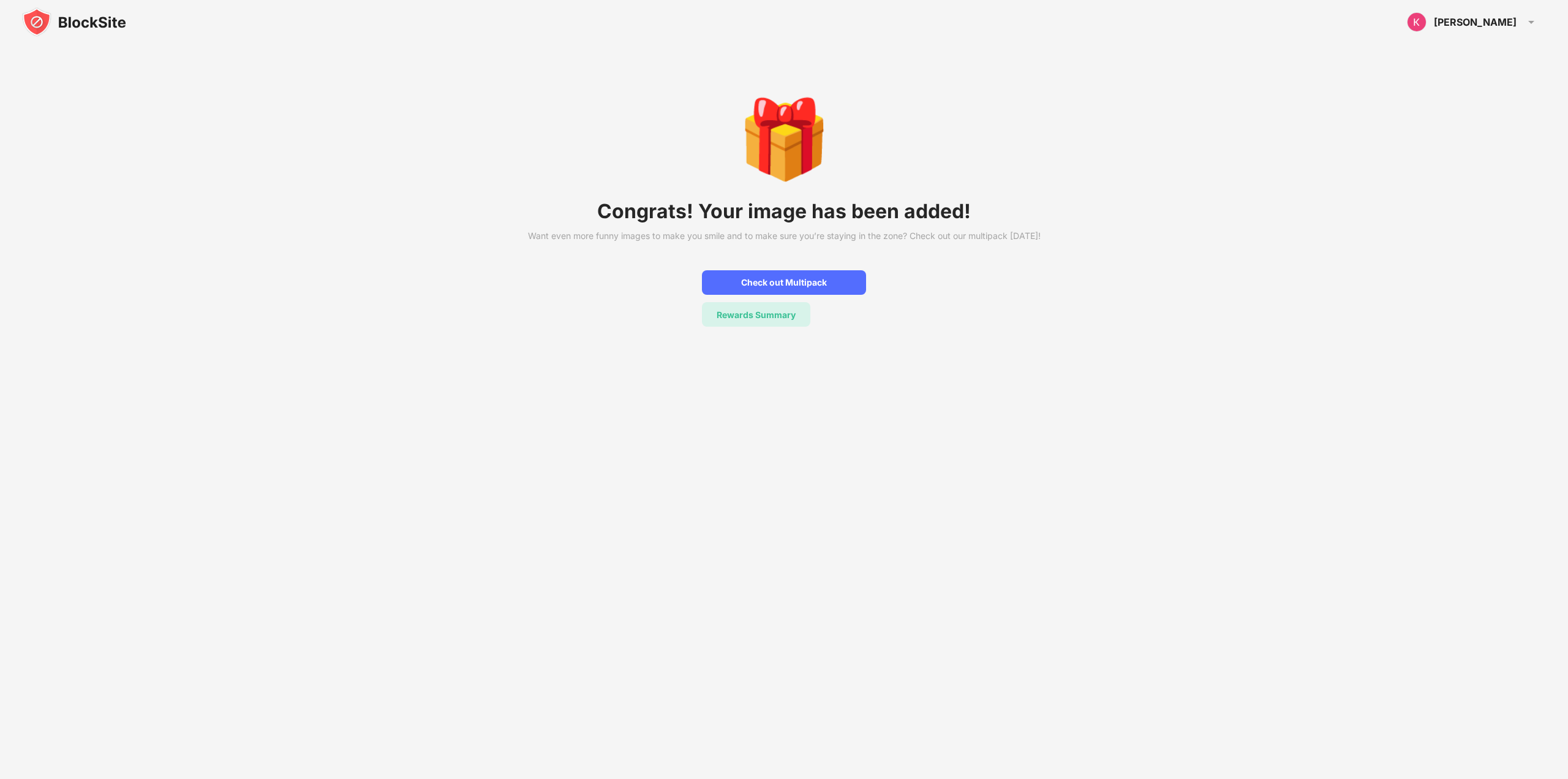
click at [731, 320] on div "Rewards Summary" at bounding box center [756, 315] width 79 height 10
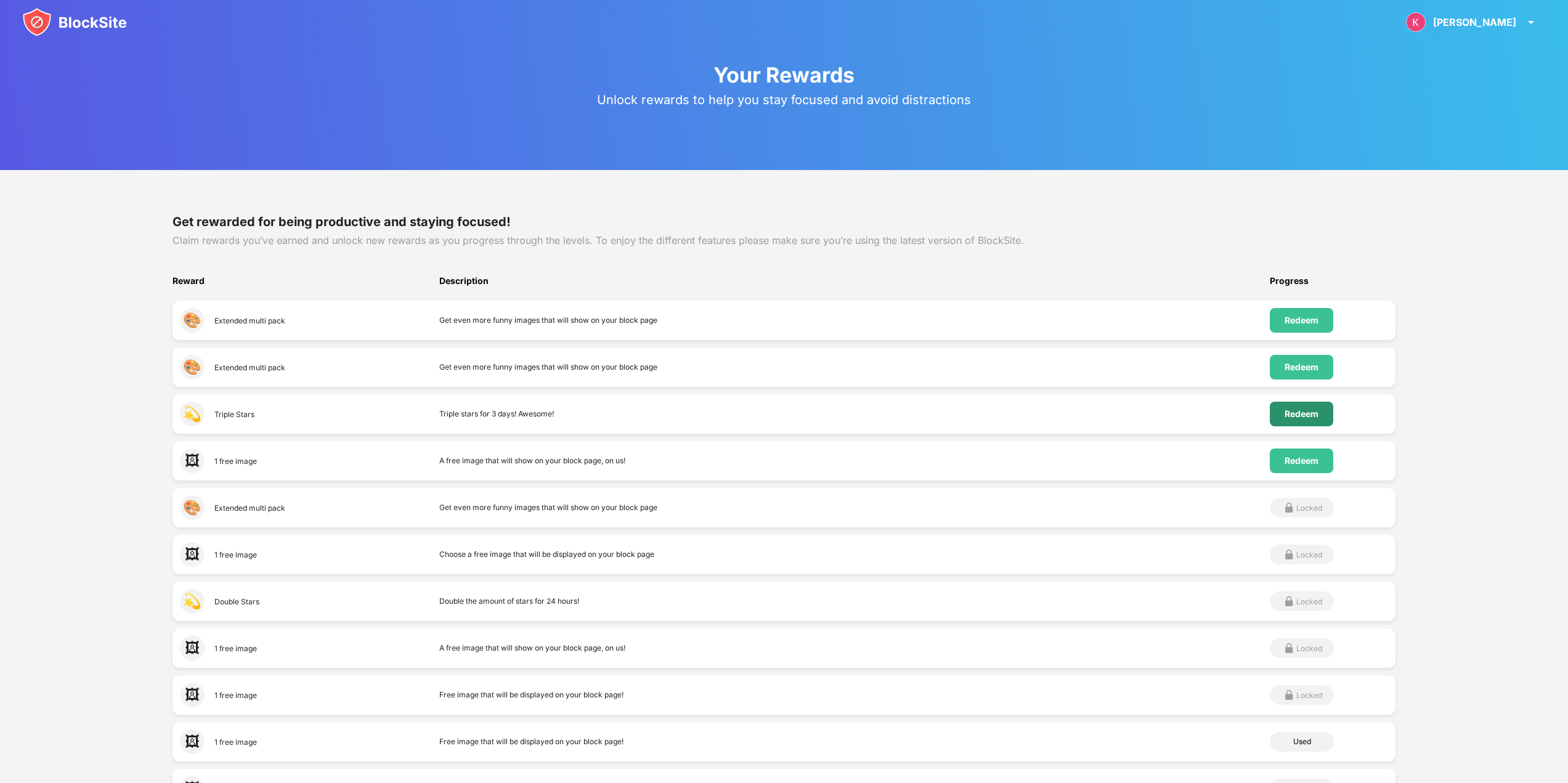
click at [1297, 411] on div "Redeem" at bounding box center [1301, 413] width 34 height 10
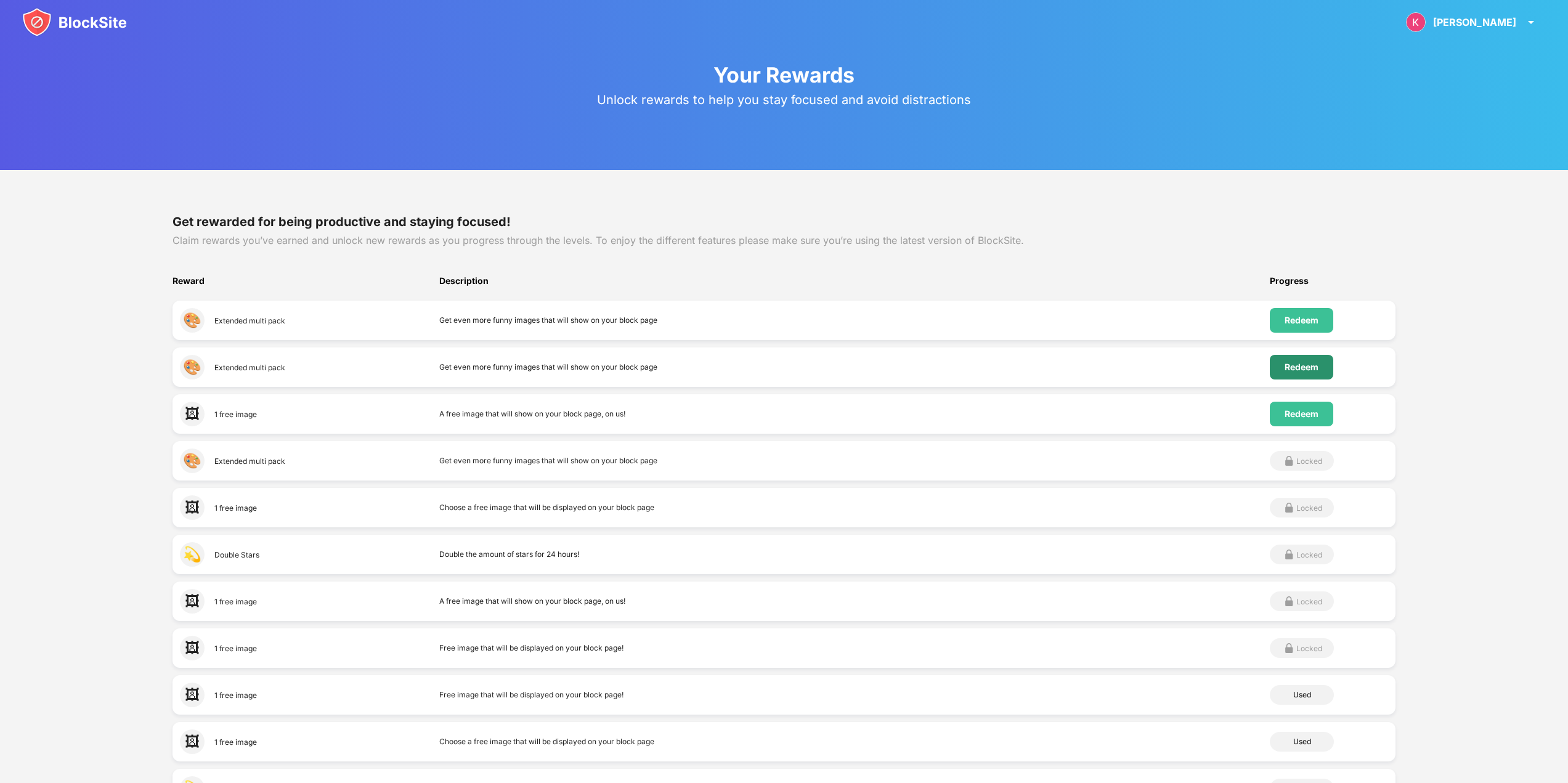
click at [1293, 367] on div "Redeem" at bounding box center [1301, 366] width 34 height 10
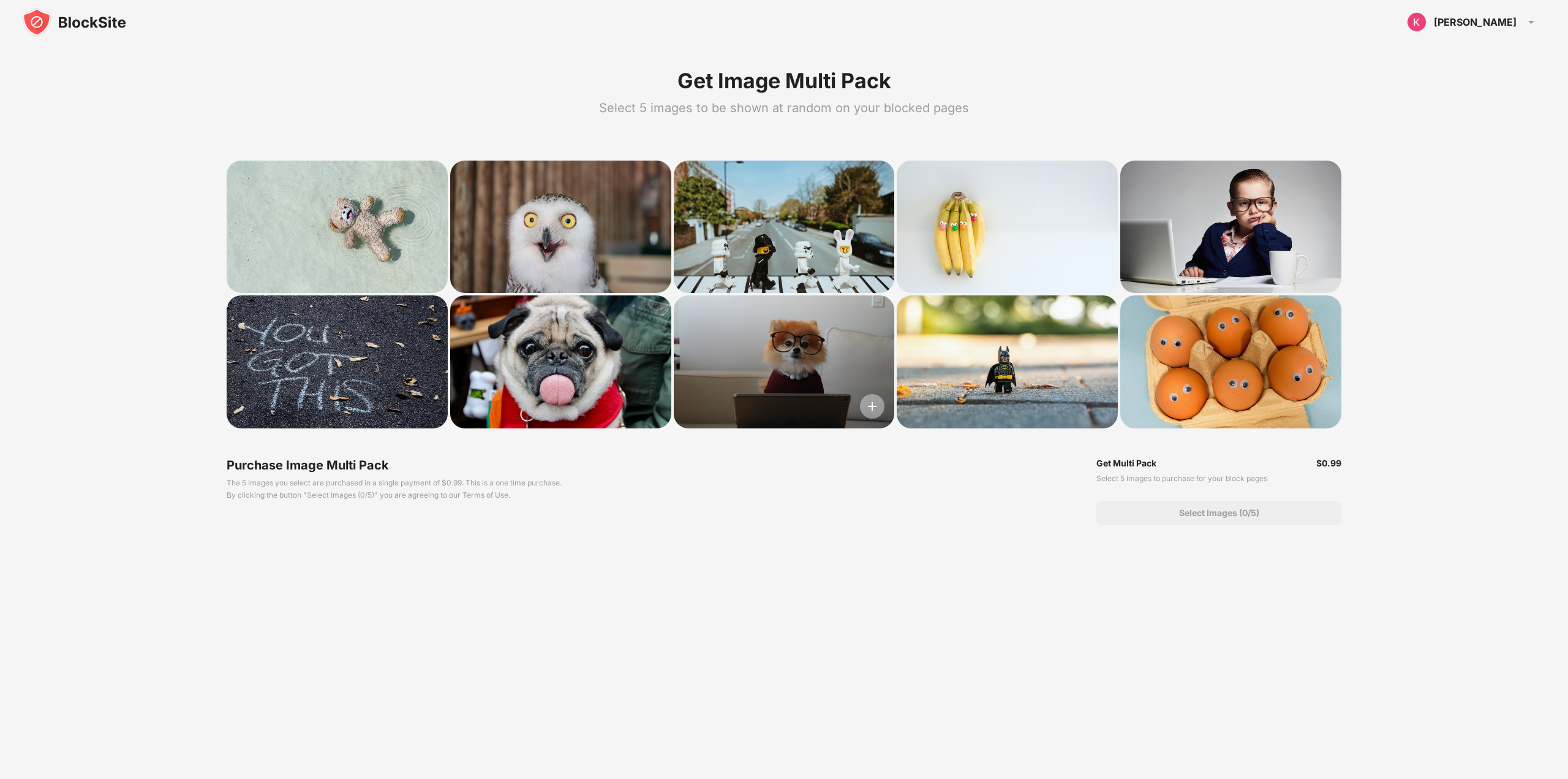
click at [874, 409] on img at bounding box center [872, 406] width 24 height 24
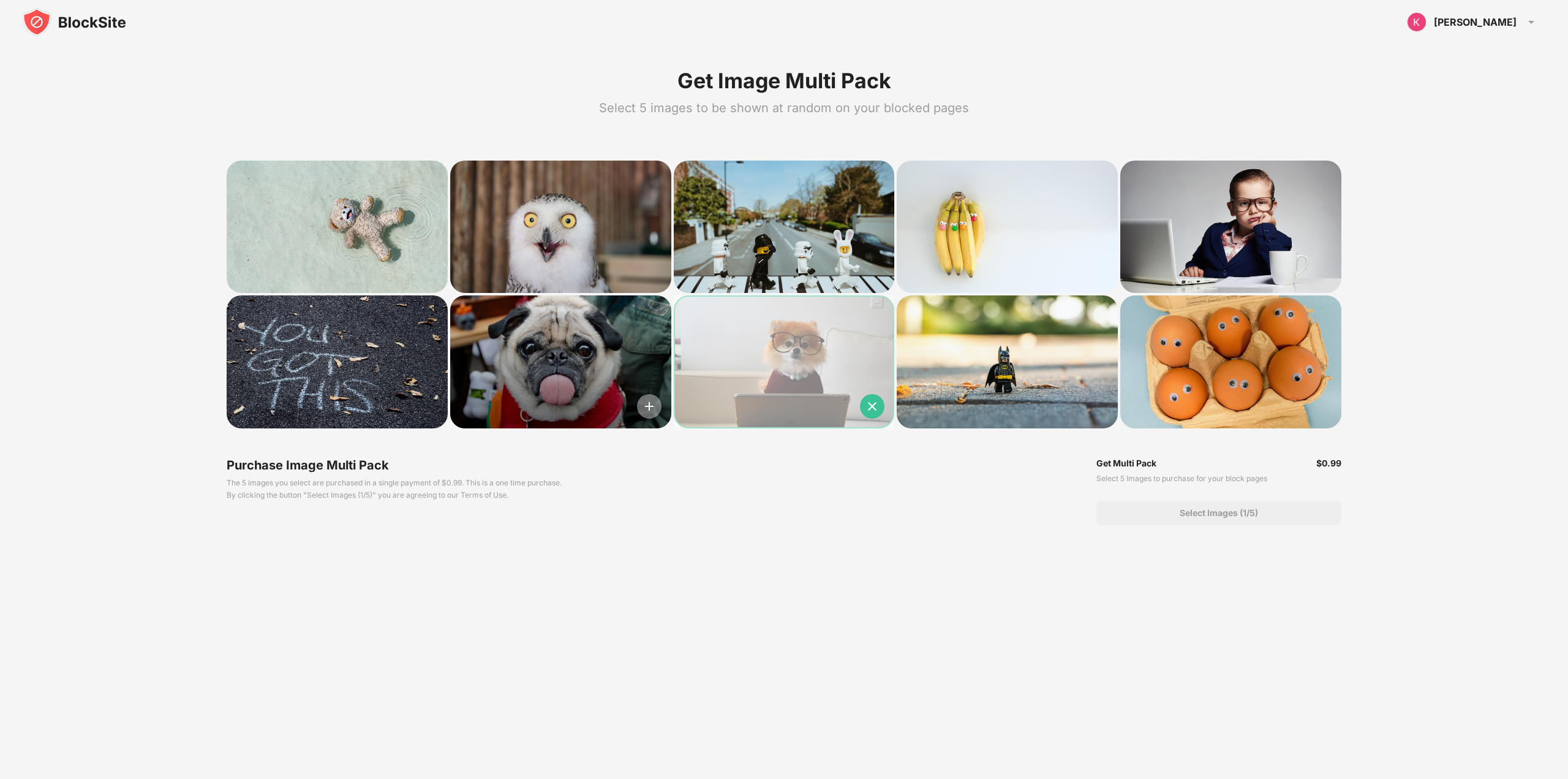
click at [657, 407] on img at bounding box center [649, 406] width 24 height 24
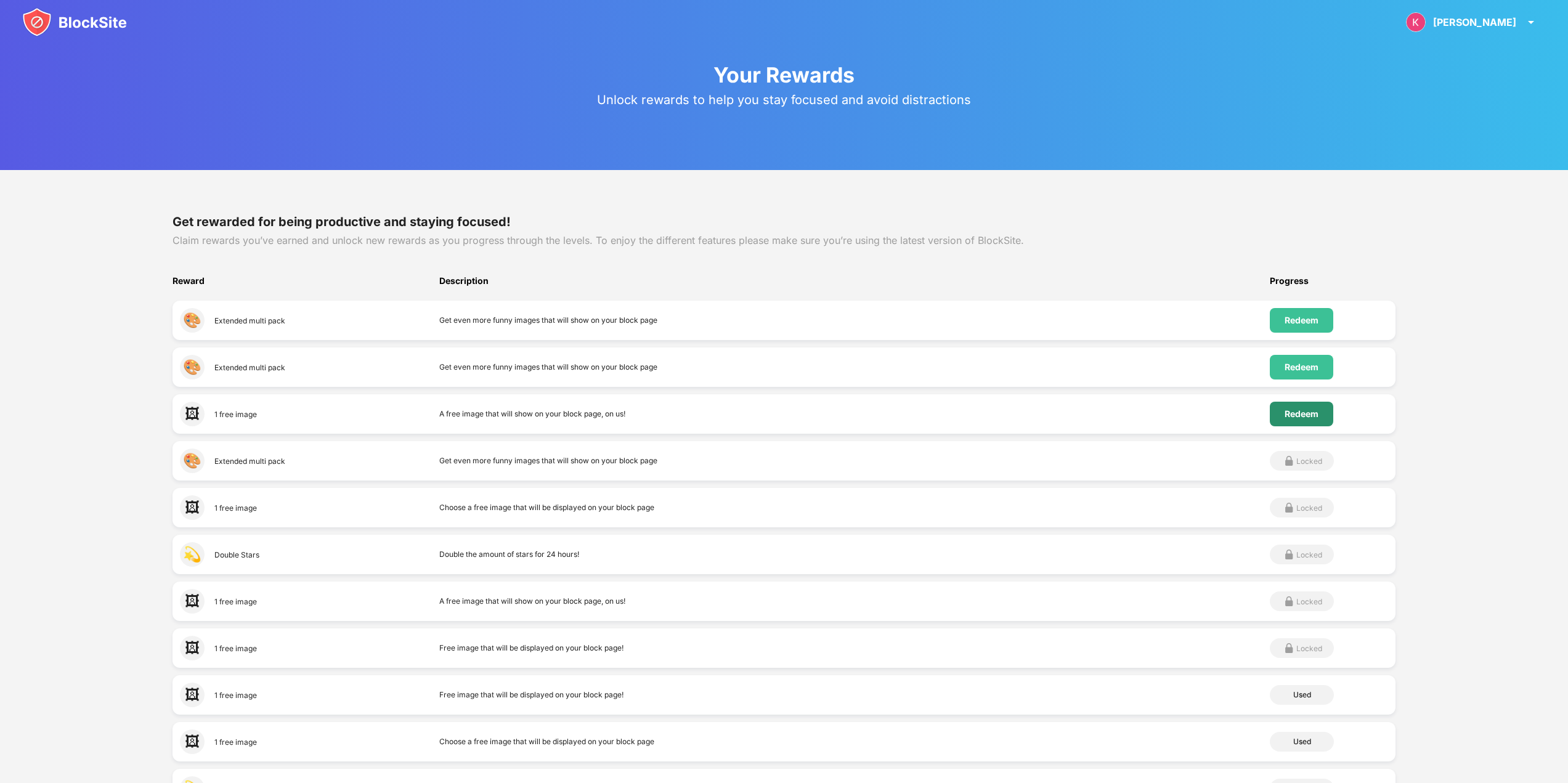
click at [1303, 411] on div "Redeem" at bounding box center [1301, 413] width 34 height 10
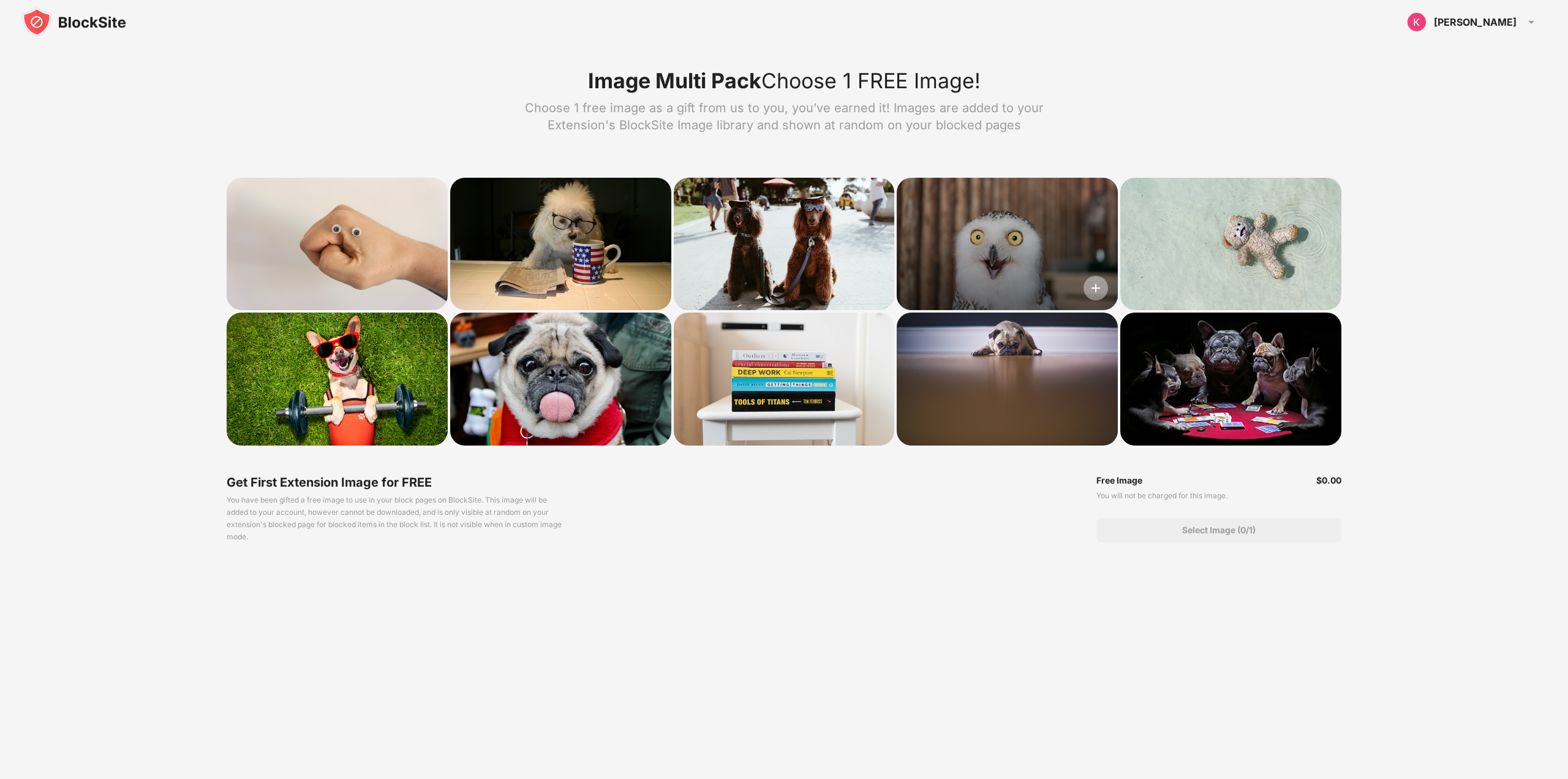
click at [1090, 284] on img at bounding box center [1096, 288] width 24 height 24
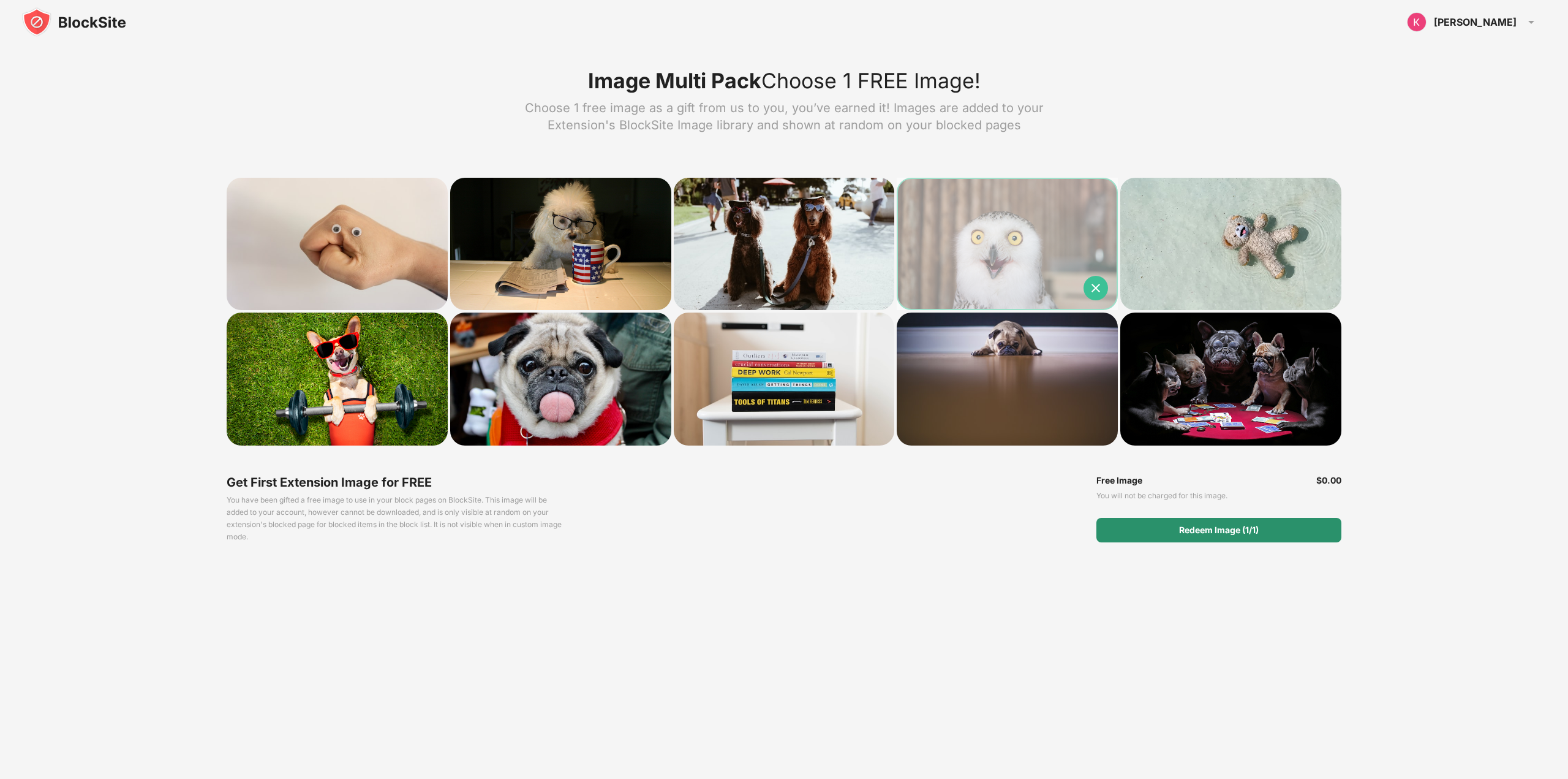
click at [1204, 530] on div "Redeem Image (1/1)" at bounding box center [1219, 530] width 79 height 10
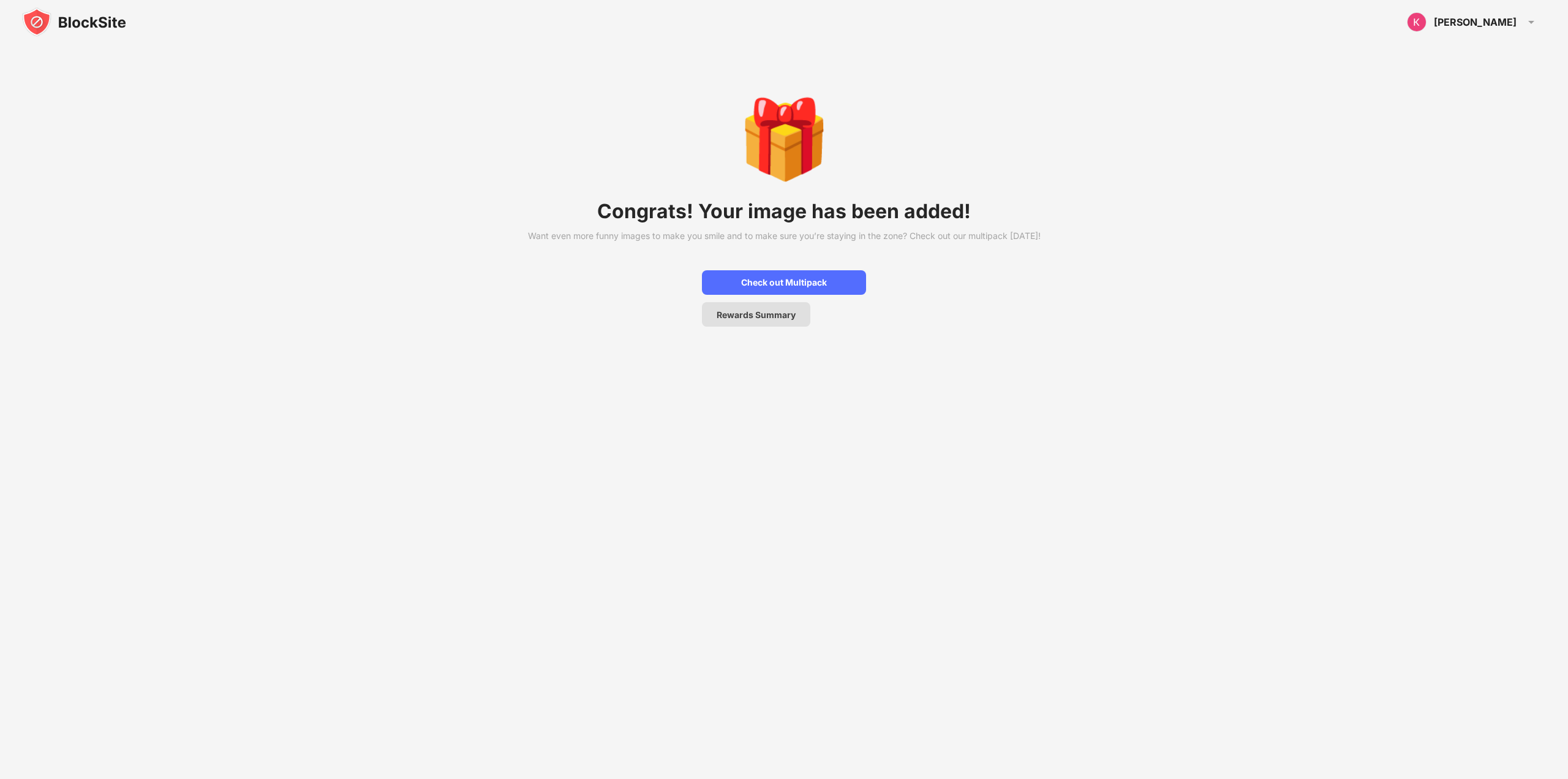
click at [753, 320] on div "Rewards Summary" at bounding box center [756, 315] width 79 height 10
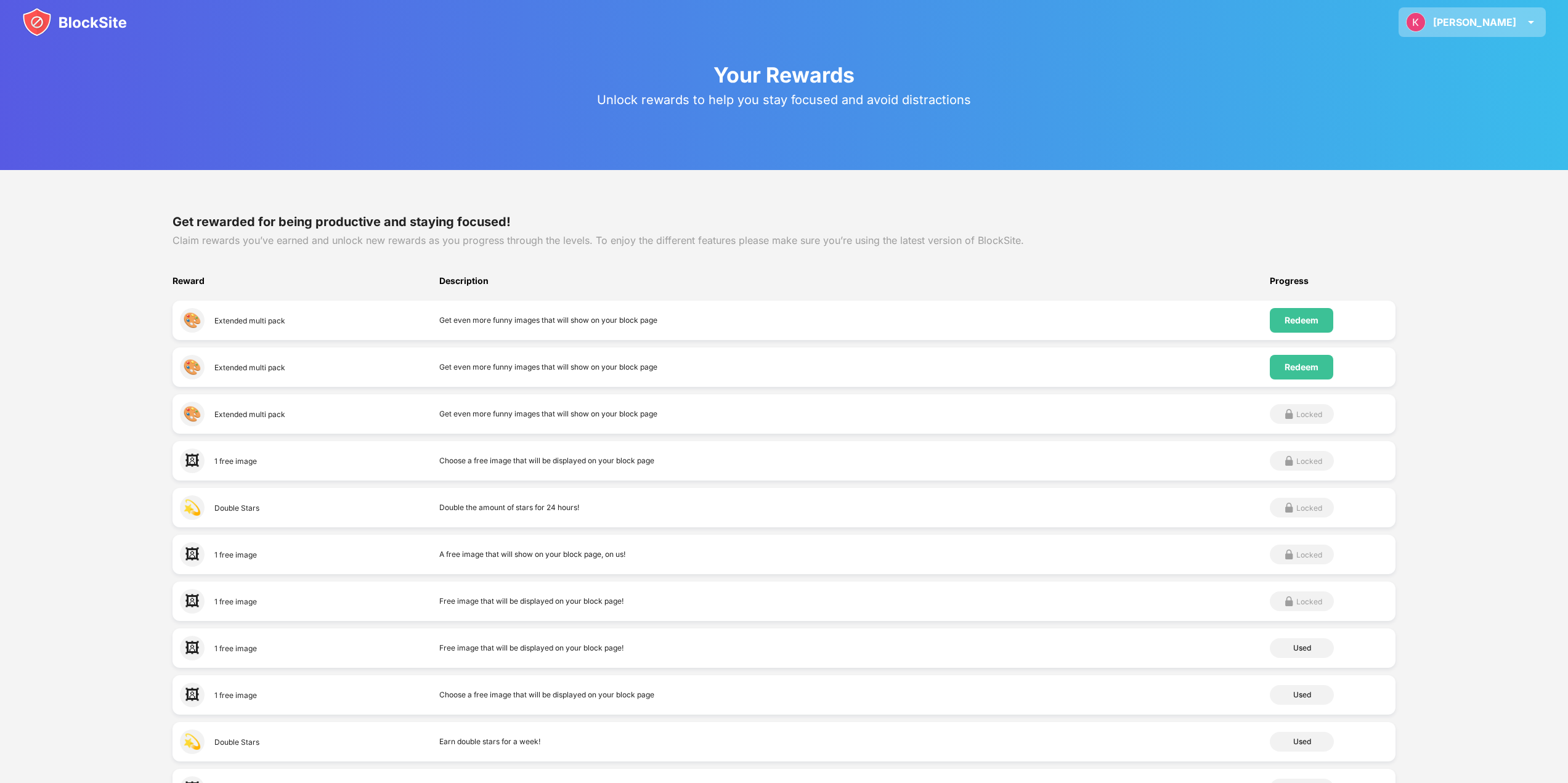
click at [1529, 14] on div "Konstantin Konstantin Fritzsch View Account Insights Rewards Settings Support L…" at bounding box center [1472, 22] width 148 height 30
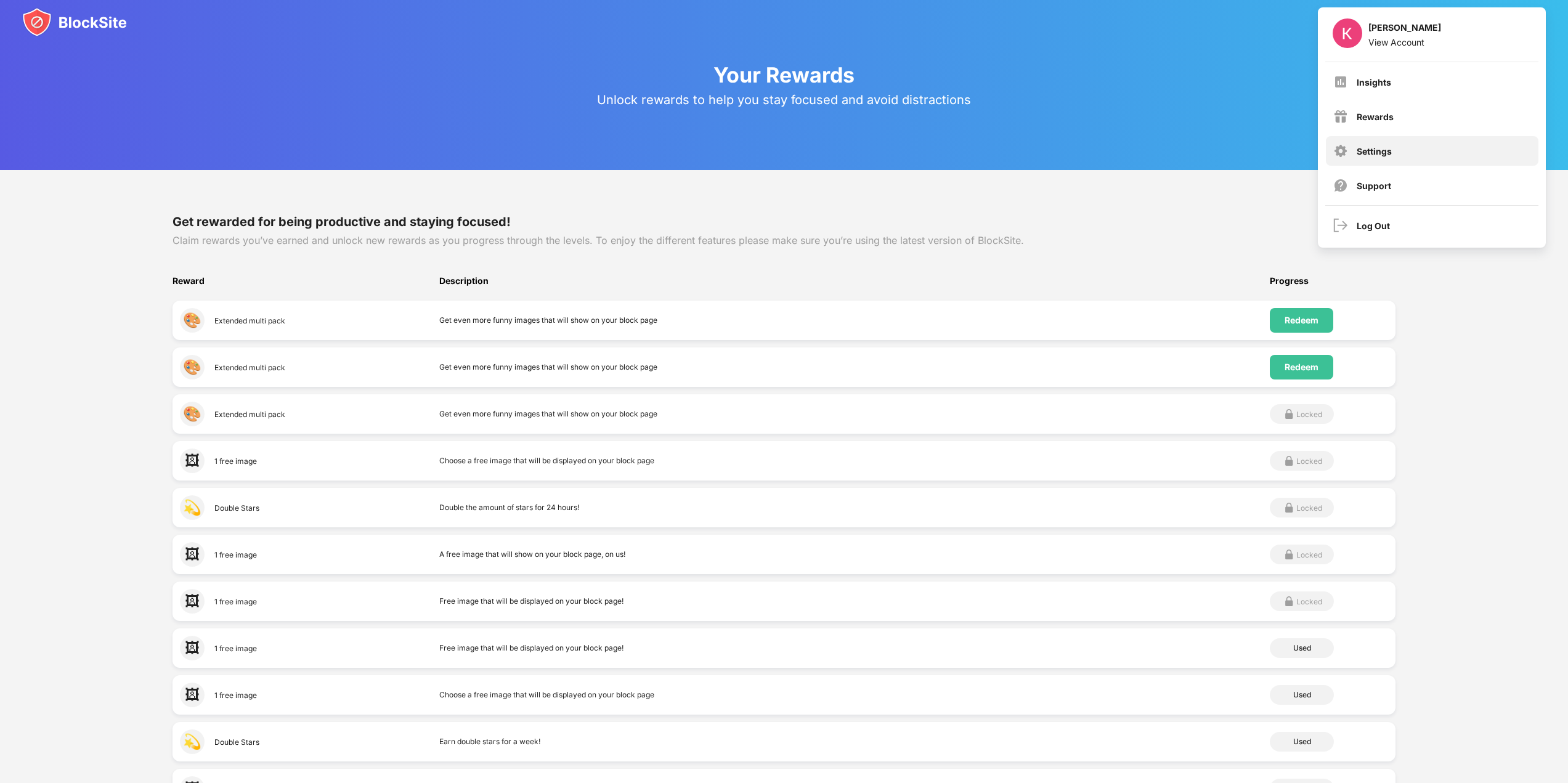
click at [1402, 156] on div "Settings" at bounding box center [1432, 151] width 213 height 30
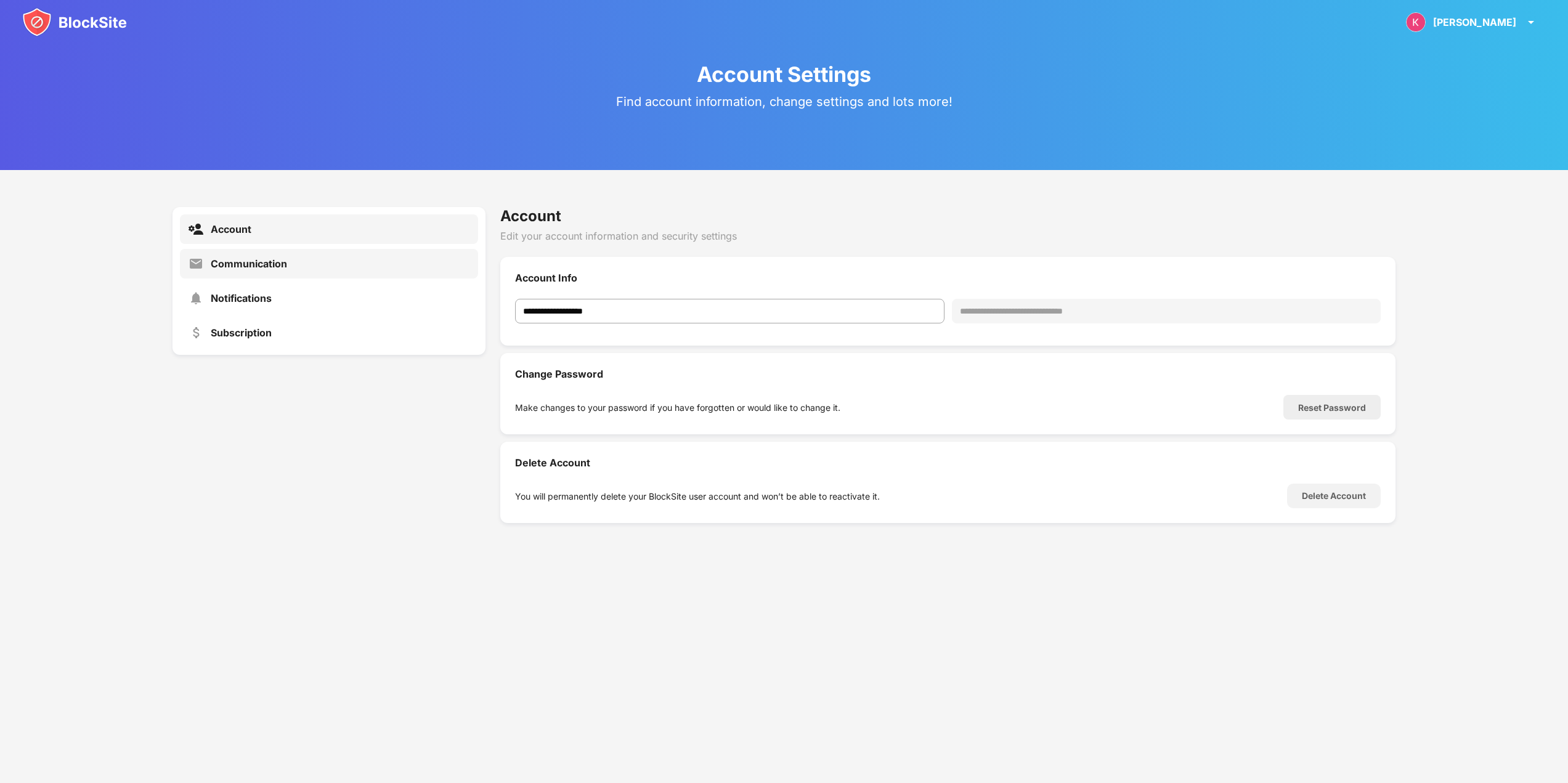
click at [294, 271] on div "Communication" at bounding box center [329, 263] width 298 height 30
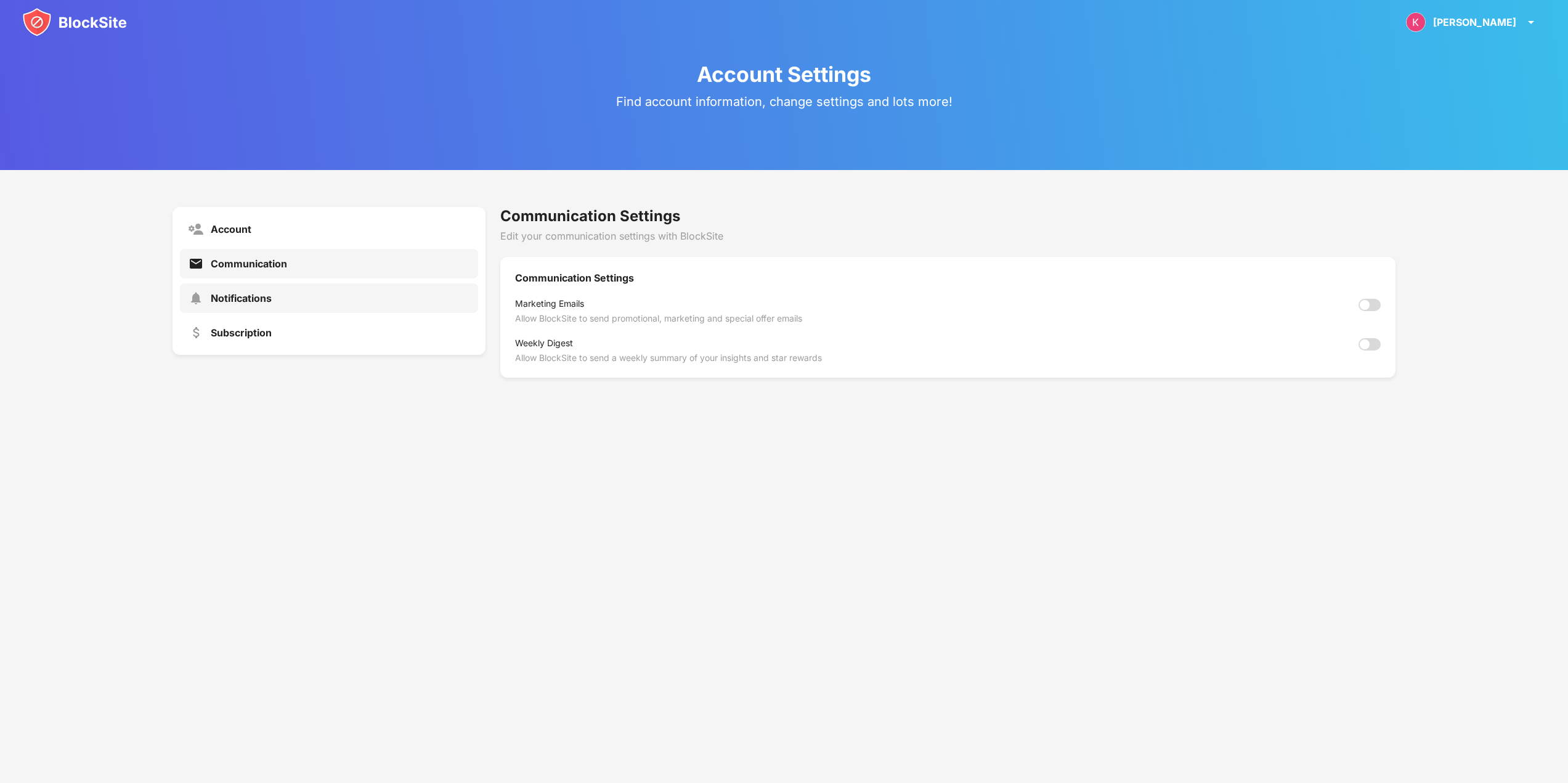
click at [285, 294] on div "Notifications" at bounding box center [329, 298] width 298 height 30
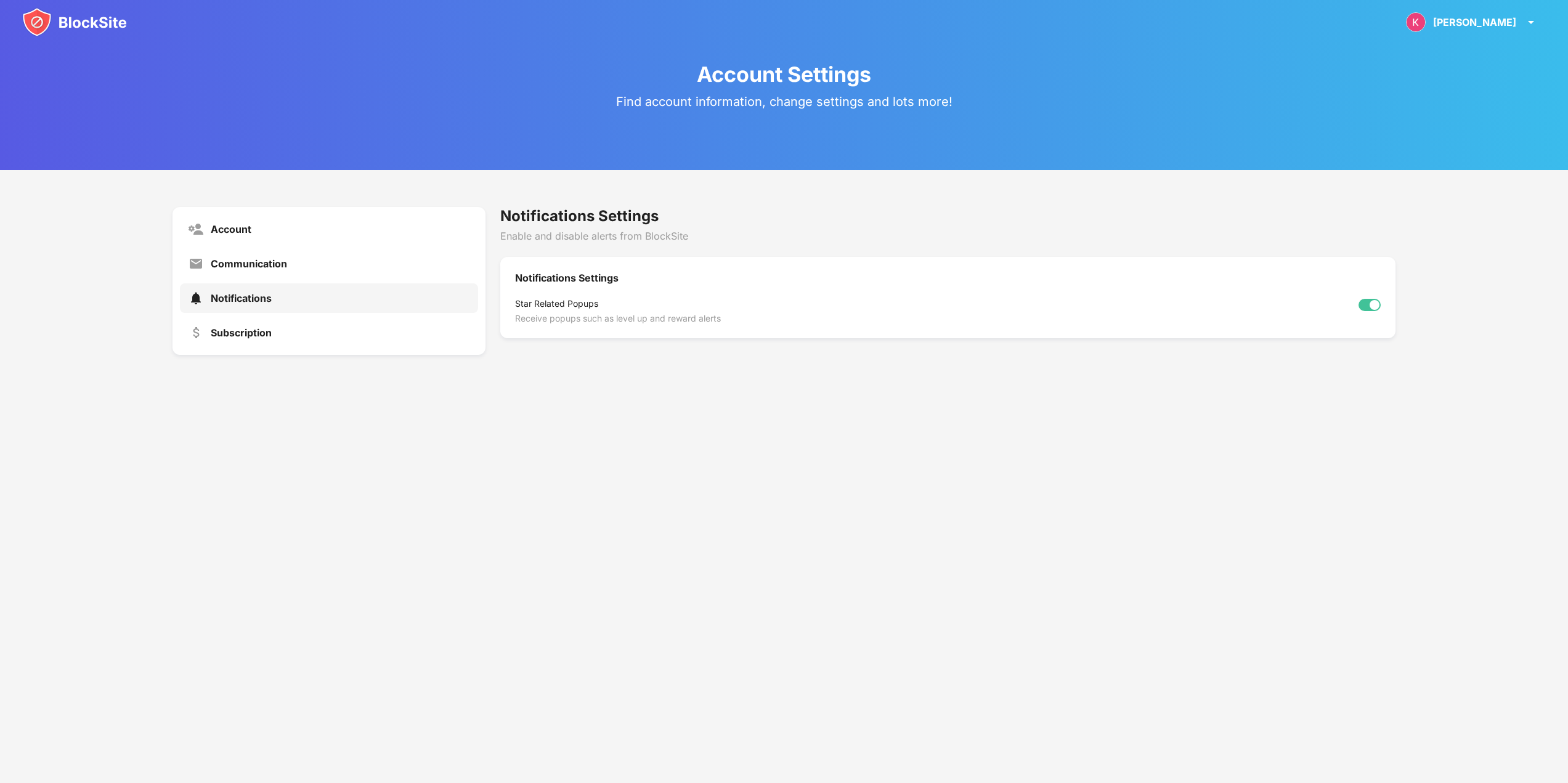
click at [1373, 310] on div at bounding box center [1370, 305] width 22 height 12
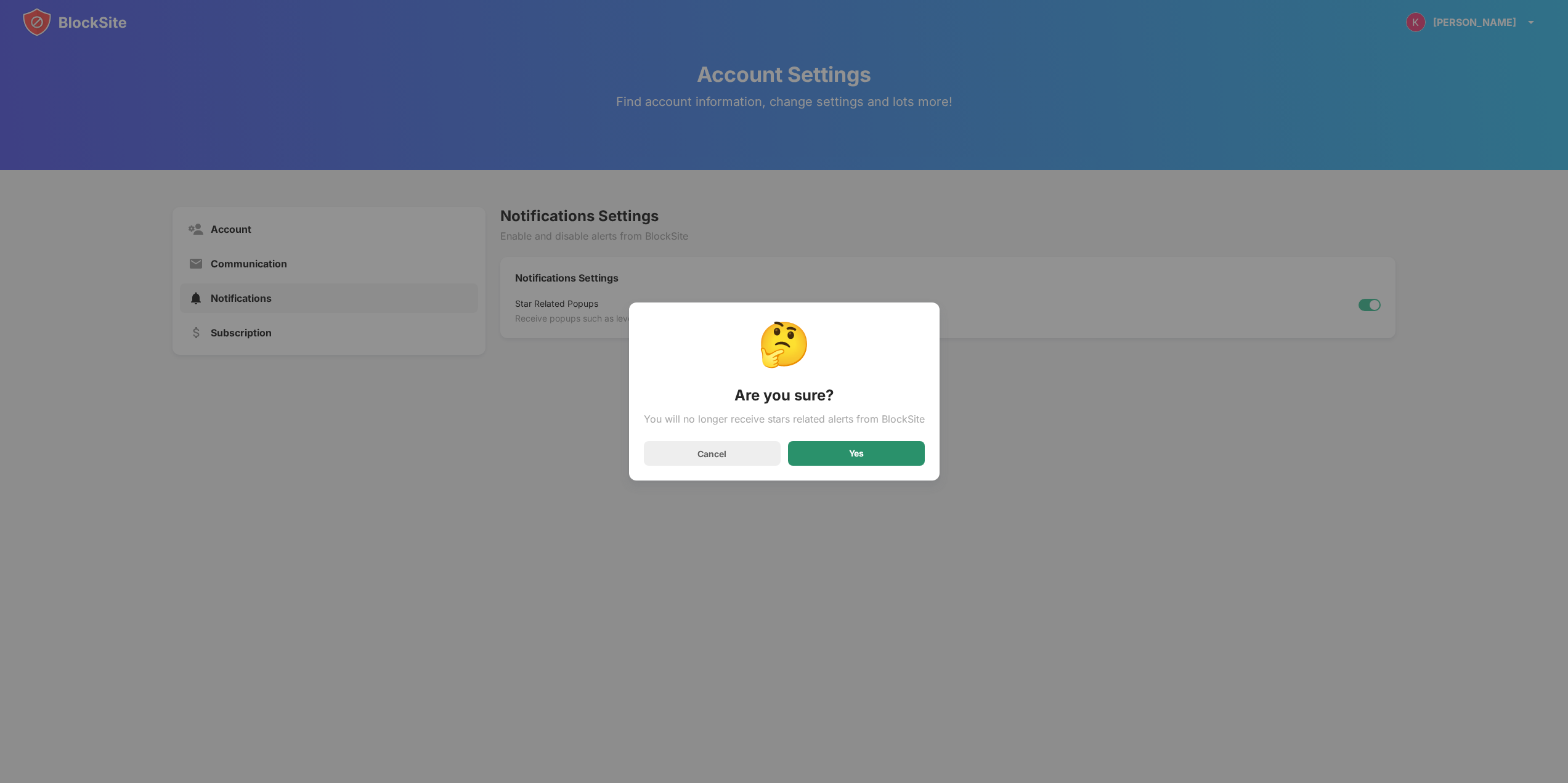
click at [841, 451] on div "Yes" at bounding box center [856, 453] width 137 height 24
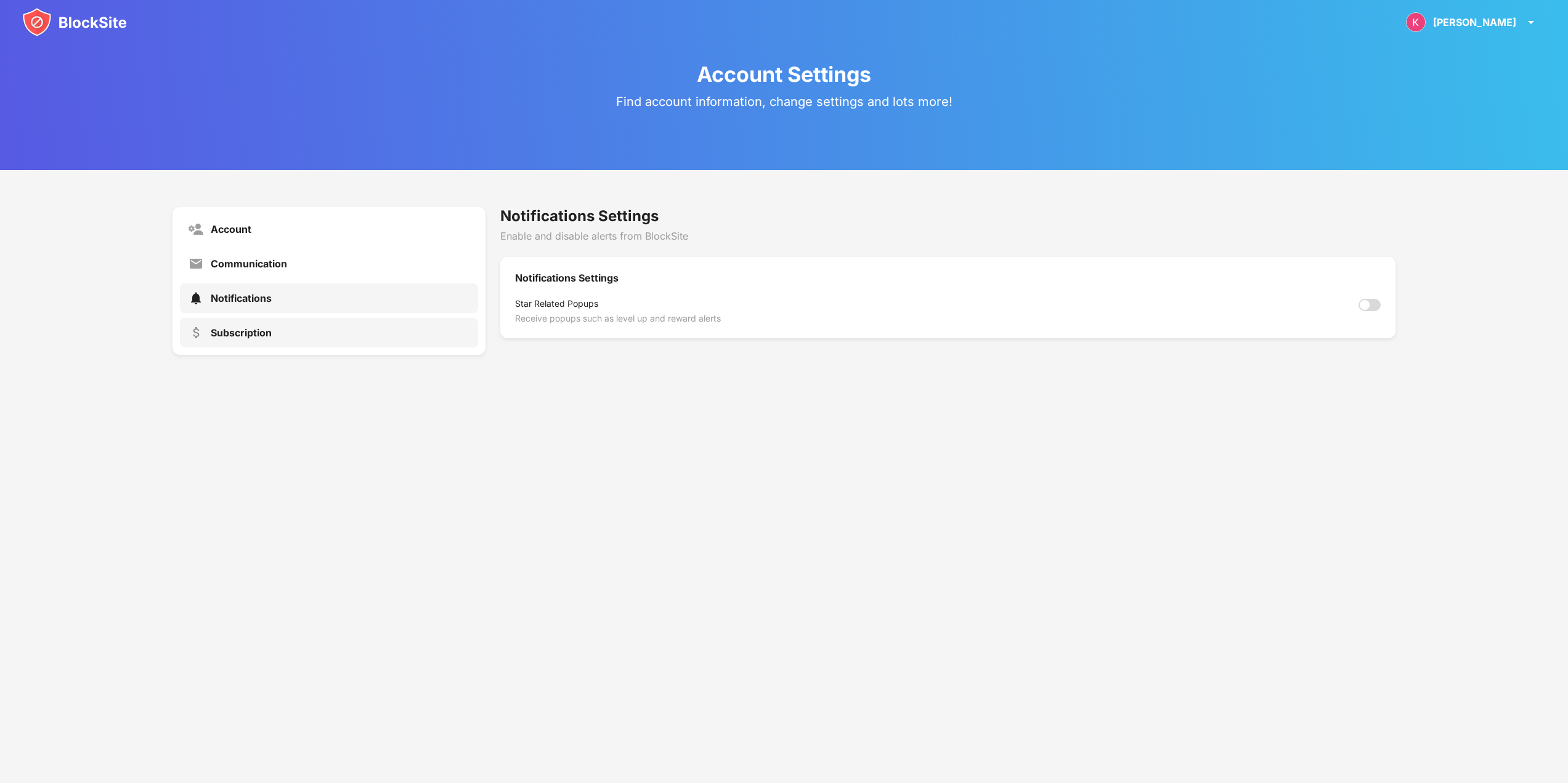
click at [368, 337] on div "Subscription" at bounding box center [329, 333] width 298 height 30
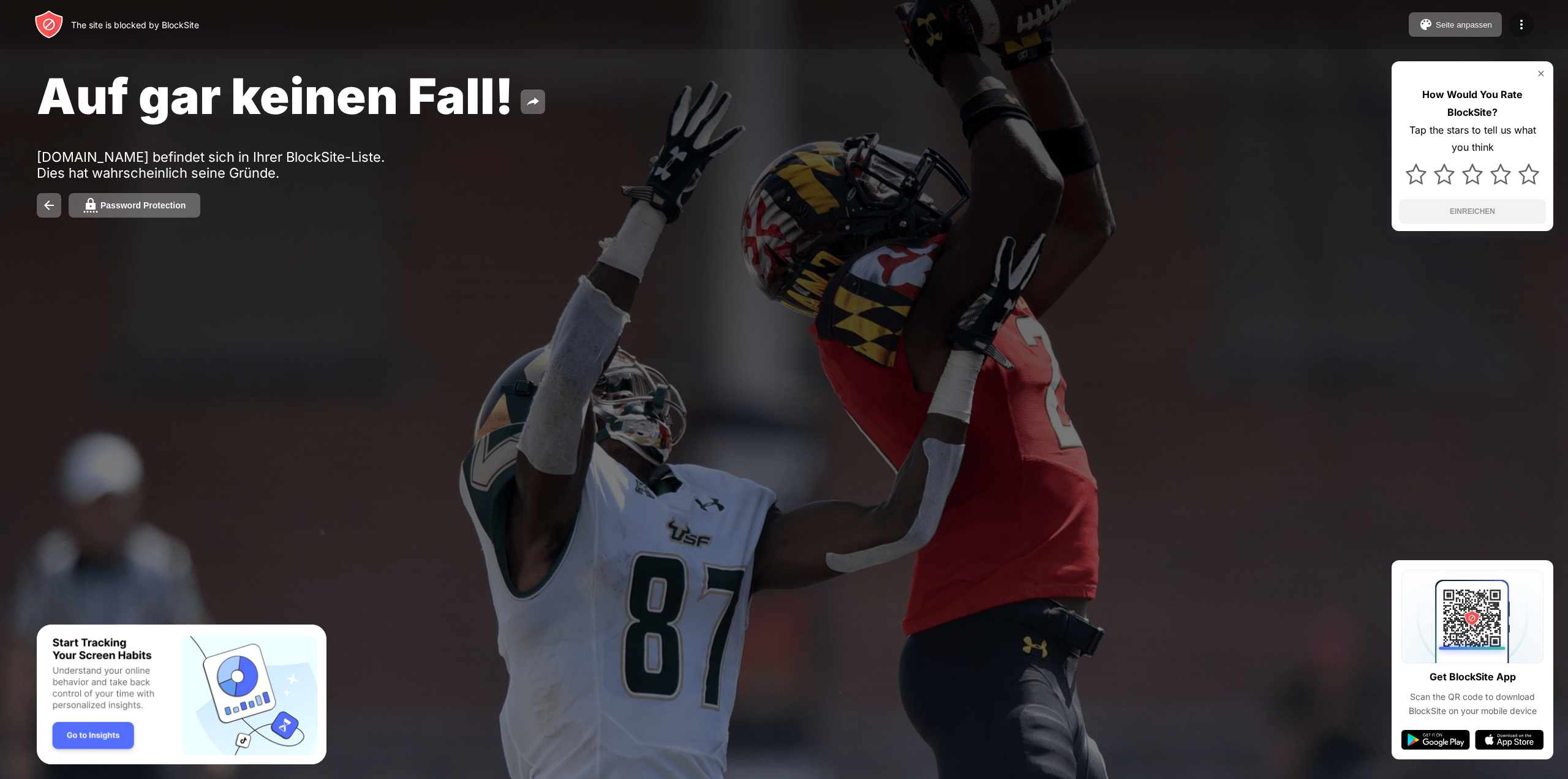
click at [1521, 26] on img at bounding box center [1521, 24] width 15 height 15
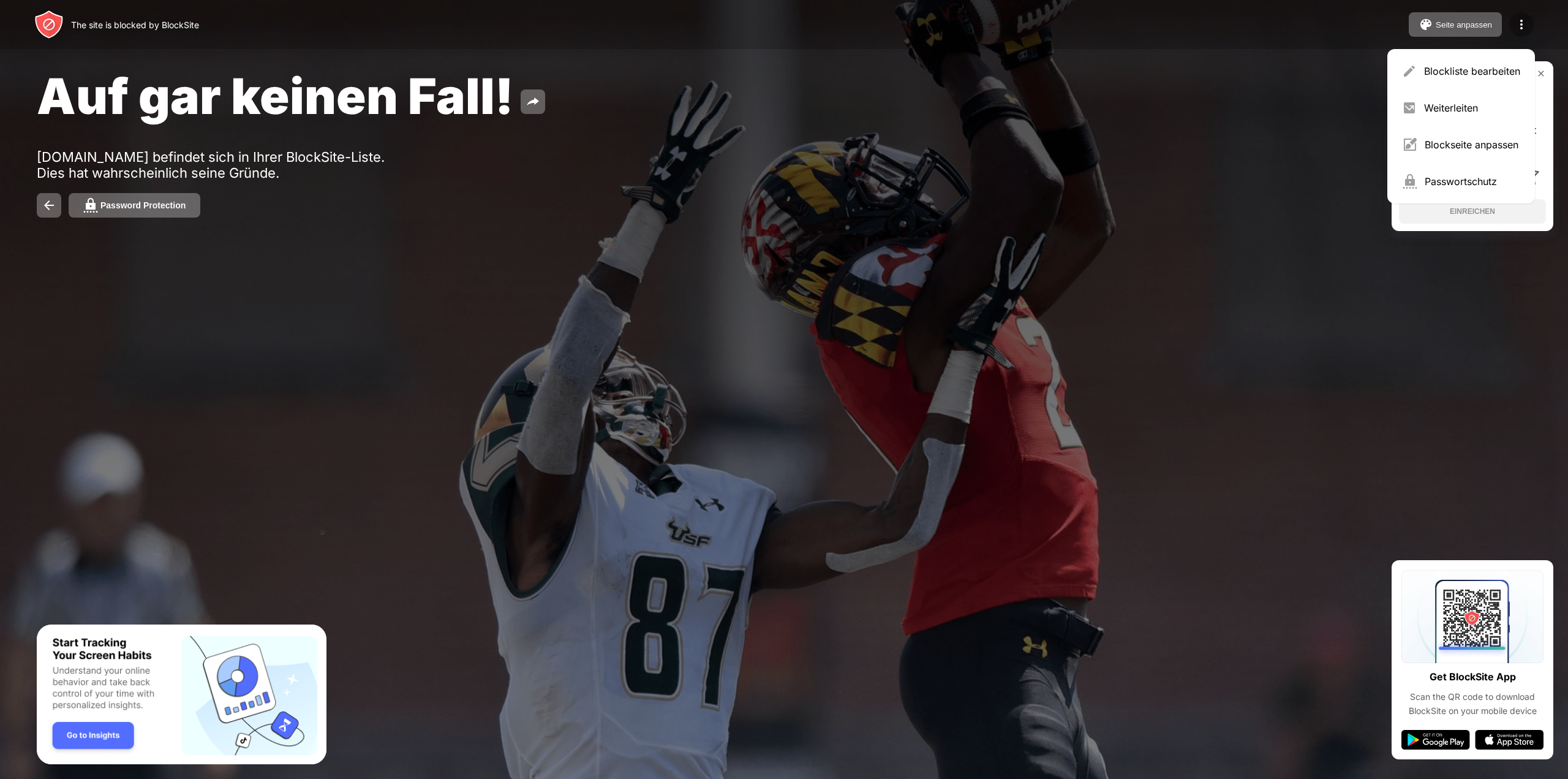
click at [1521, 26] on img at bounding box center [1521, 24] width 15 height 15
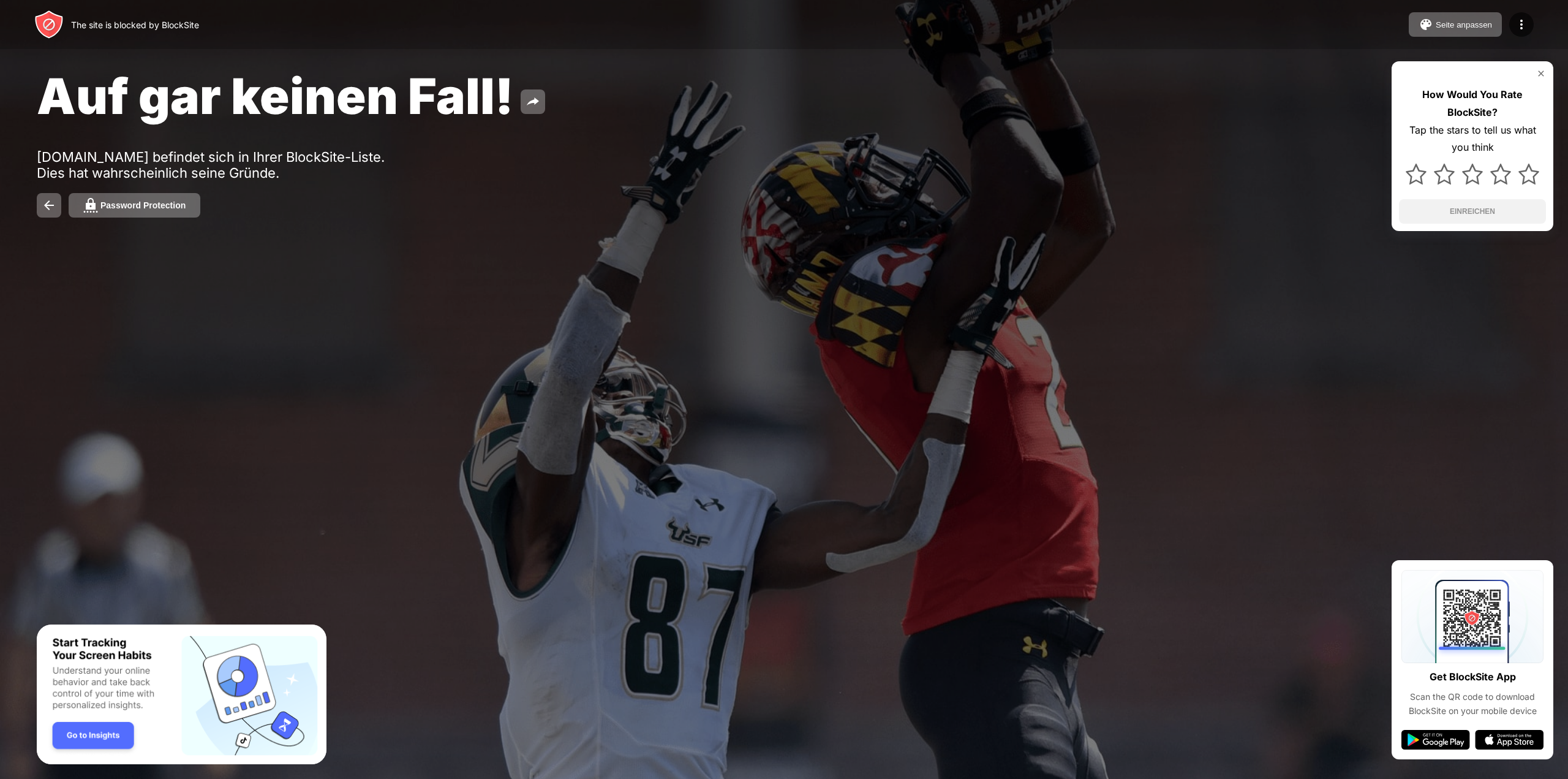
click at [1538, 76] on img at bounding box center [1541, 73] width 10 height 10
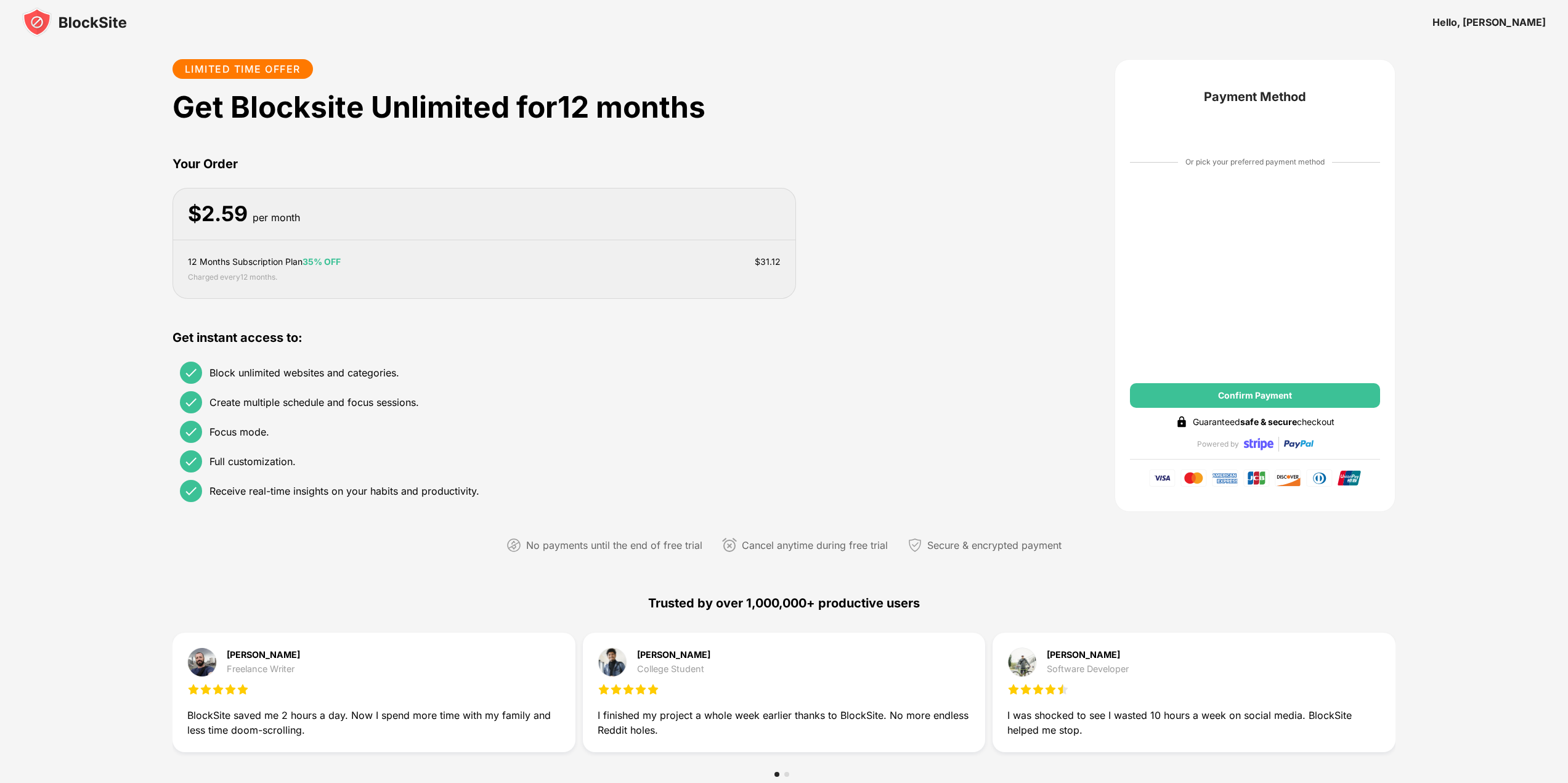
drag, startPoint x: 982, startPoint y: 151, endPoint x: 976, endPoint y: 147, distance: 7.2
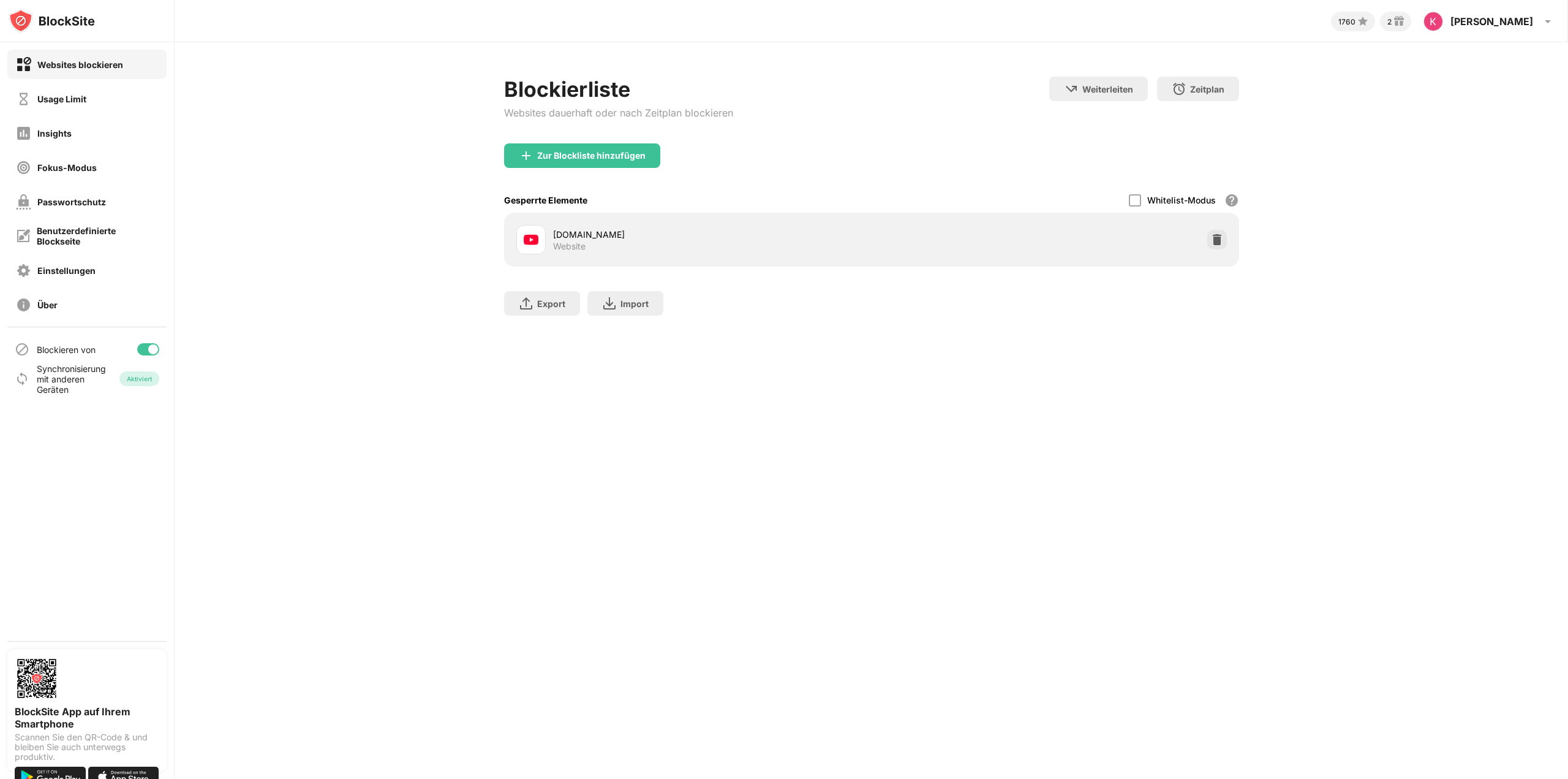
click at [83, 99] on div "Usage Limit" at bounding box center [61, 99] width 49 height 10
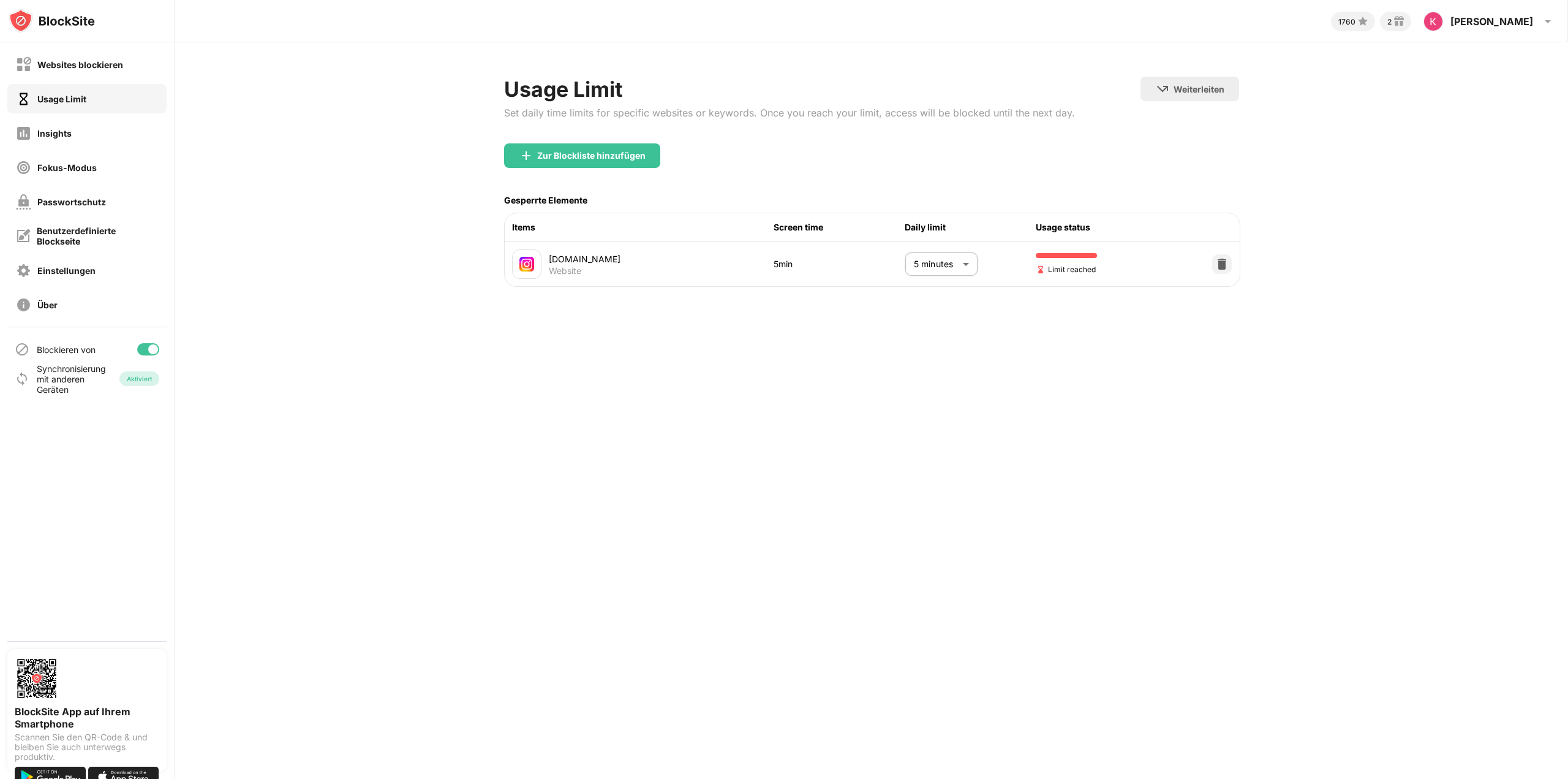
click at [963, 264] on body "Websites blockieren Usage Limit Insights Fokus-Modus Passwortschutz Benutzerdef…" at bounding box center [784, 390] width 1568 height 779
click at [963, 264] on div at bounding box center [784, 390] width 1568 height 779
click at [1216, 265] on img at bounding box center [1221, 264] width 12 height 12
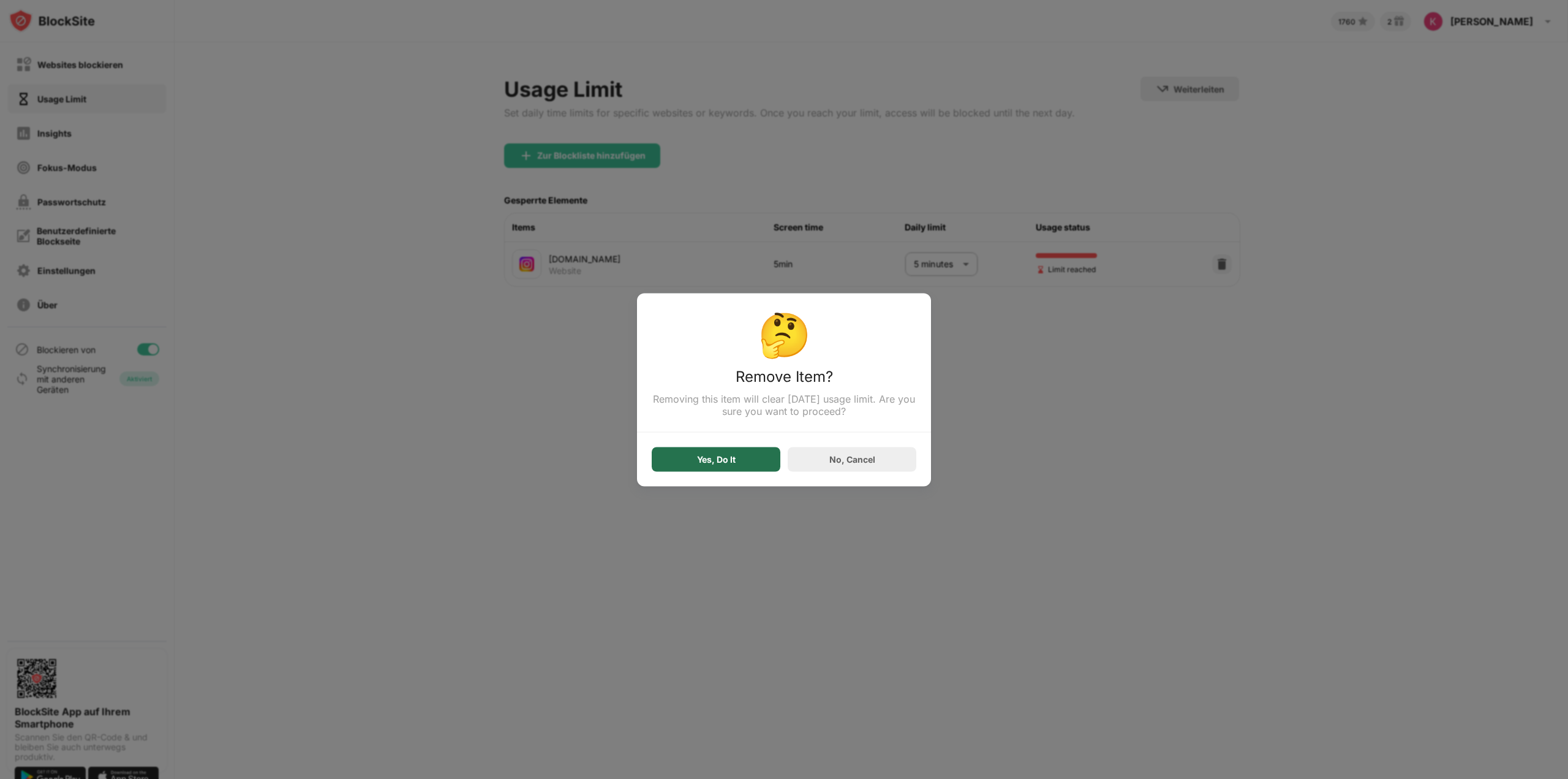
click at [738, 459] on div "Yes, Do It" at bounding box center [716, 459] width 129 height 24
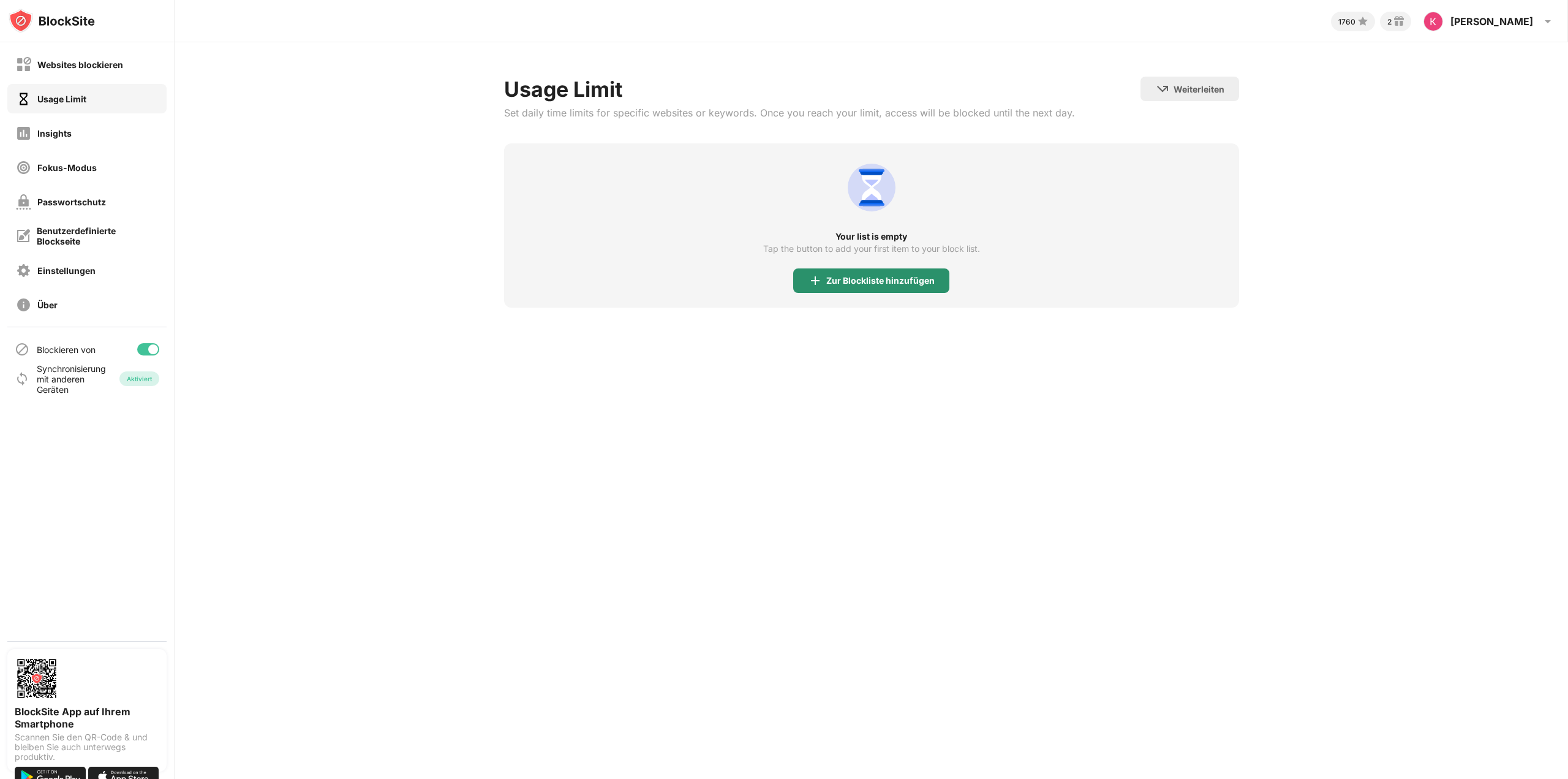
click at [872, 280] on div "Zur Blockliste hinzufügen" at bounding box center [880, 280] width 108 height 10
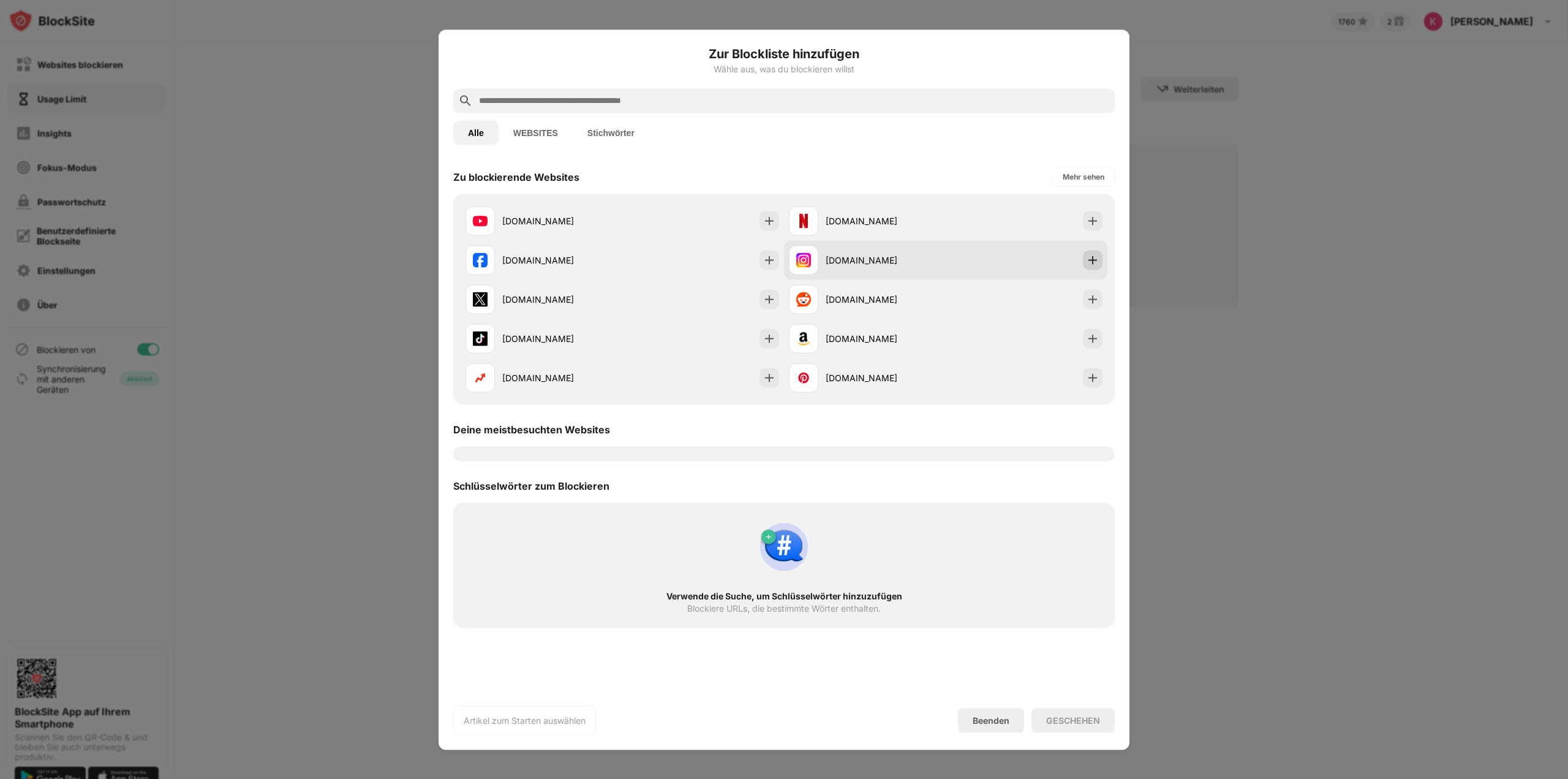
click at [1093, 260] on img at bounding box center [1093, 259] width 12 height 12
click at [1084, 719] on div "GESCHEHEN" at bounding box center [1074, 719] width 54 height 10
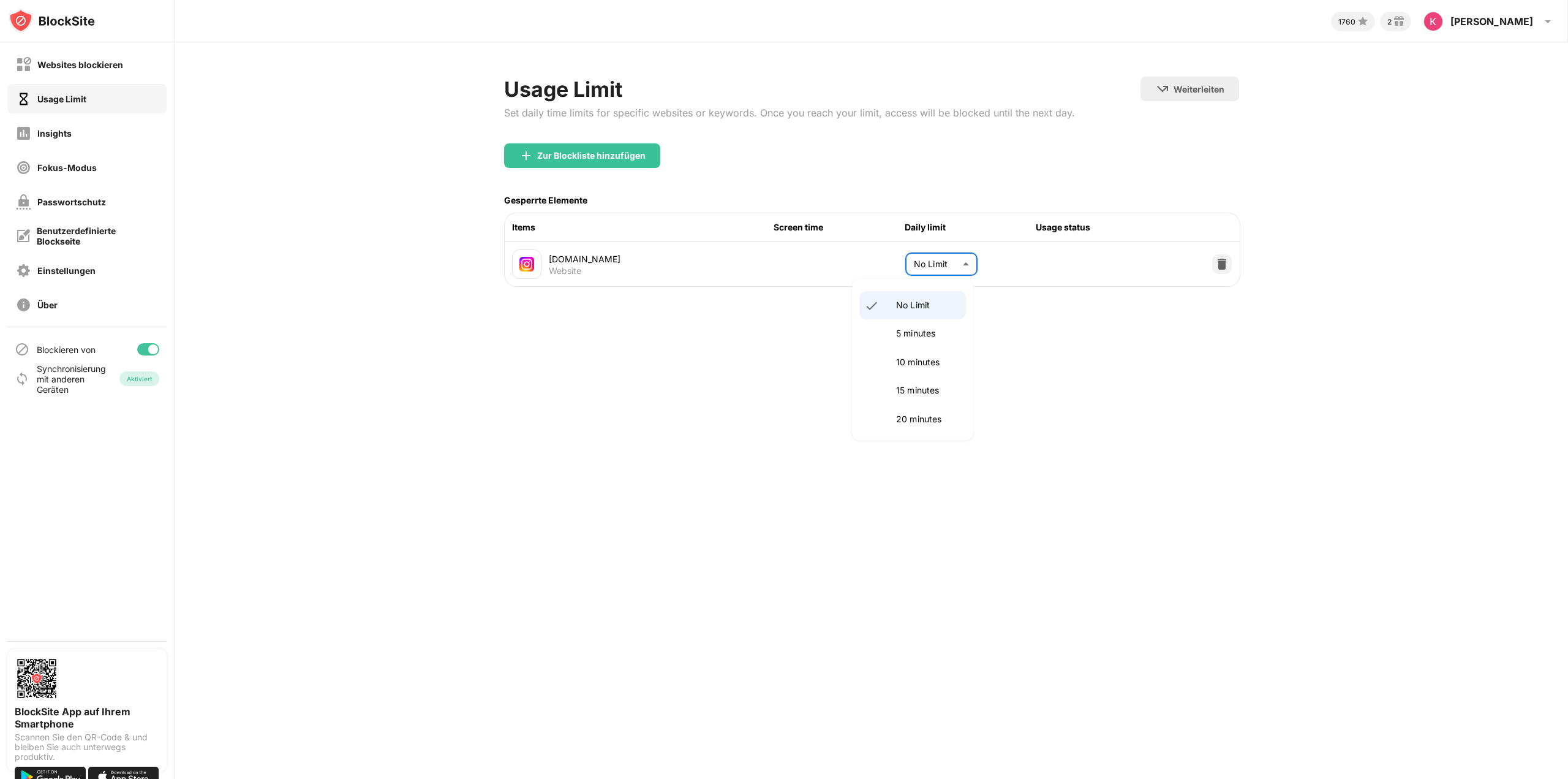
drag, startPoint x: 954, startPoint y: 260, endPoint x: 940, endPoint y: 295, distance: 37.7
click at [954, 261] on body "Websites blockieren Usage Limit Insights Fokus-Modus Passwortschutz Benutzerdef…" at bounding box center [784, 390] width 1568 height 779
click at [922, 332] on p "5 minutes" at bounding box center [927, 333] width 63 height 13
type input "*"
click at [1102, 366] on div "1760 2 Konstantin Konstantin Fritzsch View Account Insights Rewards Settings Su…" at bounding box center [872, 390] width 1394 height 779
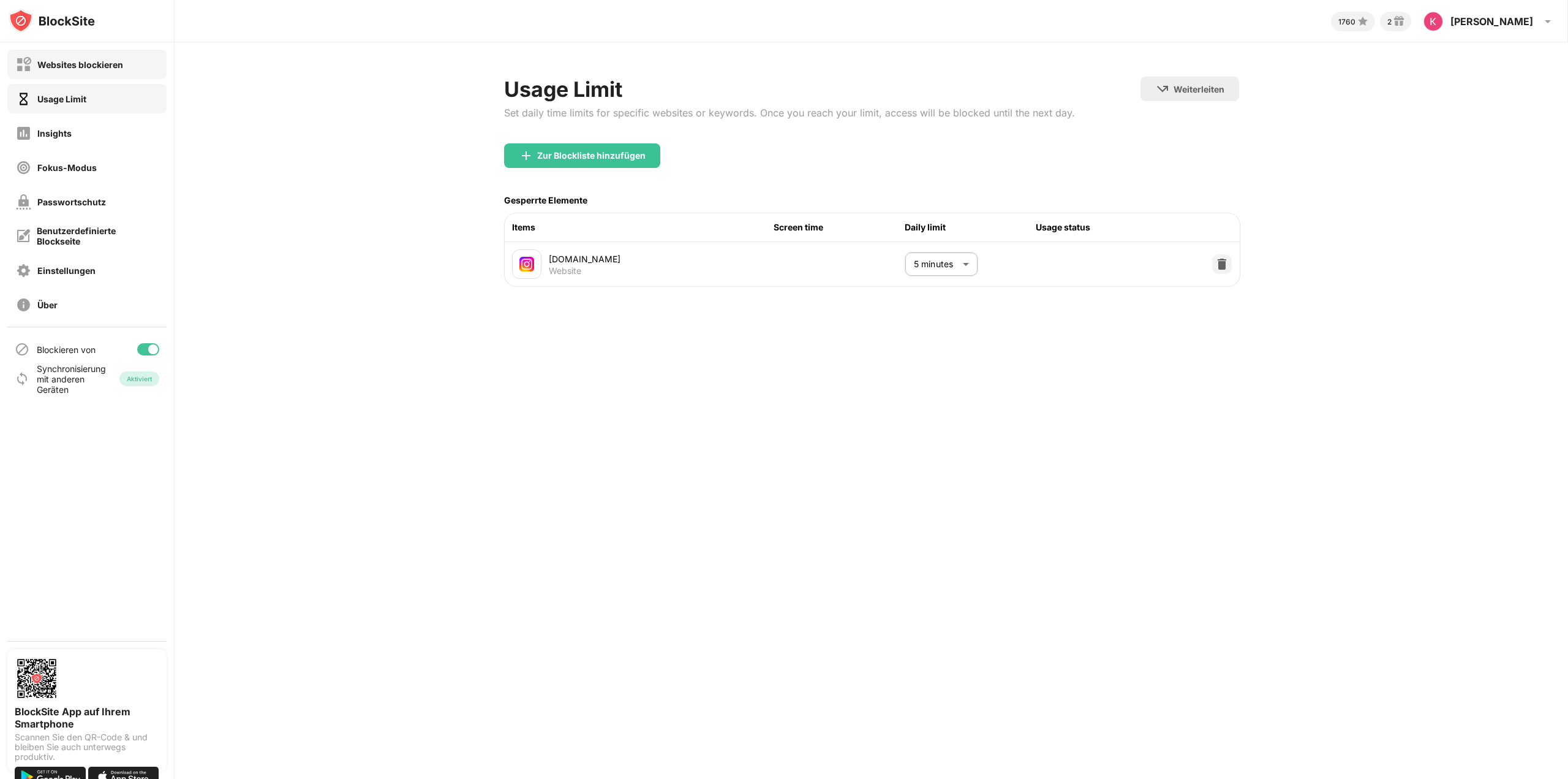
click at [115, 65] on div "Websites blockieren" at bounding box center [80, 65] width 86 height 10
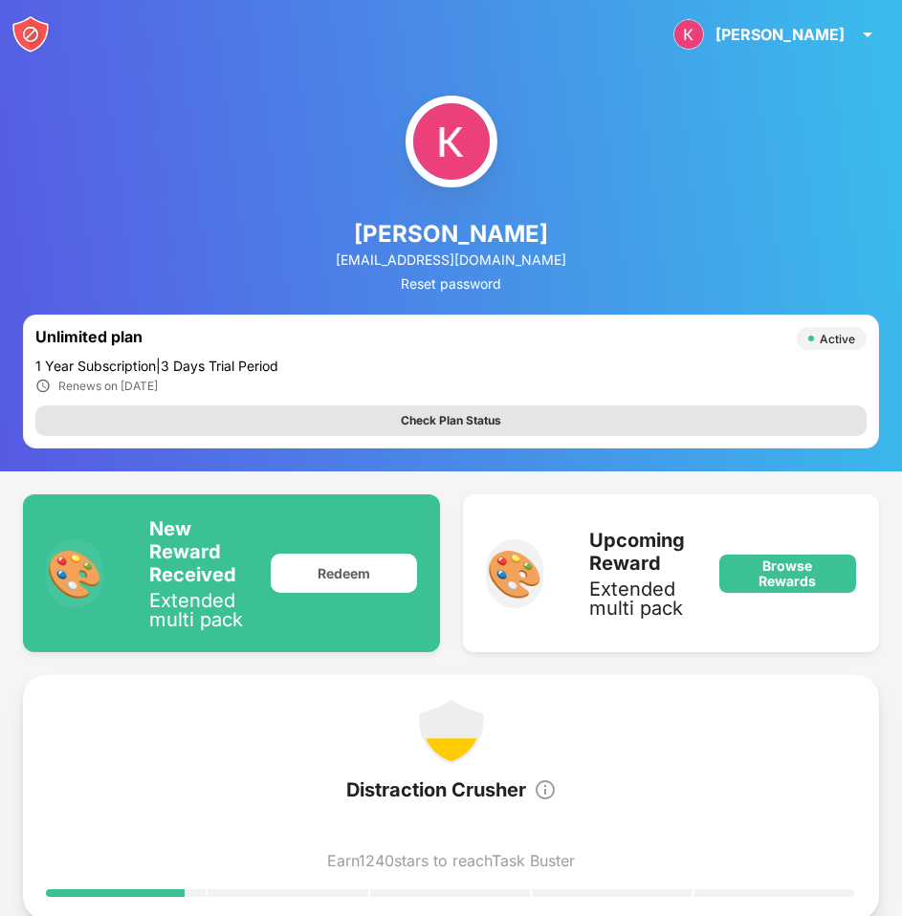
click at [528, 430] on div "Check Plan Status" at bounding box center [450, 421] width 831 height 31
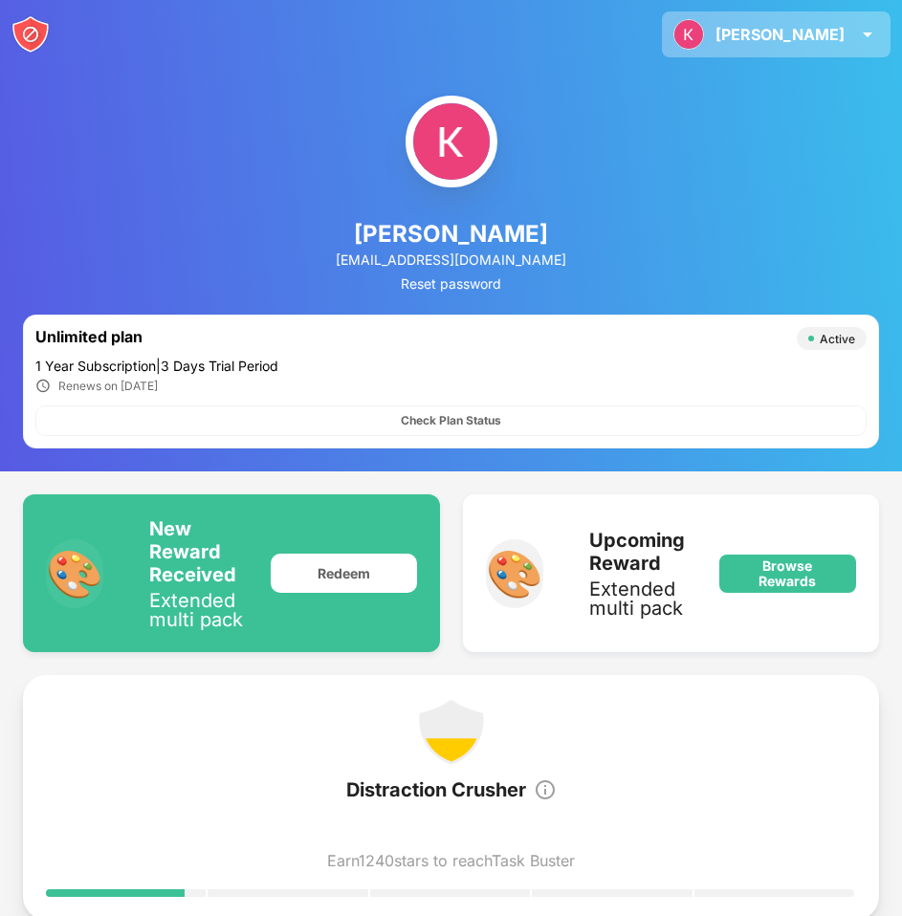
click at [841, 33] on div "[PERSON_NAME]" at bounding box center [779, 34] width 129 height 19
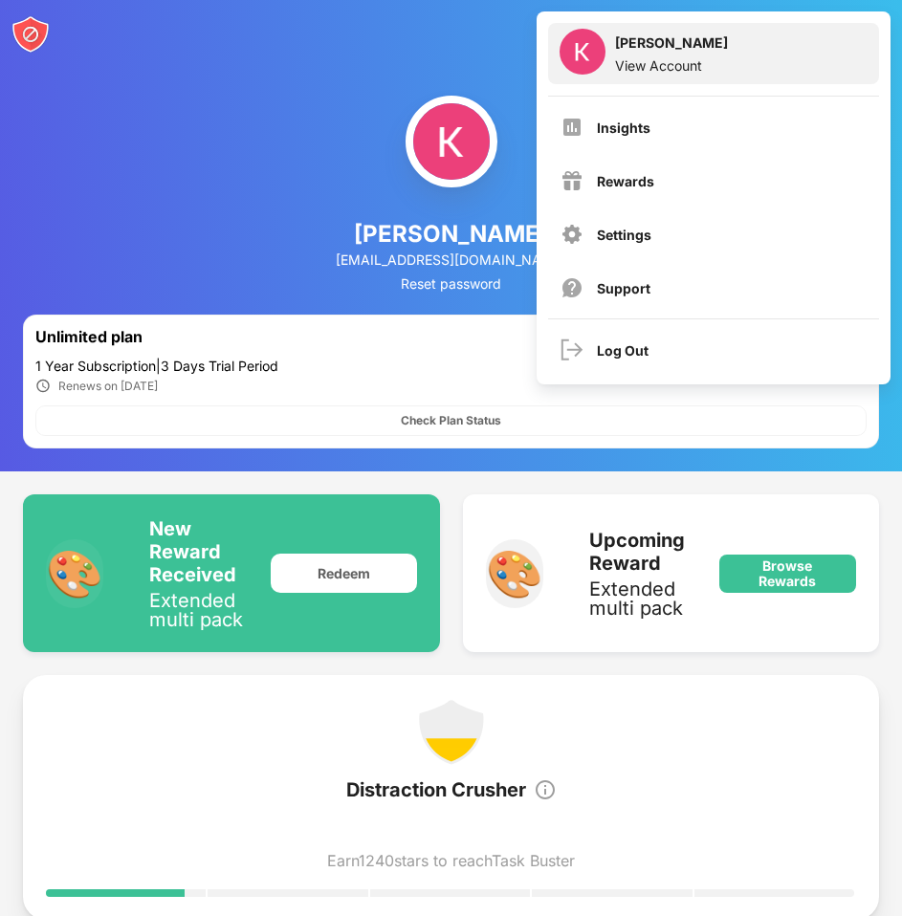
click at [685, 72] on div "View Account" at bounding box center [671, 65] width 113 height 16
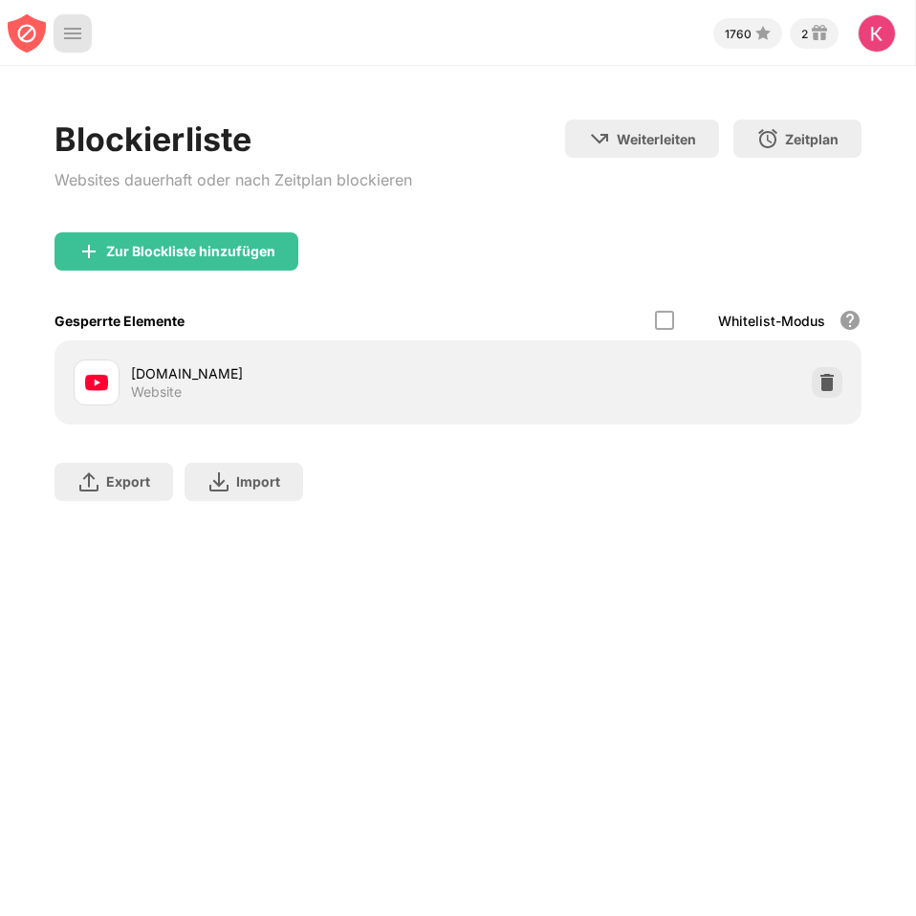
click at [72, 42] on img at bounding box center [72, 33] width 19 height 19
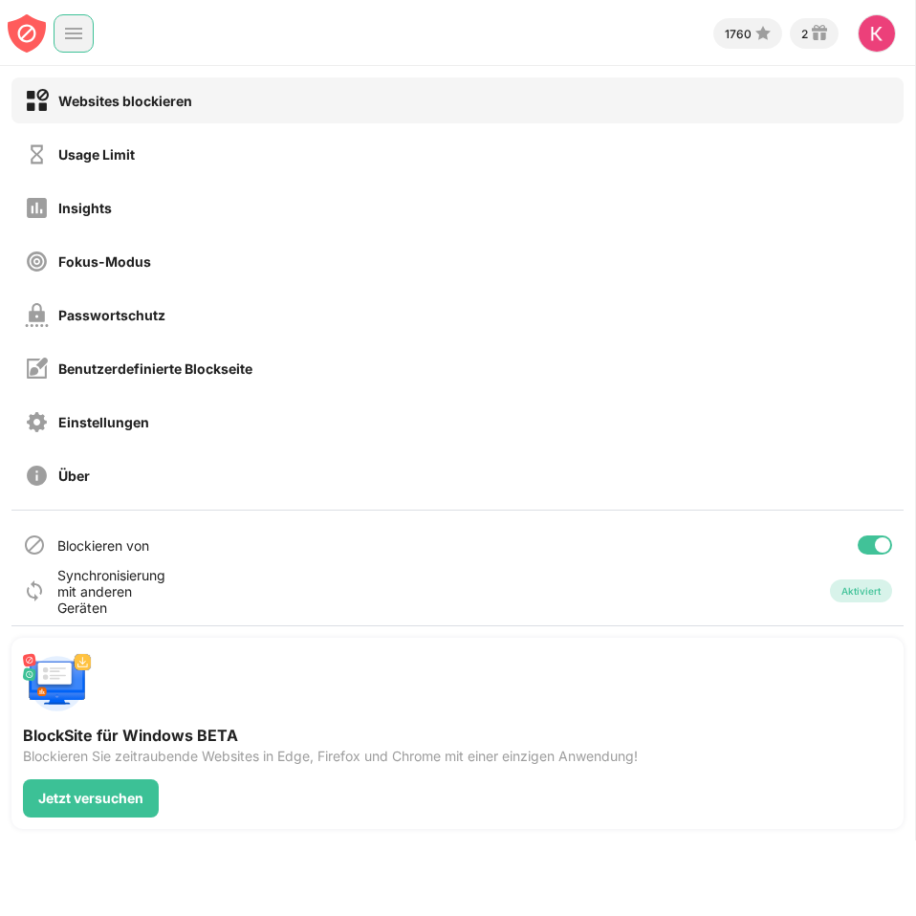
click at [72, 42] on img at bounding box center [73, 33] width 19 height 19
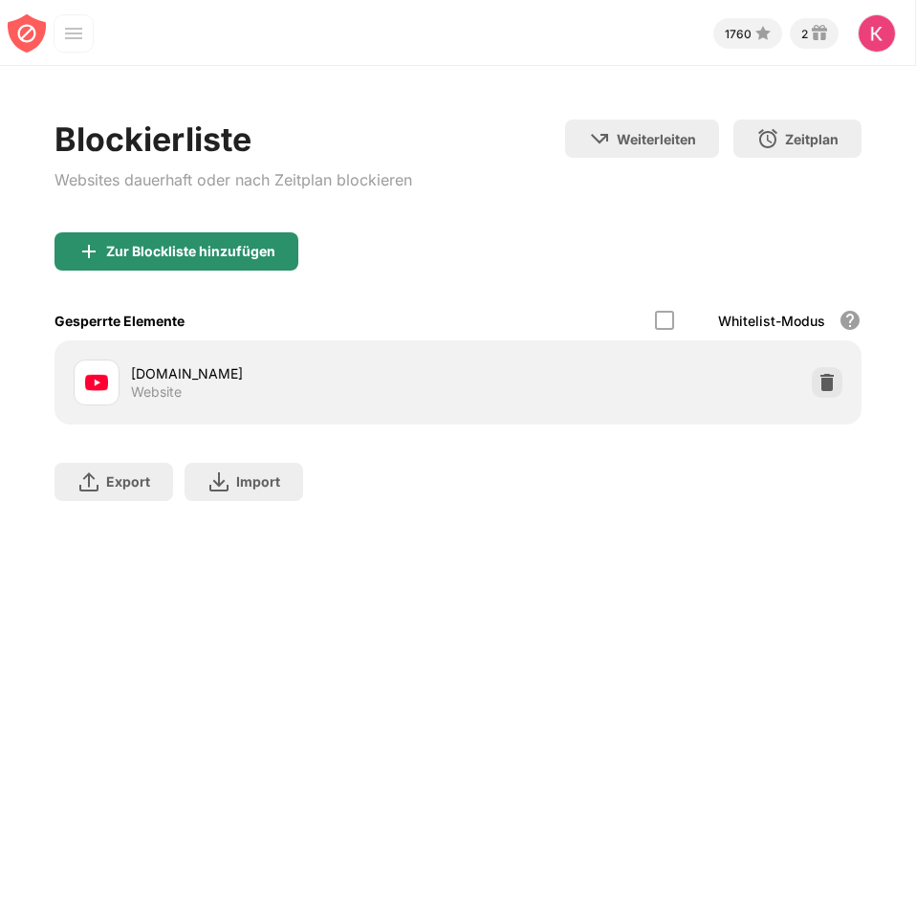
click at [218, 242] on div "Zur Blockliste hinzufügen" at bounding box center [177, 251] width 244 height 38
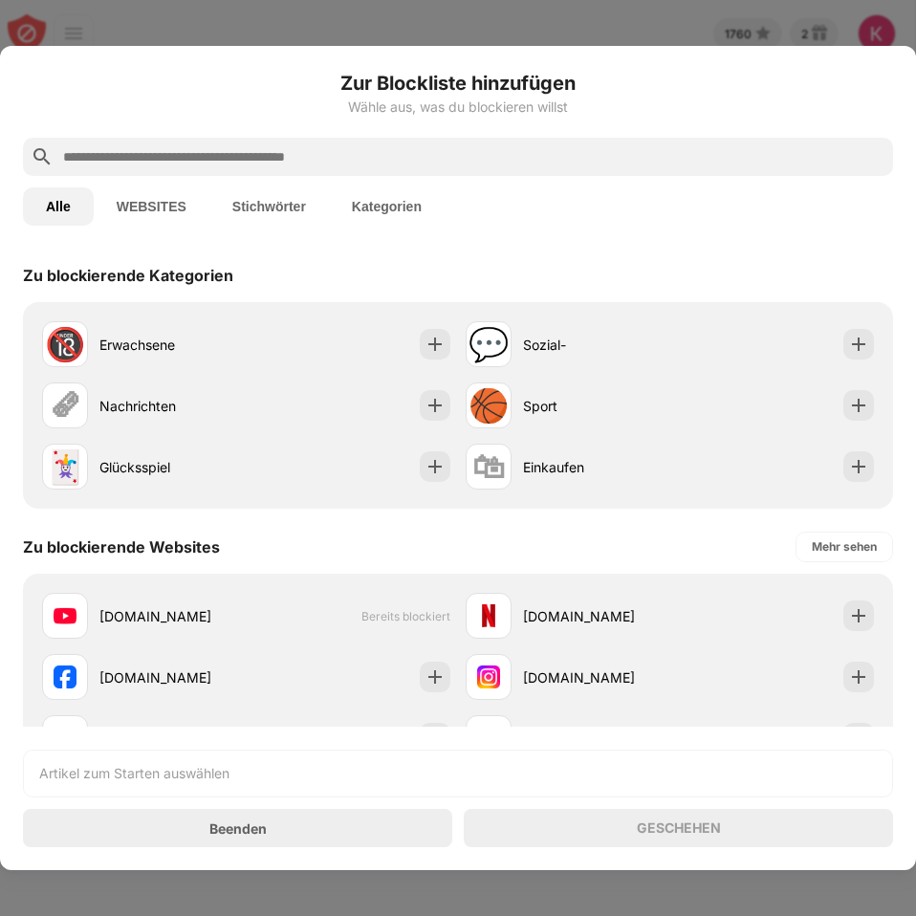
click at [290, 154] on input "text" at bounding box center [473, 156] width 824 height 23
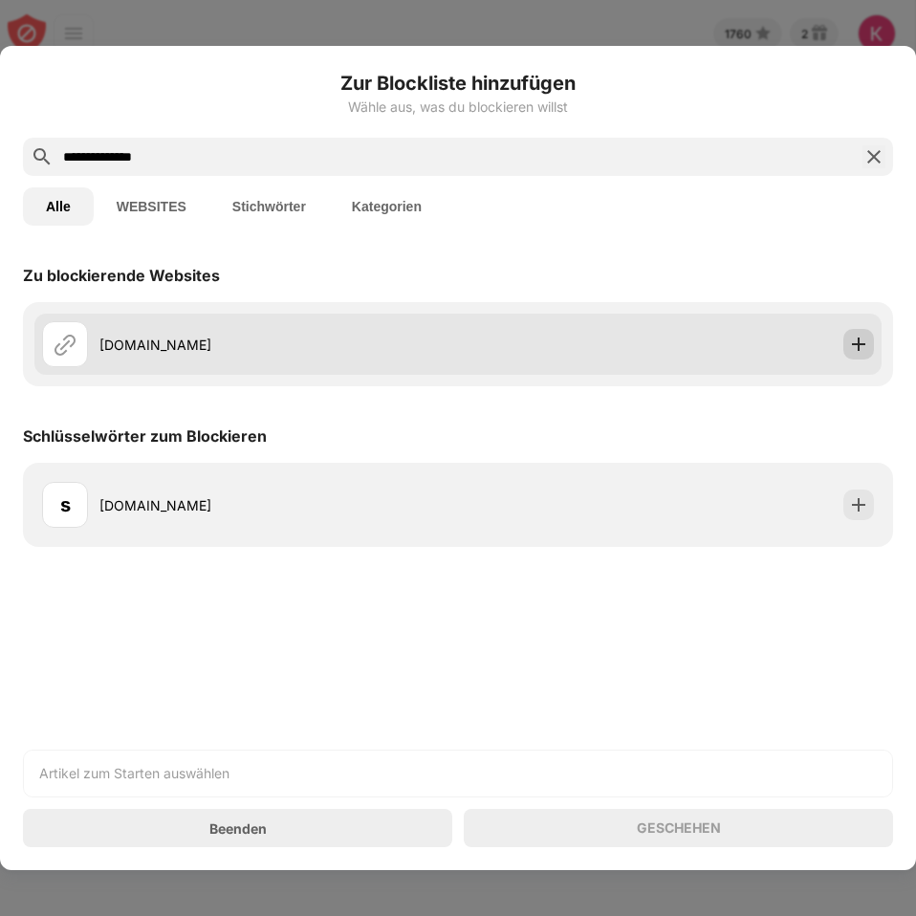
type input "**********"
click at [846, 344] on div at bounding box center [859, 344] width 31 height 31
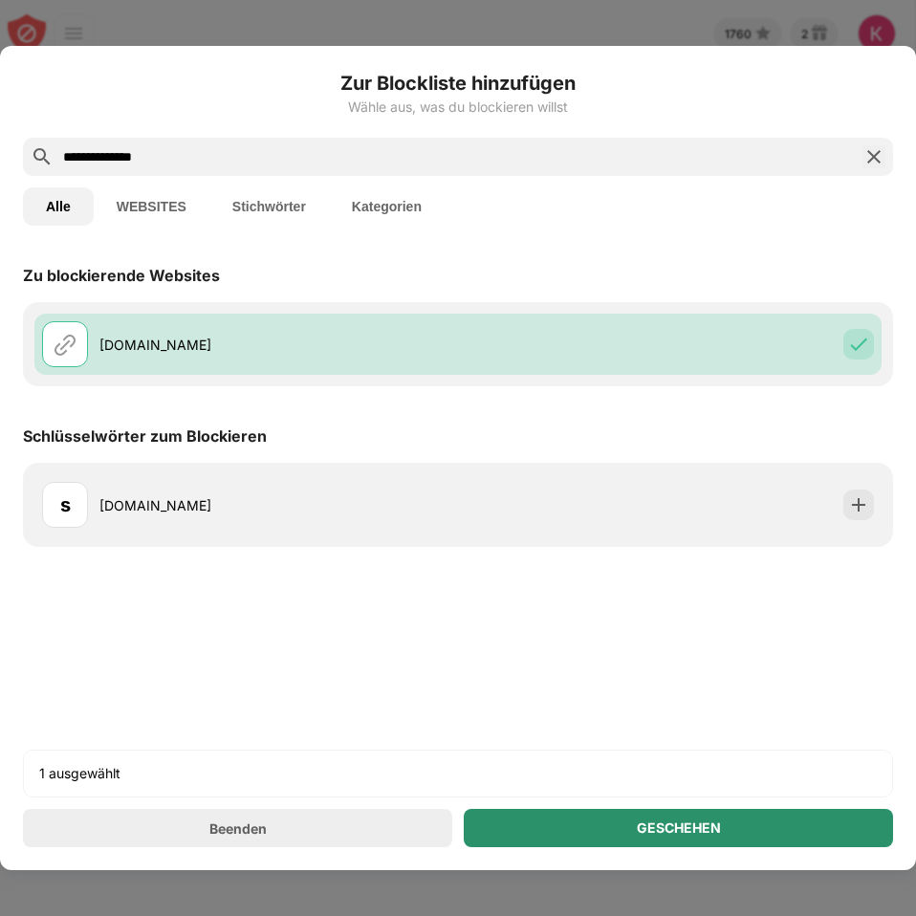
click at [601, 820] on div "GESCHEHEN" at bounding box center [678, 828] width 429 height 38
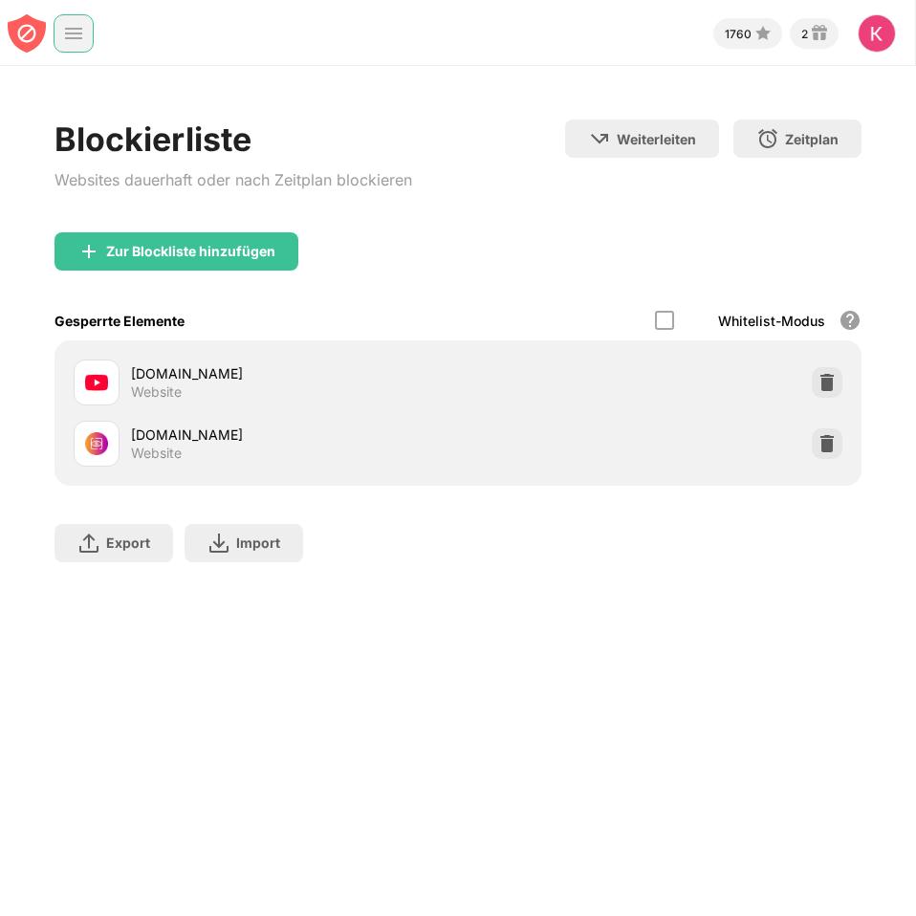
click at [72, 37] on img at bounding box center [73, 33] width 19 height 19
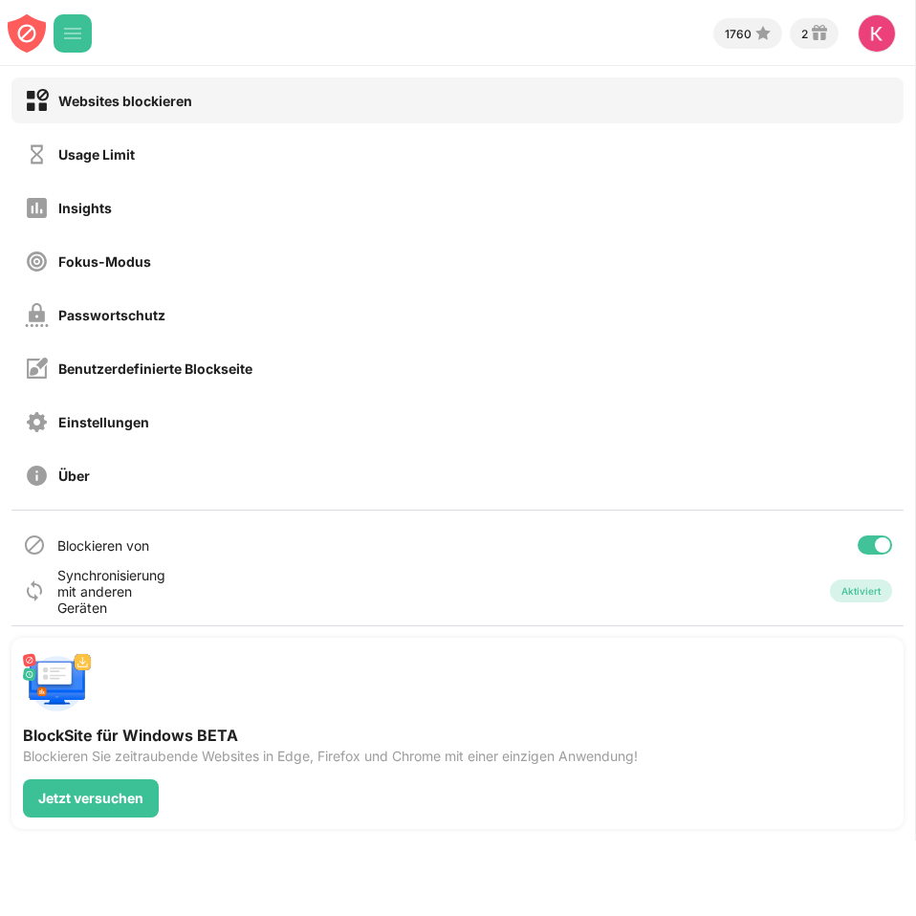
click at [79, 34] on img at bounding box center [72, 33] width 19 height 19
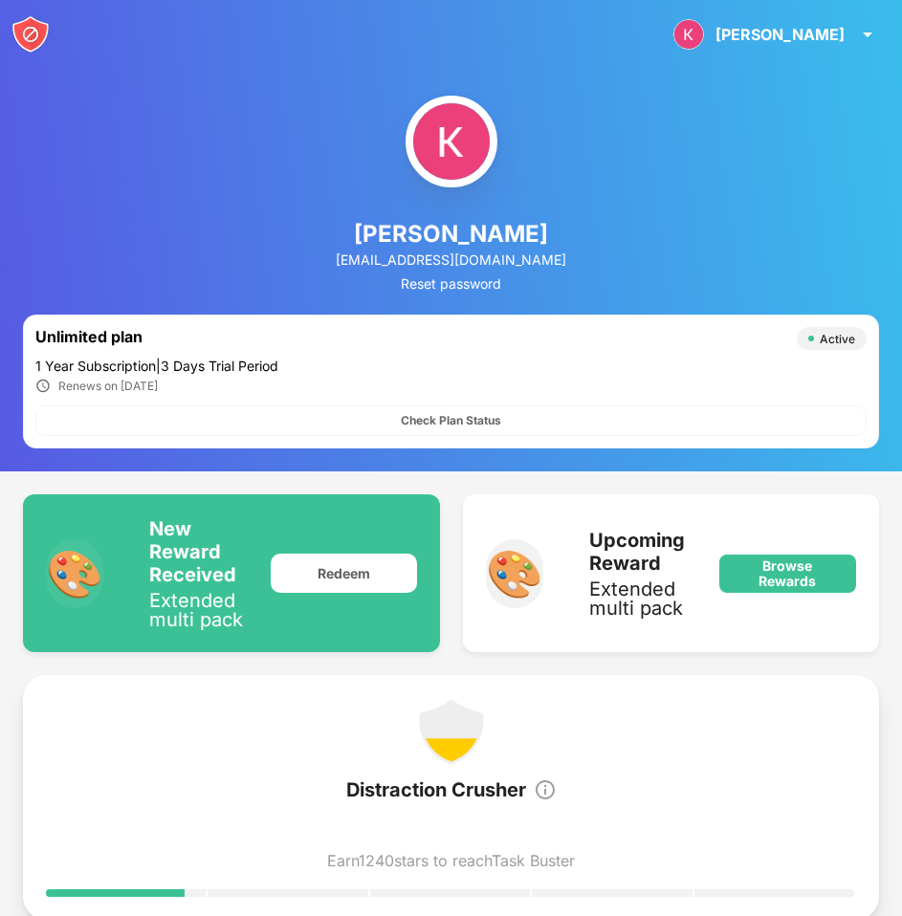
drag, startPoint x: 66, startPoint y: 334, endPoint x: 118, endPoint y: 277, distance: 76.5
click at [68, 334] on div "Unlimited plan" at bounding box center [411, 338] width 752 height 23
